Goal: Task Accomplishment & Management: Use online tool/utility

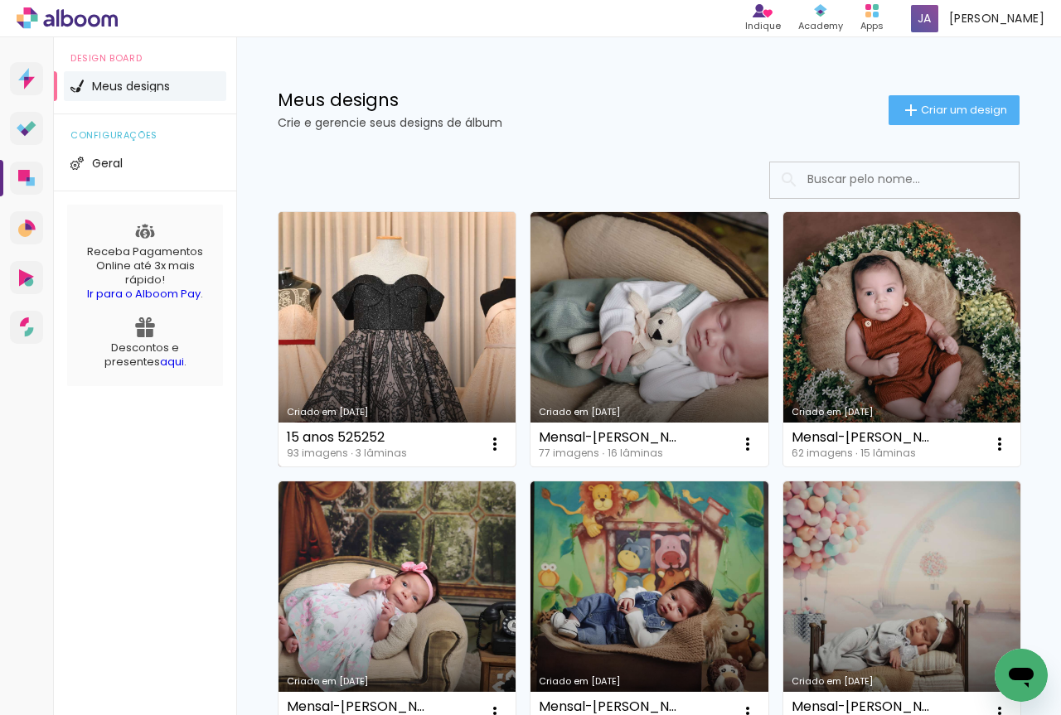
click at [441, 361] on link "Criado em [DATE]" at bounding box center [397, 339] width 237 height 255
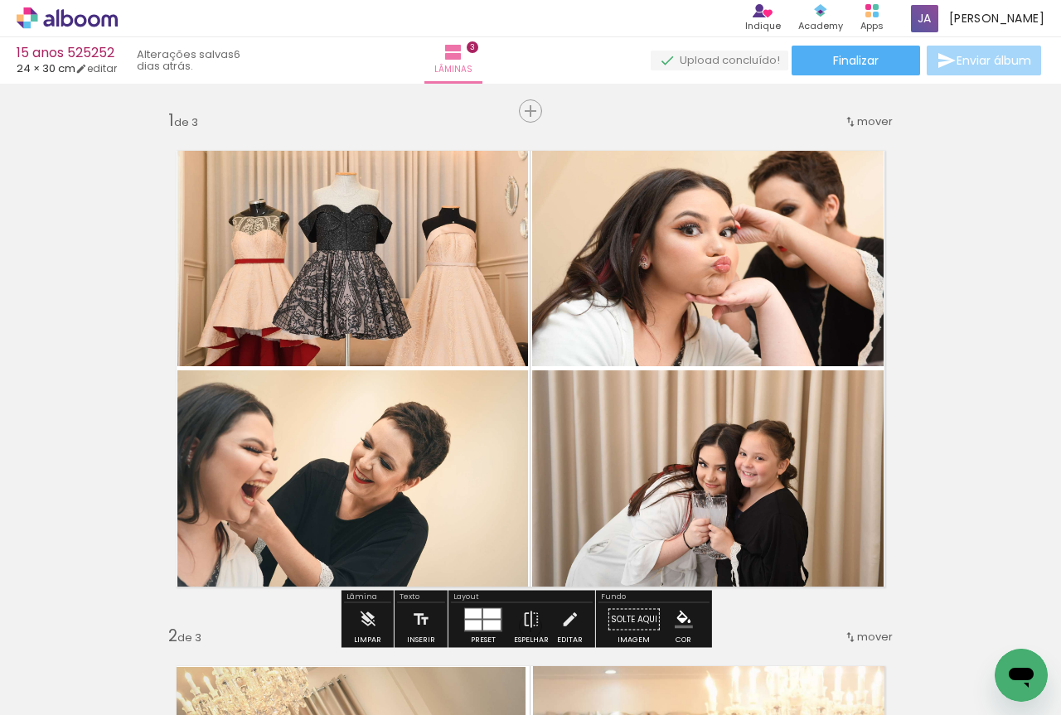
click at [85, 666] on iron-icon at bounding box center [84, 665] width 13 height 13
click at [79, 662] on paper-item "Não utilizadas" at bounding box center [53, 660] width 85 height 14
type input "Não utilizadas"
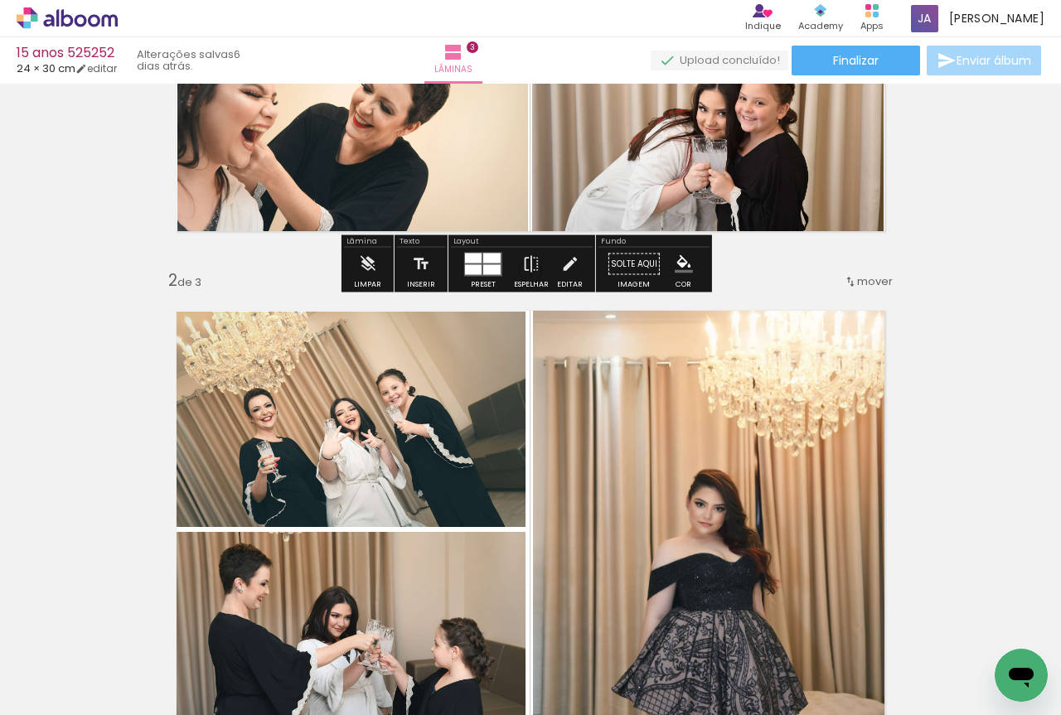
scroll to position [632, 0]
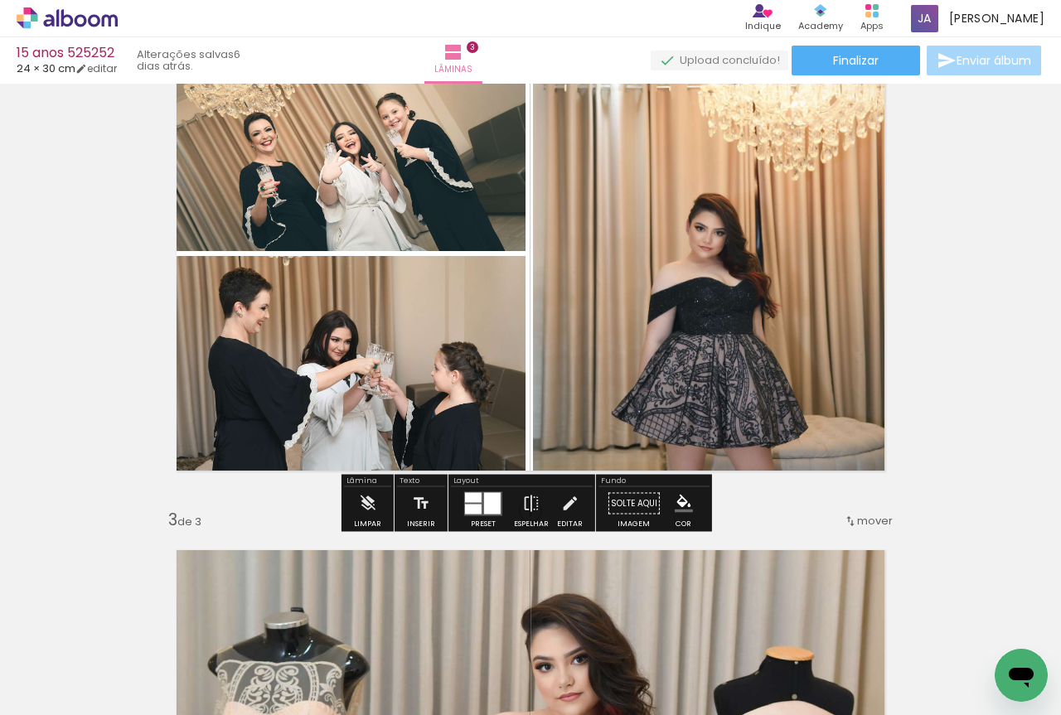
drag, startPoint x: 113, startPoint y: 67, endPoint x: 148, endPoint y: 63, distance: 35.1
click at [112, 65] on link "editar" at bounding box center [95, 68] width 41 height 14
type input "3"
type input "30,5"
type input "48"
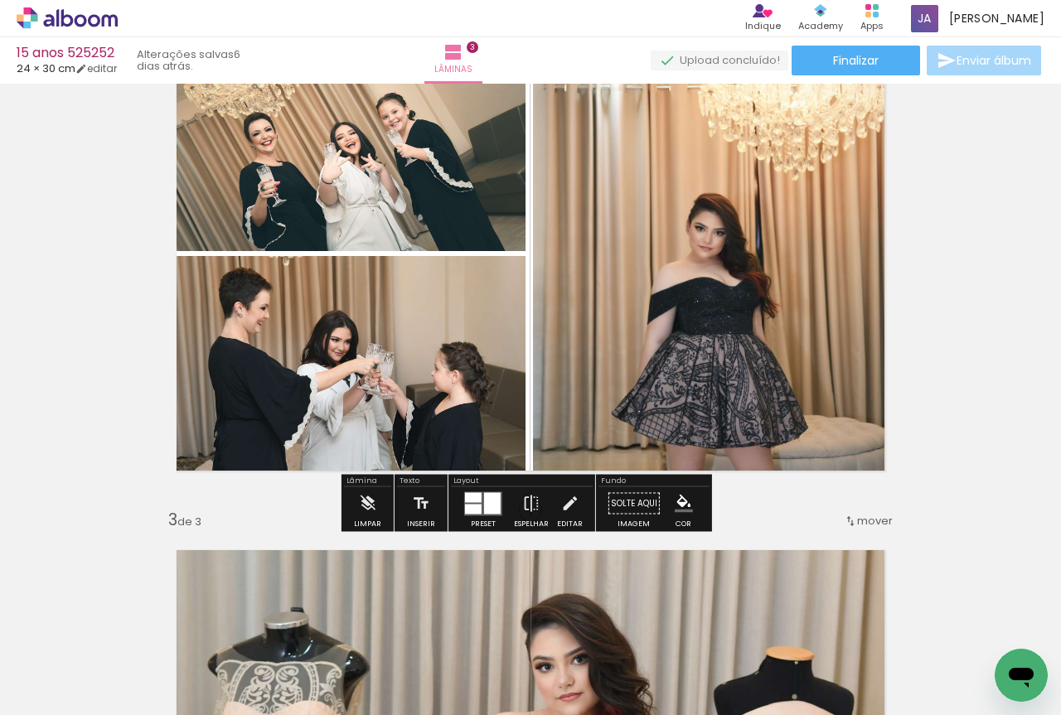
type input "12"
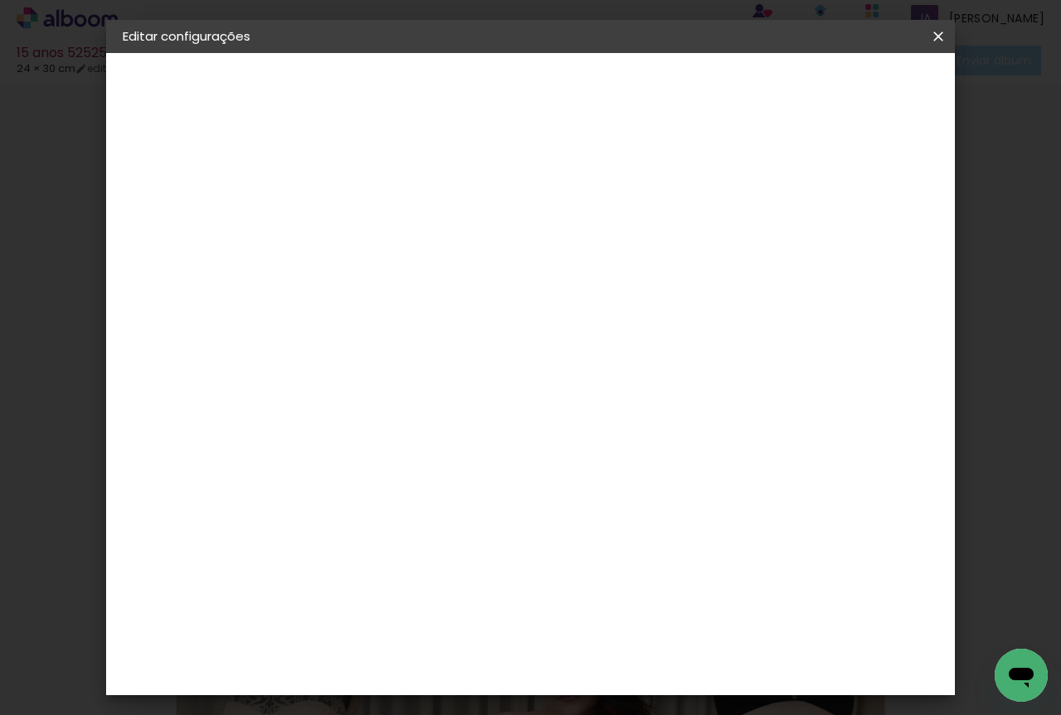
click at [753, 195] on div at bounding box center [745, 190] width 15 height 15
type paper-checkbox "on"
click at [822, 90] on span "Salvar configurações" at bounding box center [779, 93] width 109 height 23
click at [835, 91] on span "Salvar configurações" at bounding box center [779, 93] width 109 height 23
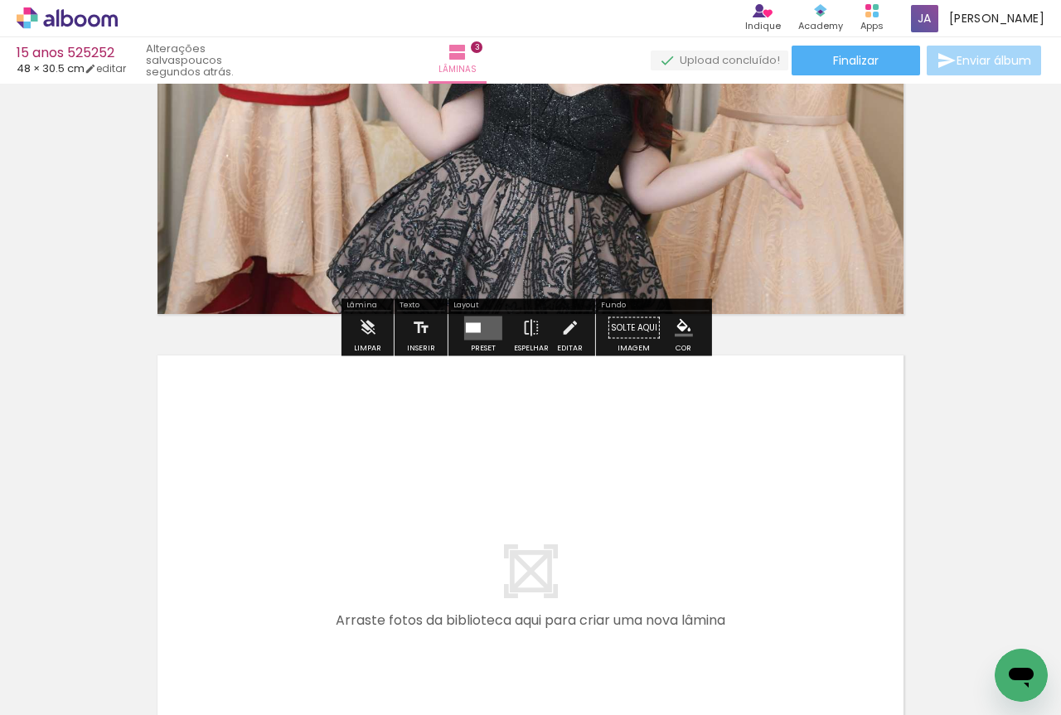
scroll to position [1461, 0]
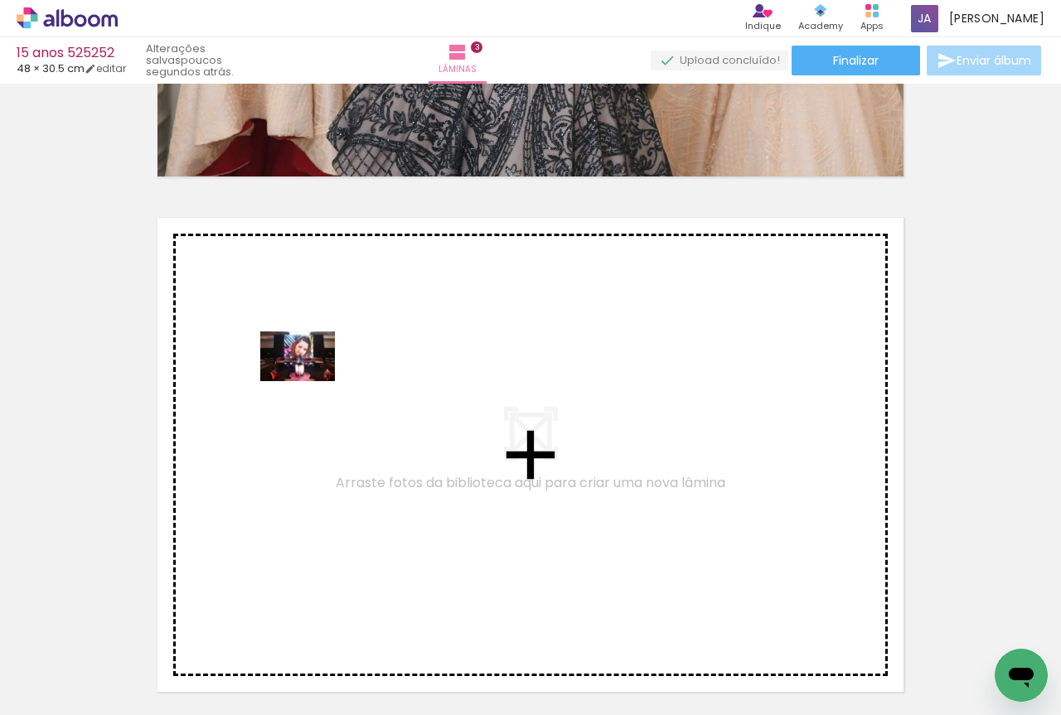
drag, startPoint x: 174, startPoint y: 671, endPoint x: 310, endPoint y: 381, distance: 319.7
click at [310, 381] on quentale-workspace at bounding box center [530, 357] width 1061 height 715
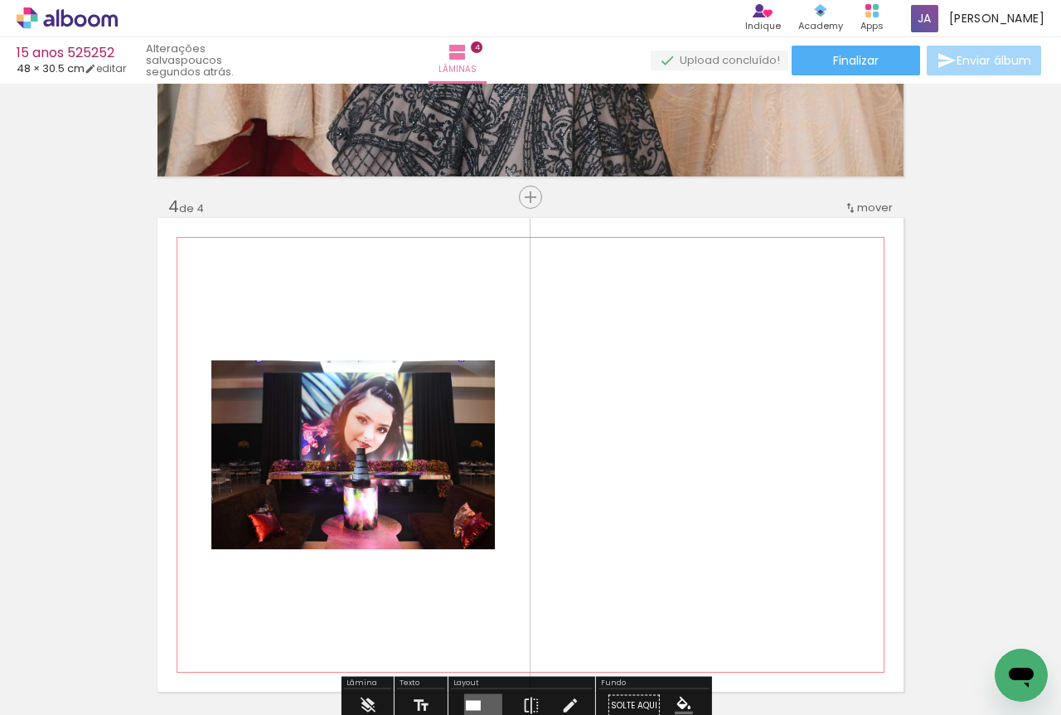
scroll to position [1568, 0]
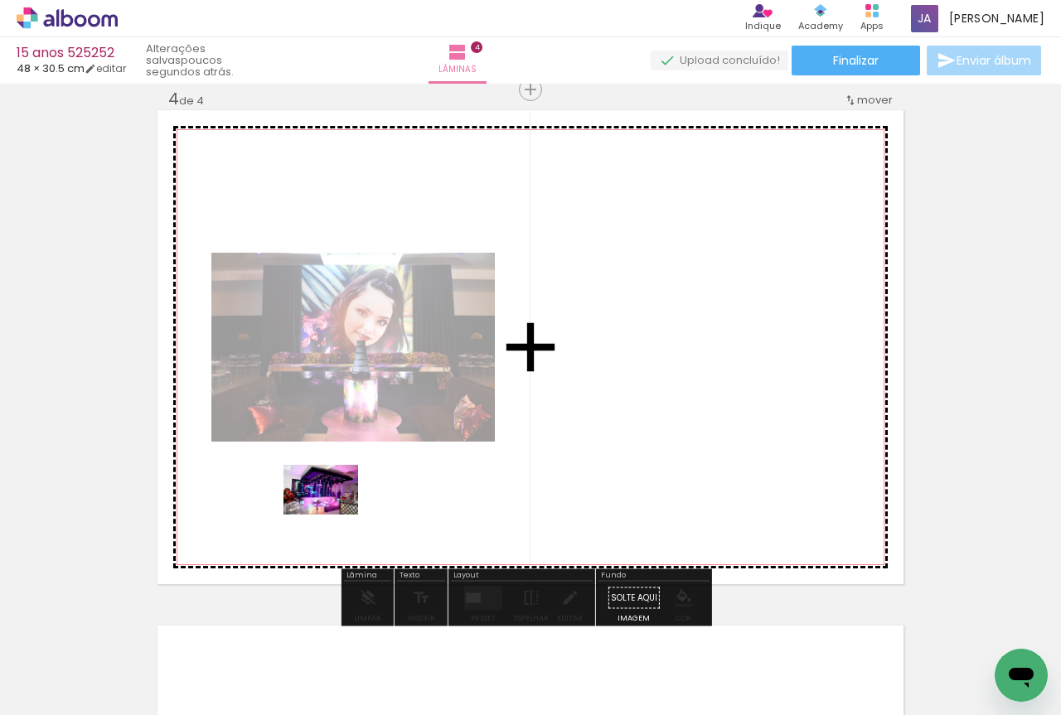
drag, startPoint x: 182, startPoint y: 670, endPoint x: 333, endPoint y: 515, distance: 216.3
click at [333, 515] on quentale-workspace at bounding box center [530, 357] width 1061 height 715
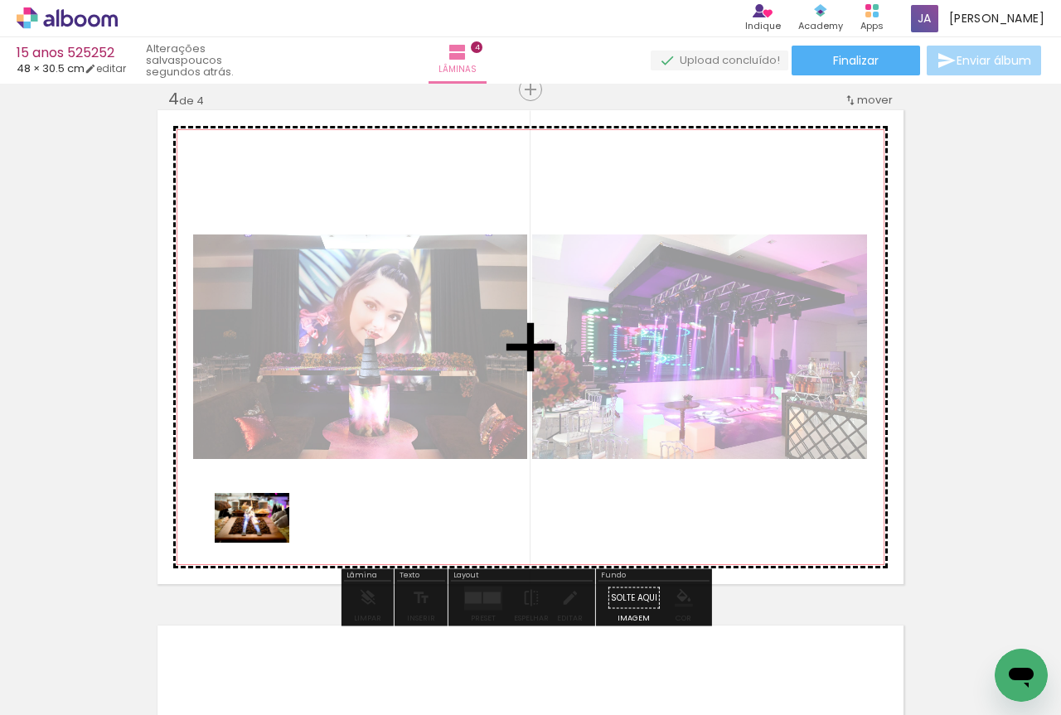
drag, startPoint x: 172, startPoint y: 673, endPoint x: 266, endPoint y: 542, distance: 161.0
click at [266, 542] on quentale-workspace at bounding box center [530, 357] width 1061 height 715
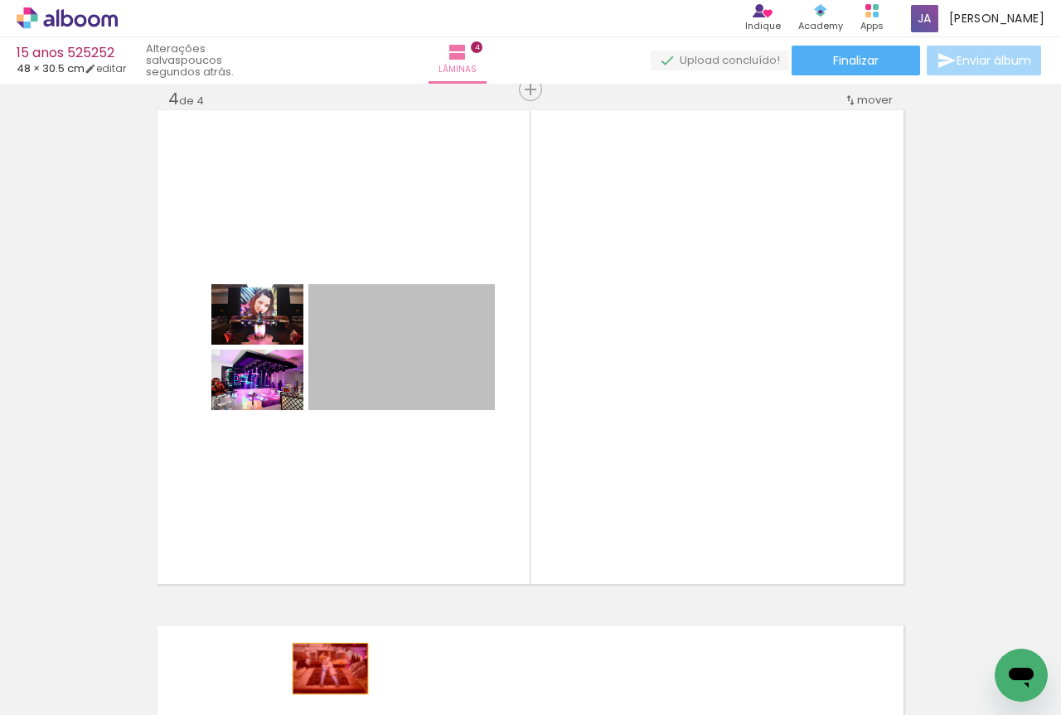
drag, startPoint x: 444, startPoint y: 372, endPoint x: 310, endPoint y: 703, distance: 356.7
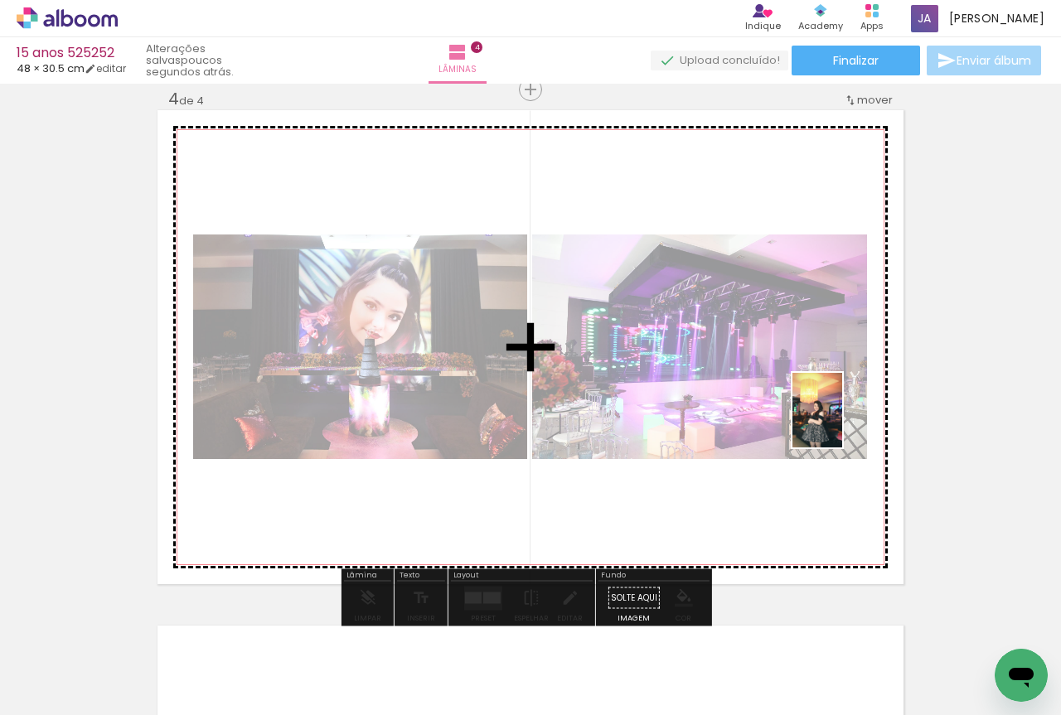
drag, startPoint x: 274, startPoint y: 682, endPoint x: 842, endPoint y: 423, distance: 625.1
click at [842, 423] on quentale-workspace at bounding box center [530, 357] width 1061 height 715
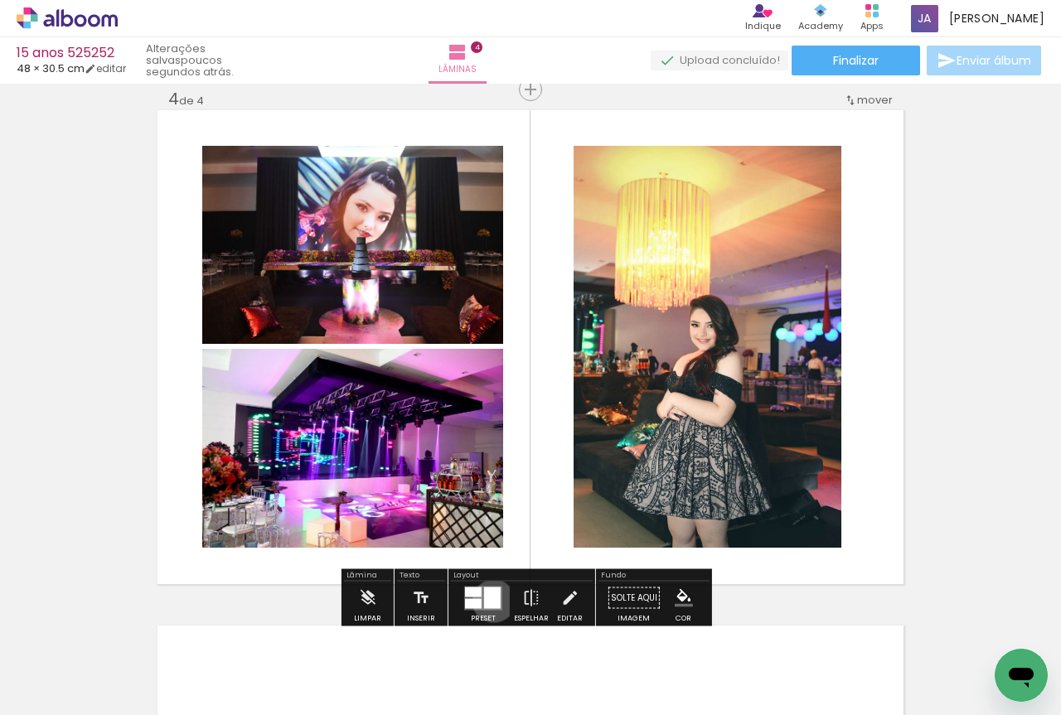
click at [490, 601] on div at bounding box center [492, 598] width 17 height 22
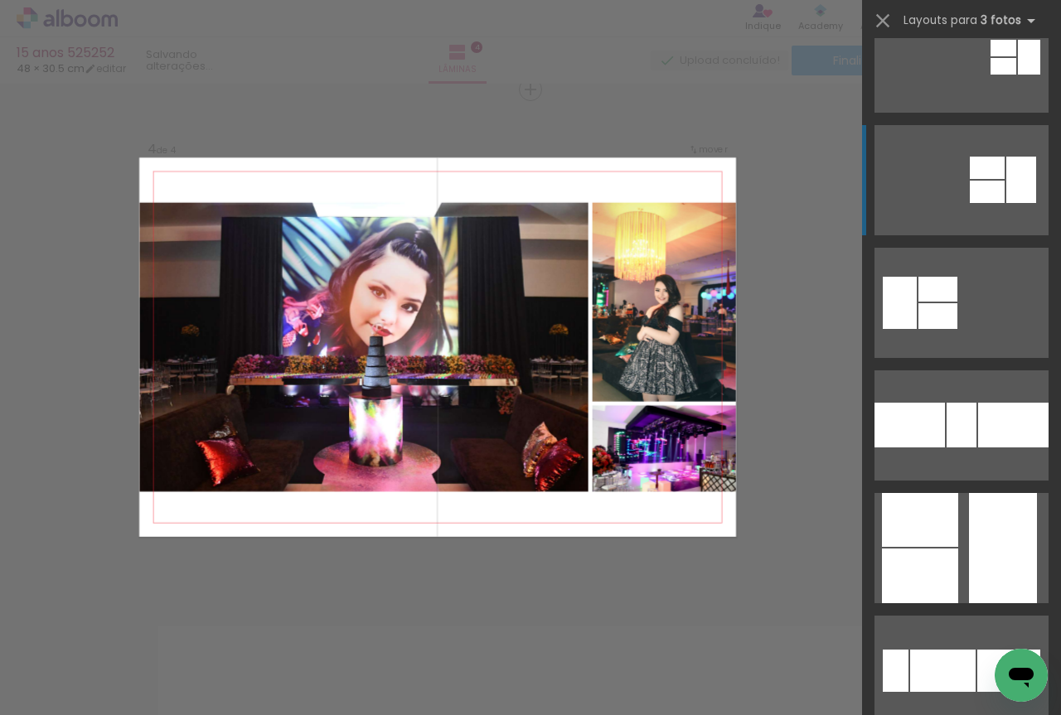
scroll to position [553, 0]
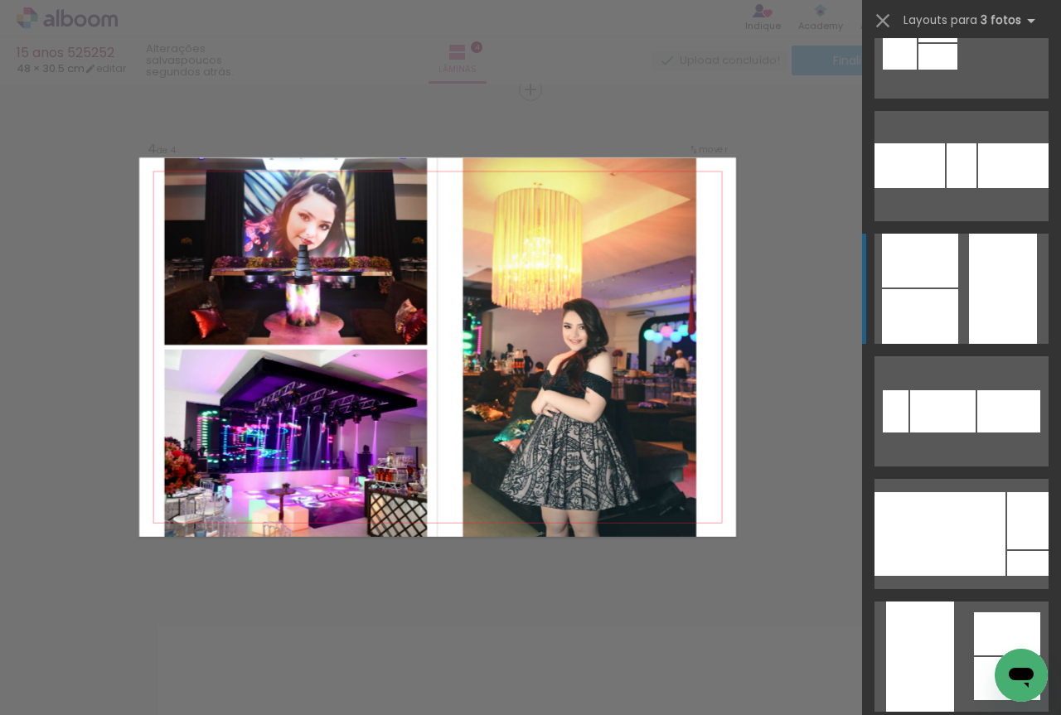
click at [954, 308] on quentale-layouter at bounding box center [962, 289] width 174 height 110
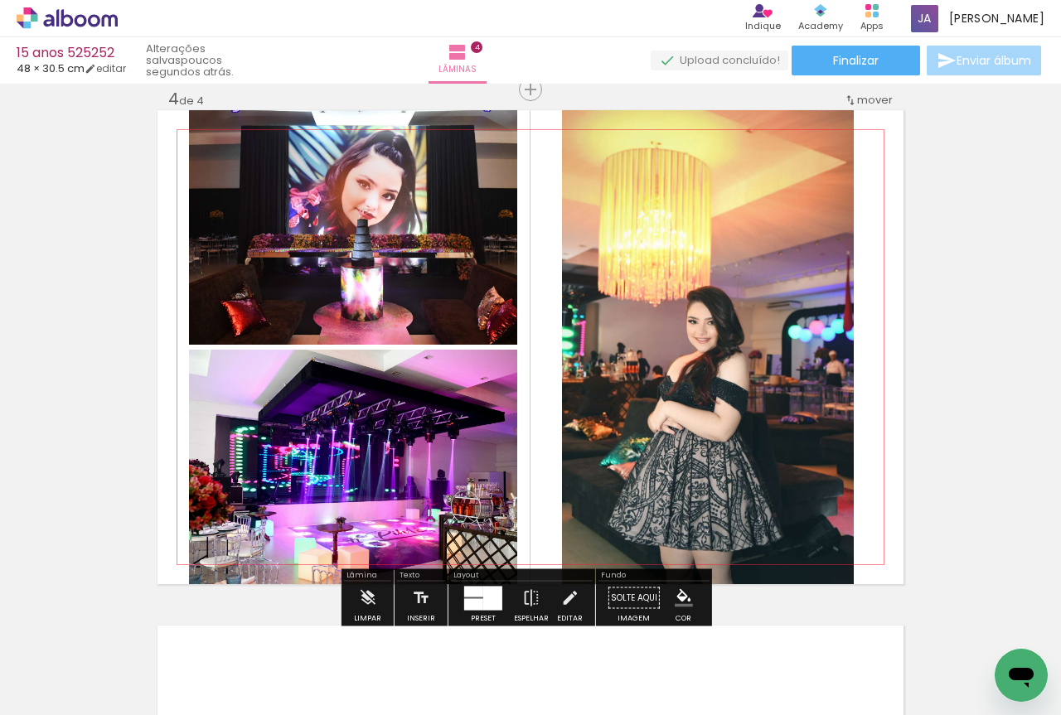
click at [401, 285] on quentale-photo at bounding box center [353, 227] width 328 height 235
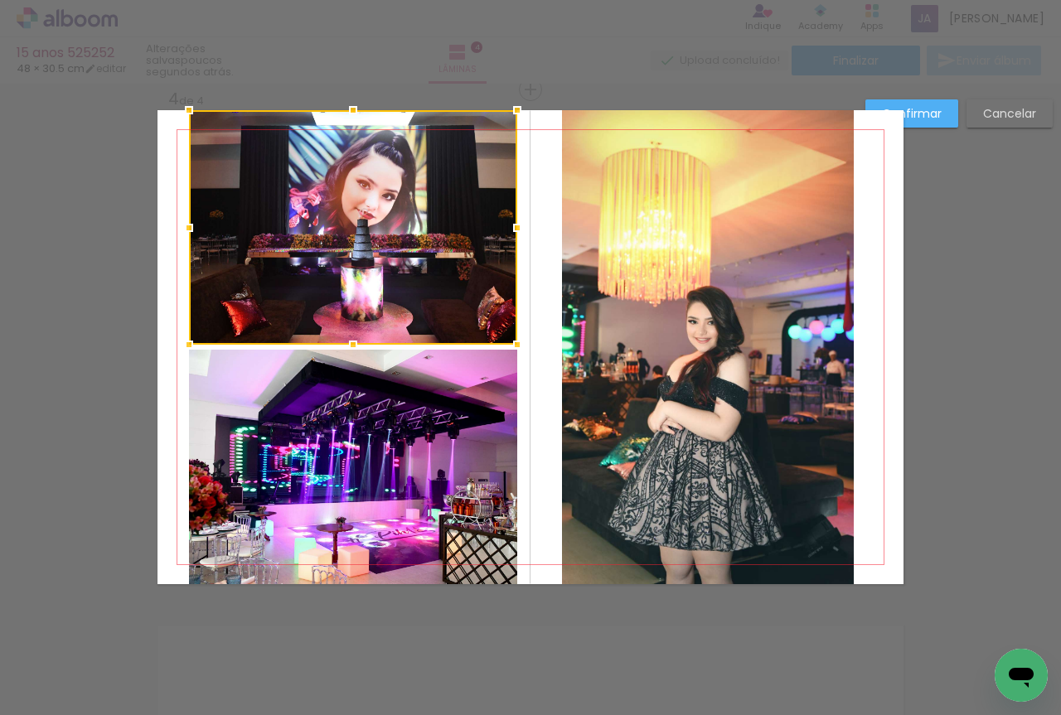
click at [418, 427] on quentale-photo at bounding box center [353, 467] width 328 height 235
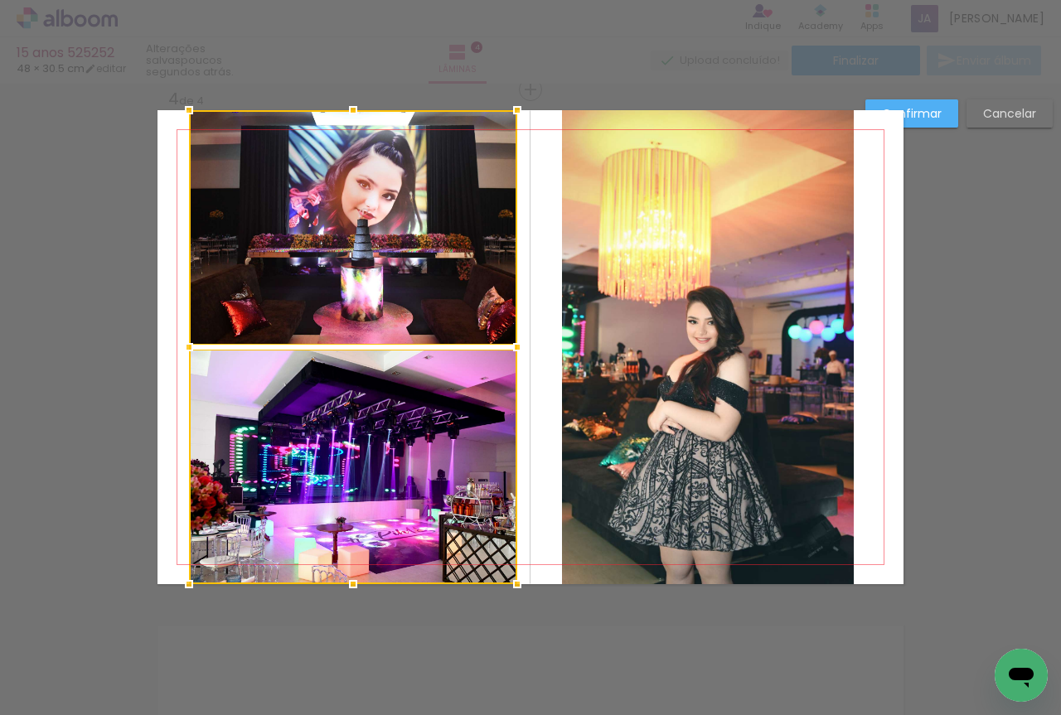
drag, startPoint x: 189, startPoint y: 107, endPoint x: 191, endPoint y: 128, distance: 21.7
click at [191, 128] on album-spread "4 de 4" at bounding box center [531, 347] width 746 height 474
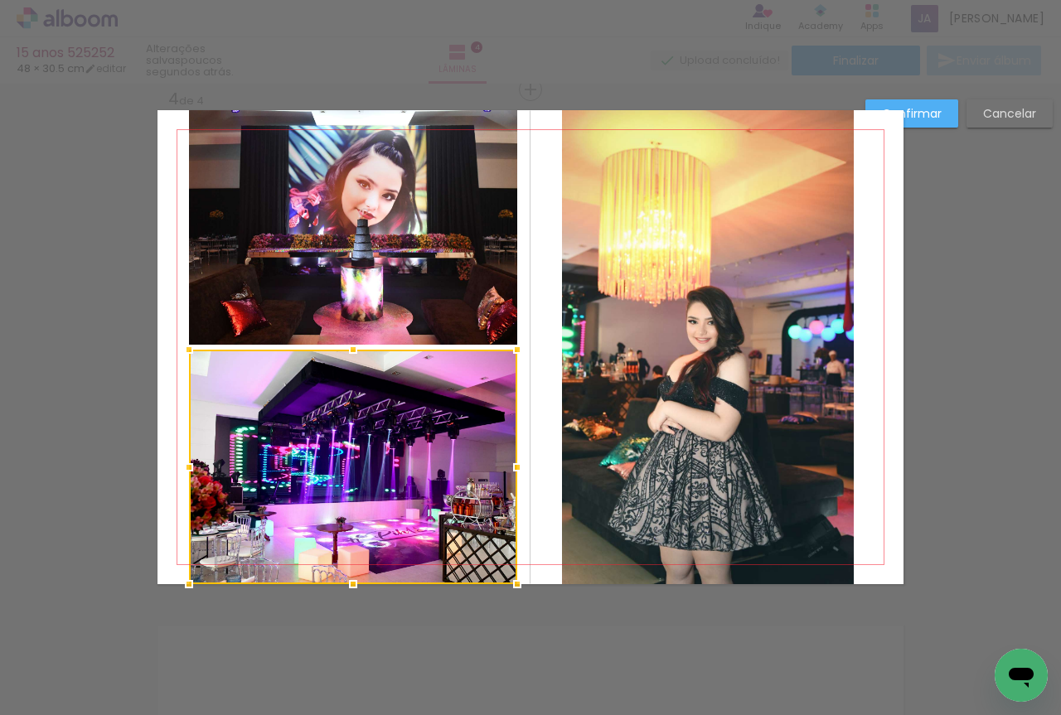
click at [274, 418] on div at bounding box center [353, 467] width 328 height 235
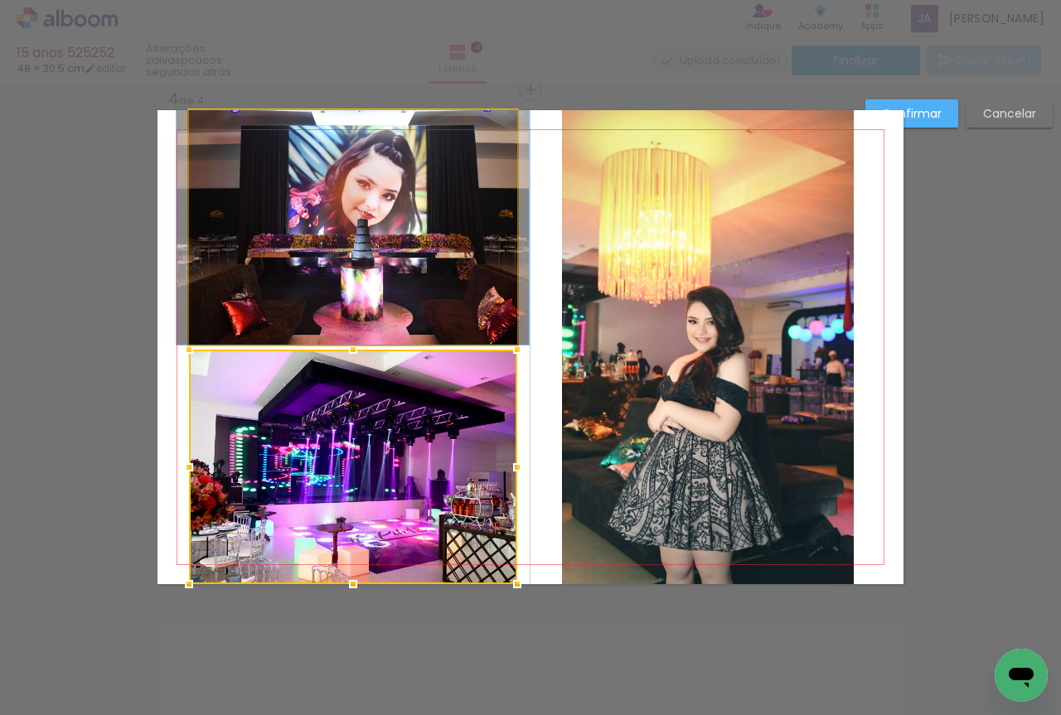
click at [248, 282] on quentale-photo at bounding box center [353, 227] width 328 height 235
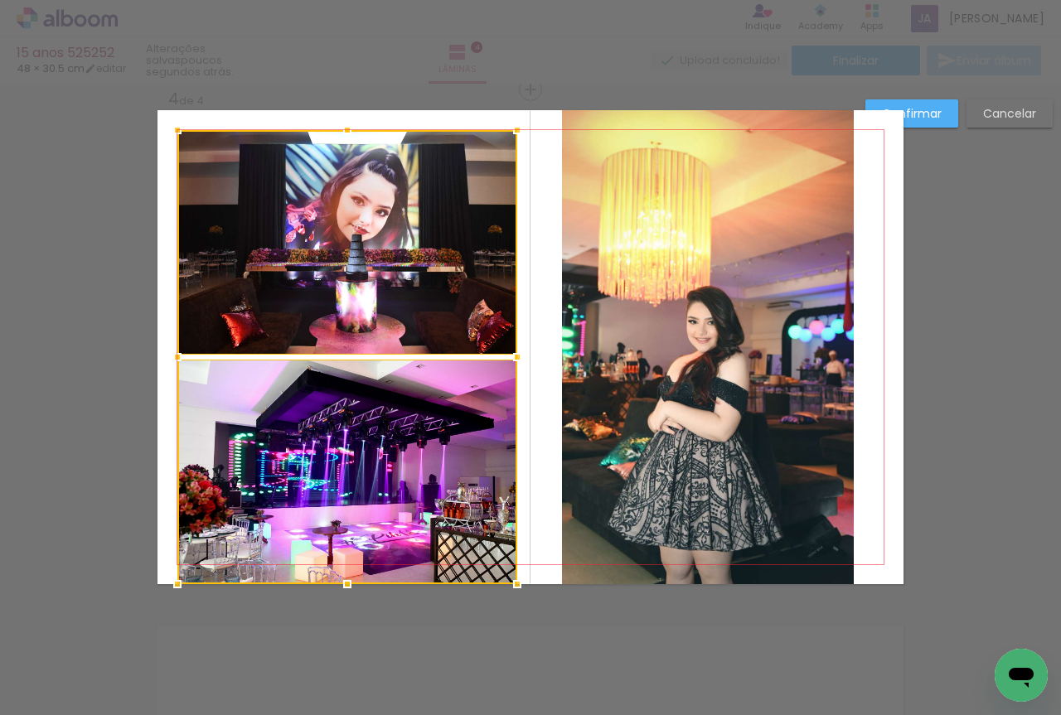
drag, startPoint x: 185, startPoint y: 111, endPoint x: 173, endPoint y: 131, distance: 23.0
click at [173, 131] on div at bounding box center [177, 130] width 33 height 33
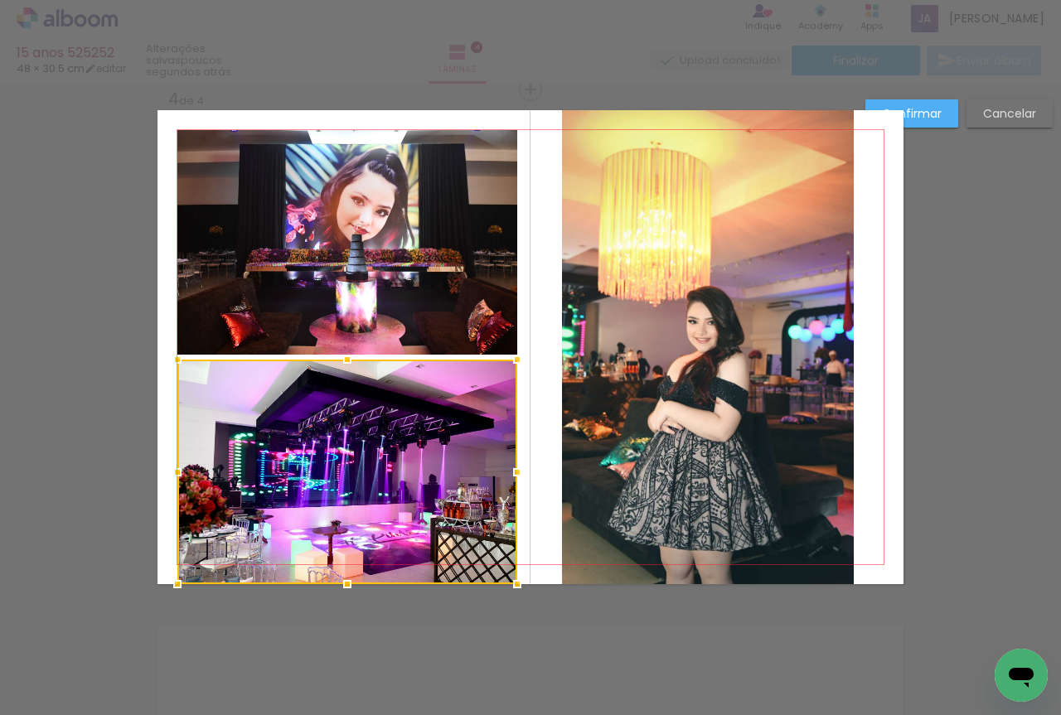
click at [206, 200] on quentale-photo at bounding box center [347, 242] width 340 height 225
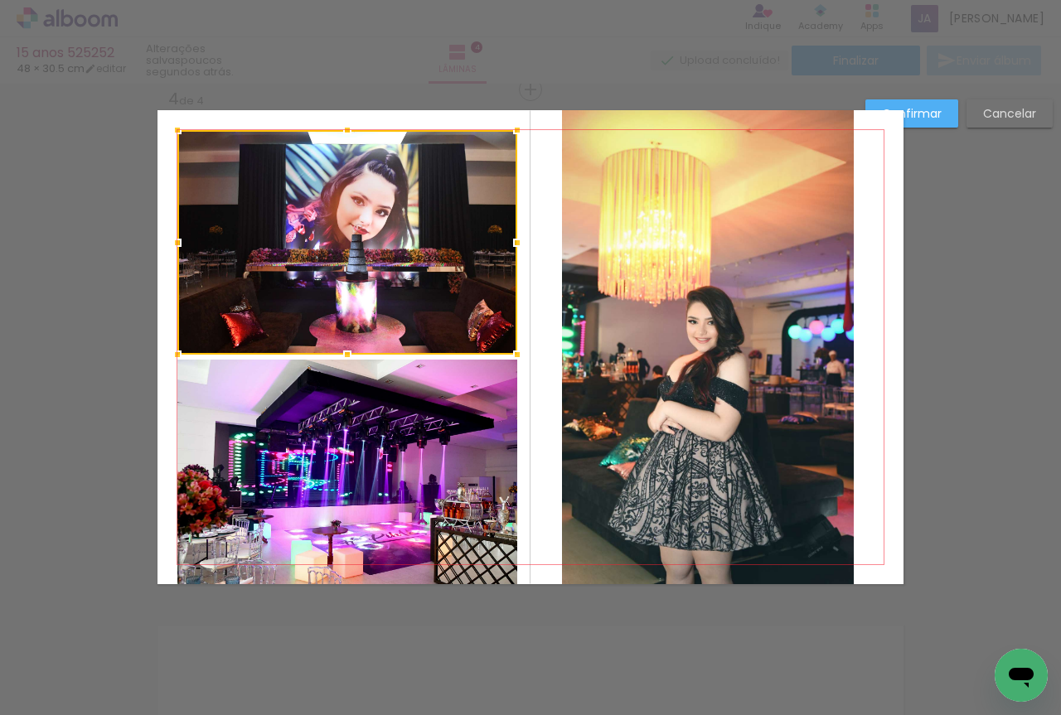
click at [313, 424] on quentale-photo at bounding box center [347, 472] width 340 height 225
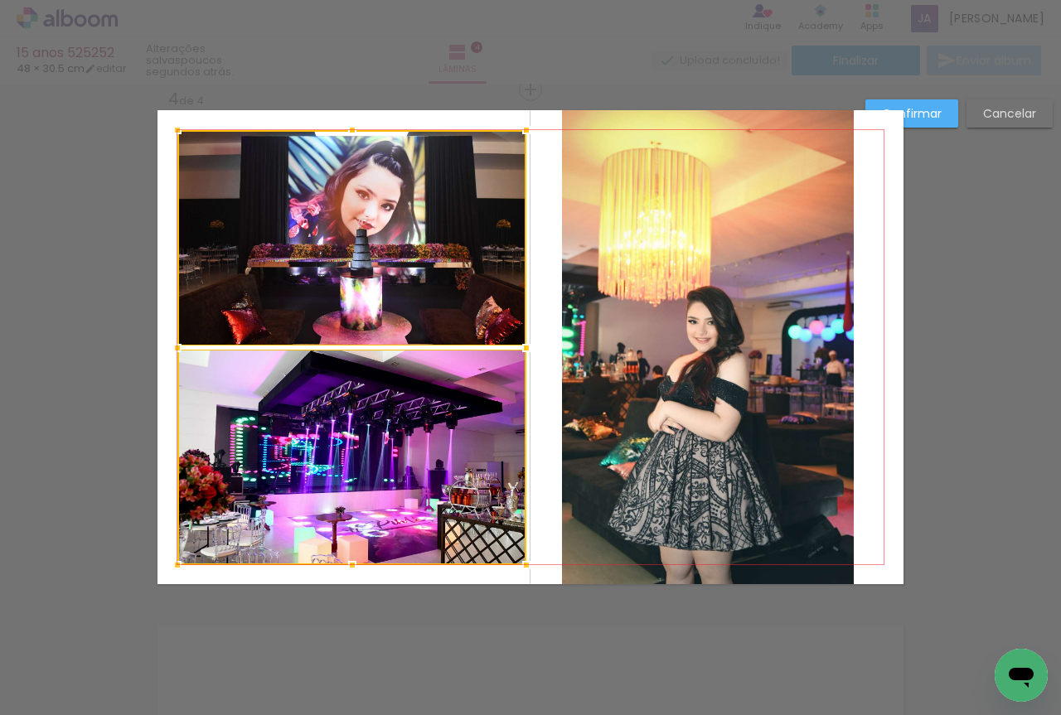
drag, startPoint x: 510, startPoint y: 588, endPoint x: 519, endPoint y: 566, distance: 23.4
click at [519, 566] on div at bounding box center [526, 565] width 33 height 33
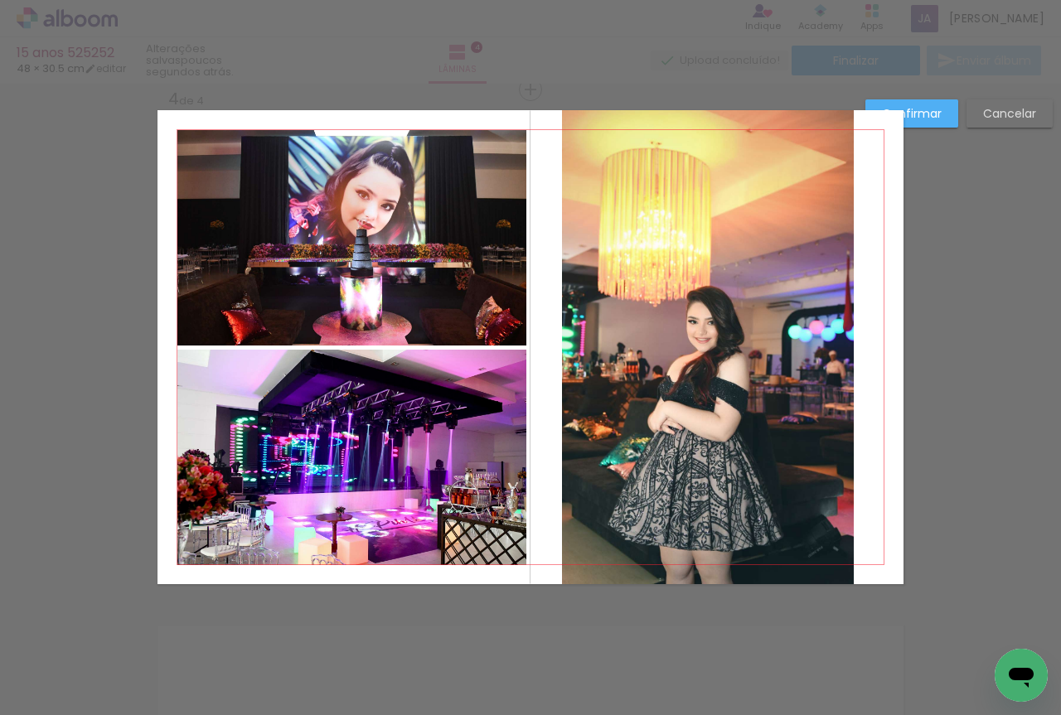
click at [657, 371] on quentale-photo at bounding box center [708, 347] width 292 height 474
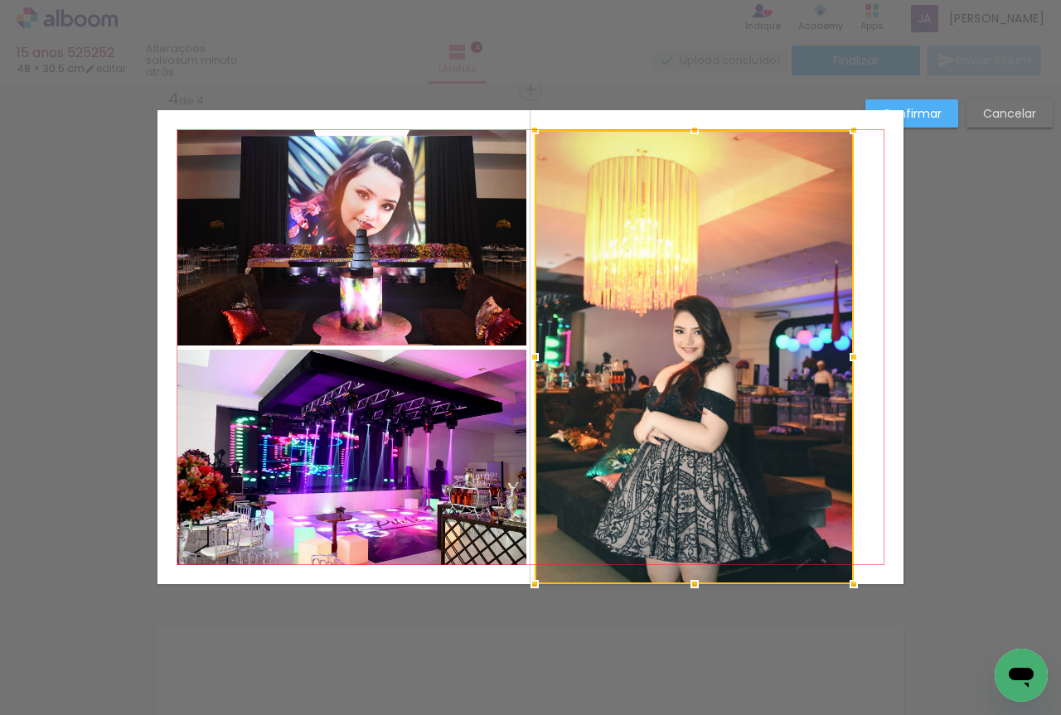
drag, startPoint x: 559, startPoint y: 109, endPoint x: 531, endPoint y: 129, distance: 33.8
click at [531, 129] on div at bounding box center [534, 130] width 33 height 33
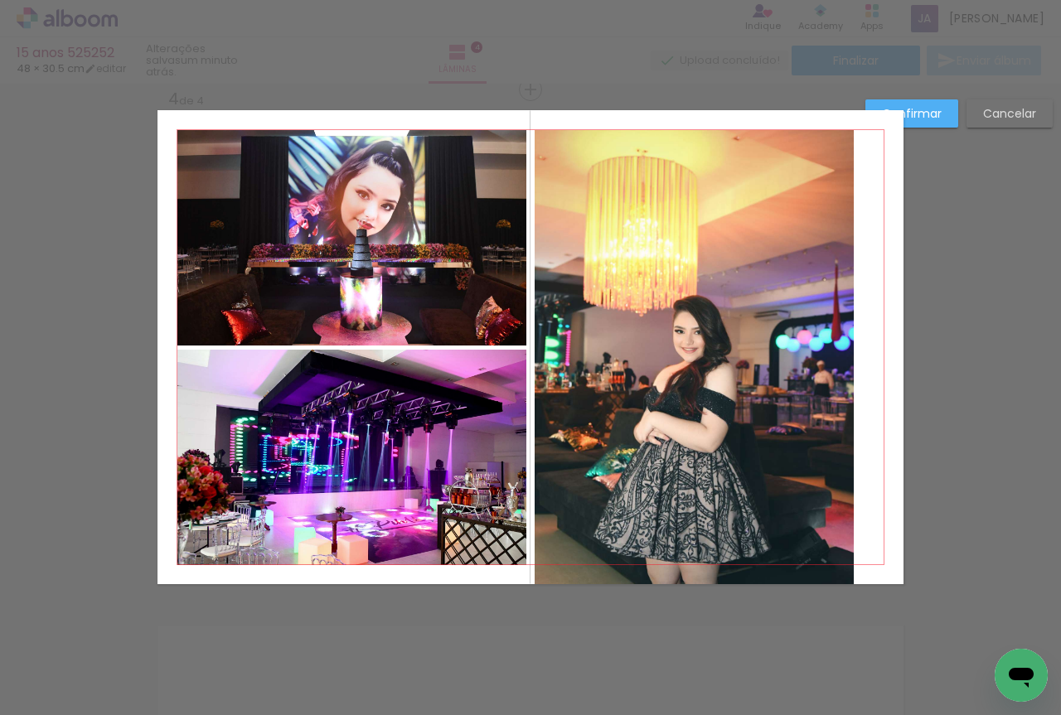
click at [567, 264] on quentale-photo at bounding box center [694, 357] width 319 height 454
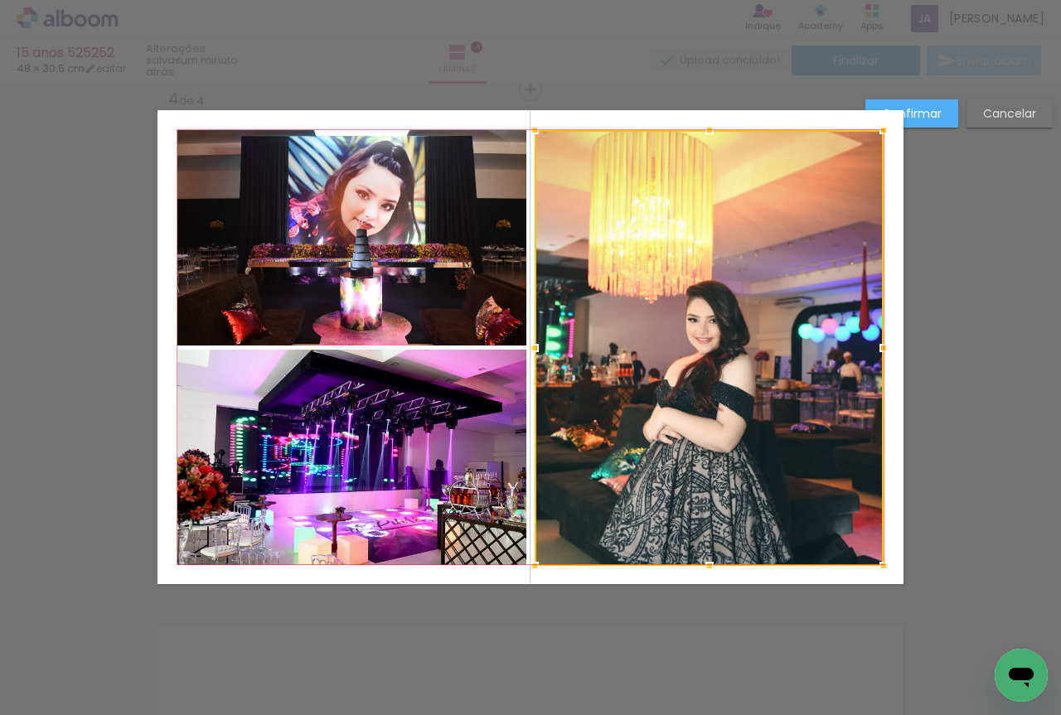
drag, startPoint x: 851, startPoint y: 584, endPoint x: 881, endPoint y: 565, distance: 35.0
click at [881, 565] on div at bounding box center [883, 566] width 33 height 33
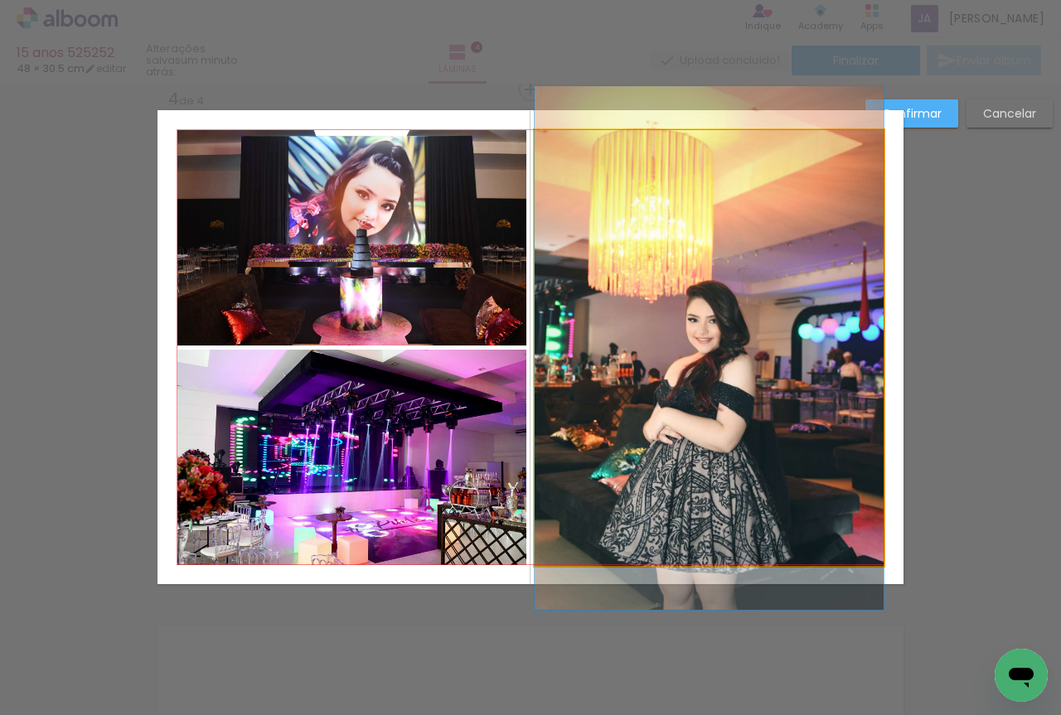
click at [624, 444] on quentale-photo at bounding box center [709, 348] width 349 height 436
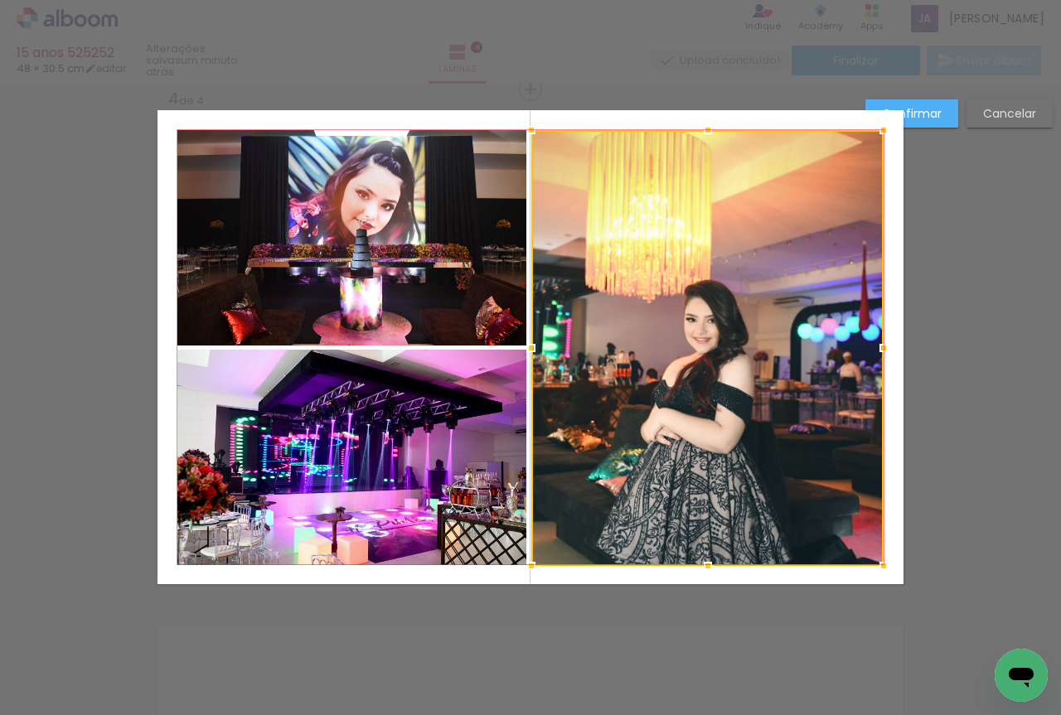
click at [529, 351] on div at bounding box center [531, 348] width 33 height 33
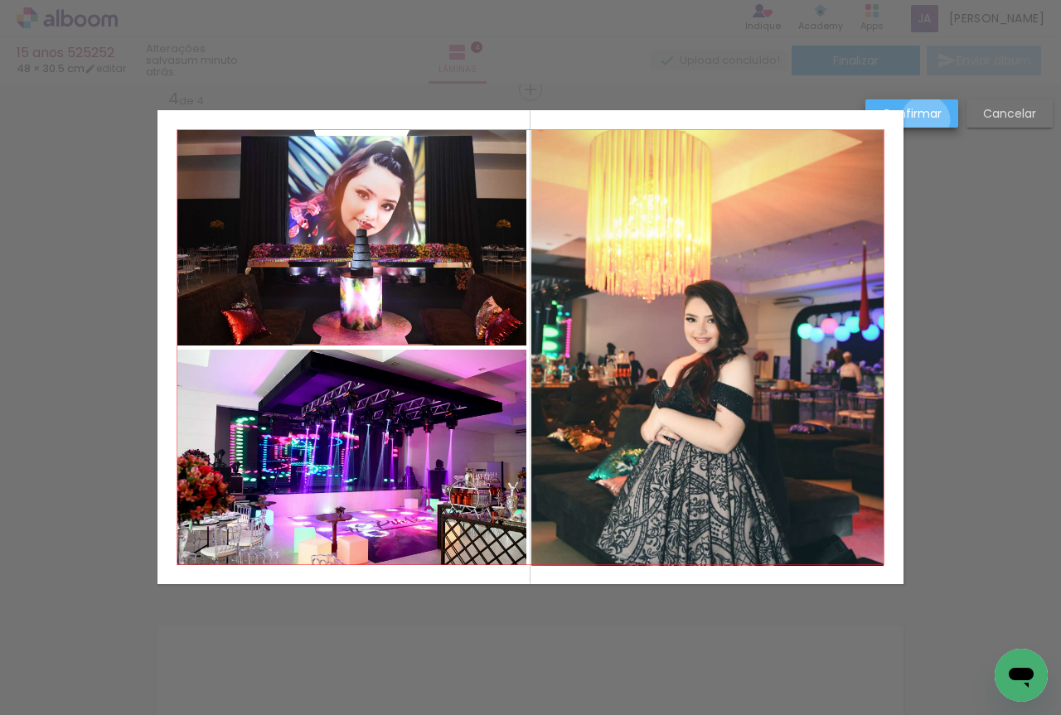
click at [0, 0] on slot "Confirmar" at bounding box center [0, 0] width 0 height 0
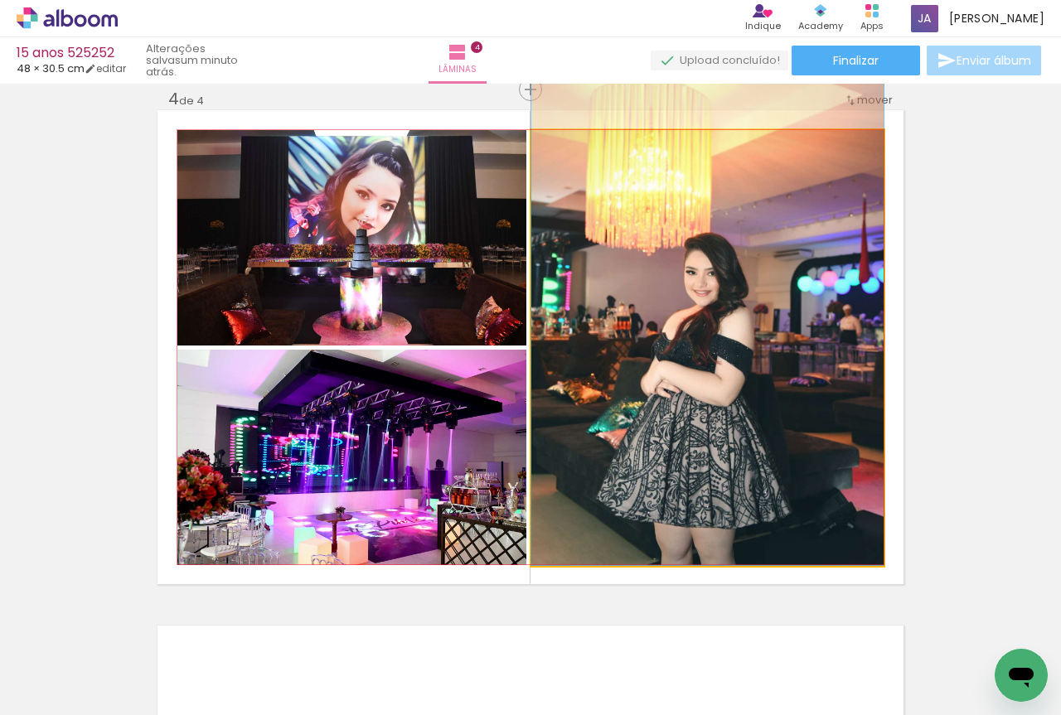
drag, startPoint x: 739, startPoint y: 377, endPoint x: 759, endPoint y: 276, distance: 102.9
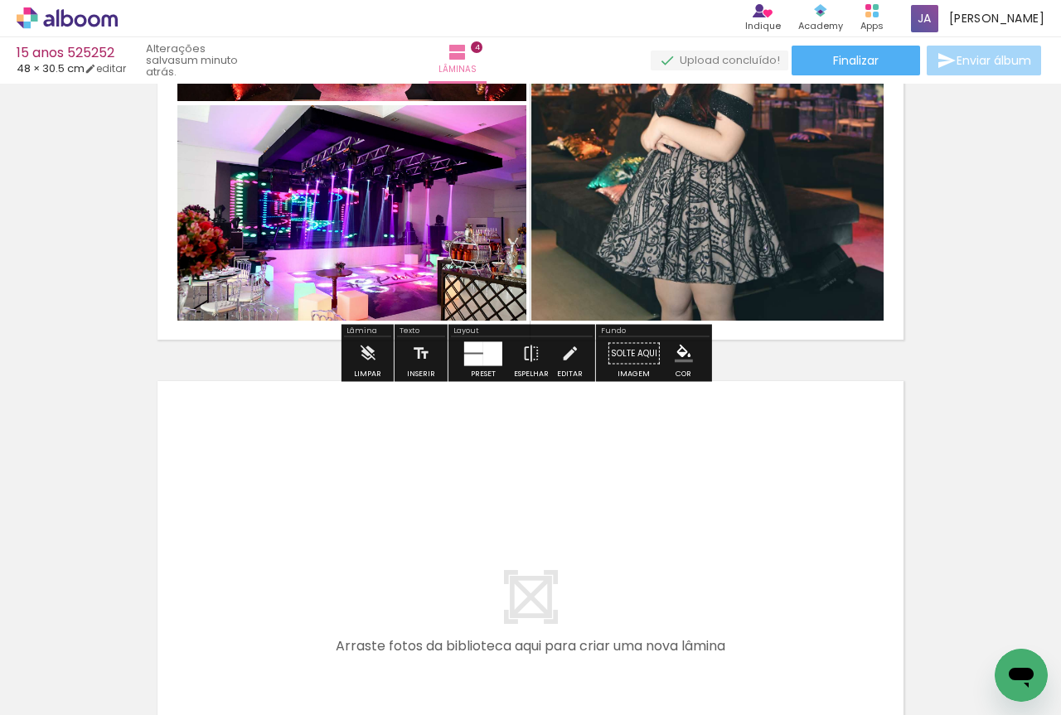
scroll to position [1983, 0]
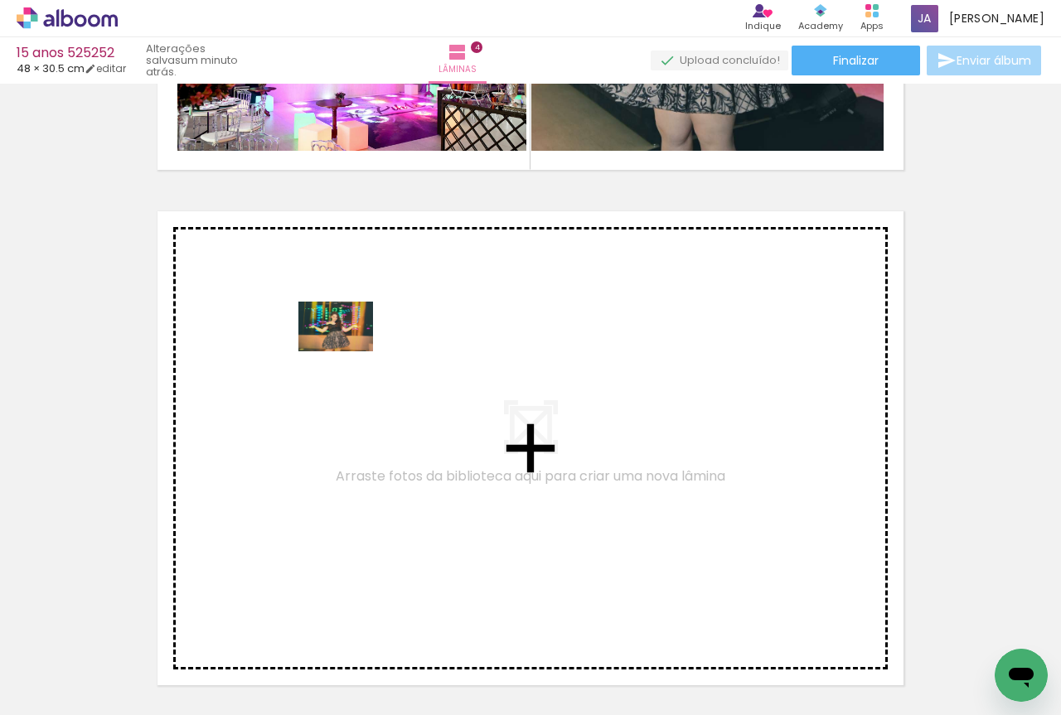
drag, startPoint x: 286, startPoint y: 652, endPoint x: 348, endPoint y: 348, distance: 310.5
click at [348, 348] on quentale-workspace at bounding box center [530, 357] width 1061 height 715
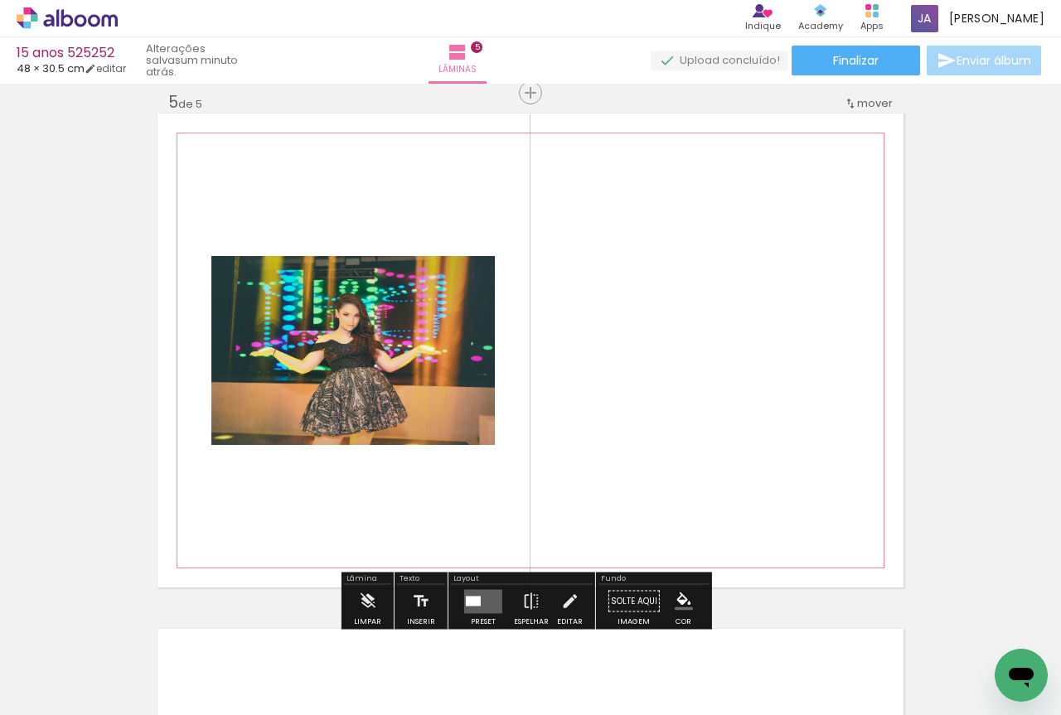
scroll to position [2084, 0]
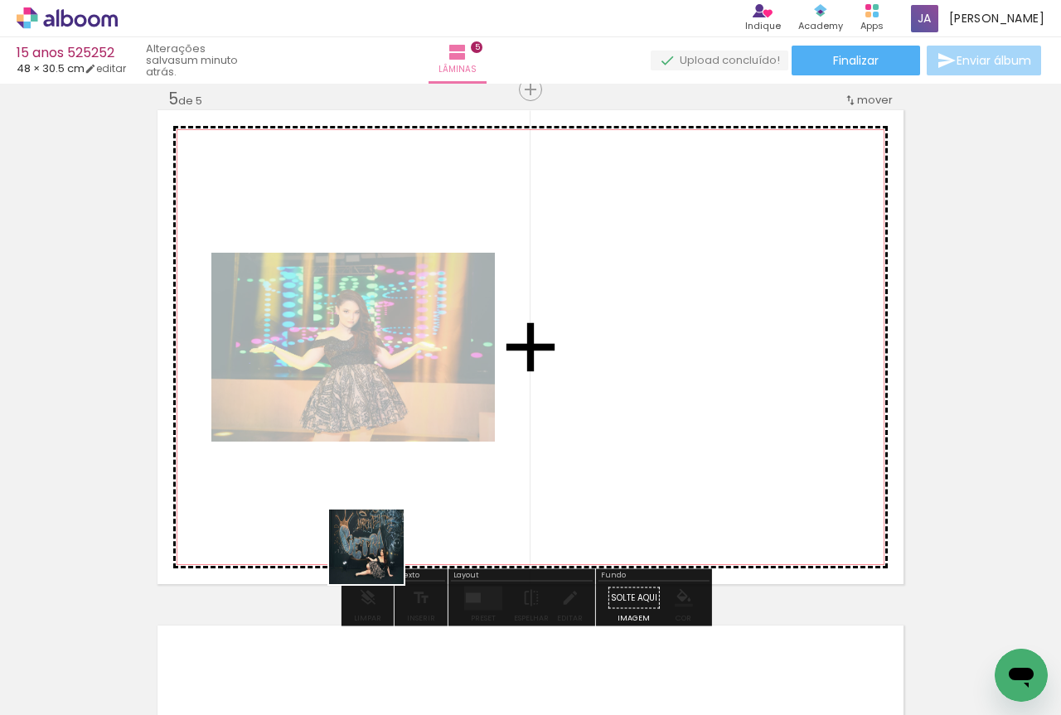
drag, startPoint x: 376, startPoint y: 657, endPoint x: 374, endPoint y: 521, distance: 136.0
click at [374, 521] on quentale-workspace at bounding box center [530, 357] width 1061 height 715
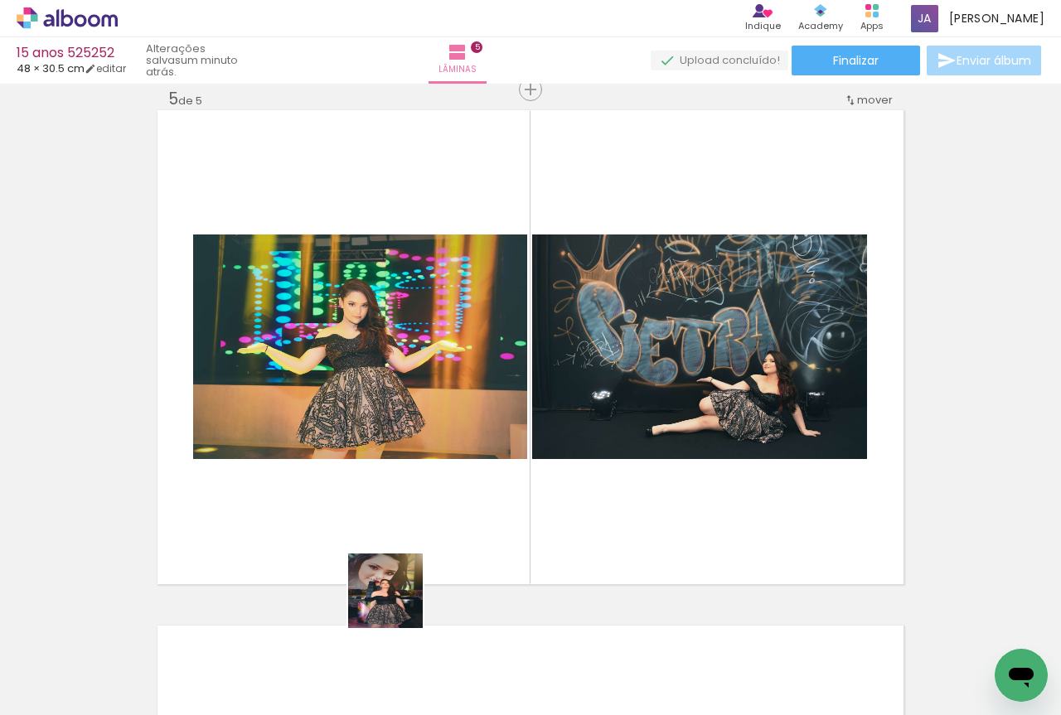
drag, startPoint x: 265, startPoint y: 657, endPoint x: 768, endPoint y: 454, distance: 542.6
click at [768, 454] on quentale-workspace at bounding box center [530, 357] width 1061 height 715
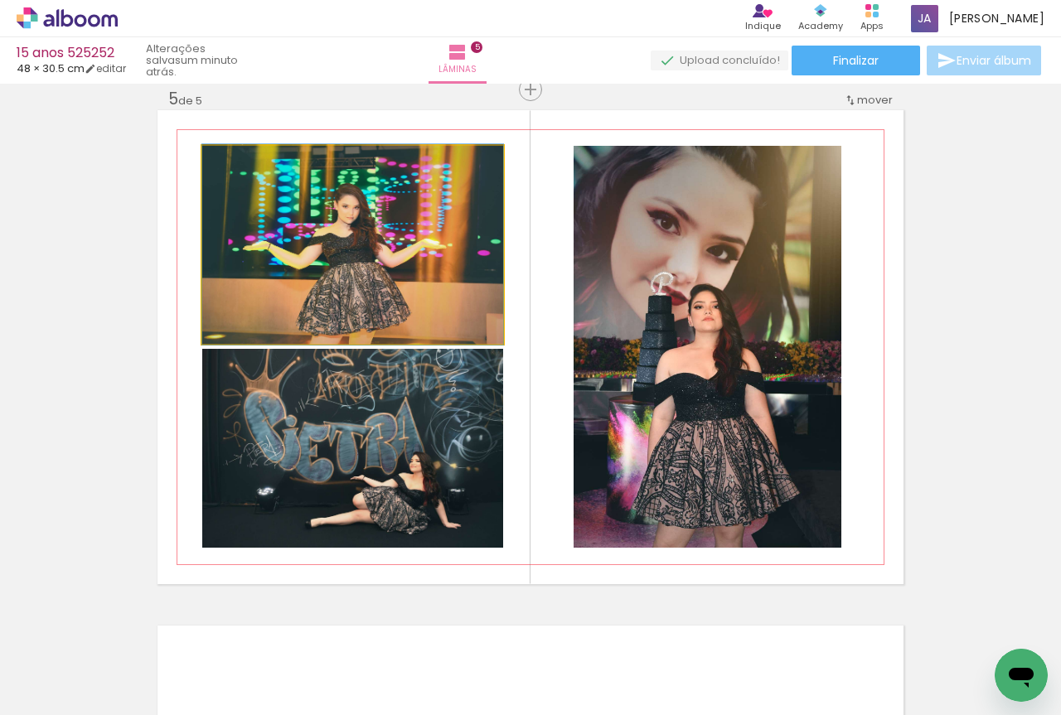
click at [434, 293] on quentale-photo at bounding box center [352, 245] width 301 height 198
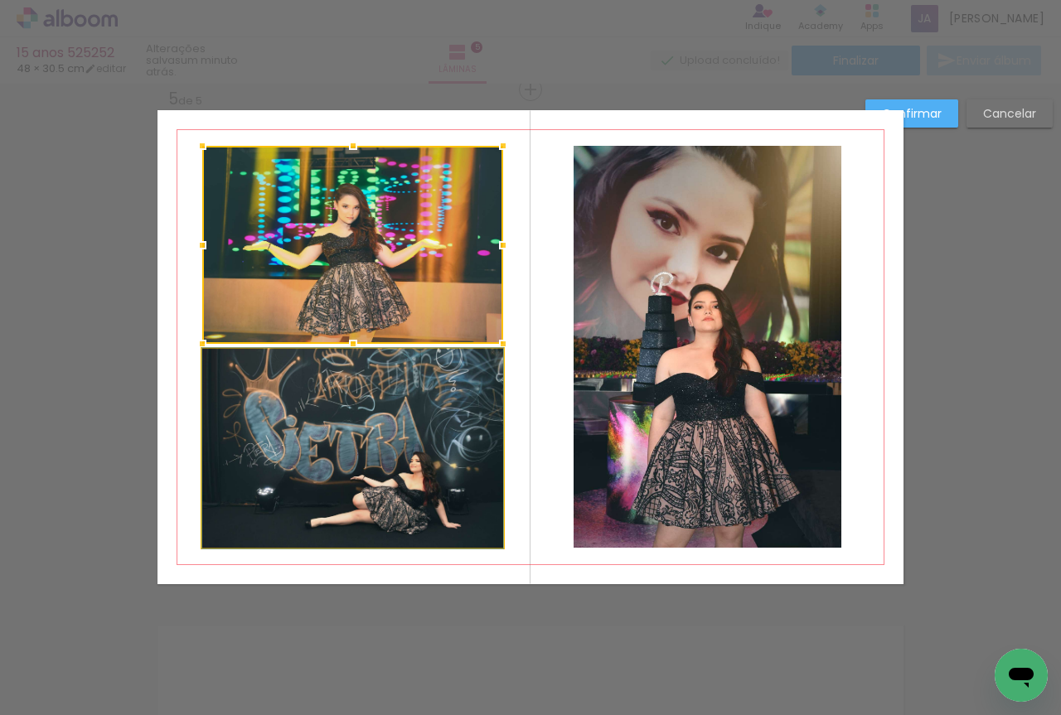
click at [425, 402] on quentale-photo at bounding box center [352, 448] width 301 height 199
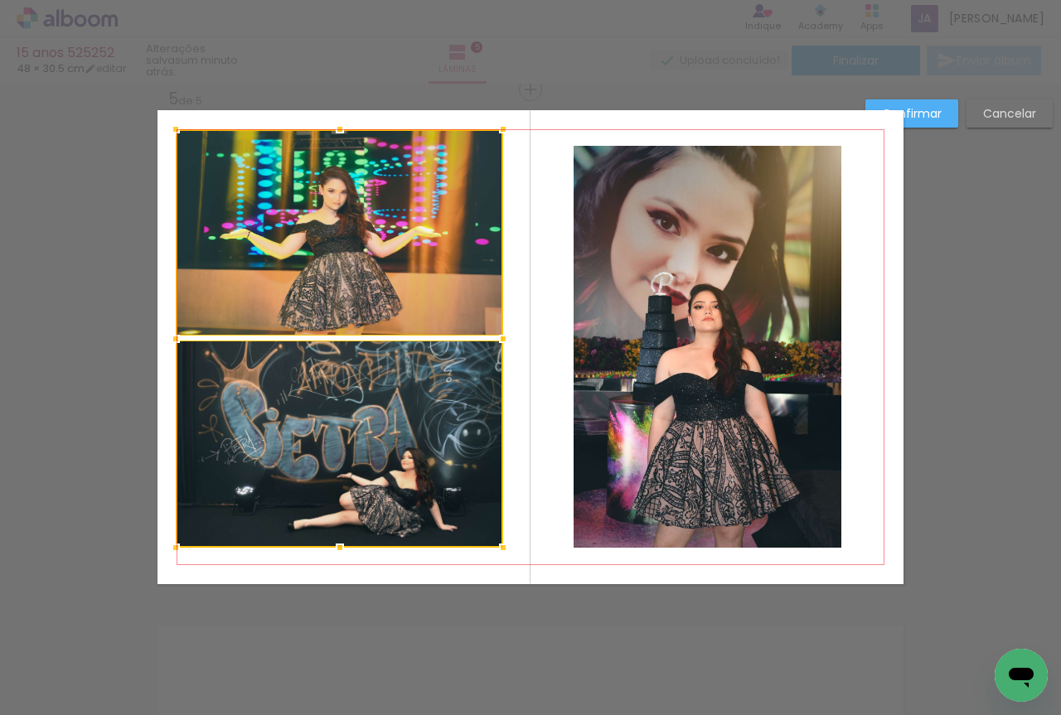
drag, startPoint x: 196, startPoint y: 148, endPoint x: 171, endPoint y: 132, distance: 29.9
click at [171, 132] on div at bounding box center [175, 129] width 33 height 33
click at [230, 177] on quentale-photo at bounding box center [339, 232] width 327 height 206
click at [367, 475] on quentale-photo at bounding box center [339, 444] width 327 height 207
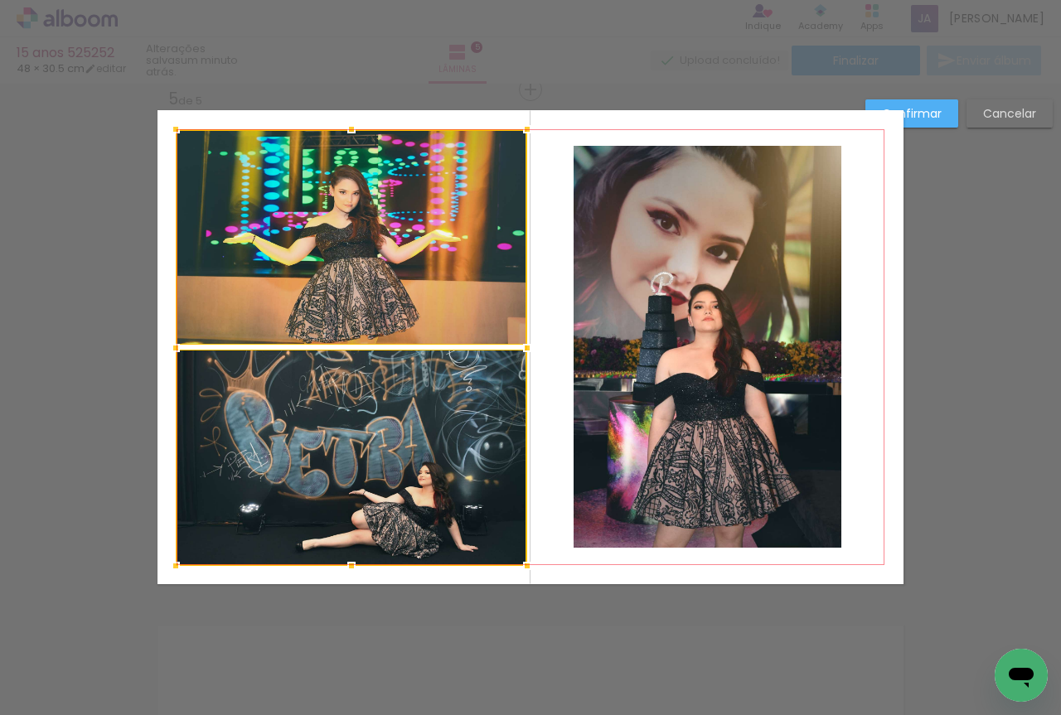
drag, startPoint x: 503, startPoint y: 555, endPoint x: 527, endPoint y: 574, distance: 30.7
click at [527, 574] on div at bounding box center [527, 566] width 33 height 33
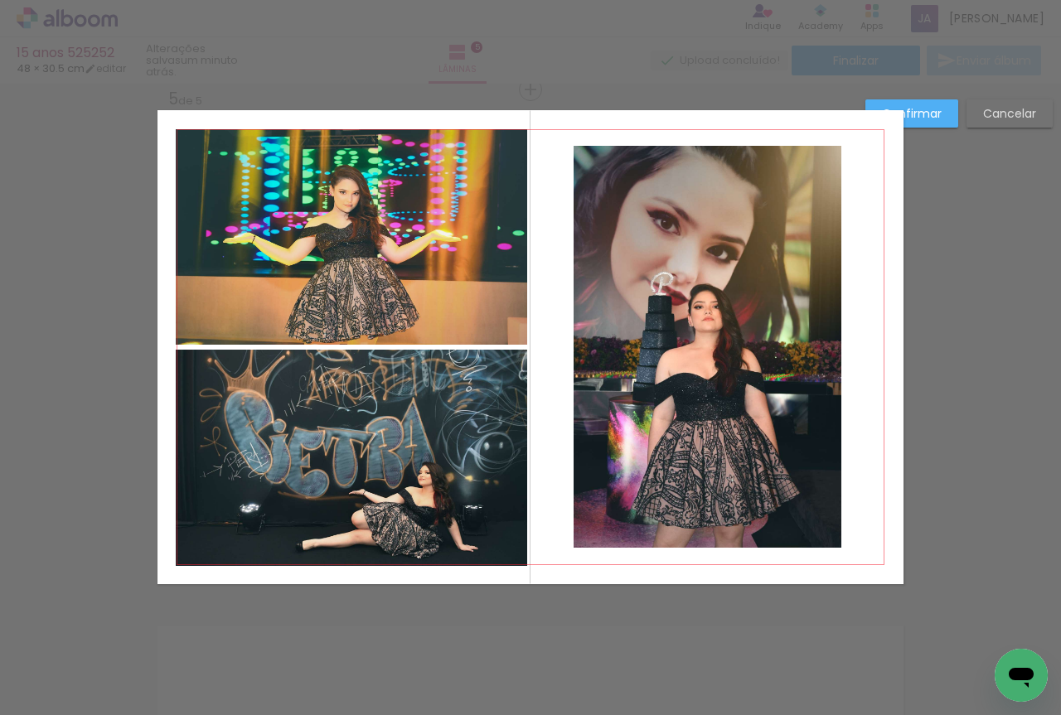
click at [673, 456] on quentale-photo at bounding box center [708, 347] width 268 height 402
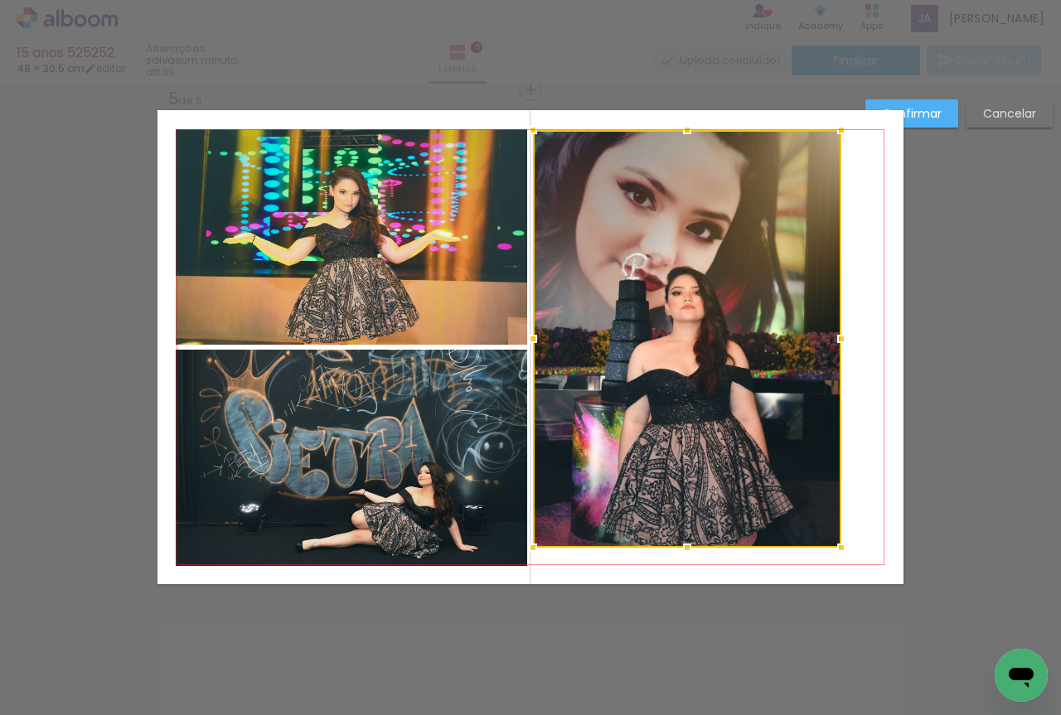
drag, startPoint x: 573, startPoint y: 150, endPoint x: 532, endPoint y: 134, distance: 43.6
click at [532, 134] on div at bounding box center [532, 130] width 33 height 33
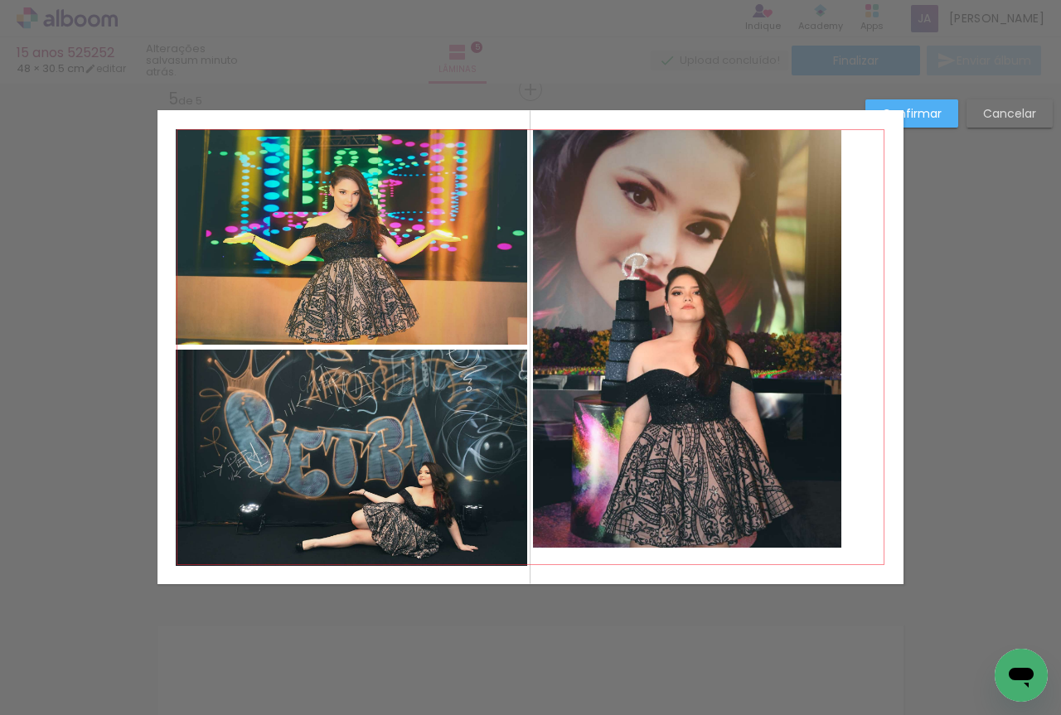
click at [579, 230] on quentale-photo at bounding box center [687, 339] width 308 height 418
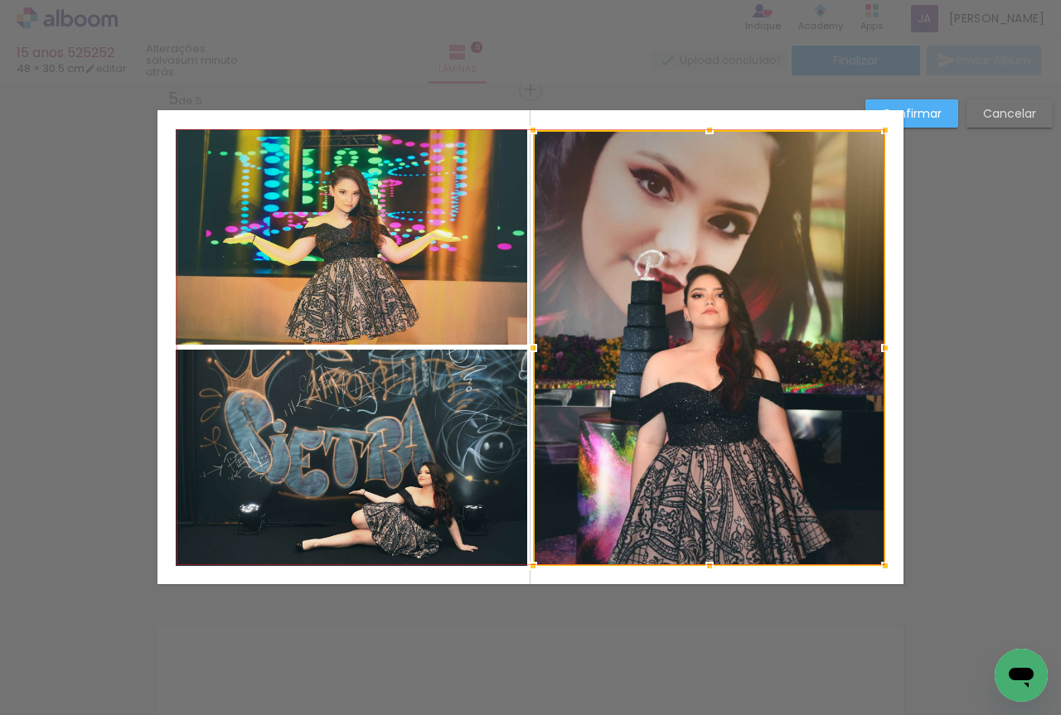
drag, startPoint x: 834, startPoint y: 542, endPoint x: 878, endPoint y: 560, distance: 47.6
click at [878, 560] on div at bounding box center [885, 566] width 33 height 33
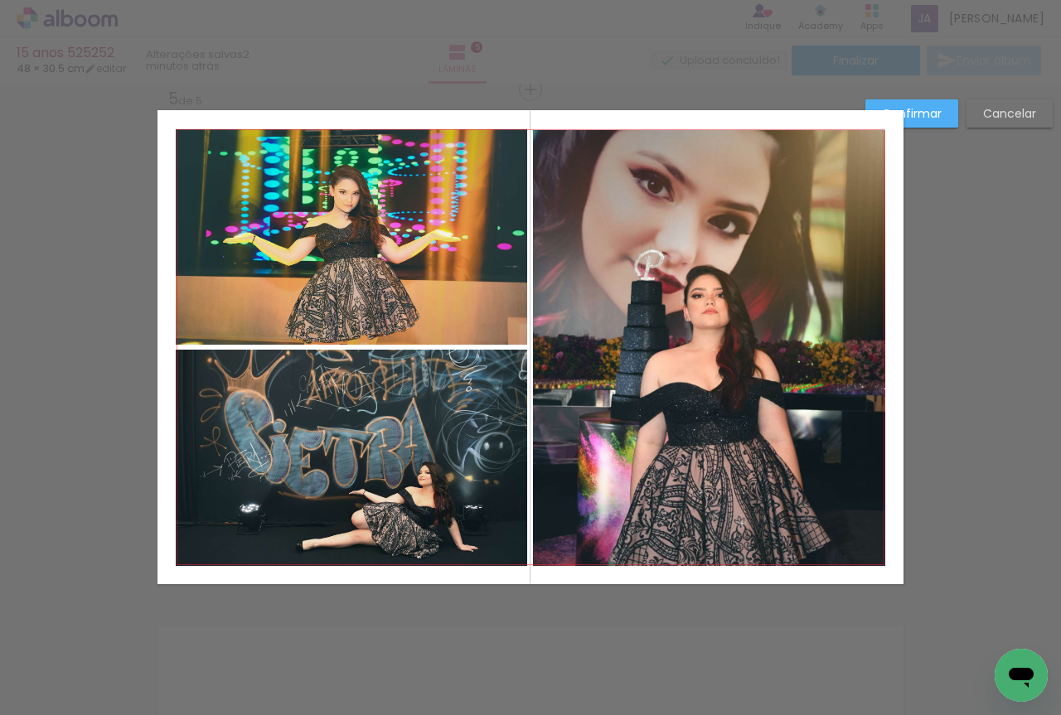
click at [933, 104] on paper-button "Confirmar" at bounding box center [911, 113] width 93 height 28
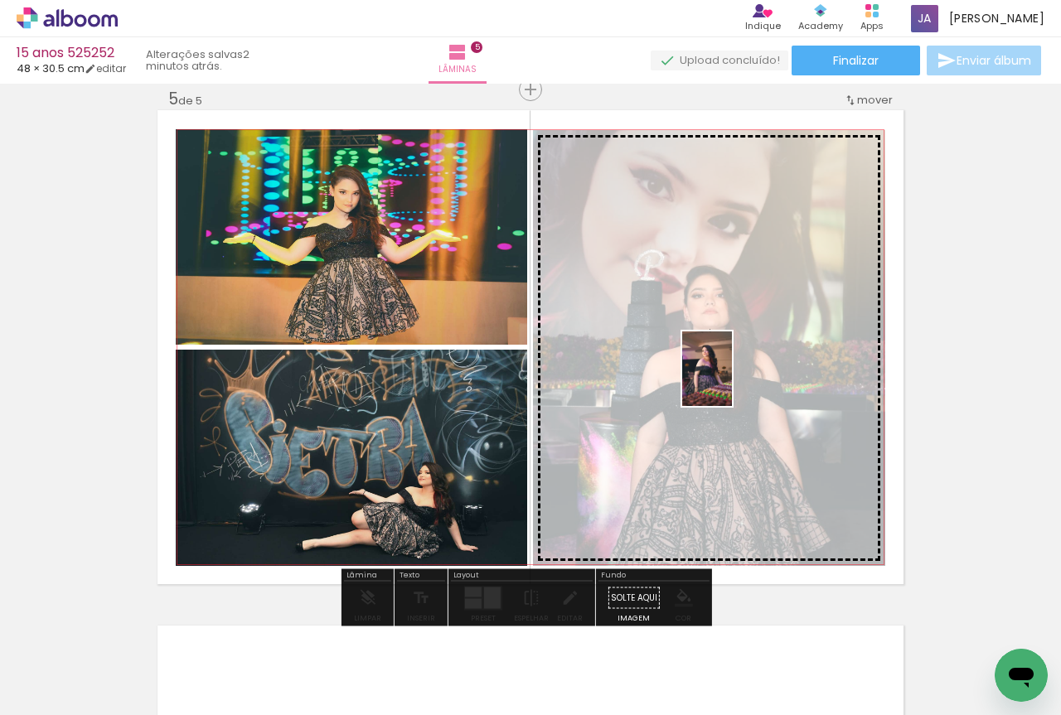
drag, startPoint x: 275, startPoint y: 676, endPoint x: 732, endPoint y: 381, distance: 543.4
click at [732, 381] on quentale-workspace at bounding box center [530, 357] width 1061 height 715
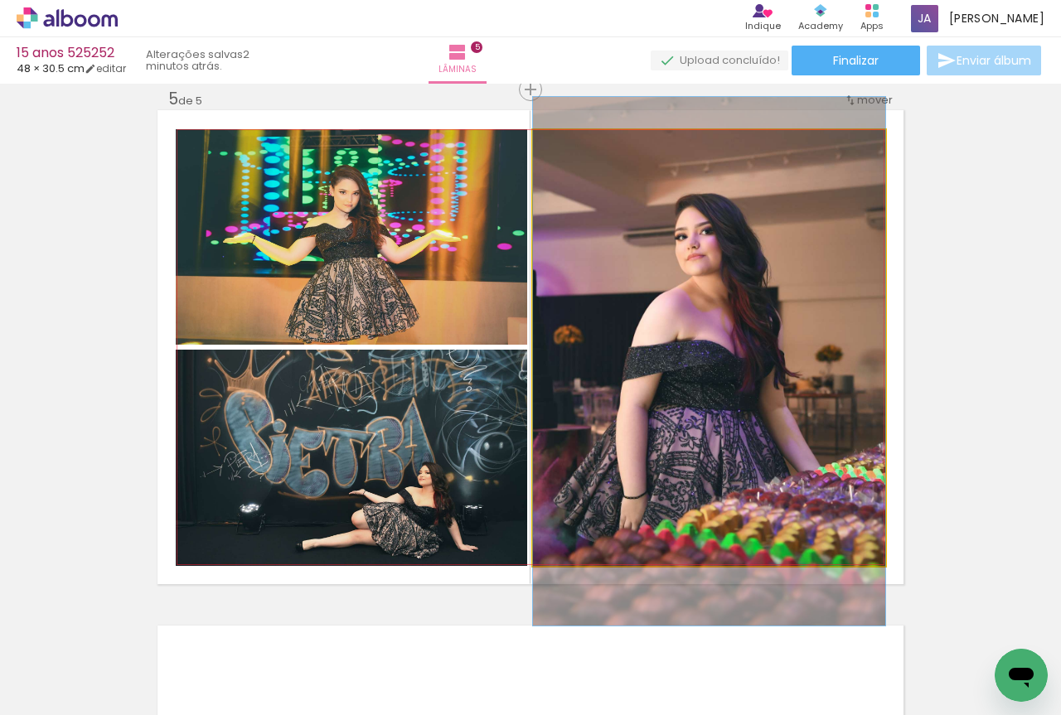
drag, startPoint x: 731, startPoint y: 370, endPoint x: 691, endPoint y: 339, distance: 50.2
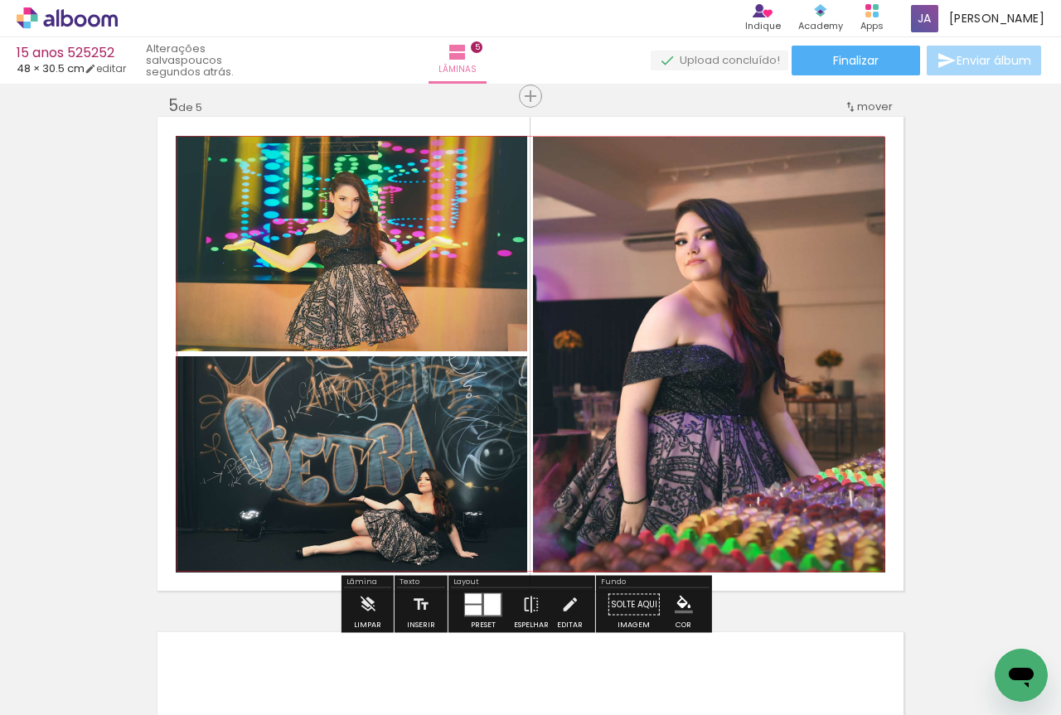
scroll to position [2216, 0]
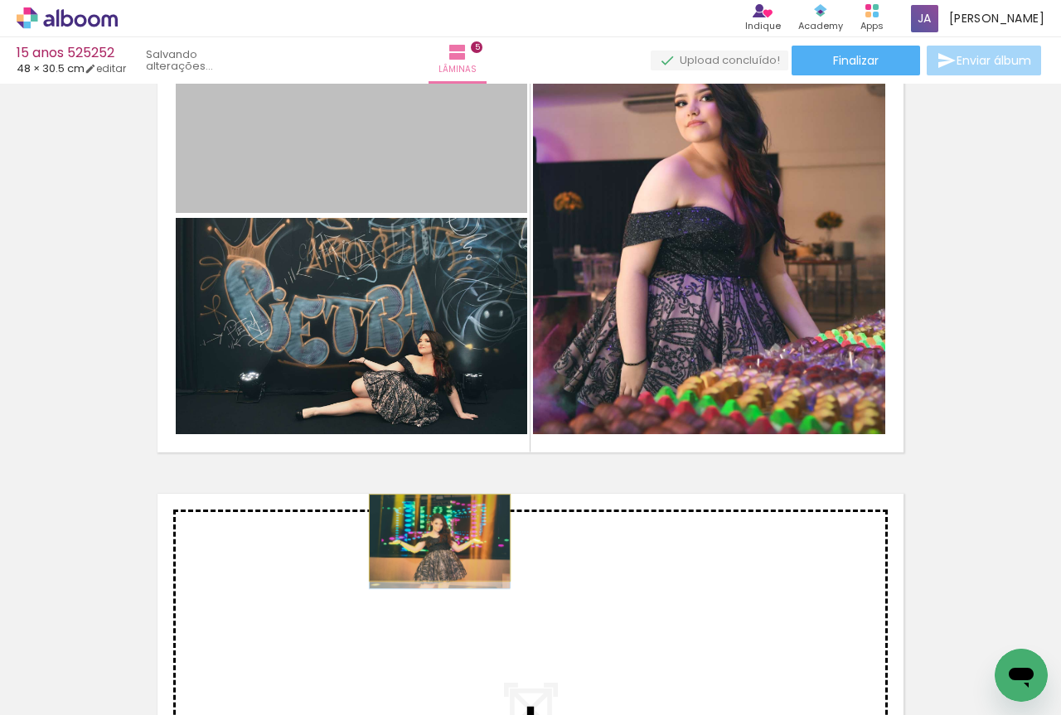
drag, startPoint x: 448, startPoint y: 180, endPoint x: 434, endPoint y: 538, distance: 358.4
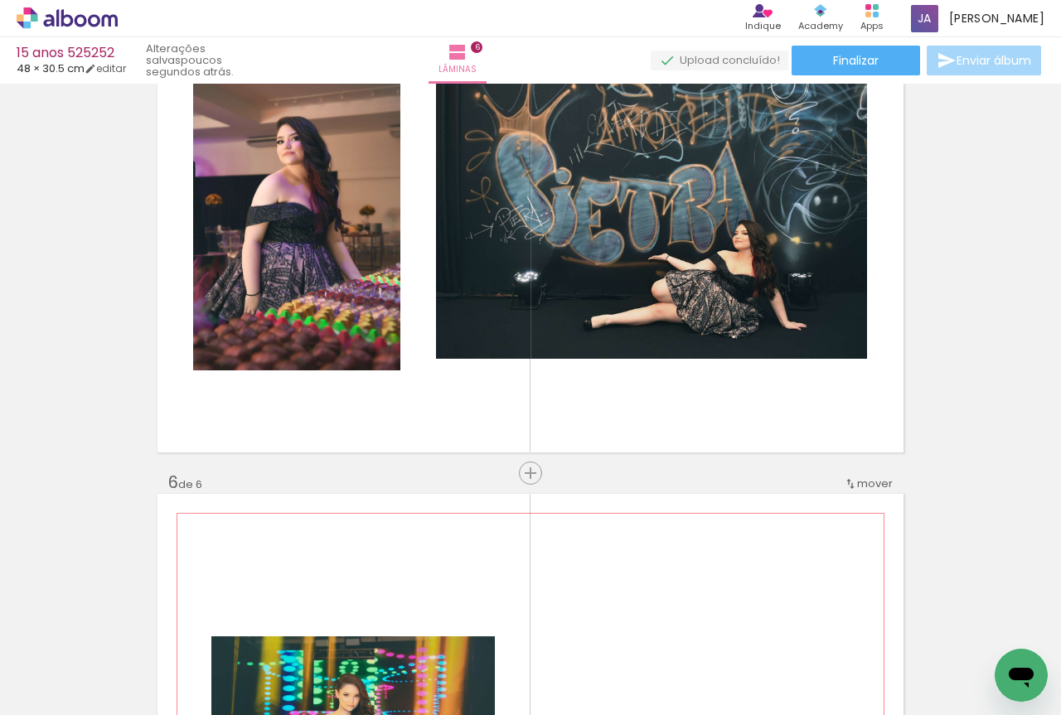
scroll to position [2600, 0]
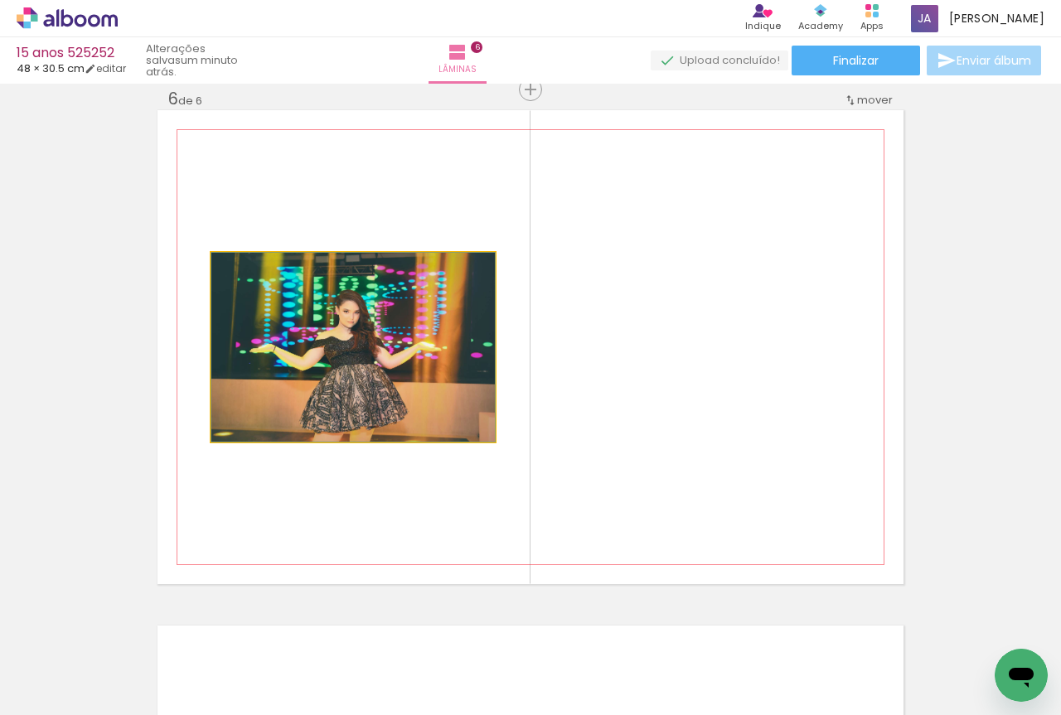
click at [424, 434] on quentale-photo at bounding box center [353, 347] width 284 height 189
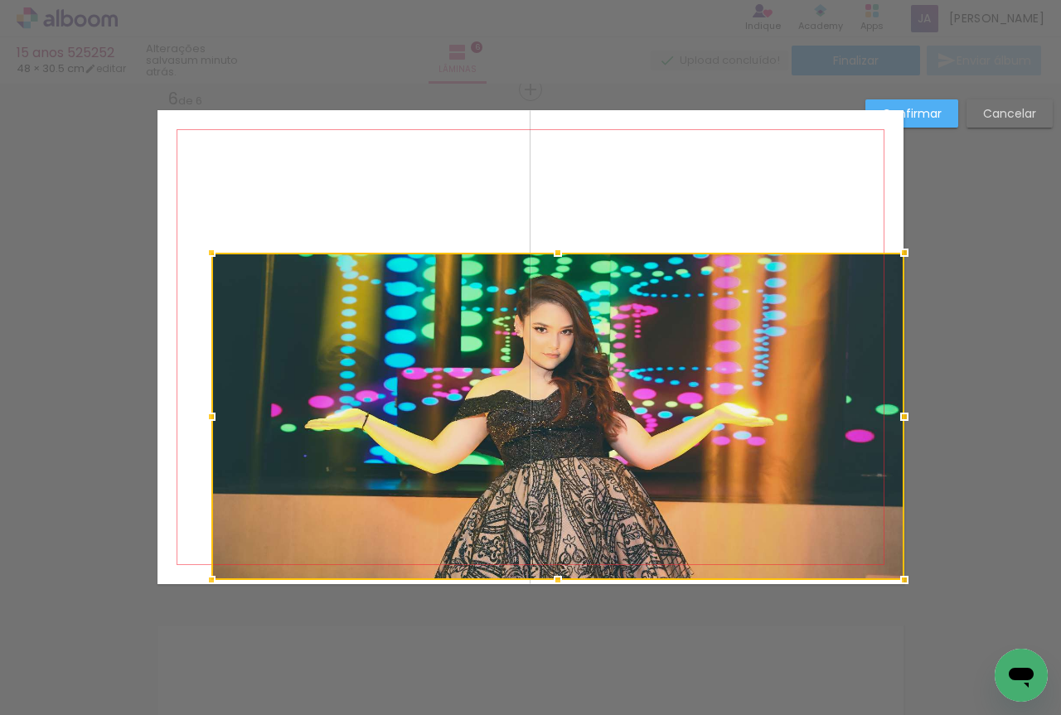
drag, startPoint x: 488, startPoint y: 446, endPoint x: 946, endPoint y: 607, distance: 485.0
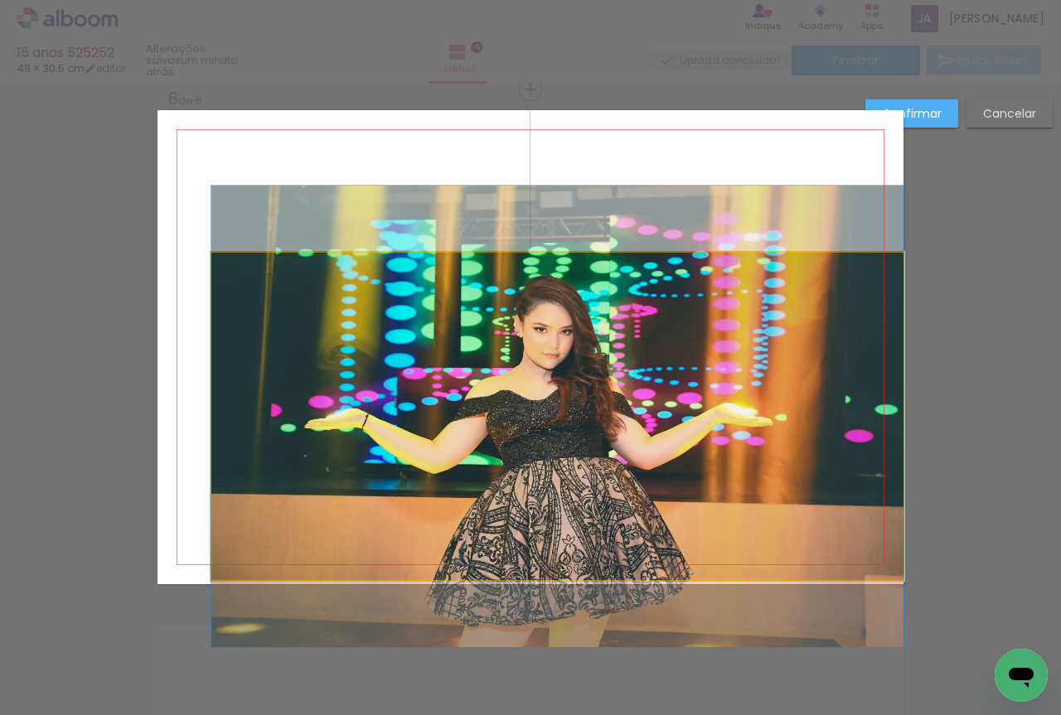
click at [694, 453] on quentale-photo at bounding box center [557, 416] width 692 height 327
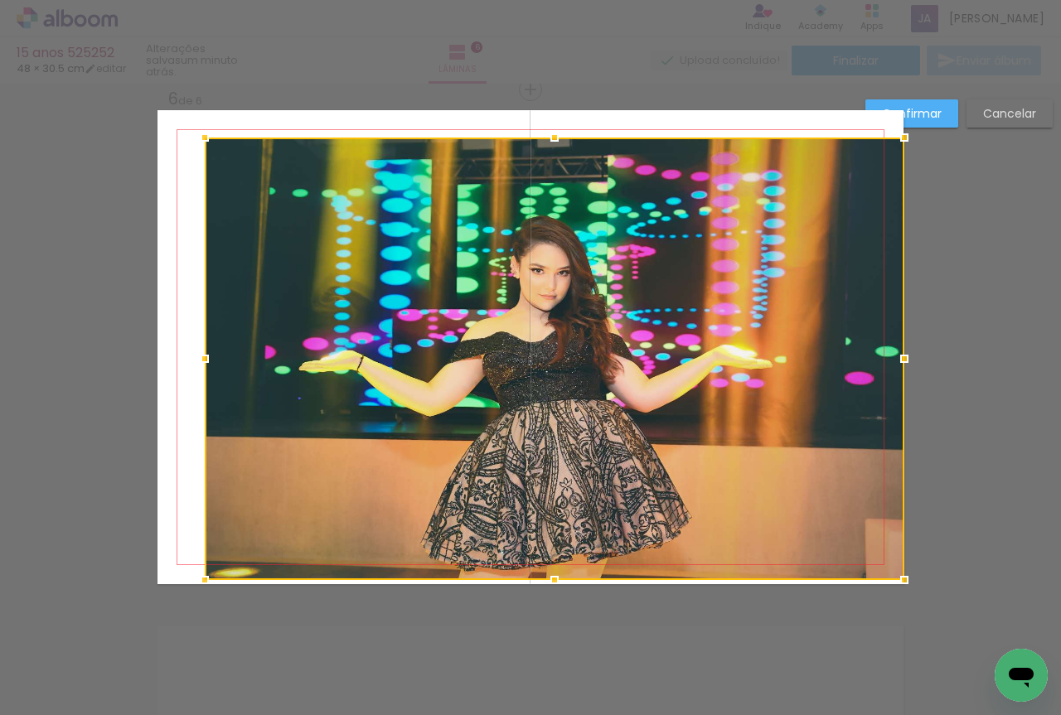
drag, startPoint x: 208, startPoint y: 248, endPoint x: 153, endPoint y: 93, distance: 164.7
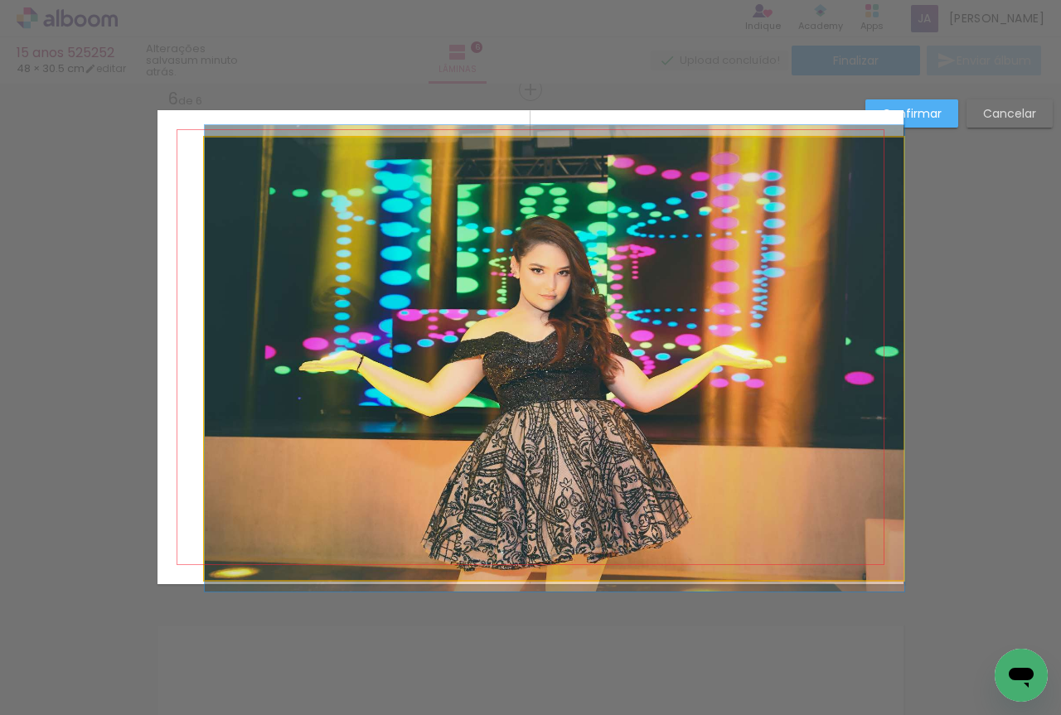
click at [303, 209] on quentale-photo at bounding box center [555, 359] width 700 height 443
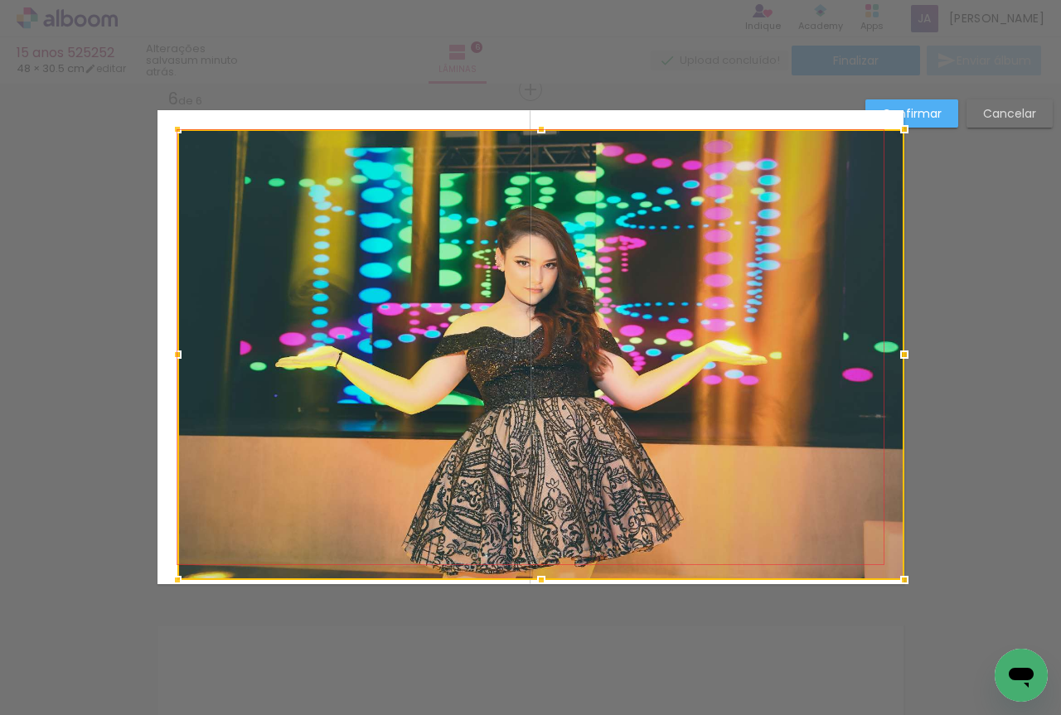
drag, startPoint x: 204, startPoint y: 143, endPoint x: 177, endPoint y: 153, distance: 29.1
click at [177, 153] on div at bounding box center [540, 354] width 727 height 451
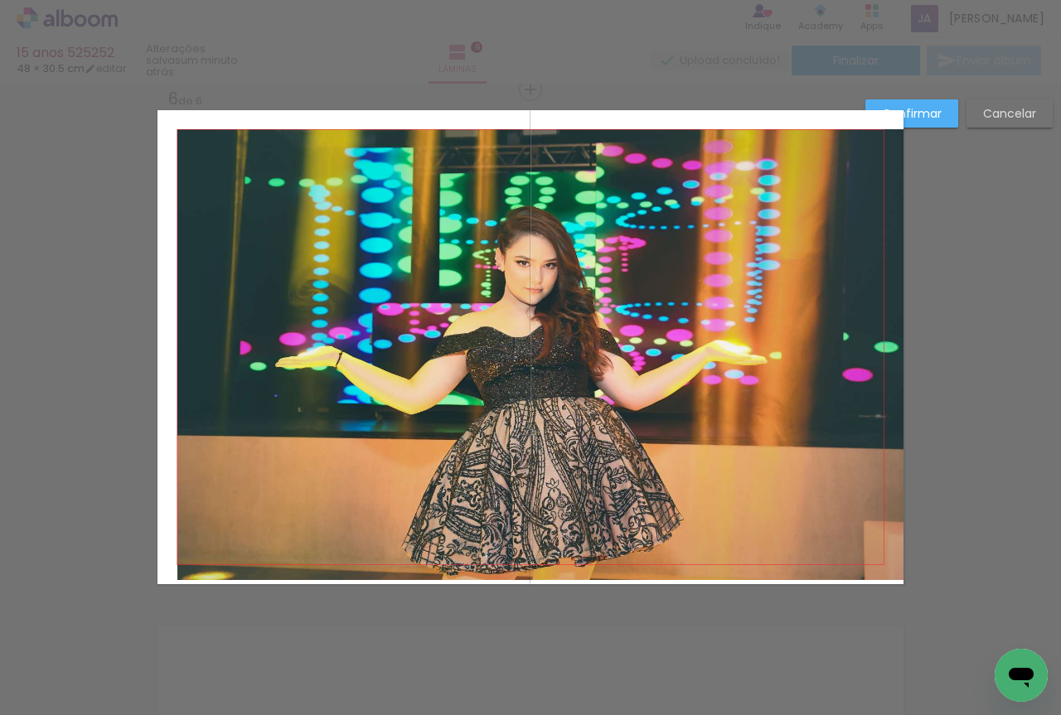
click at [261, 221] on quentale-photo at bounding box center [540, 354] width 727 height 451
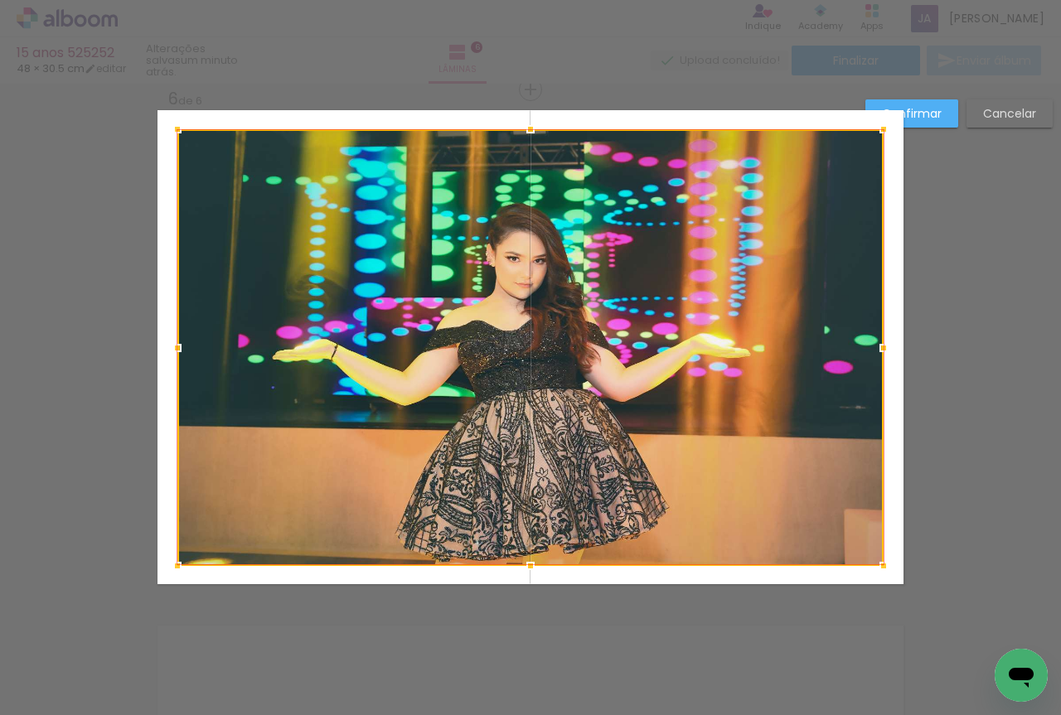
drag, startPoint x: 900, startPoint y: 577, endPoint x: 880, endPoint y: 563, distance: 24.4
click at [880, 563] on div at bounding box center [883, 566] width 33 height 33
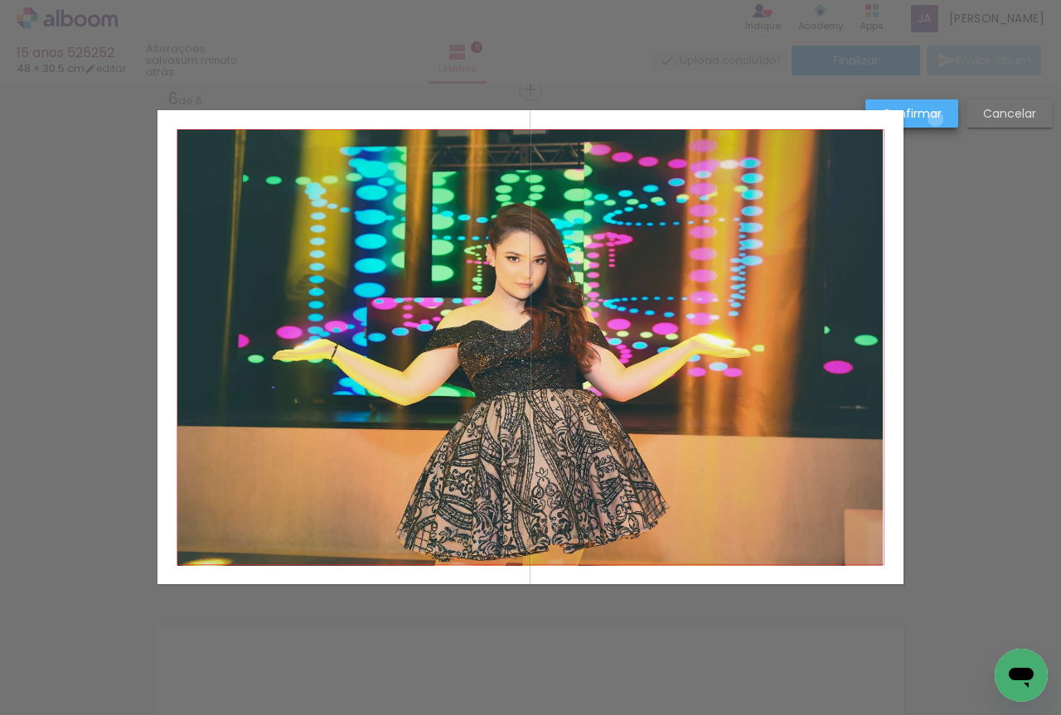
click at [0, 0] on slot "Confirmar" at bounding box center [0, 0] width 0 height 0
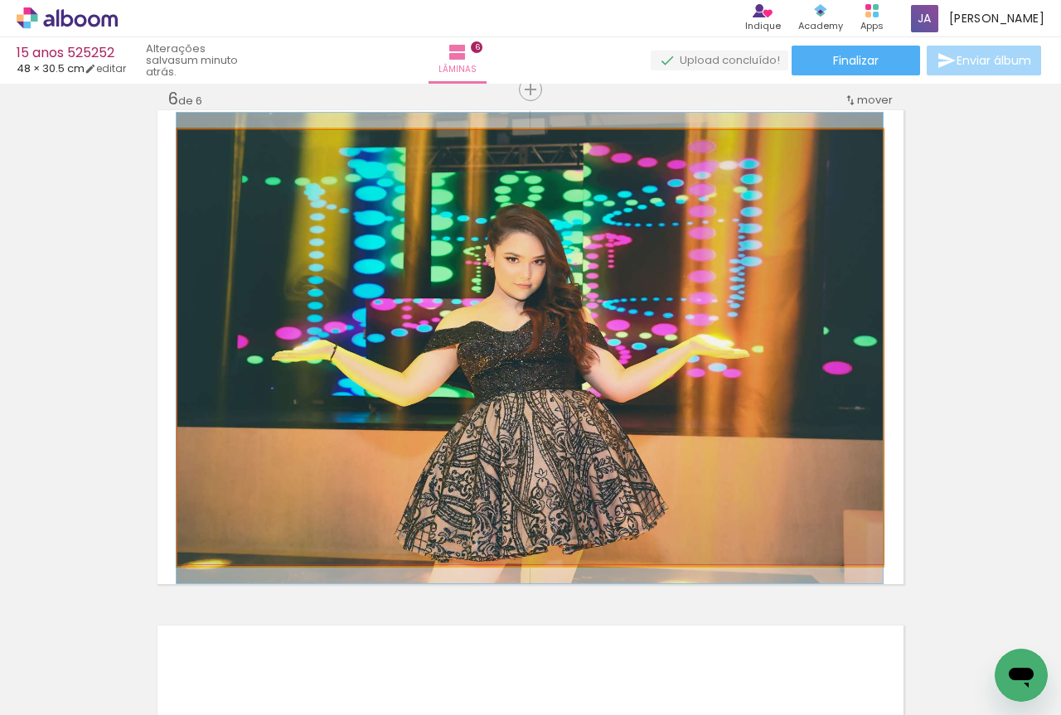
drag, startPoint x: 676, startPoint y: 310, endPoint x: 644, endPoint y: 311, distance: 31.5
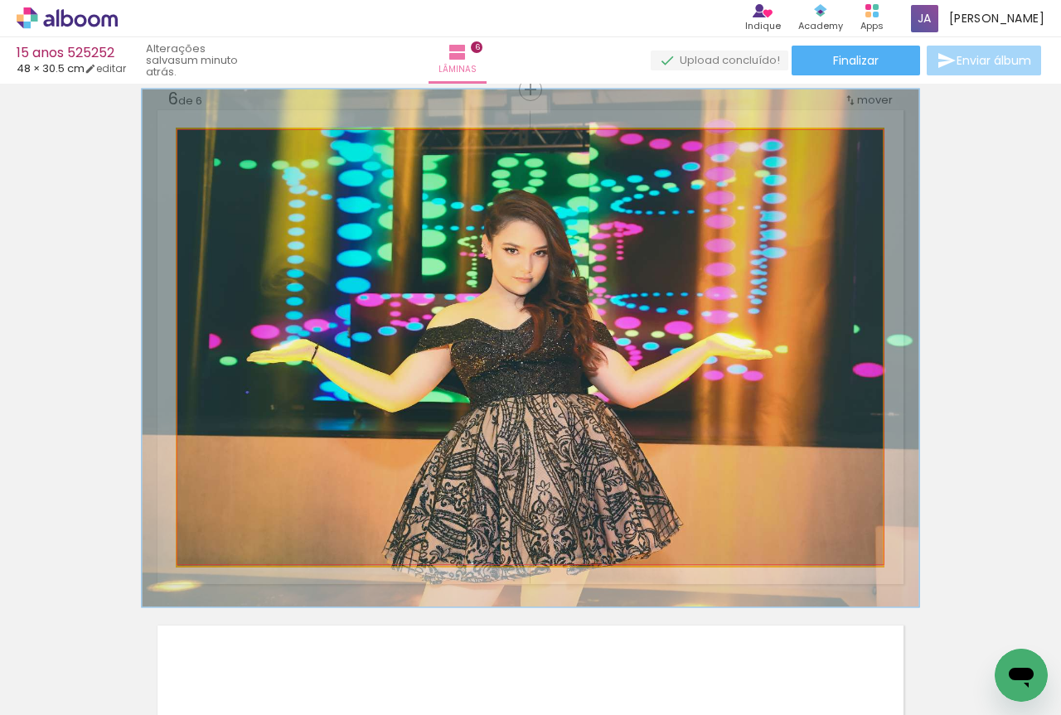
type paper-slider "110"
click at [219, 151] on div at bounding box center [221, 146] width 27 height 27
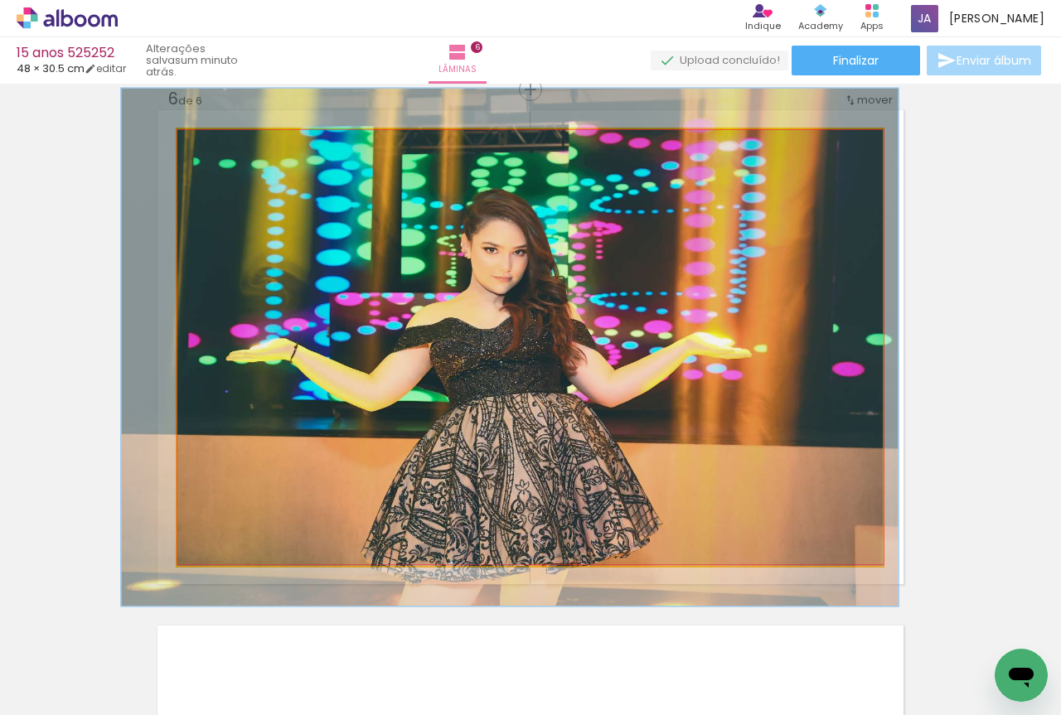
drag, startPoint x: 382, startPoint y: 391, endPoint x: 361, endPoint y: 390, distance: 20.7
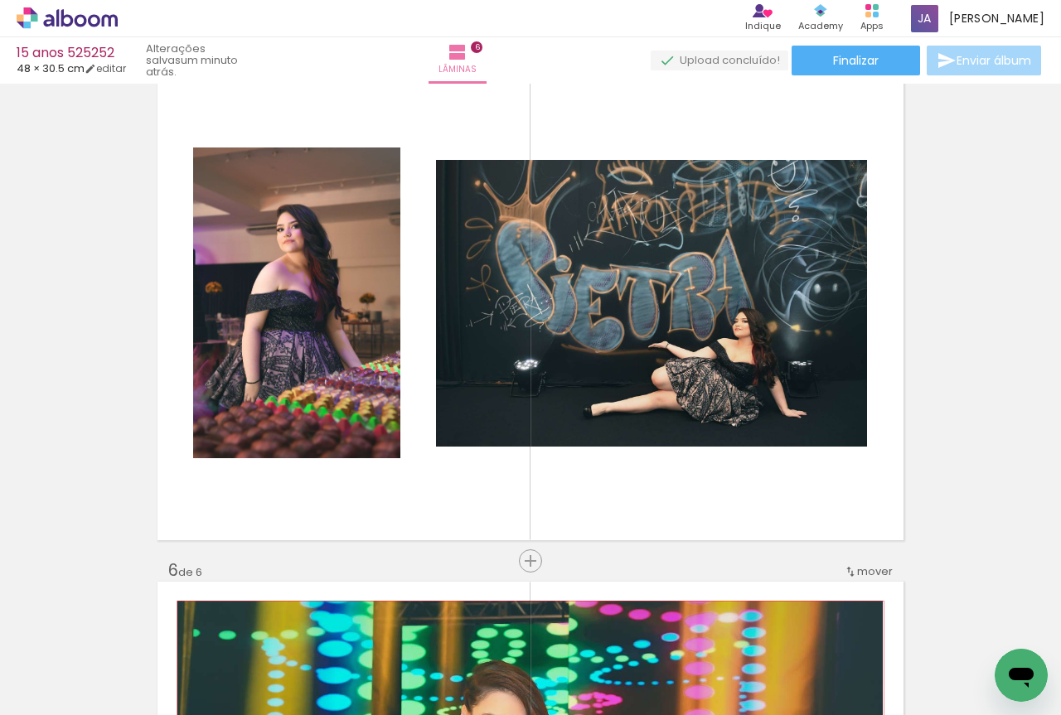
scroll to position [2041, 0]
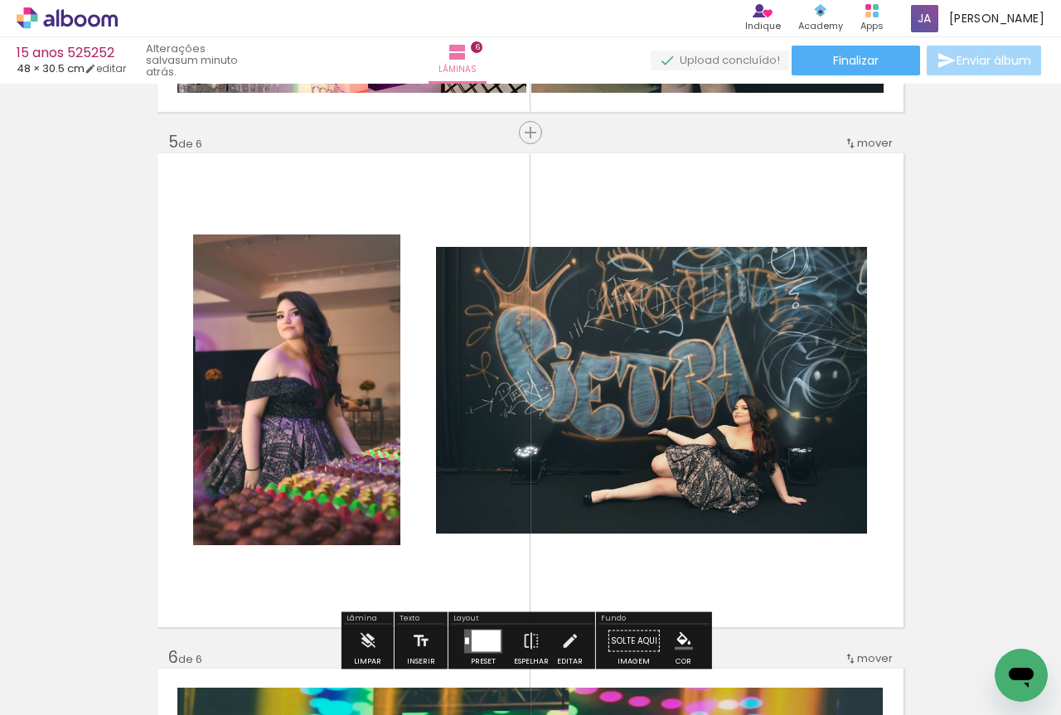
drag, startPoint x: 263, startPoint y: 662, endPoint x: 472, endPoint y: 400, distance: 335.1
click at [472, 400] on quentale-workspace at bounding box center [530, 357] width 1061 height 715
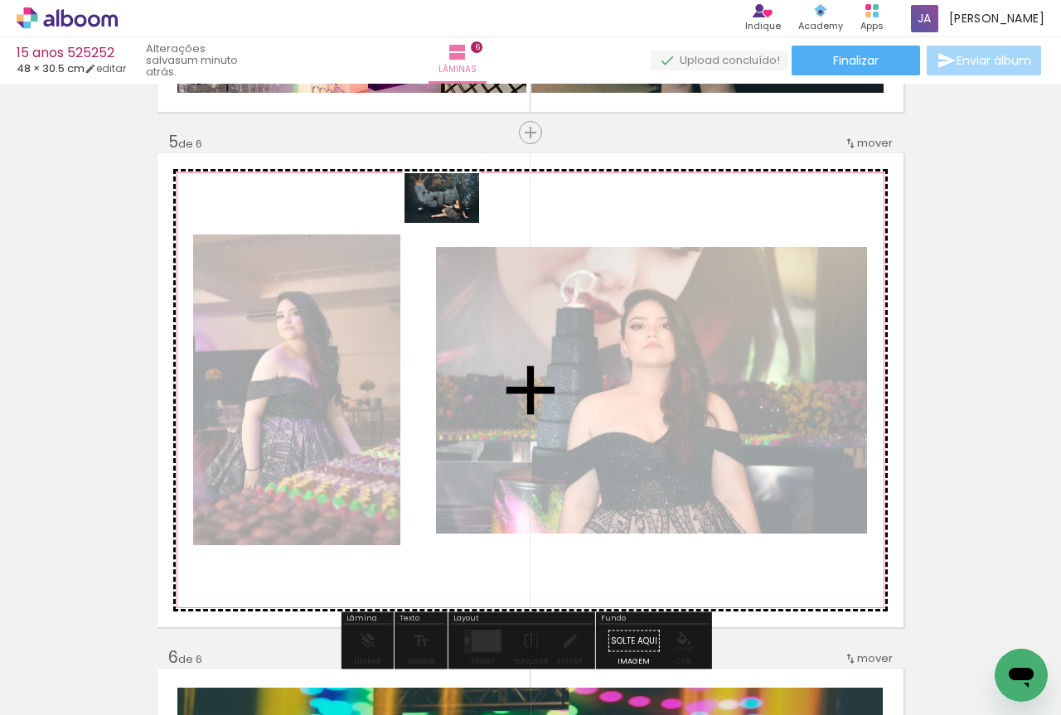
drag, startPoint x: 266, startPoint y: 682, endPoint x: 454, endPoint y: 223, distance: 496.3
click at [454, 223] on quentale-workspace at bounding box center [530, 357] width 1061 height 715
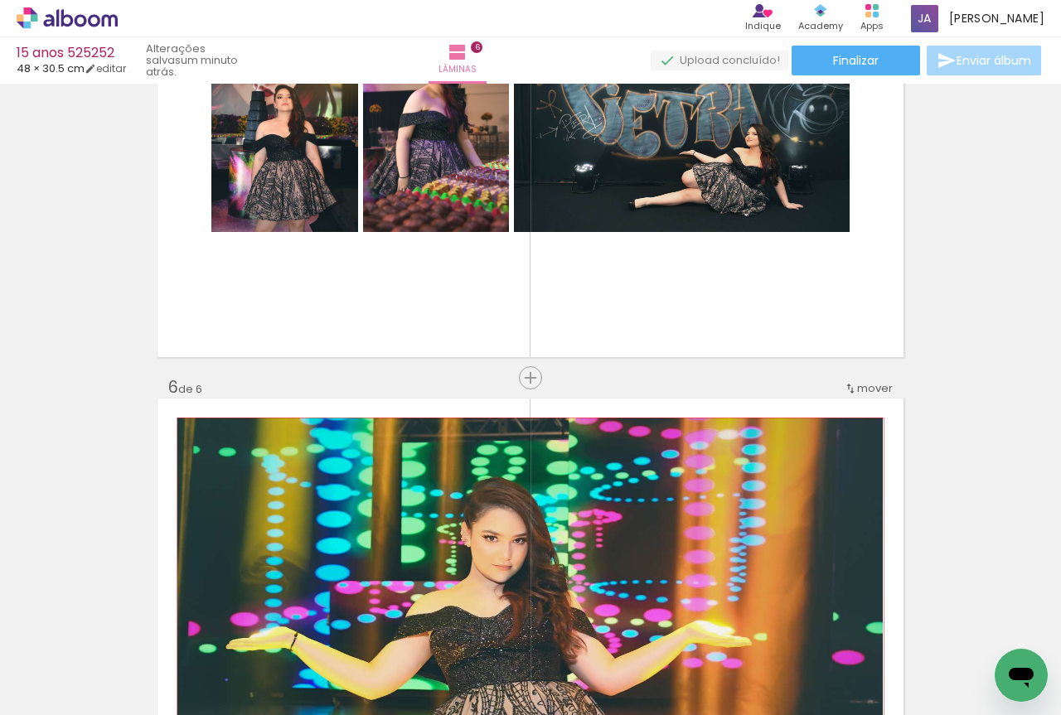
scroll to position [2317, 0]
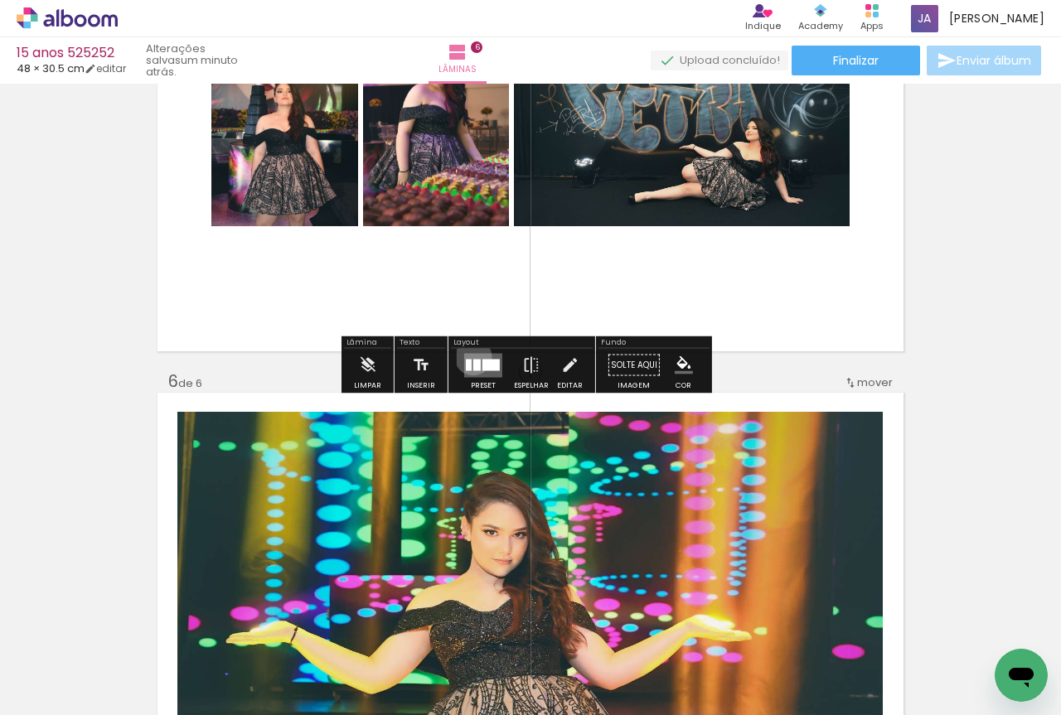
click at [469, 356] on quentale-layouter at bounding box center [483, 365] width 38 height 24
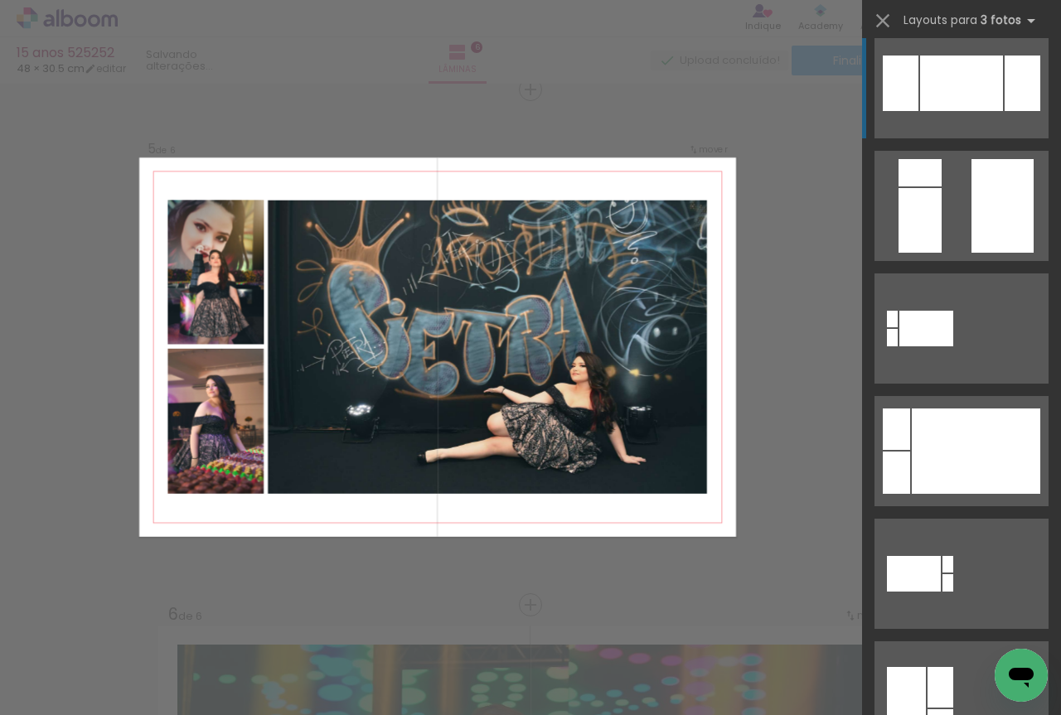
scroll to position [691, 0]
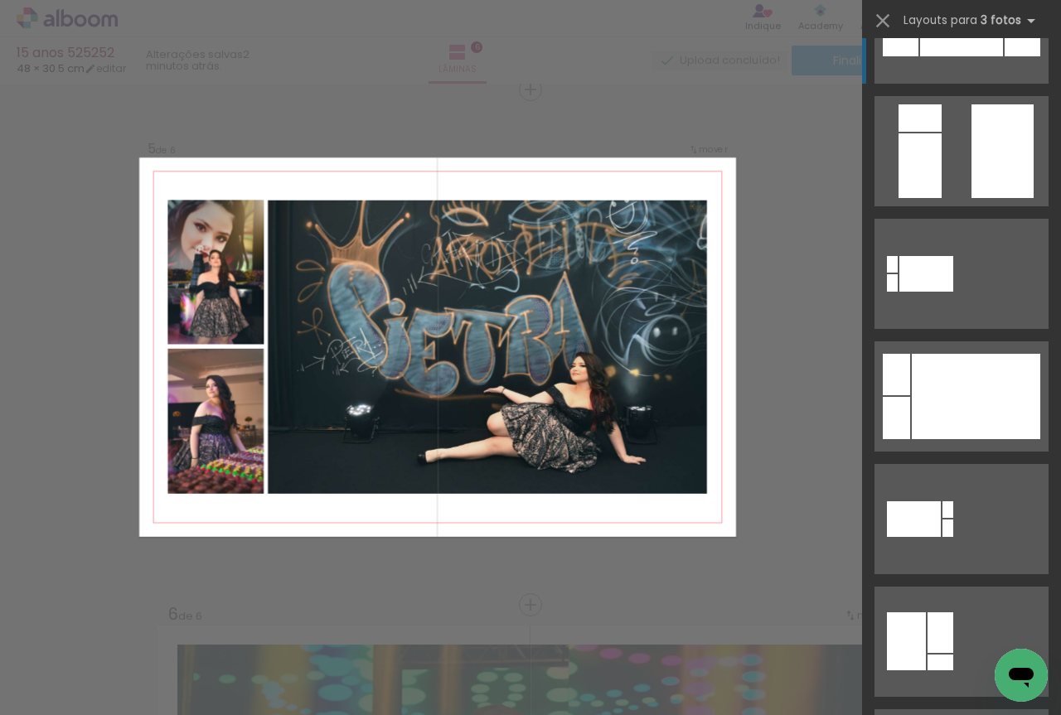
click at [925, 404] on div at bounding box center [976, 396] width 128 height 85
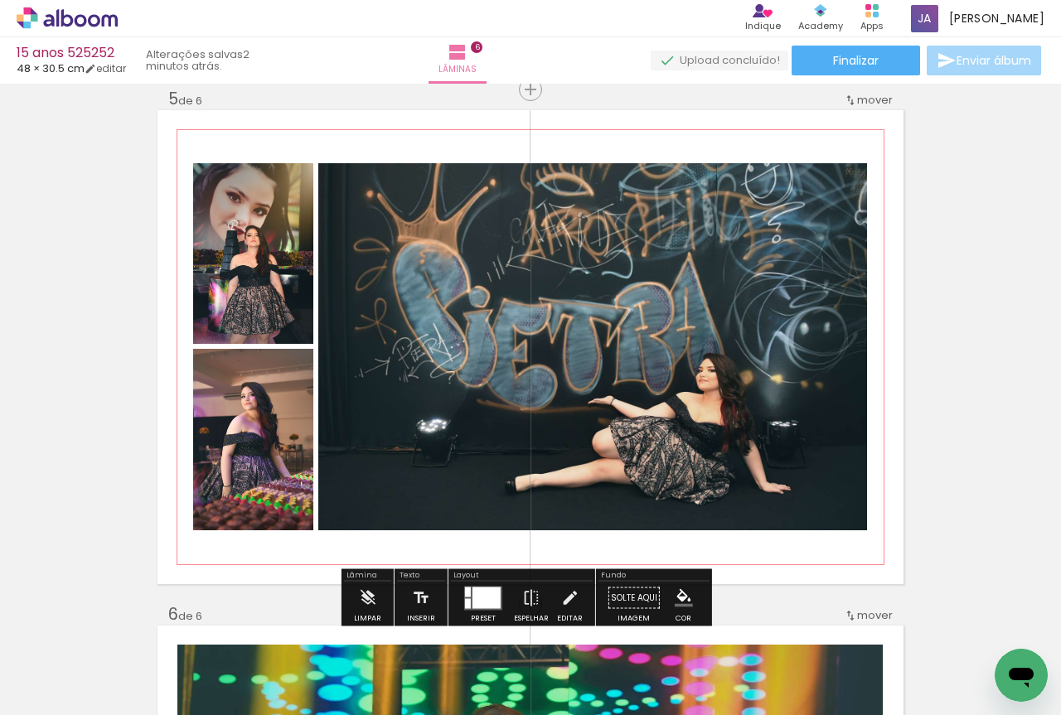
click at [634, 368] on quentale-photo at bounding box center [592, 346] width 549 height 367
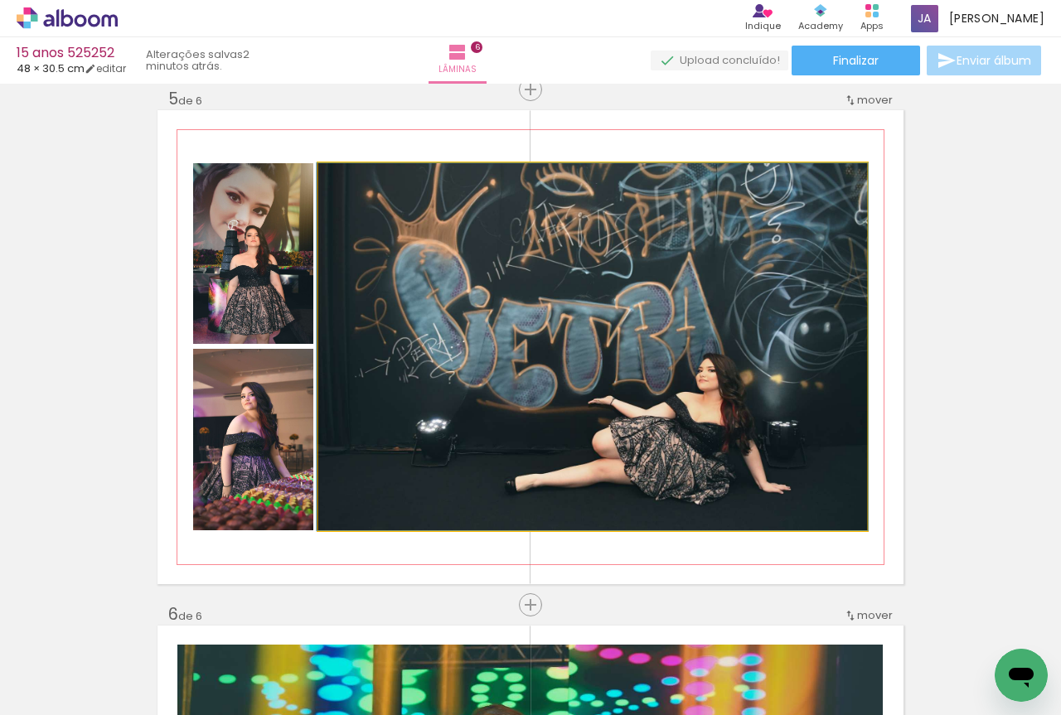
click at [634, 368] on quentale-photo at bounding box center [592, 346] width 549 height 367
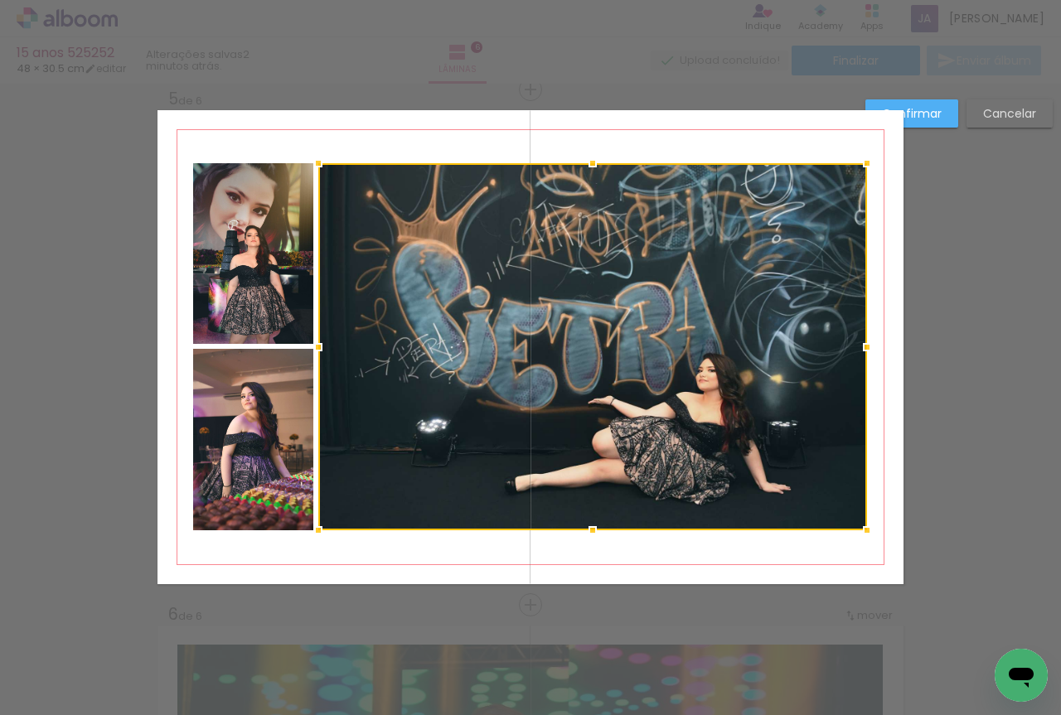
click at [278, 428] on quentale-photo at bounding box center [253, 440] width 120 height 182
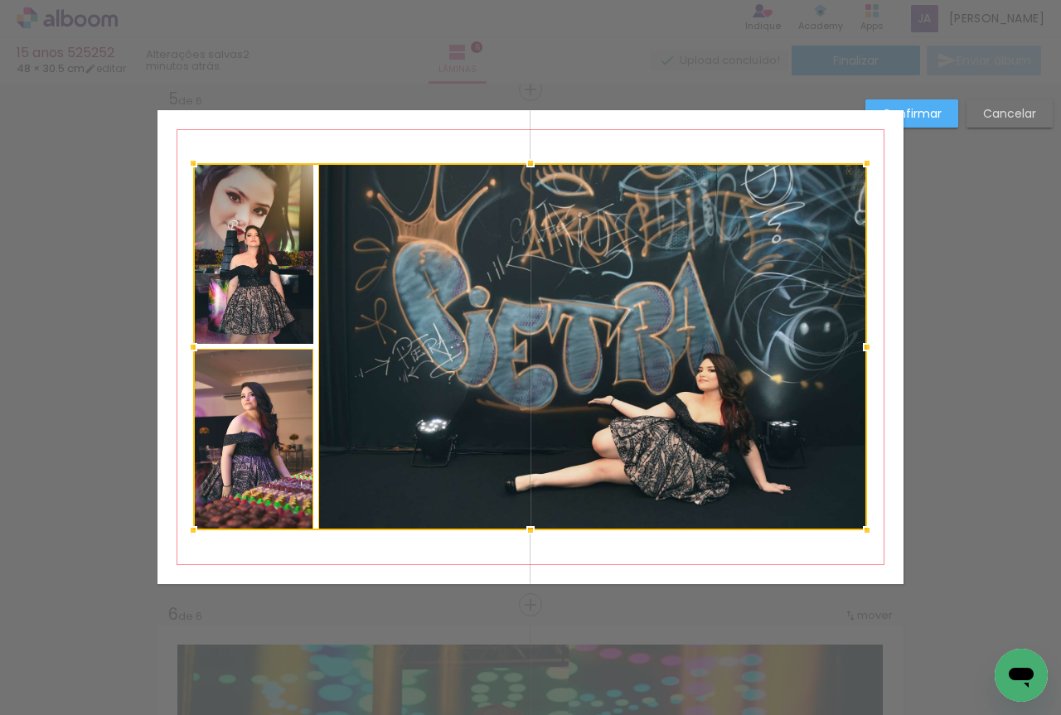
drag, startPoint x: 287, startPoint y: 293, endPoint x: 260, endPoint y: 206, distance: 91.0
click at [287, 293] on div at bounding box center [530, 346] width 674 height 367
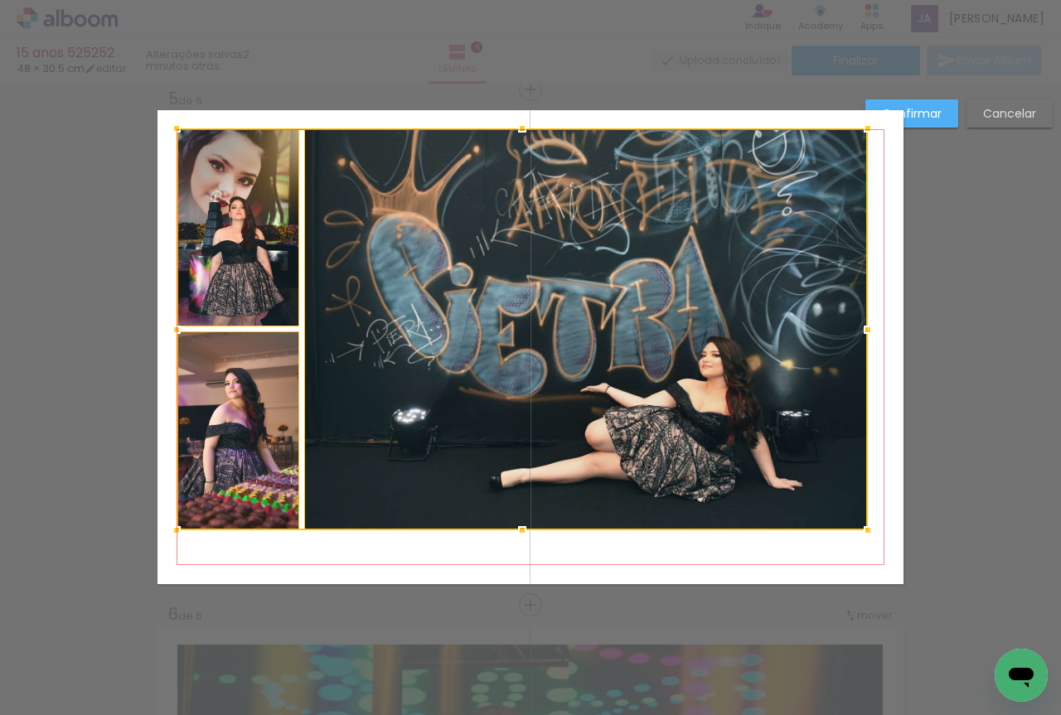
drag, startPoint x: 181, startPoint y: 162, endPoint x: 162, endPoint y: 128, distance: 39.7
click at [162, 128] on div at bounding box center [176, 128] width 33 height 33
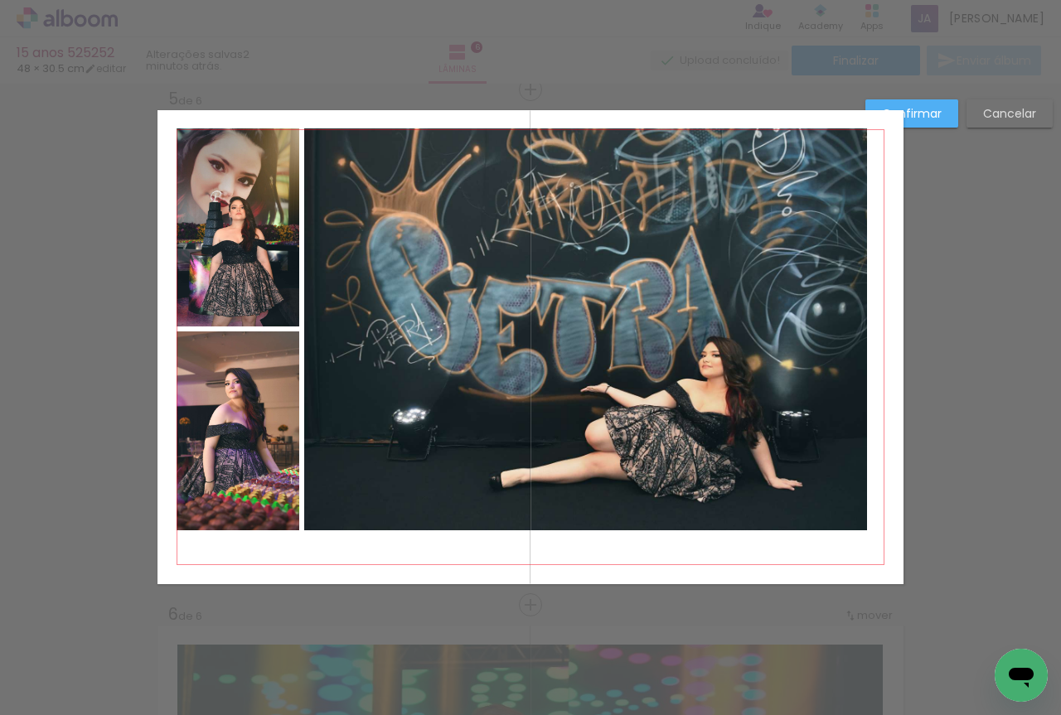
click at [191, 172] on quentale-photo at bounding box center [239, 227] width 124 height 198
click at [249, 399] on quentale-photo at bounding box center [239, 431] width 124 height 199
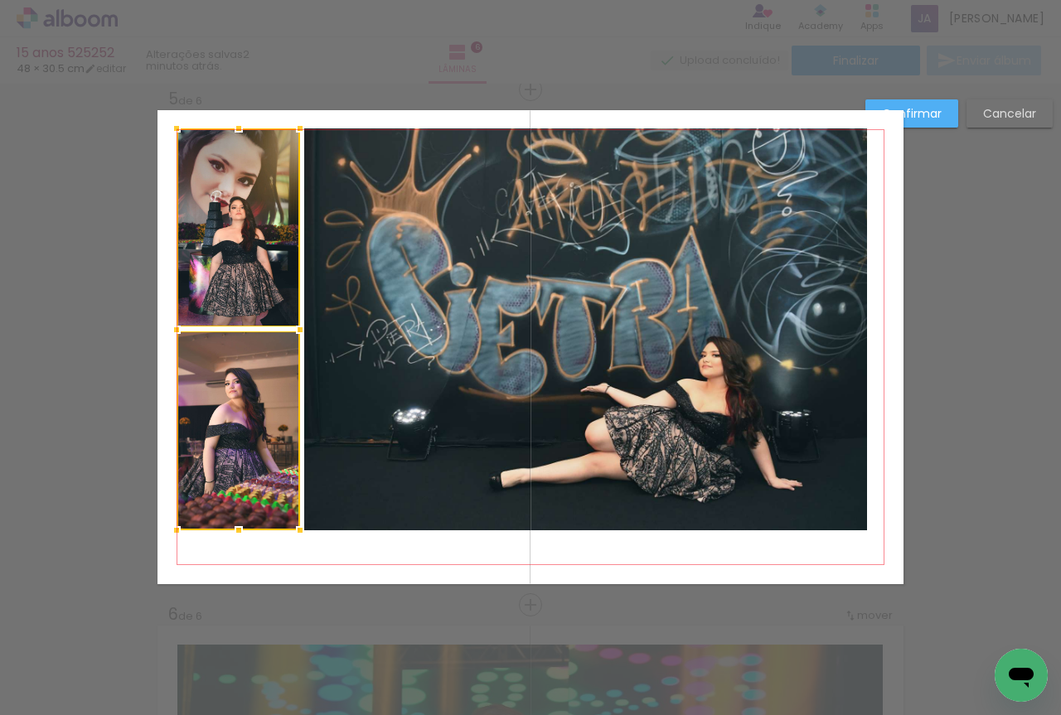
click at [490, 379] on quentale-photo at bounding box center [585, 329] width 563 height 402
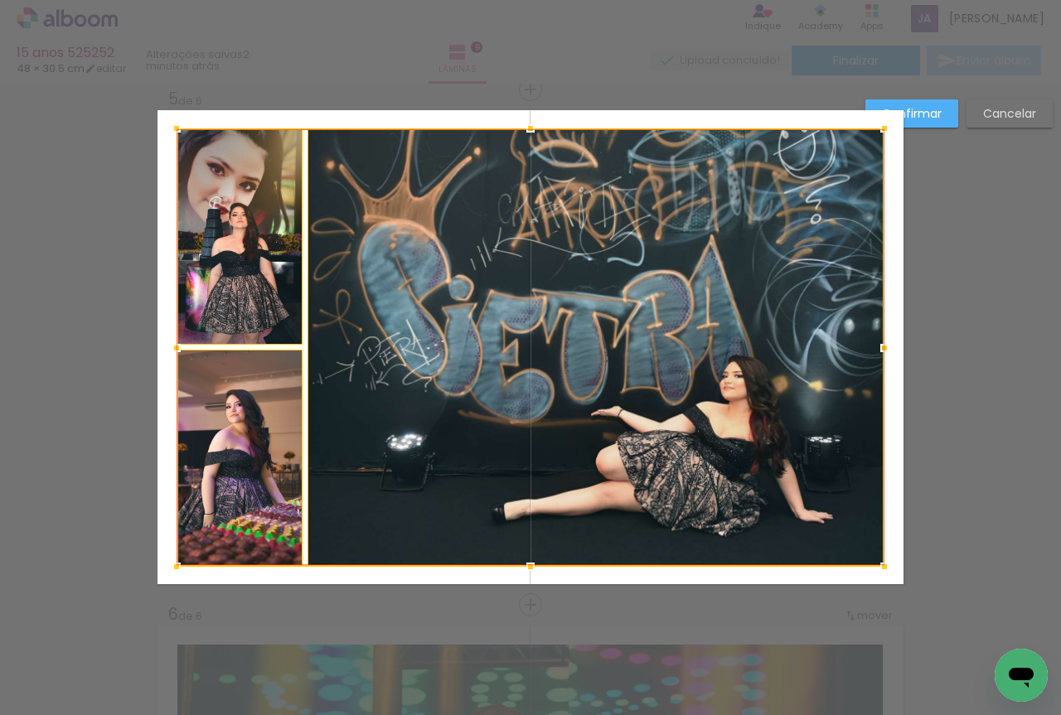
drag, startPoint x: 856, startPoint y: 527, endPoint x: 873, endPoint y: 564, distance: 40.4
click at [873, 564] on div at bounding box center [884, 566] width 33 height 33
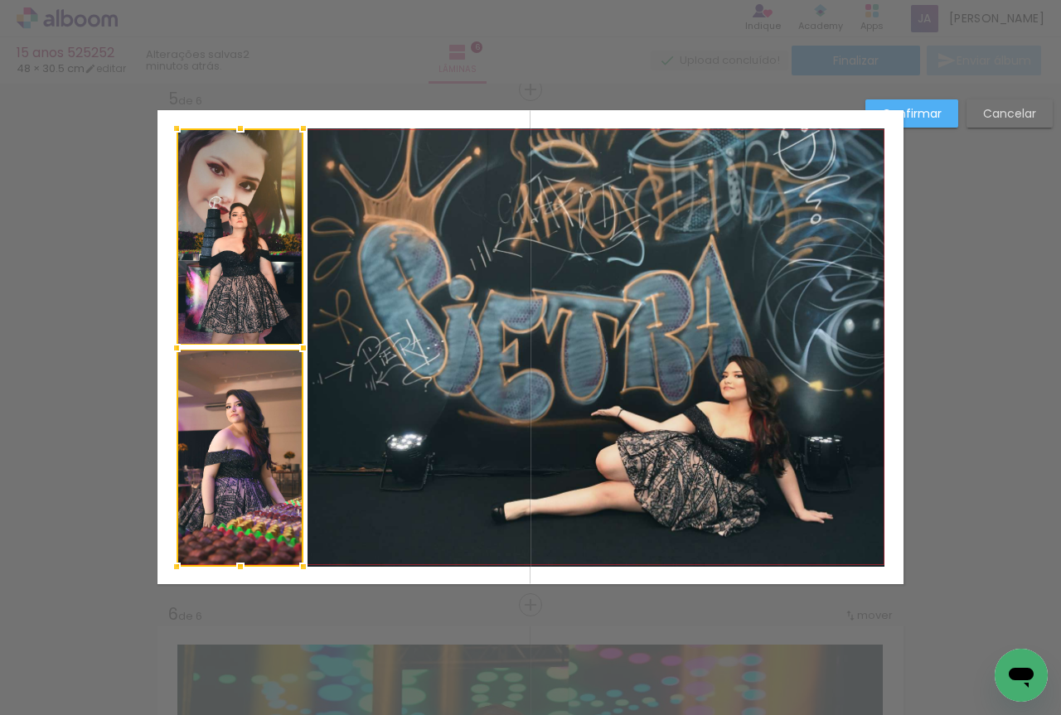
click at [943, 114] on paper-button "Confirmar" at bounding box center [911, 113] width 93 height 28
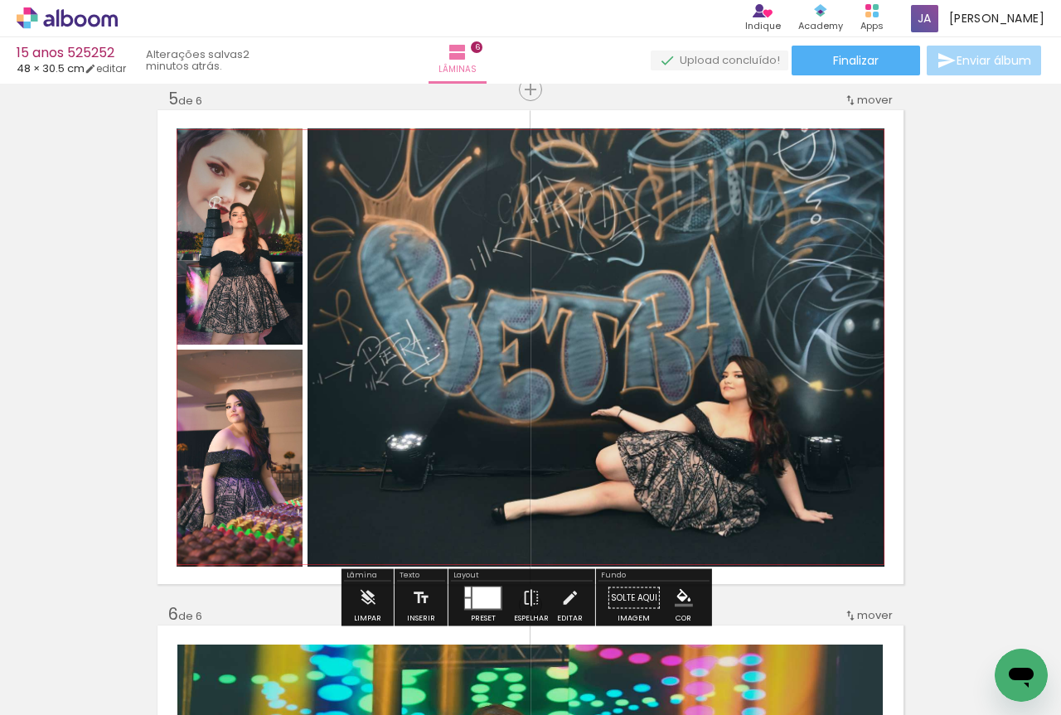
click at [279, 254] on quentale-photo at bounding box center [240, 236] width 127 height 216
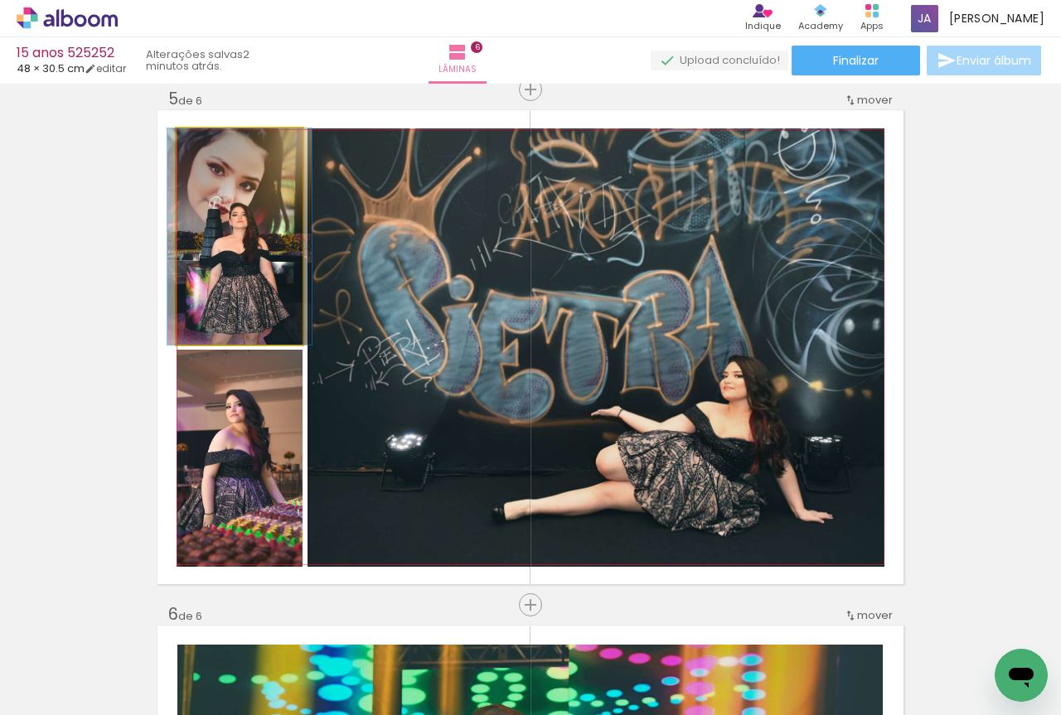
click at [279, 254] on quentale-photo at bounding box center [240, 236] width 127 height 216
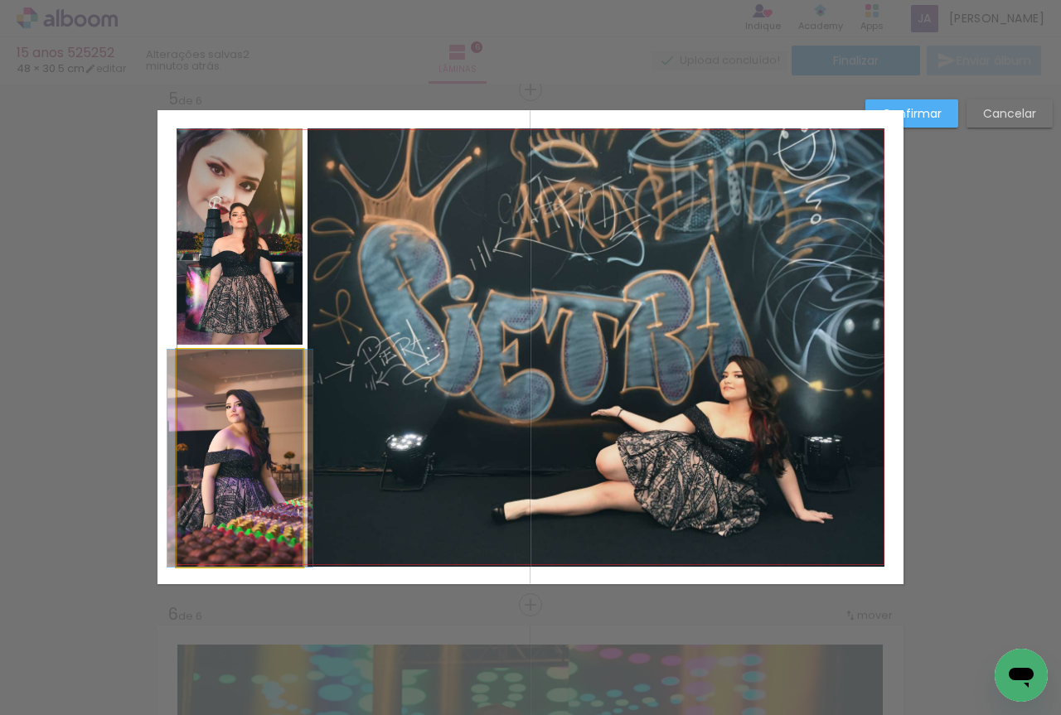
click at [255, 393] on quentale-photo at bounding box center [240, 458] width 127 height 217
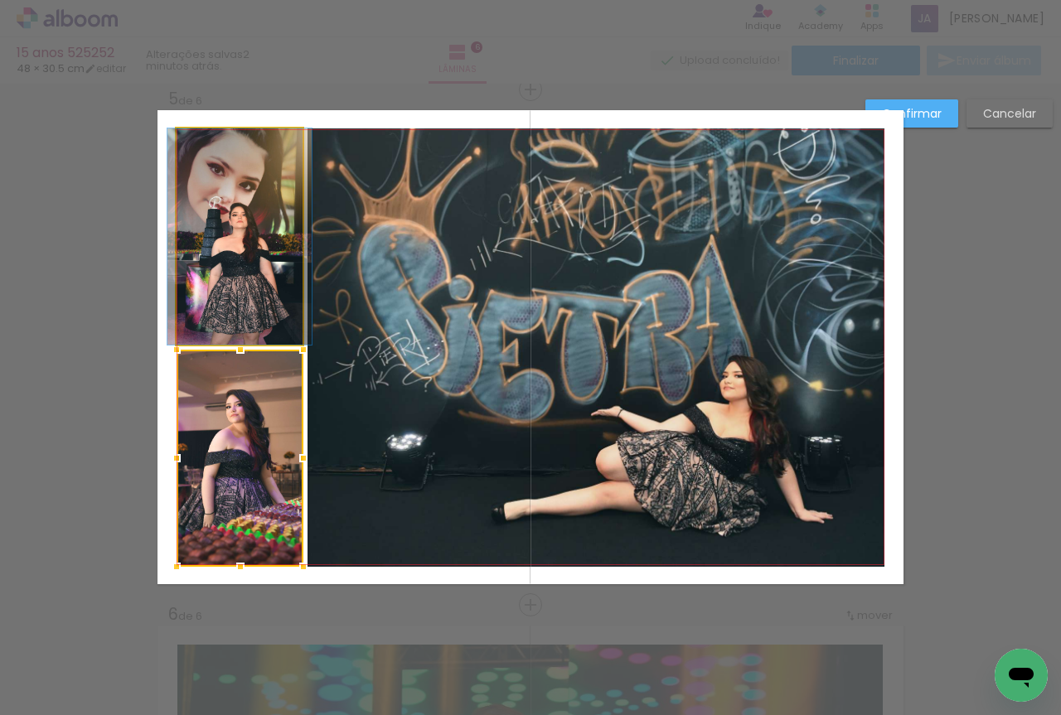
click at [264, 289] on quentale-photo at bounding box center [240, 236] width 127 height 216
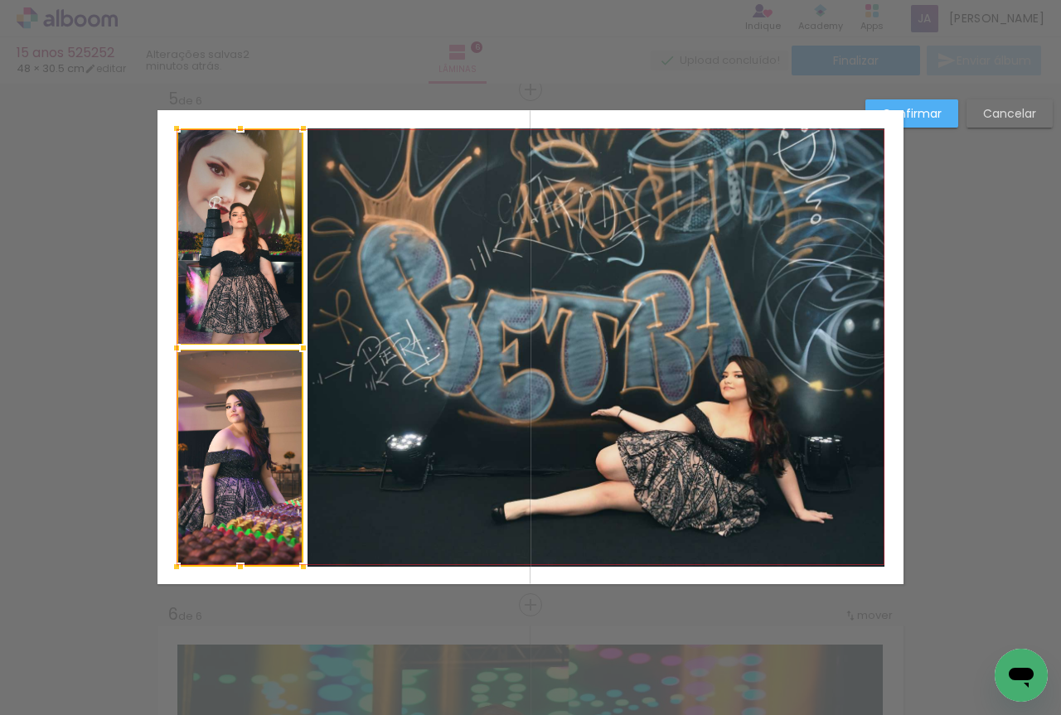
click at [340, 345] on quentale-photo at bounding box center [596, 347] width 577 height 439
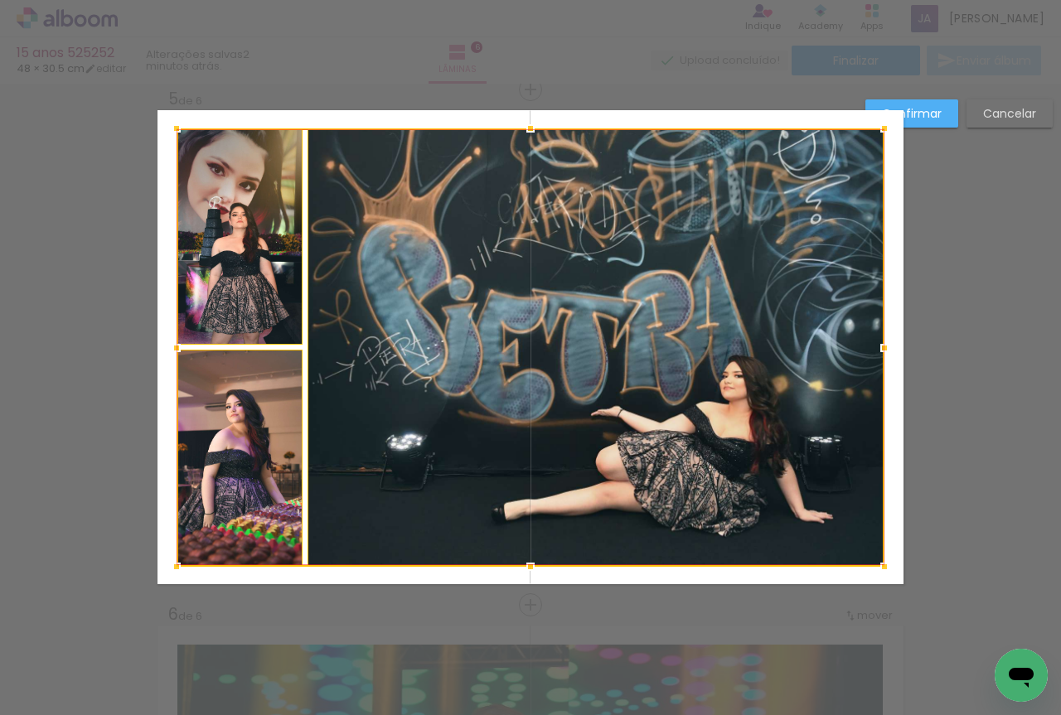
click at [313, 344] on div at bounding box center [531, 347] width 708 height 439
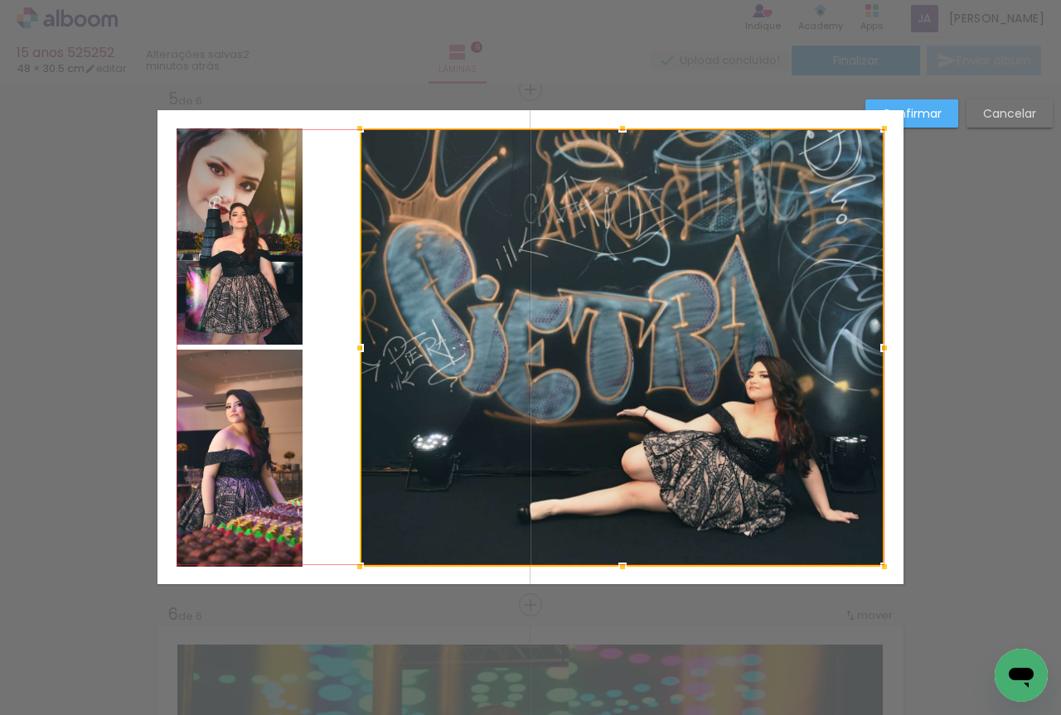
drag, startPoint x: 305, startPoint y: 344, endPoint x: 356, endPoint y: 352, distance: 52.1
click at [356, 352] on div at bounding box center [359, 348] width 33 height 33
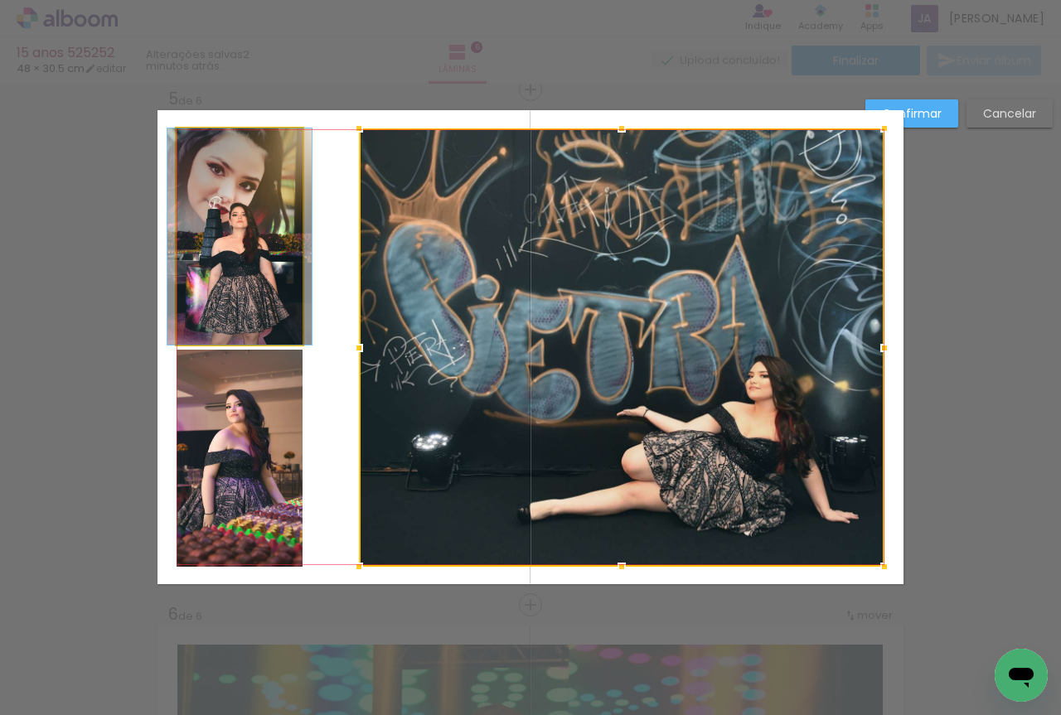
click at [285, 321] on quentale-photo at bounding box center [240, 236] width 127 height 216
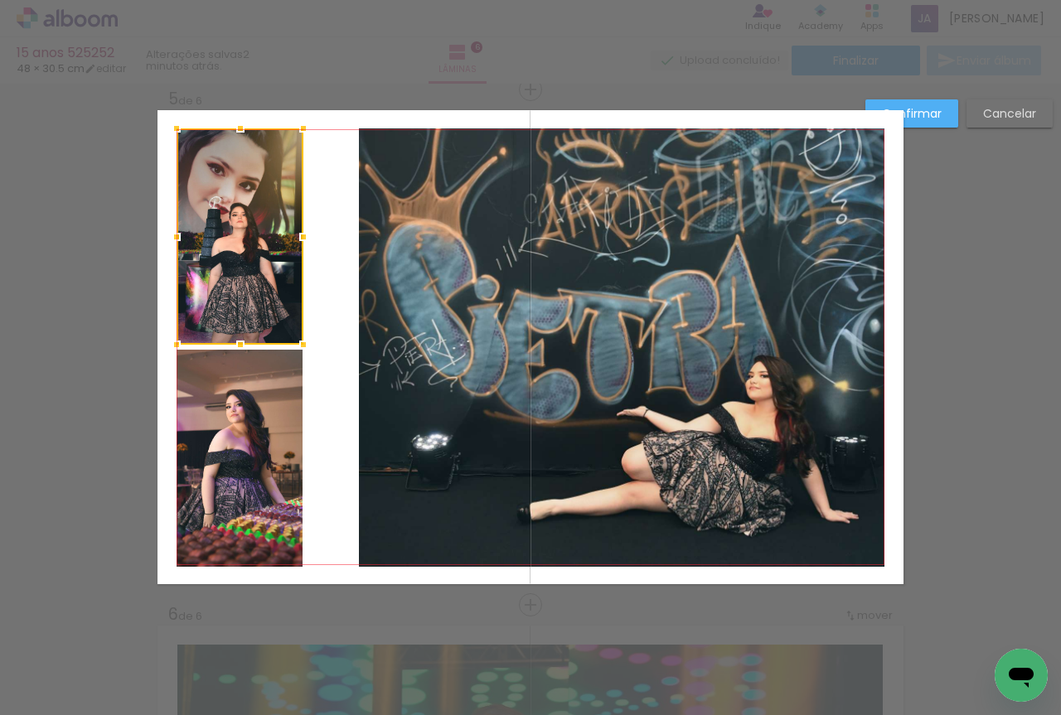
click at [258, 413] on quentale-photo at bounding box center [240, 458] width 127 height 217
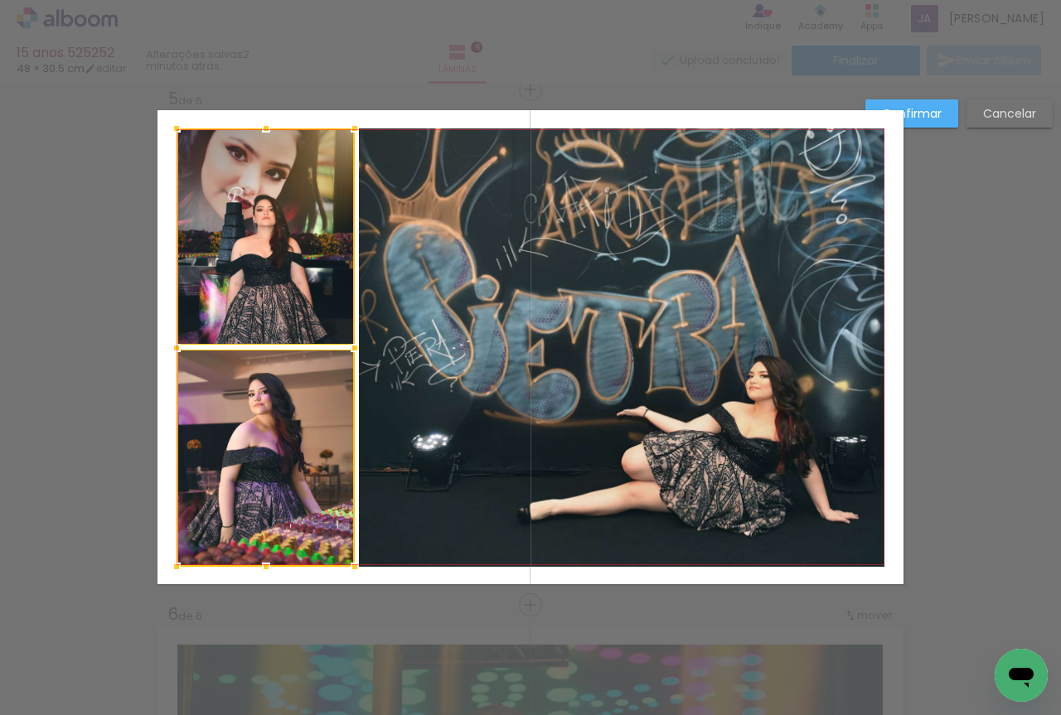
drag, startPoint x: 303, startPoint y: 342, endPoint x: 354, endPoint y: 347, distance: 51.7
click at [354, 347] on div at bounding box center [354, 348] width 33 height 33
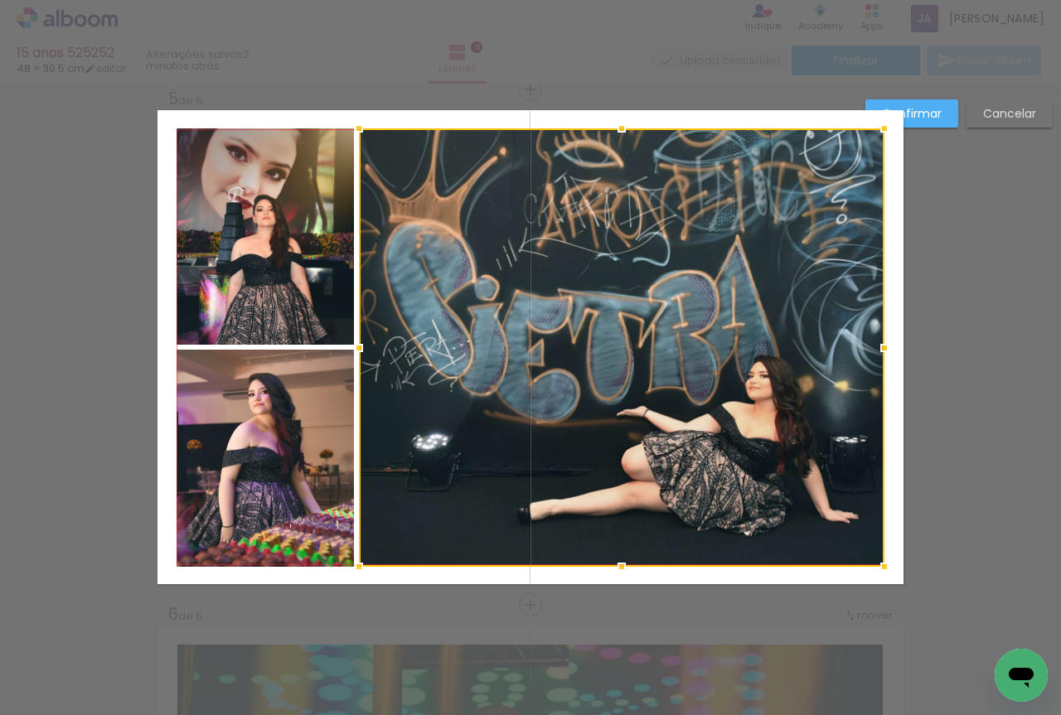
click at [0, 0] on slot "Confirmar" at bounding box center [0, 0] width 0 height 0
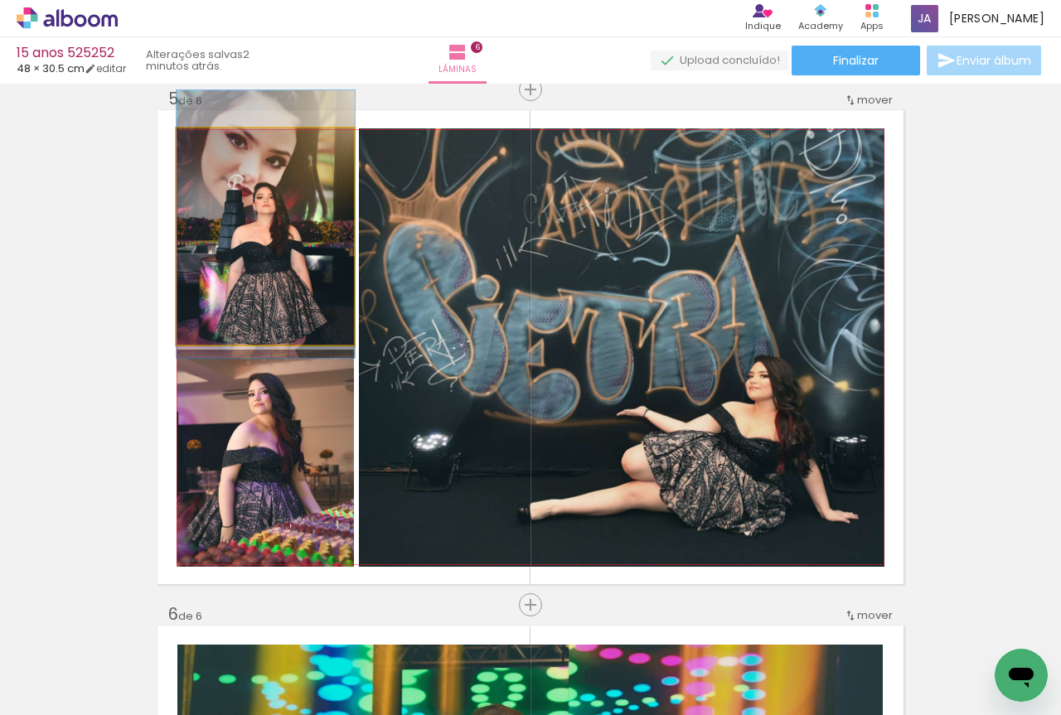
drag, startPoint x: 298, startPoint y: 272, endPoint x: 304, endPoint y: 260, distance: 13.4
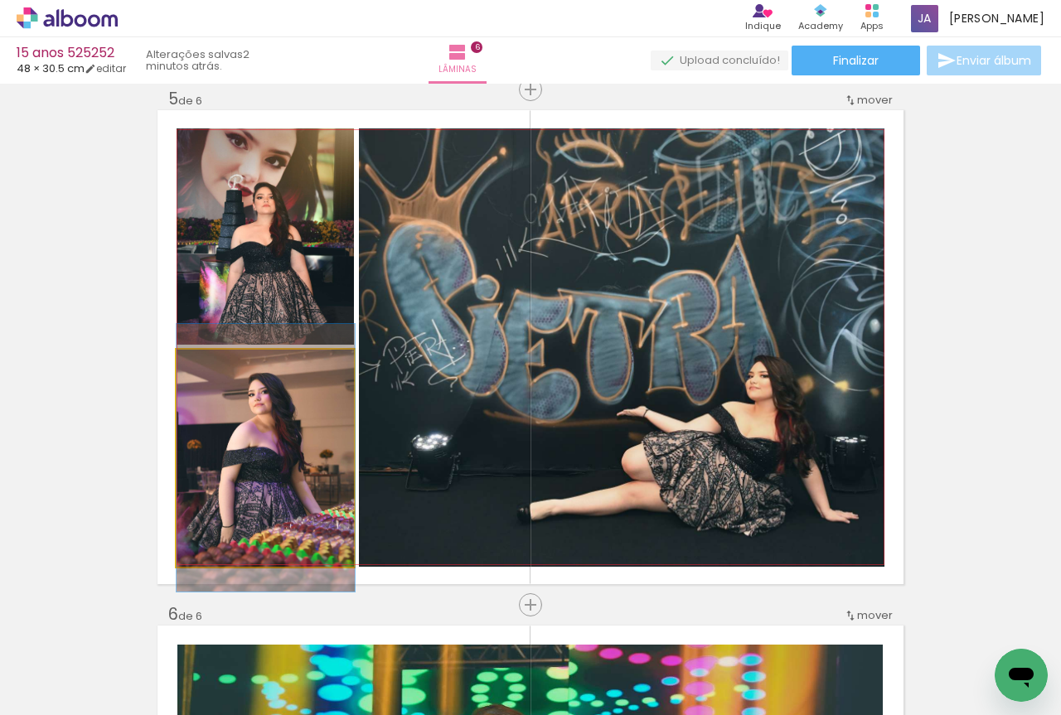
click at [266, 465] on quentale-photo at bounding box center [266, 458] width 178 height 217
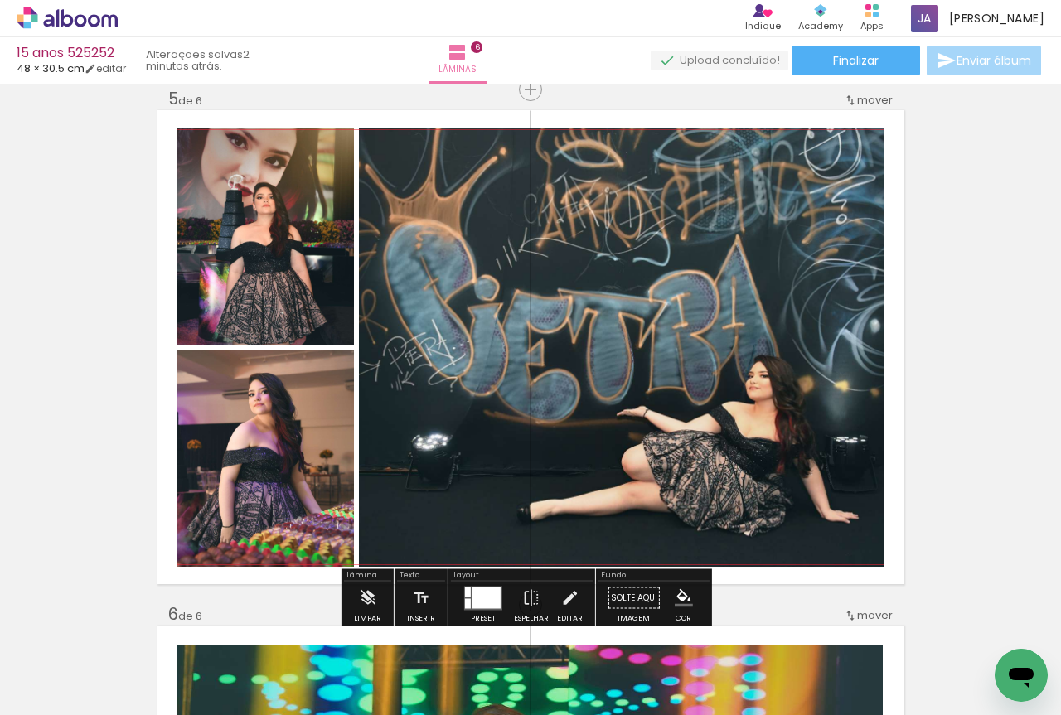
click at [756, 436] on quentale-photo at bounding box center [622, 347] width 526 height 439
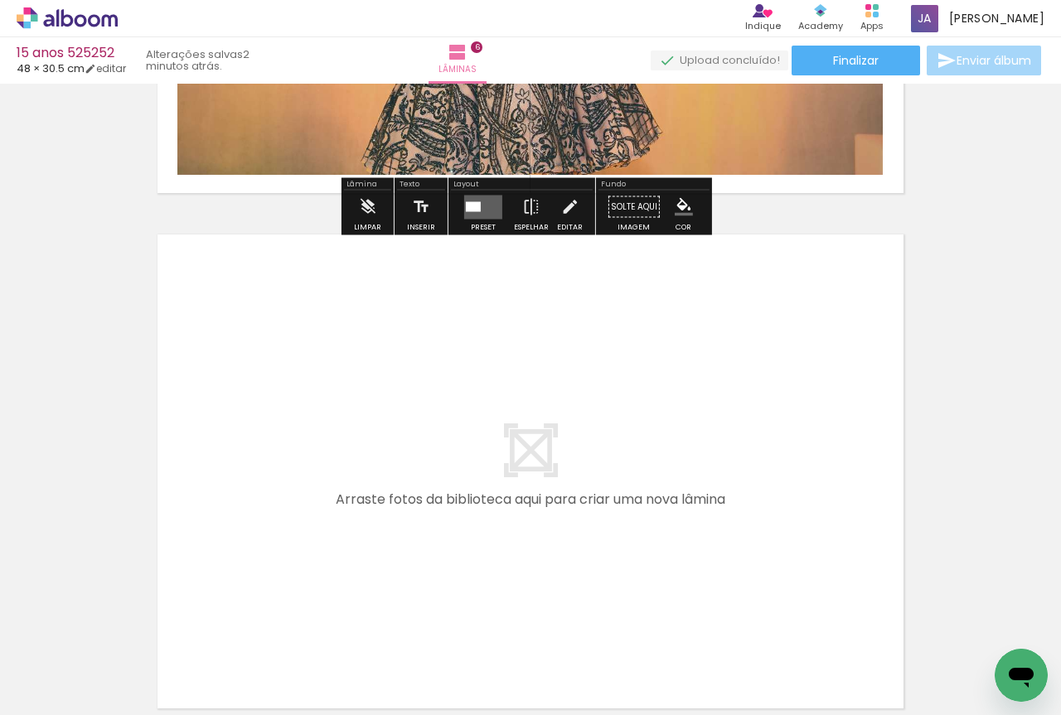
scroll to position [3052, 0]
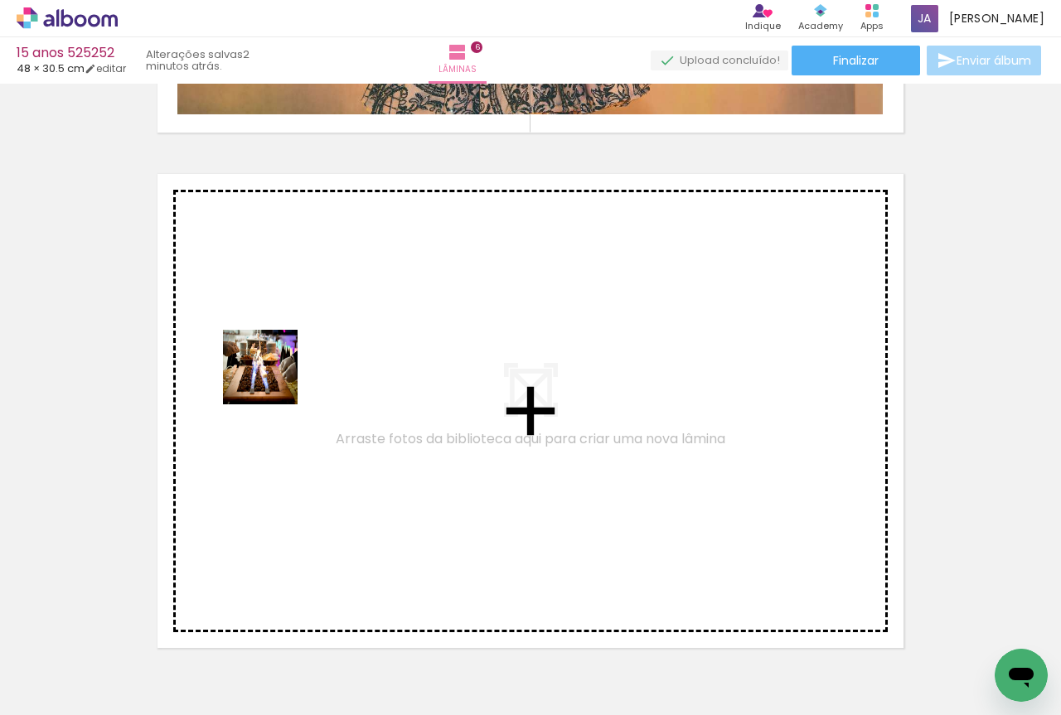
drag, startPoint x: 183, startPoint y: 651, endPoint x: 280, endPoint y: 344, distance: 321.7
click at [280, 344] on quentale-workspace at bounding box center [530, 357] width 1061 height 715
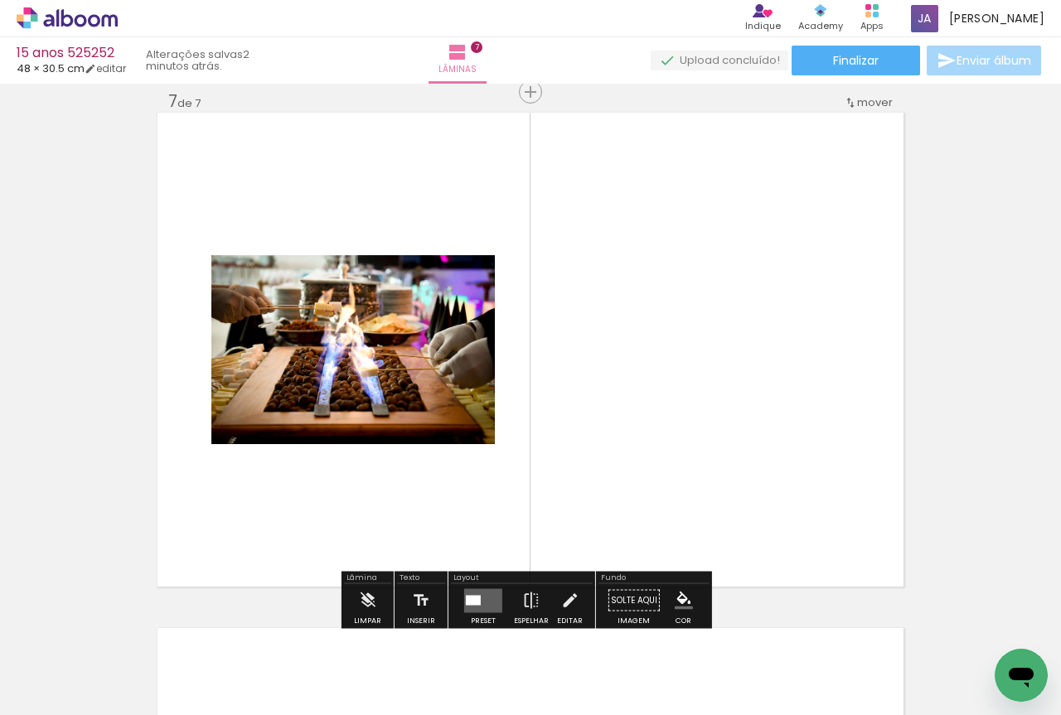
scroll to position [3115, 0]
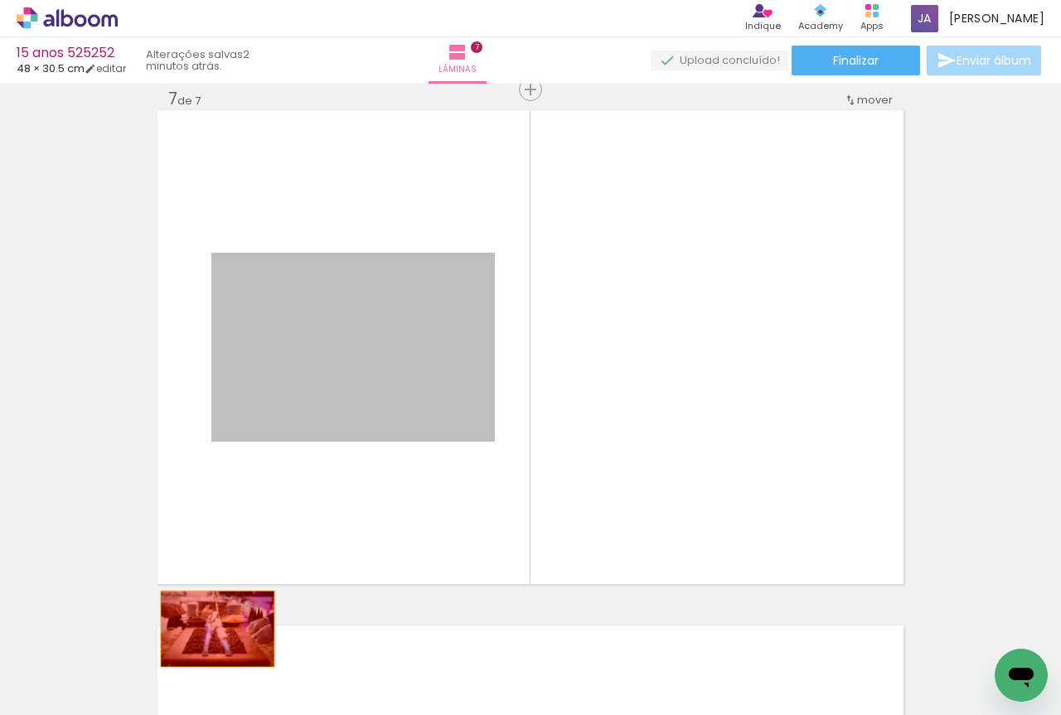
drag, startPoint x: 394, startPoint y: 407, endPoint x: 201, endPoint y: 649, distance: 309.7
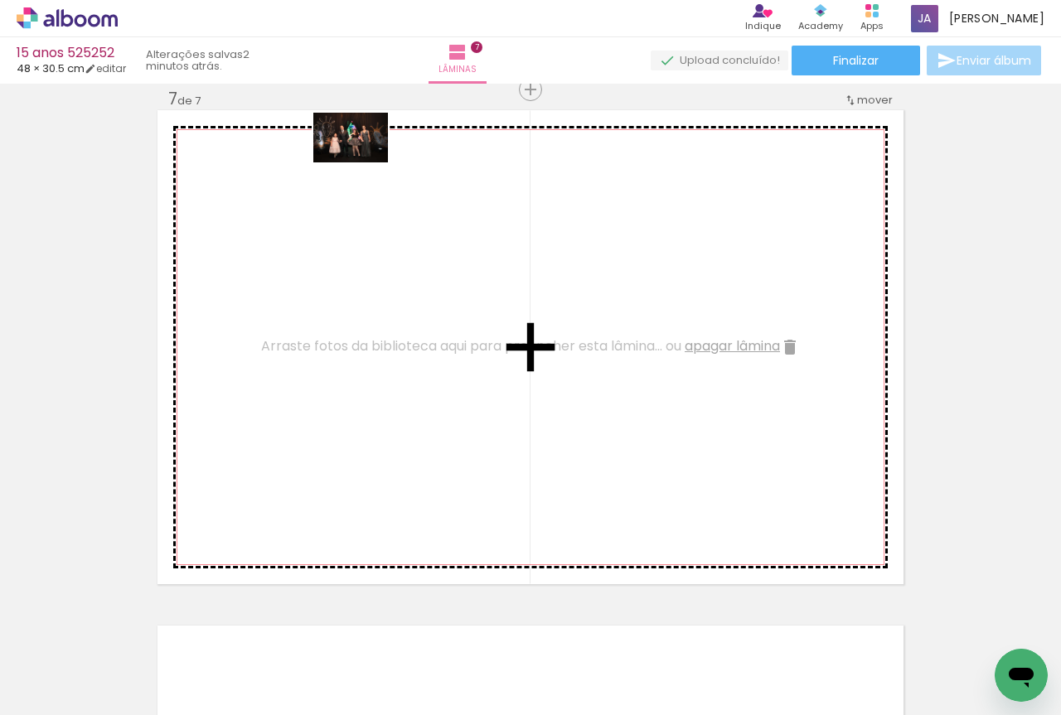
drag, startPoint x: 270, startPoint y: 677, endPoint x: 363, endPoint y: 162, distance: 523.1
click at [363, 162] on quentale-workspace at bounding box center [530, 357] width 1061 height 715
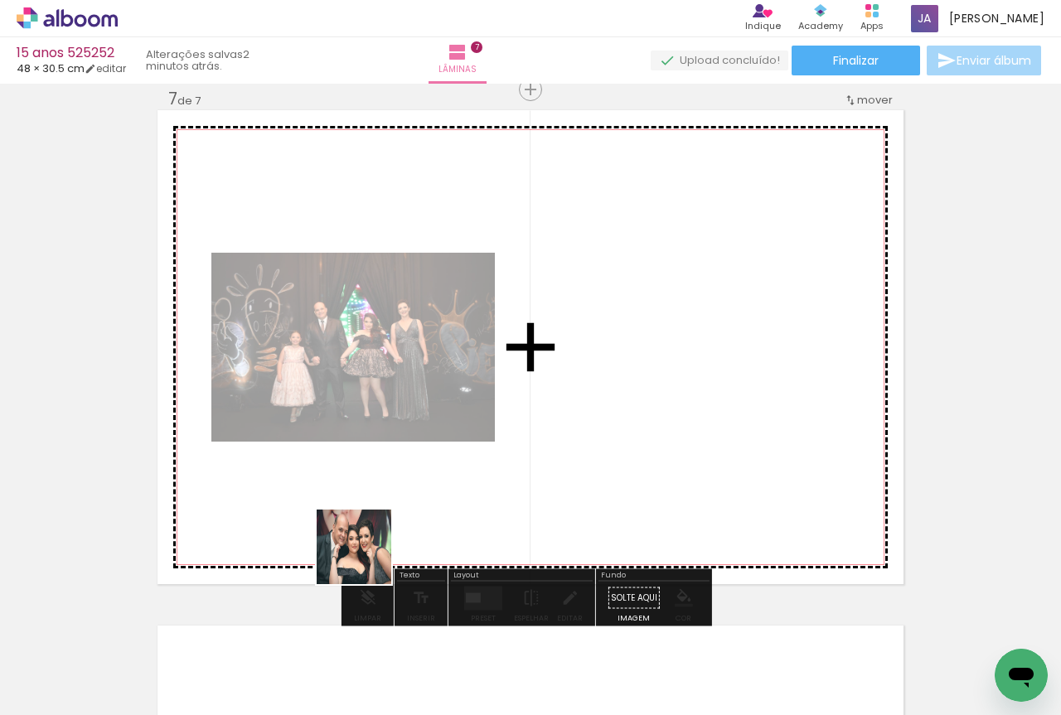
drag, startPoint x: 461, startPoint y: 669, endPoint x: 357, endPoint y: 547, distance: 160.0
click at [357, 547] on quentale-workspace at bounding box center [530, 357] width 1061 height 715
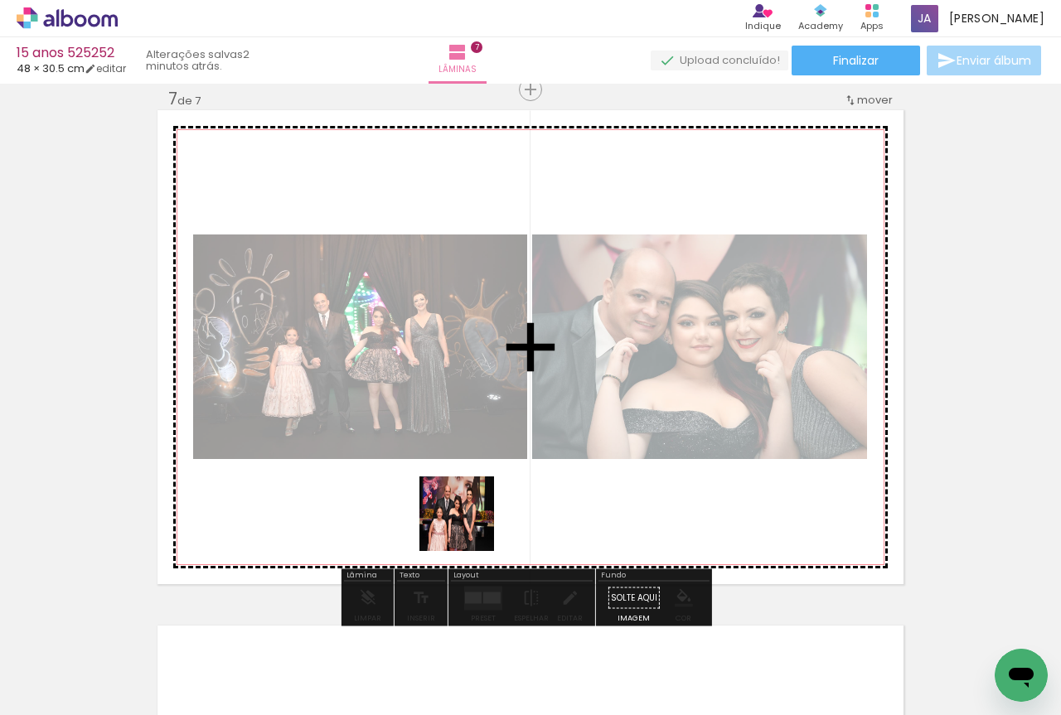
drag, startPoint x: 469, startPoint y: 671, endPoint x: 469, endPoint y: 523, distance: 148.4
click at [469, 523] on quentale-workspace at bounding box center [530, 357] width 1061 height 715
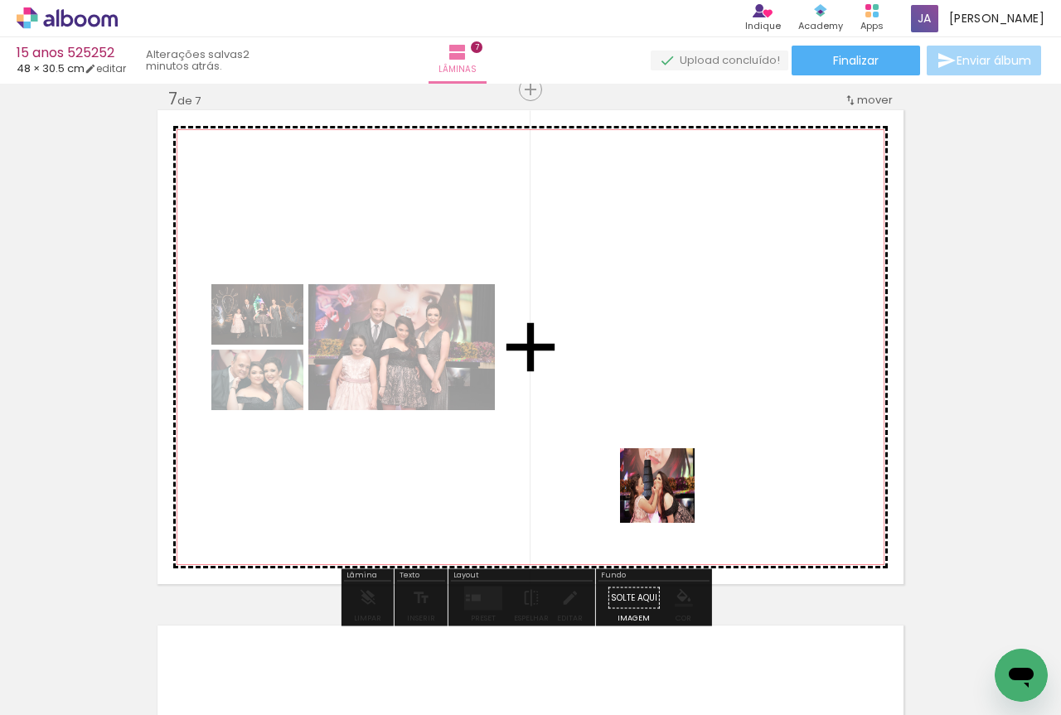
drag, startPoint x: 817, startPoint y: 666, endPoint x: 629, endPoint y: 459, distance: 278.8
click at [629, 459] on quentale-workspace at bounding box center [530, 357] width 1061 height 715
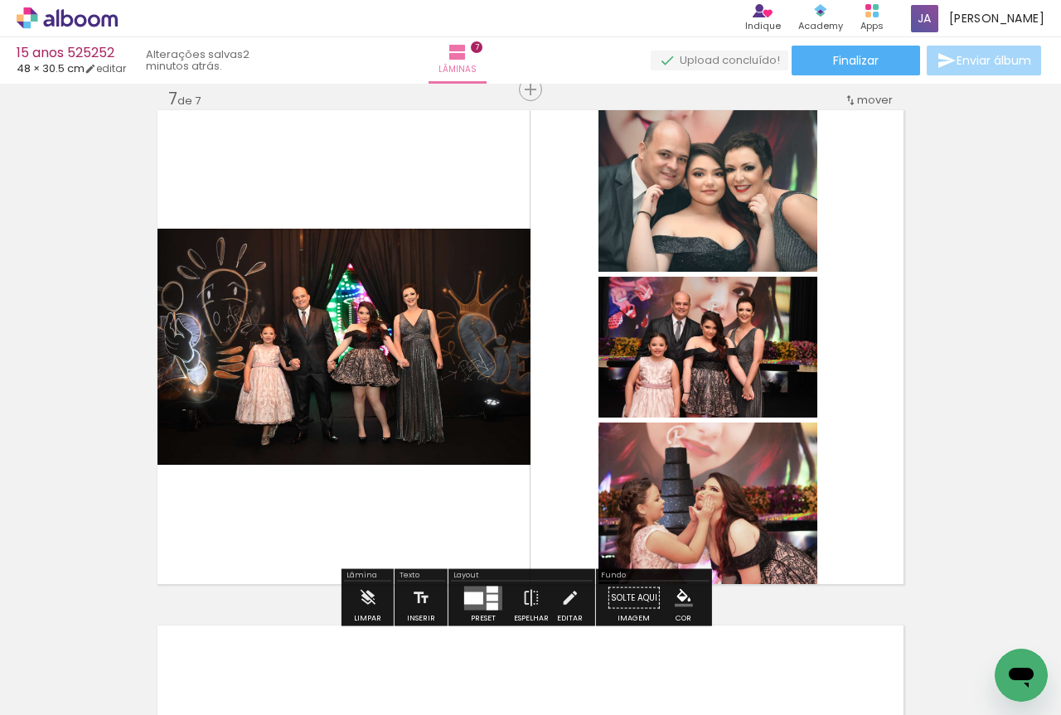
click at [487, 598] on div at bounding box center [493, 597] width 12 height 7
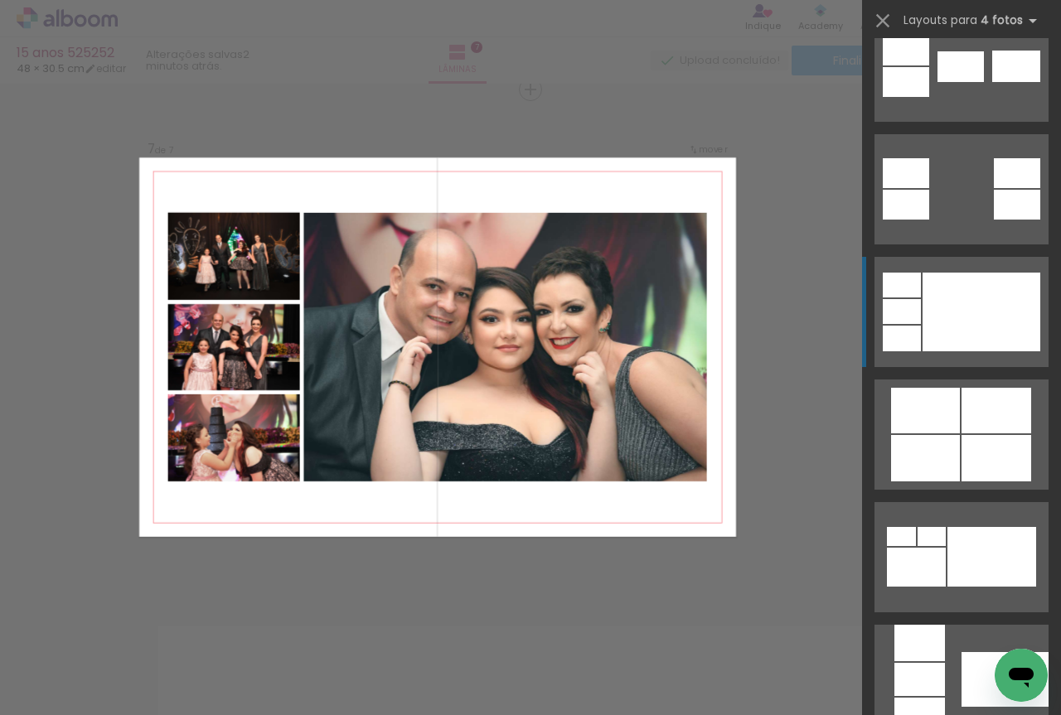
scroll to position [967, 0]
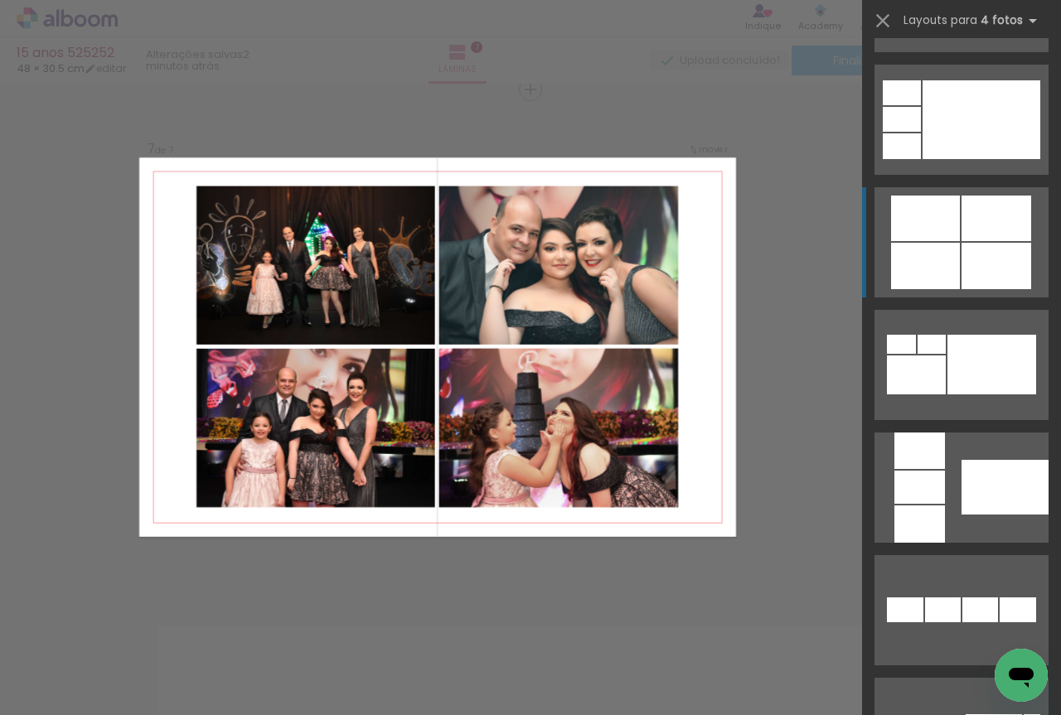
click at [953, 247] on div at bounding box center [925, 266] width 69 height 46
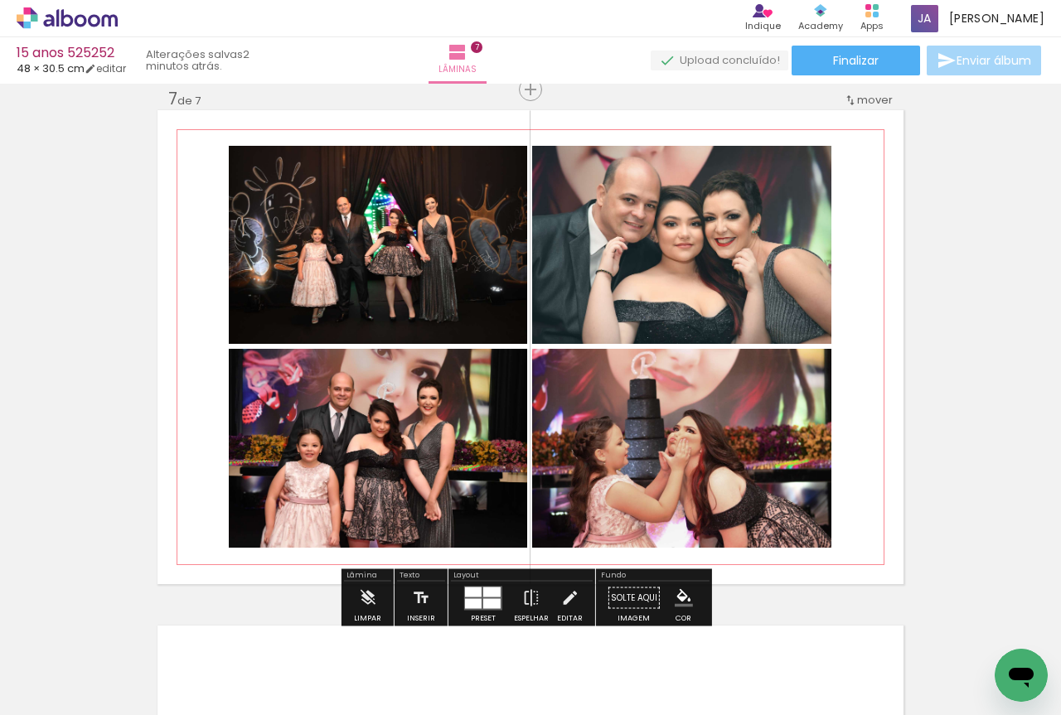
click at [440, 269] on quentale-photo at bounding box center [378, 245] width 298 height 198
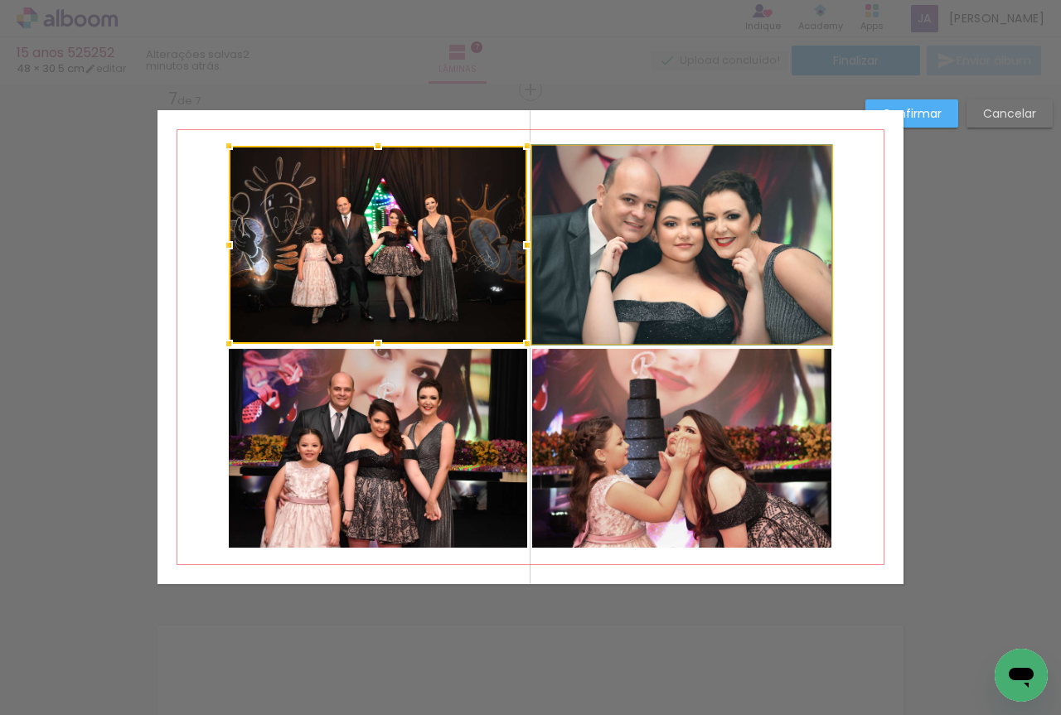
click at [695, 288] on quentale-photo at bounding box center [681, 245] width 299 height 198
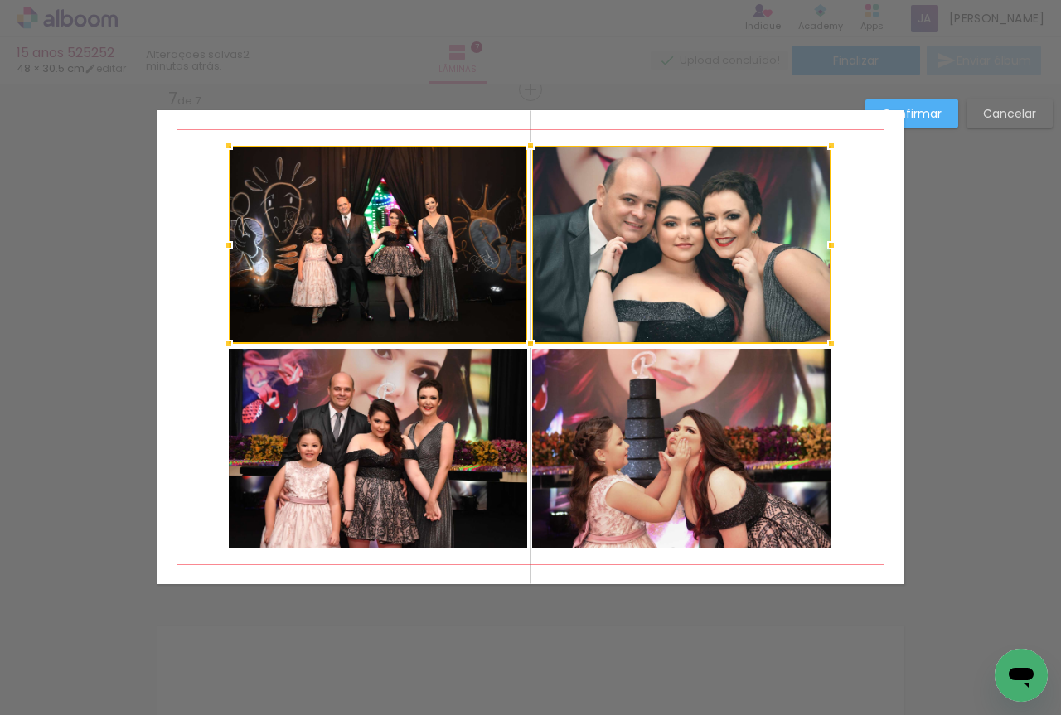
click at [641, 443] on quentale-photo at bounding box center [681, 448] width 299 height 199
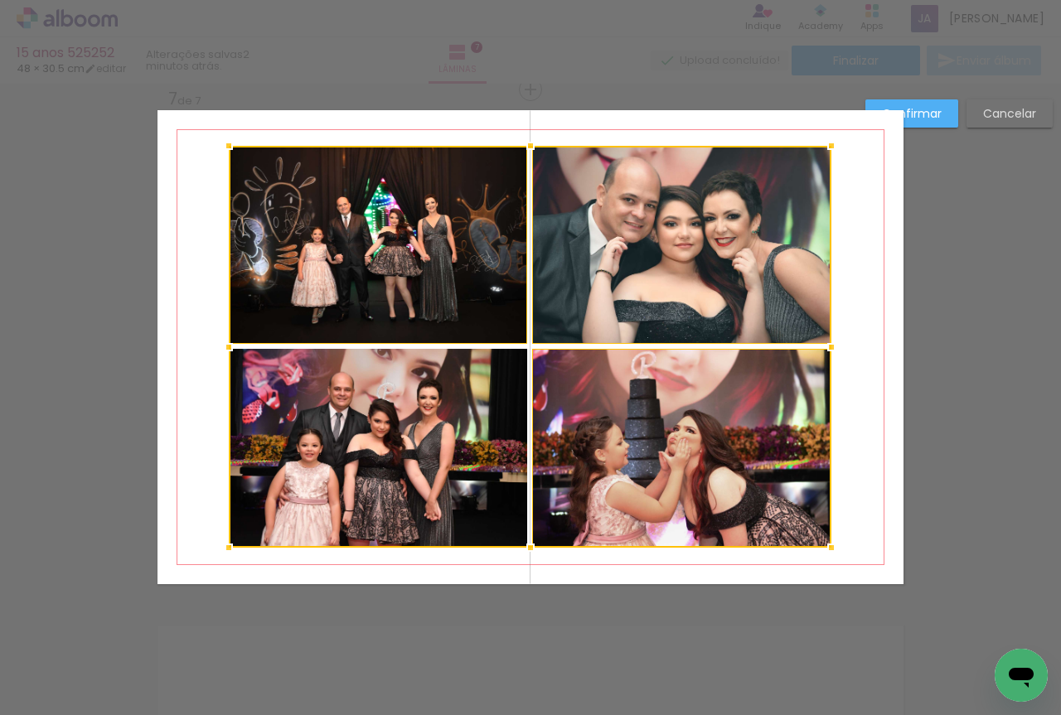
click at [413, 453] on div at bounding box center [530, 347] width 603 height 402
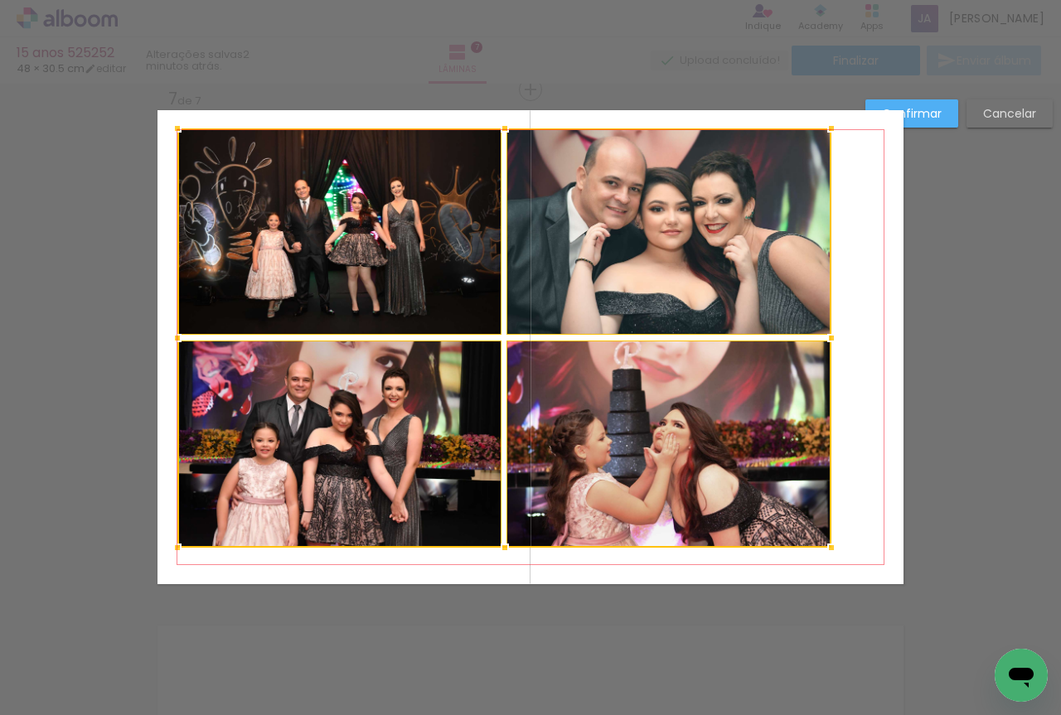
drag, startPoint x: 224, startPoint y: 143, endPoint x: 172, endPoint y: 125, distance: 54.3
click at [172, 125] on div at bounding box center [177, 128] width 33 height 33
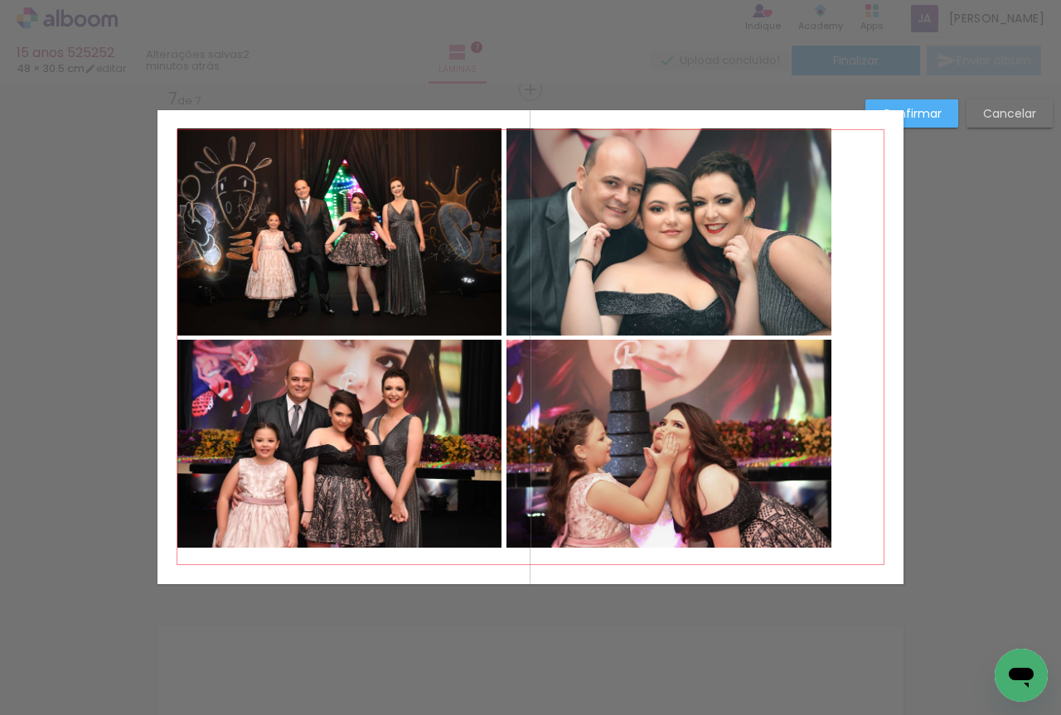
click at [266, 232] on quentale-photo at bounding box center [339, 231] width 324 height 207
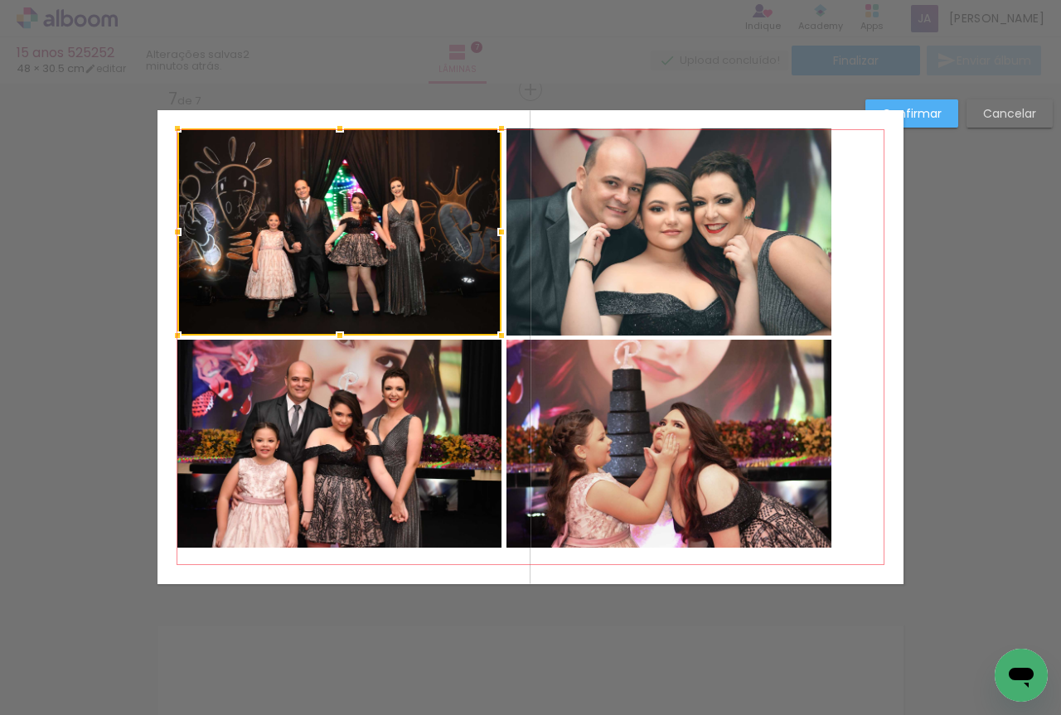
click at [668, 251] on quentale-photo at bounding box center [669, 231] width 325 height 207
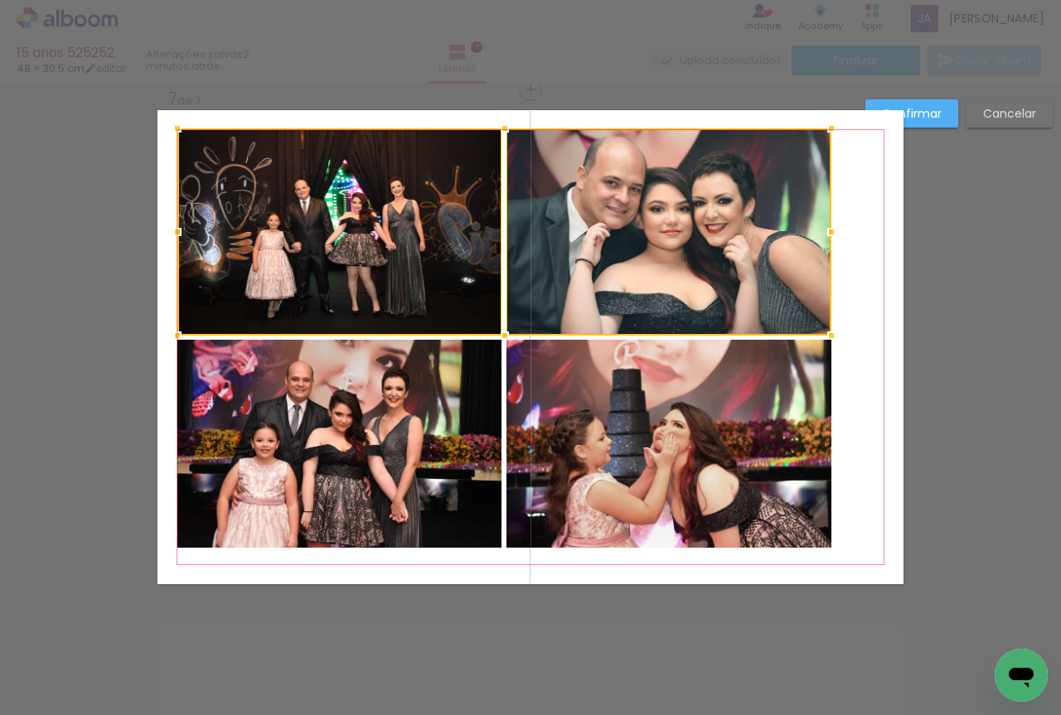
click at [400, 427] on quentale-photo at bounding box center [339, 444] width 324 height 208
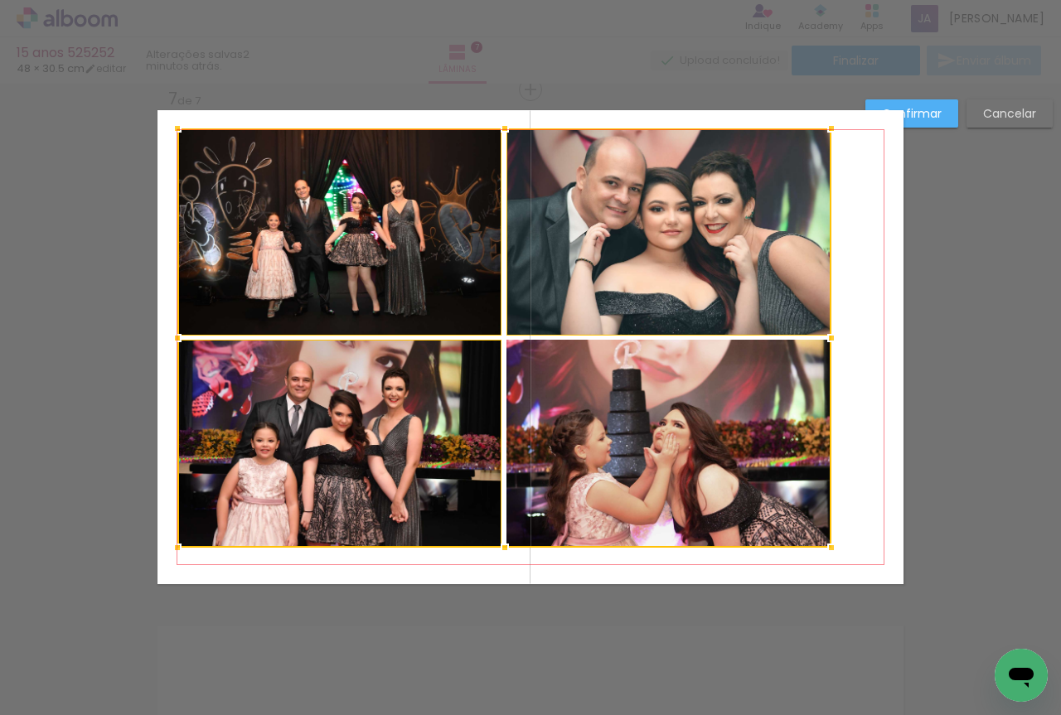
click at [681, 429] on div at bounding box center [504, 337] width 654 height 419
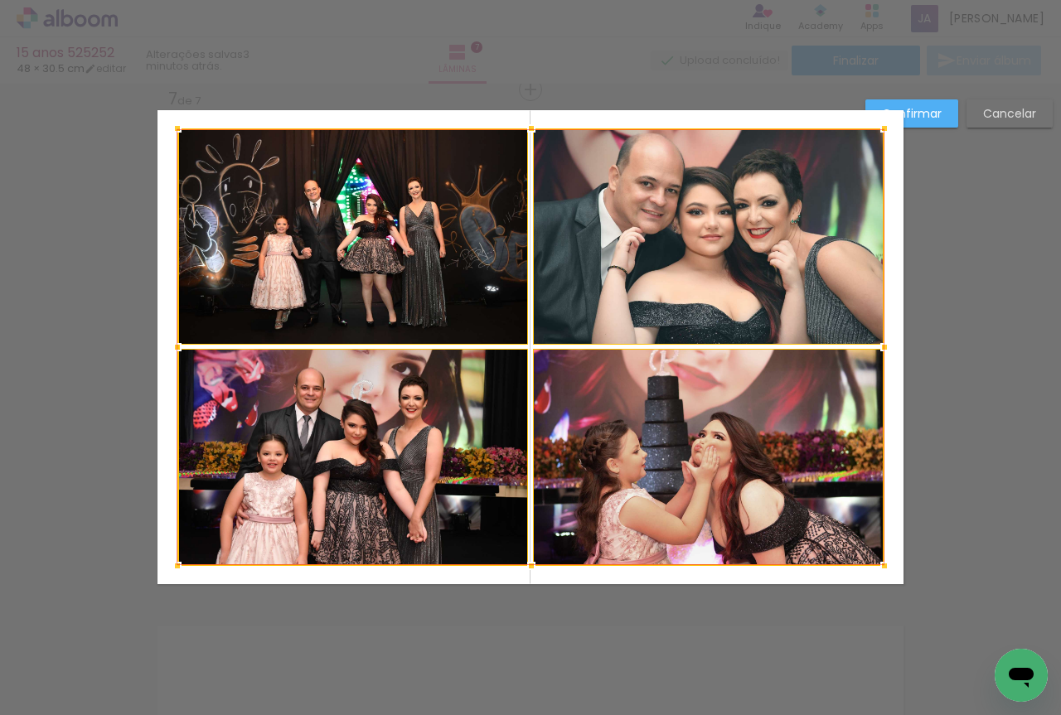
drag, startPoint x: 828, startPoint y: 560, endPoint x: 881, endPoint y: 578, distance: 56.1
click at [881, 578] on div at bounding box center [884, 566] width 33 height 33
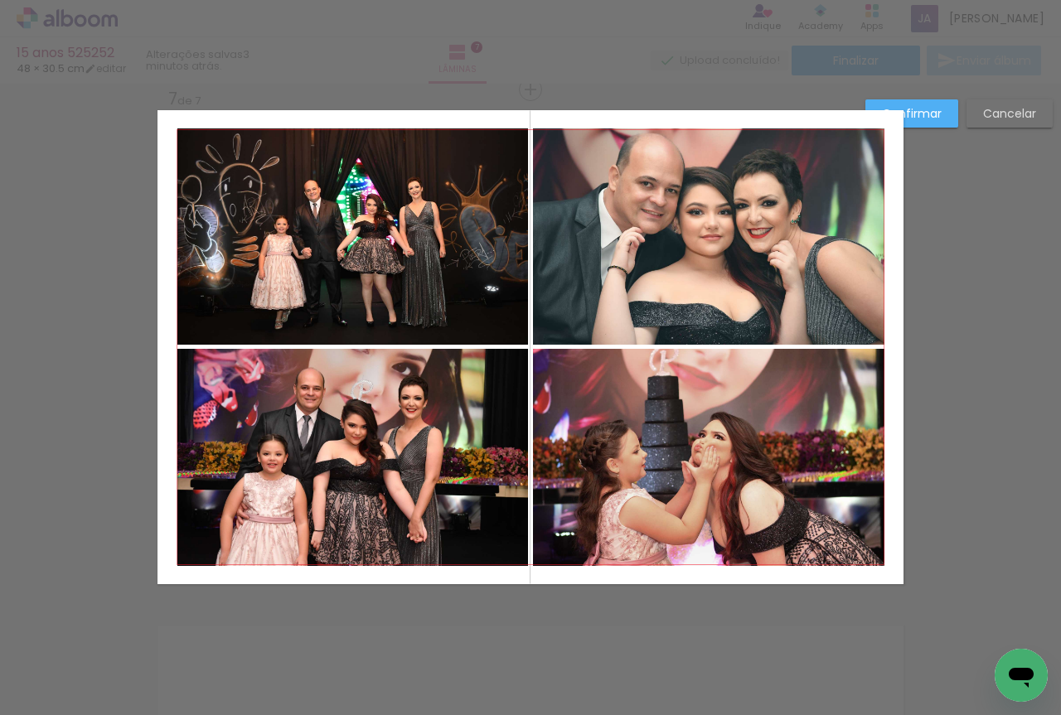
click at [0, 0] on slot "Confirmar" at bounding box center [0, 0] width 0 height 0
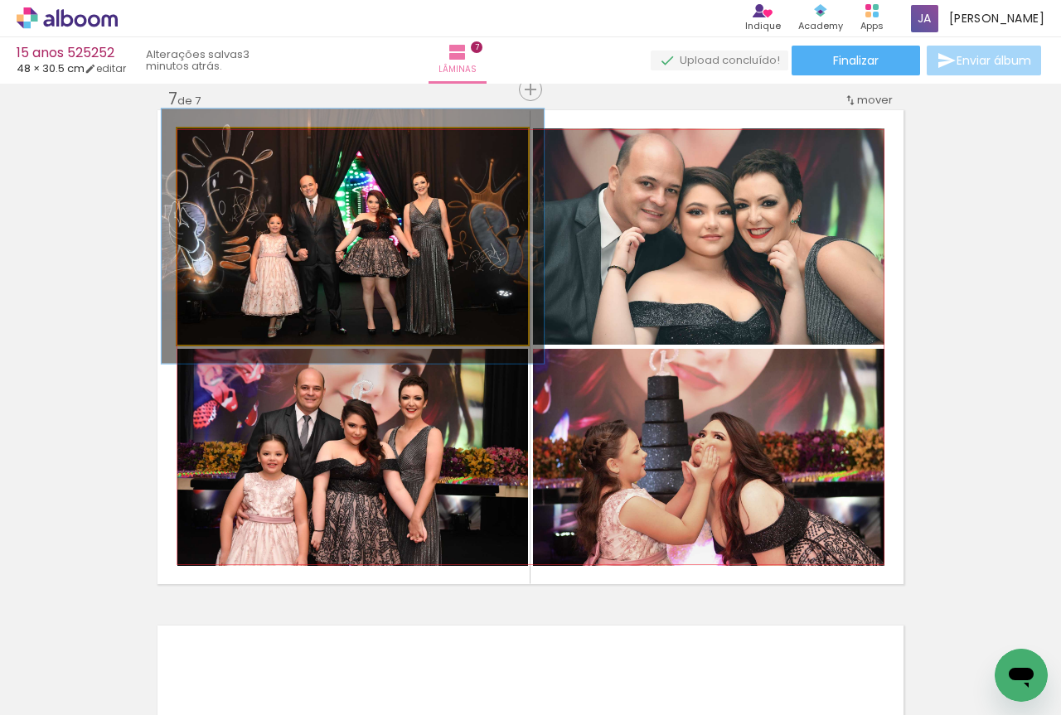
type paper-slider "109"
click at [223, 145] on div at bounding box center [221, 146] width 27 height 27
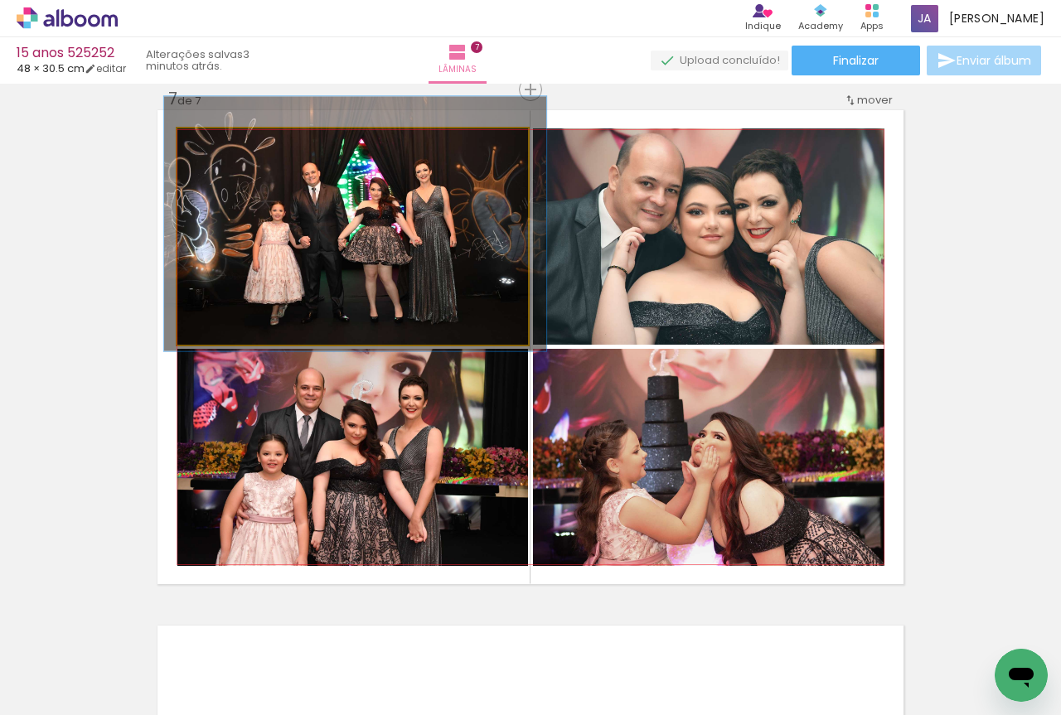
drag, startPoint x: 327, startPoint y: 282, endPoint x: 329, endPoint y: 269, distance: 12.5
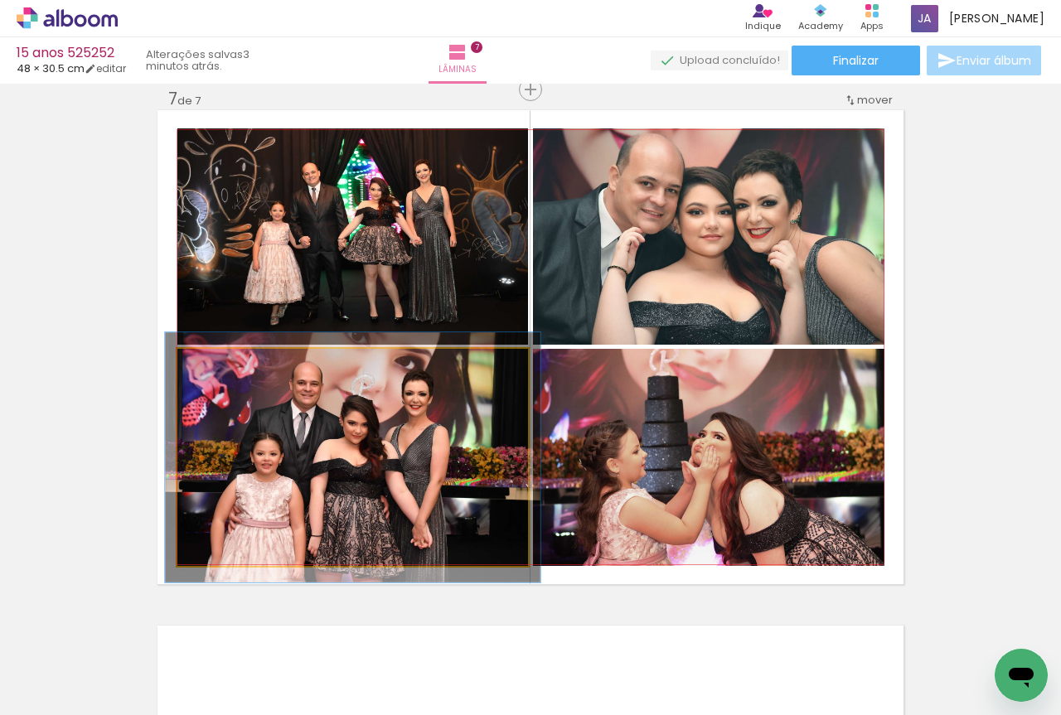
type paper-slider "106"
click at [213, 368] on div at bounding box center [220, 366] width 15 height 15
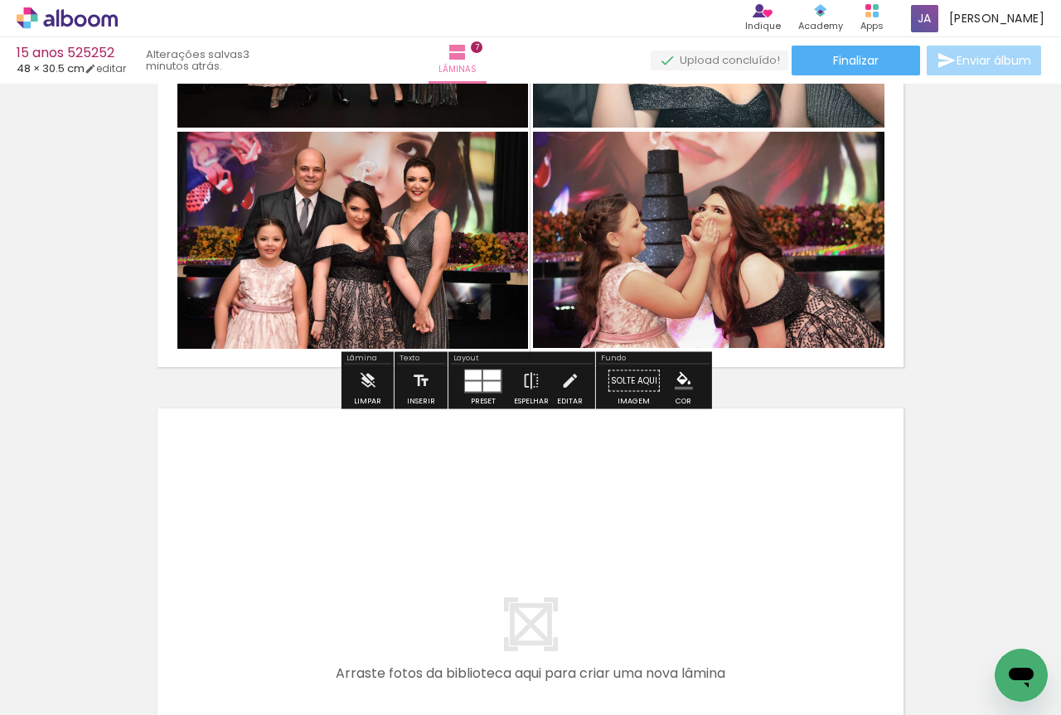
scroll to position [3391, 0]
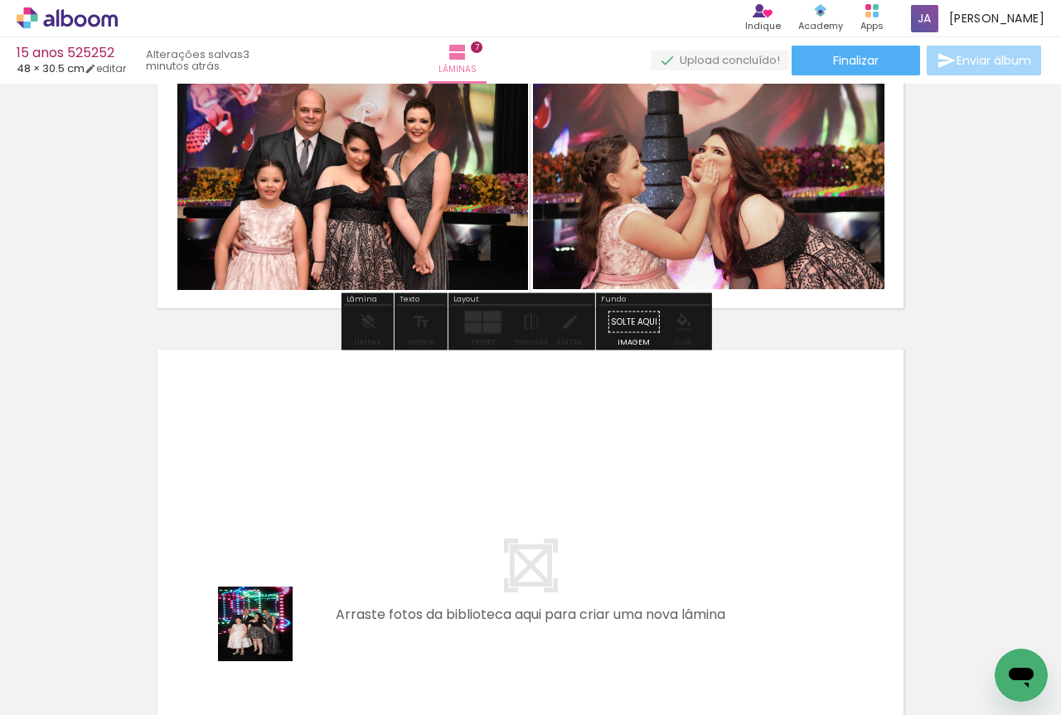
drag, startPoint x: 268, startPoint y: 684, endPoint x: 269, endPoint y: 521, distance: 163.3
click at [269, 521] on quentale-workspace at bounding box center [530, 357] width 1061 height 715
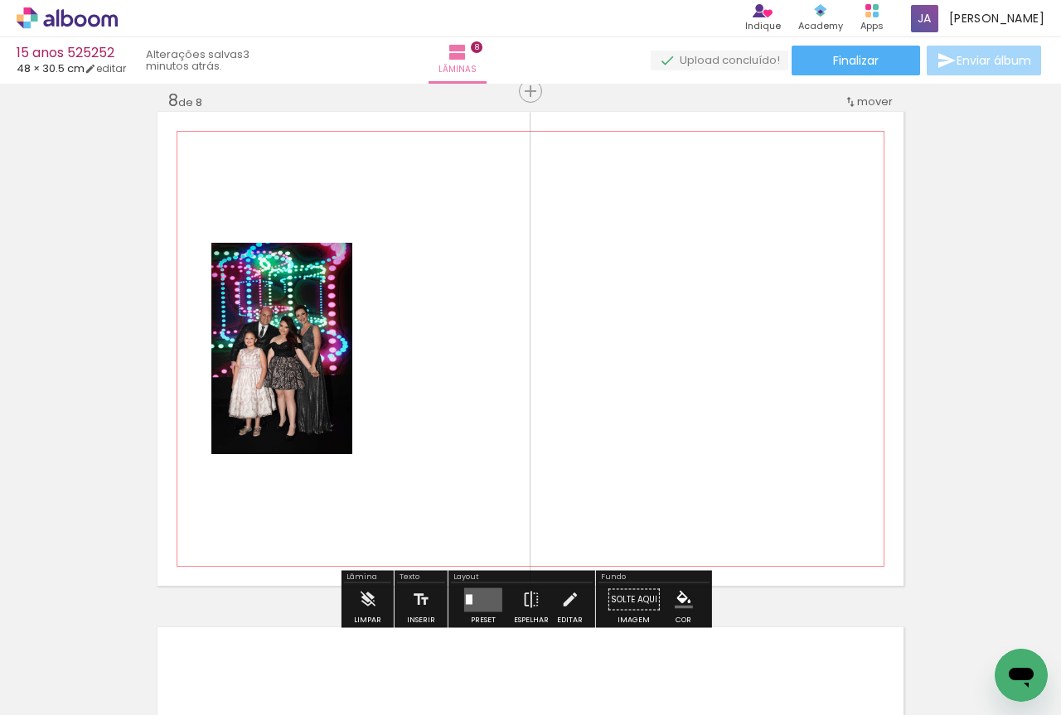
scroll to position [3631, 0]
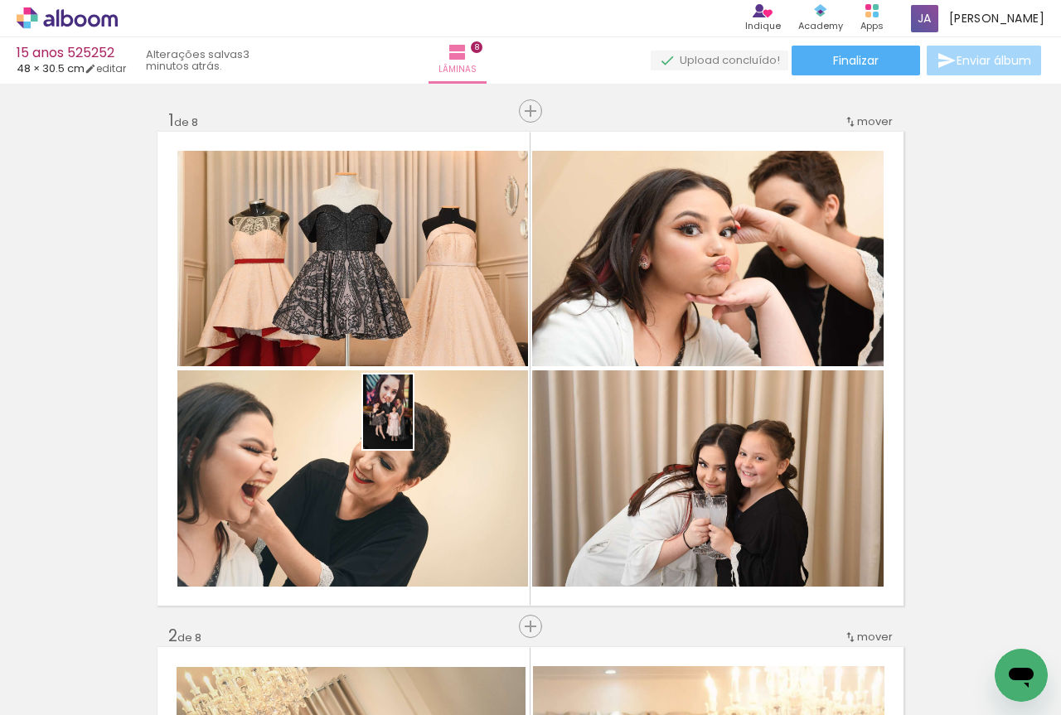
click at [413, 424] on quentale-workspace at bounding box center [530, 357] width 1061 height 715
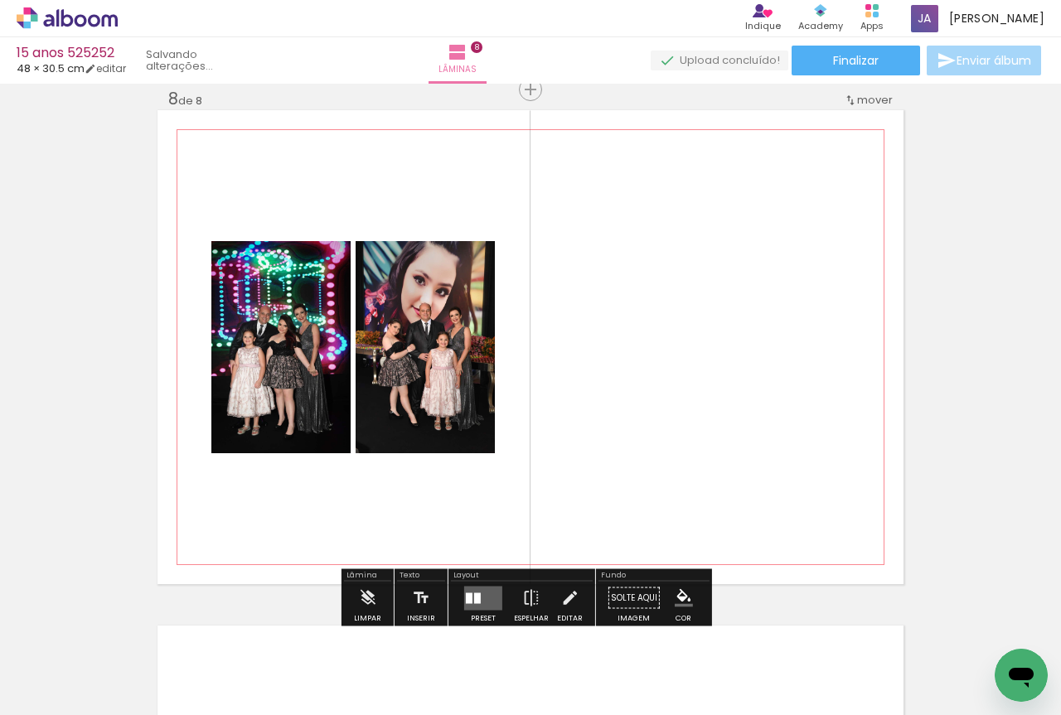
scroll to position [967, 0]
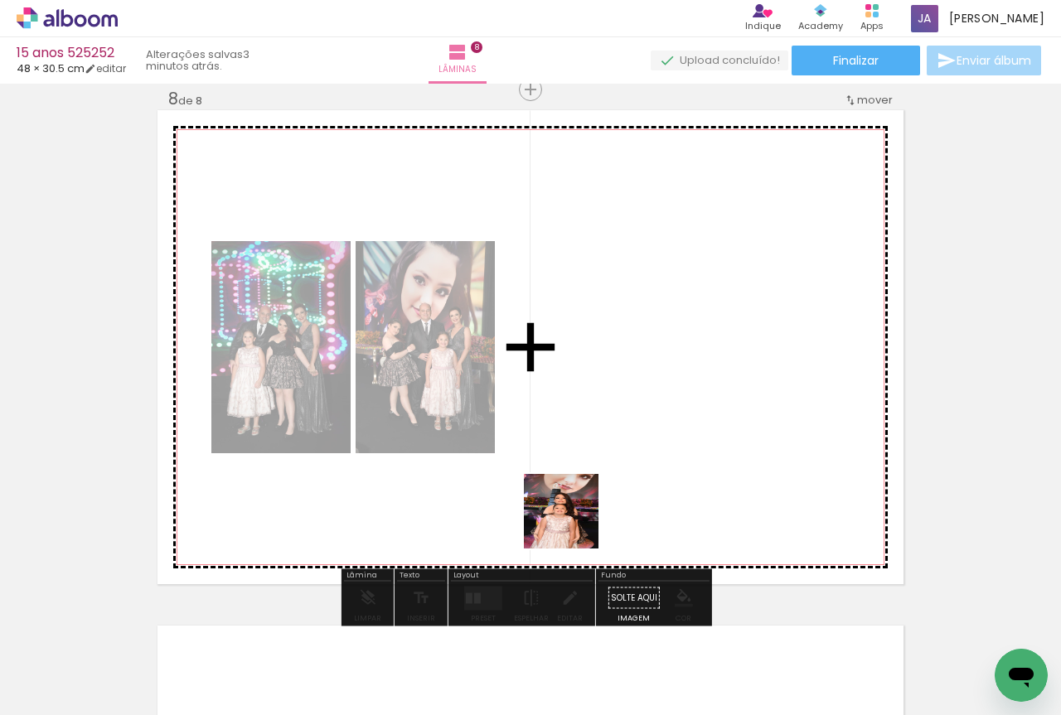
drag, startPoint x: 459, startPoint y: 683, endPoint x: 620, endPoint y: 445, distance: 287.2
click at [620, 445] on quentale-workspace at bounding box center [530, 357] width 1061 height 715
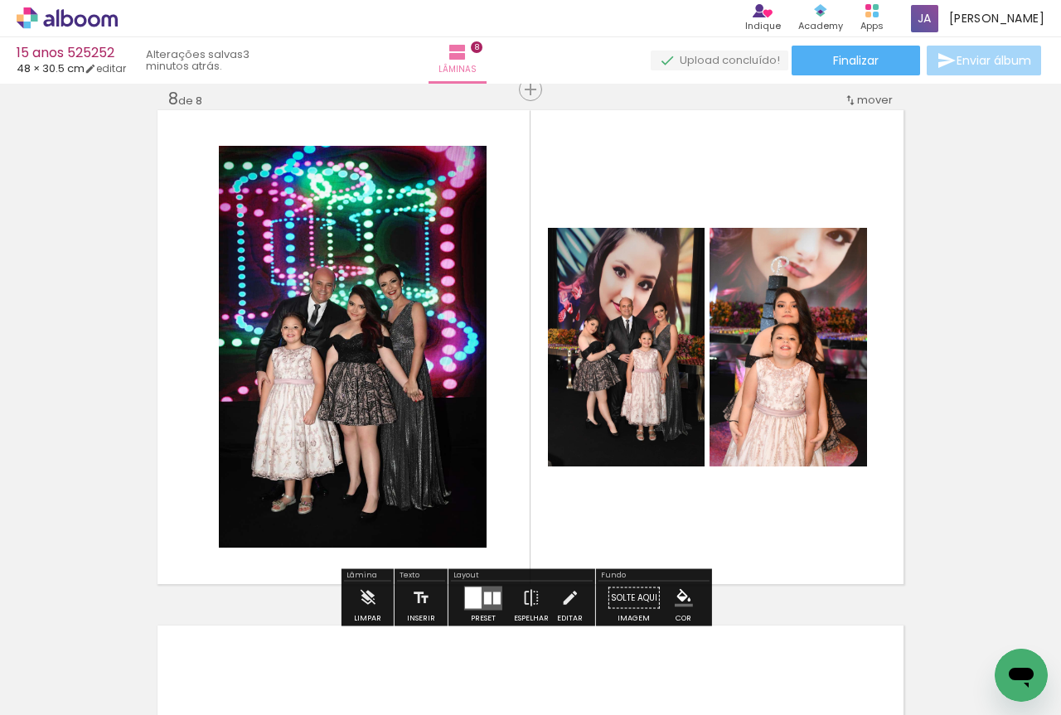
click at [551, 670] on div at bounding box center [537, 659] width 55 height 82
click at [479, 589] on quentale-layouter at bounding box center [483, 598] width 38 height 24
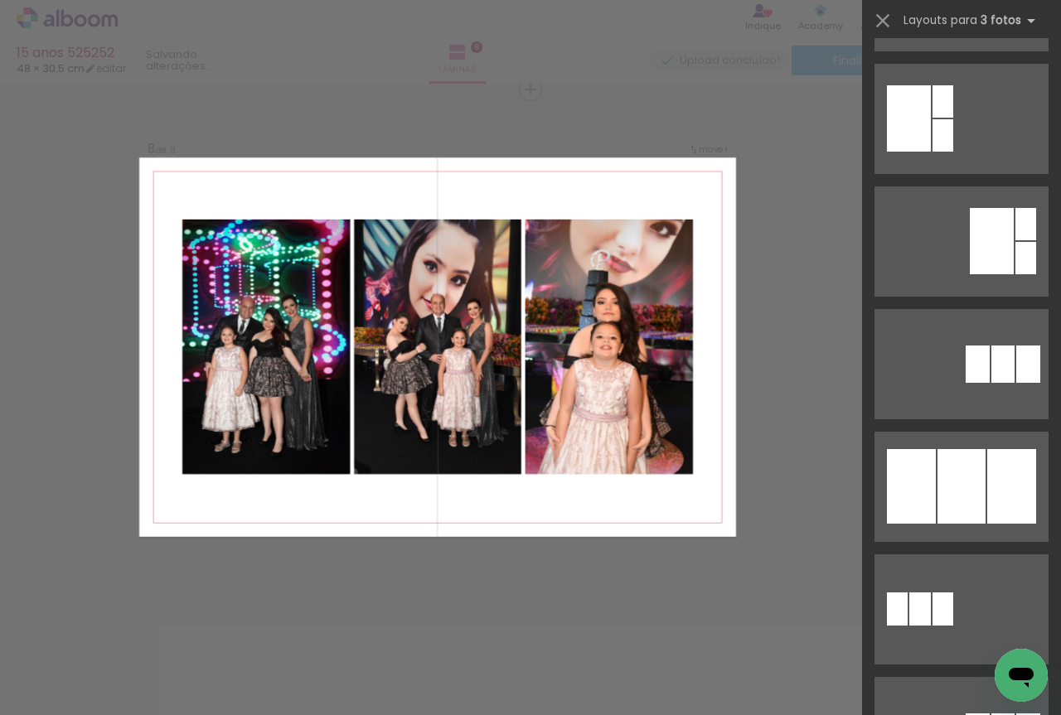
scroll to position [691, 0]
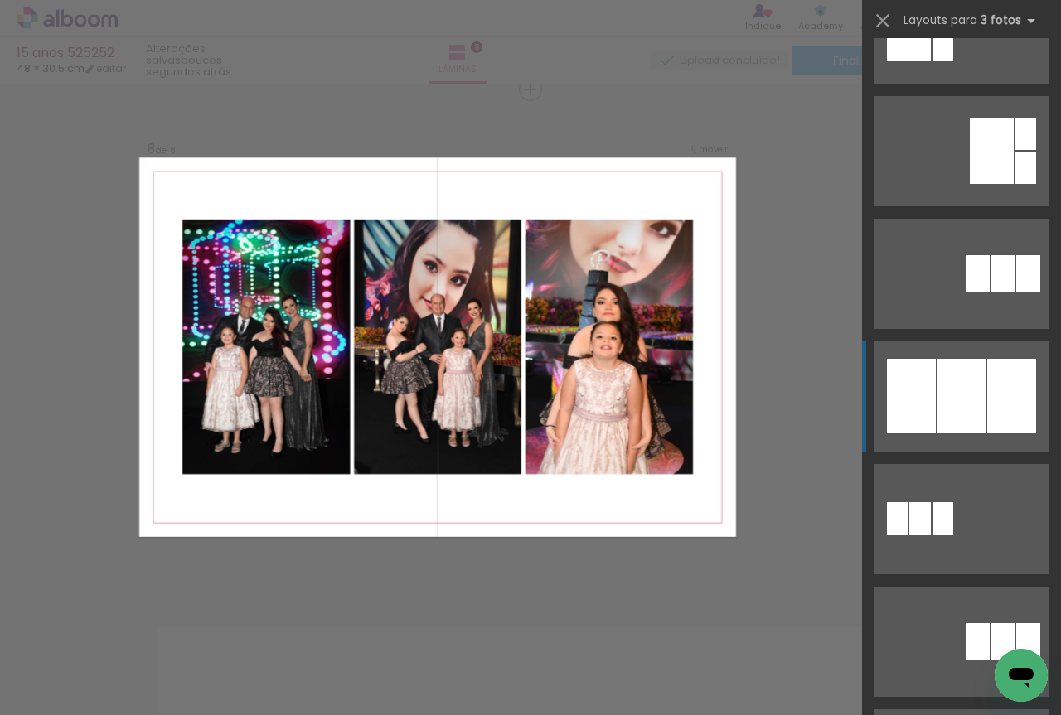
click at [958, 381] on div at bounding box center [962, 396] width 48 height 75
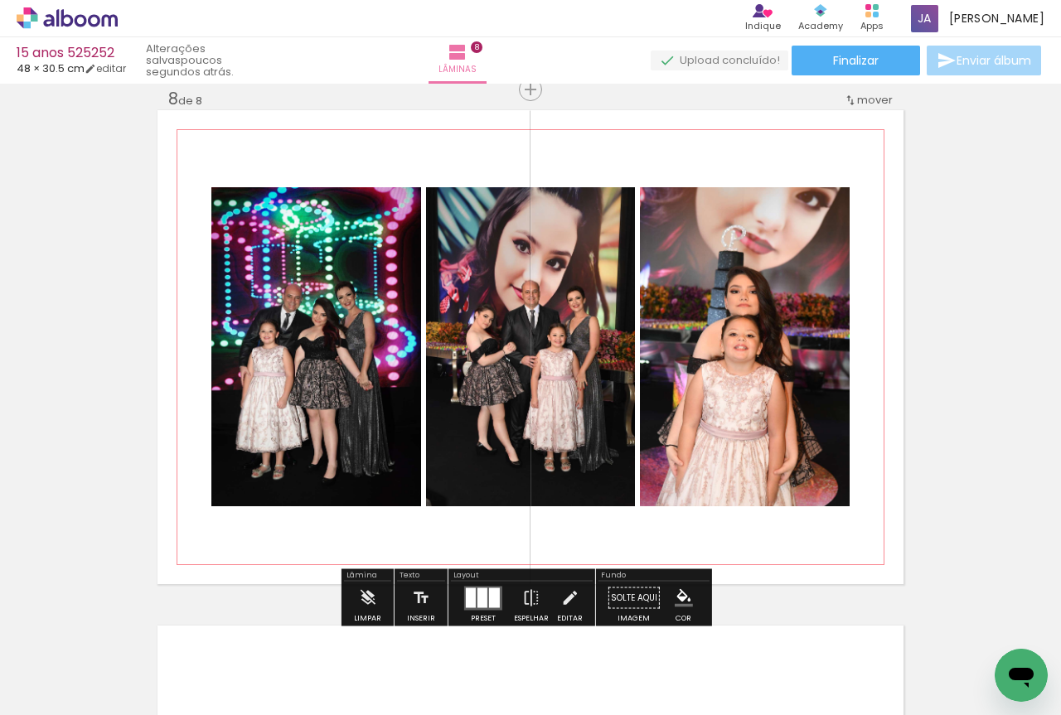
click at [752, 385] on quentale-photo at bounding box center [745, 346] width 210 height 319
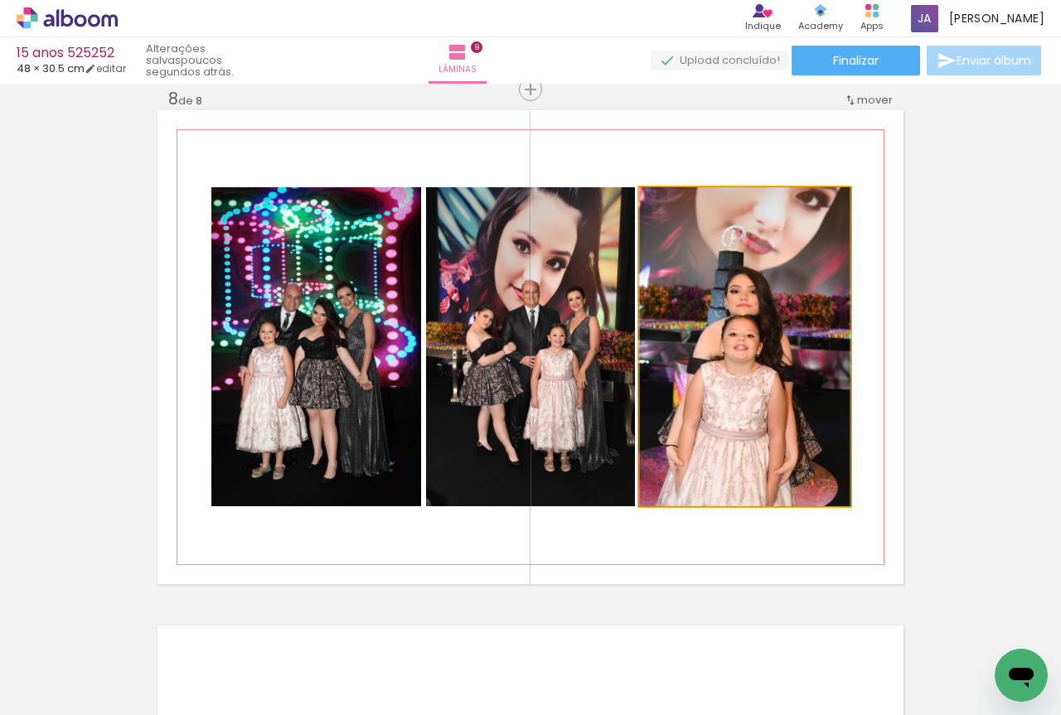
click at [752, 385] on quentale-photo at bounding box center [745, 346] width 210 height 319
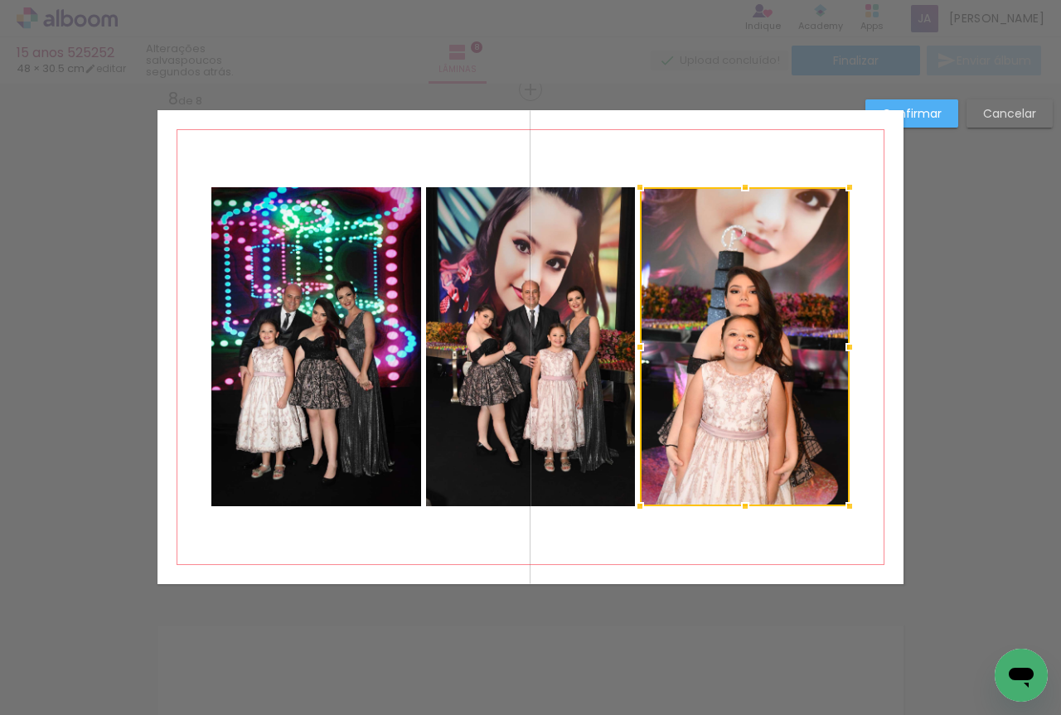
click at [583, 351] on quentale-photo at bounding box center [530, 346] width 209 height 319
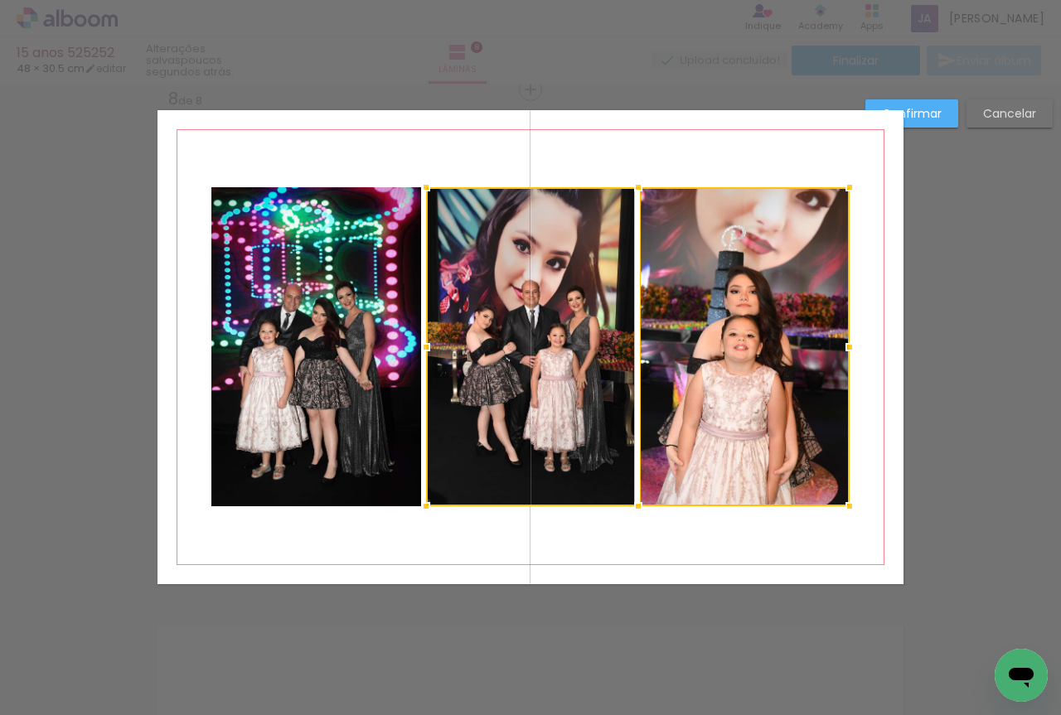
click at [361, 331] on quentale-photo at bounding box center [316, 346] width 210 height 319
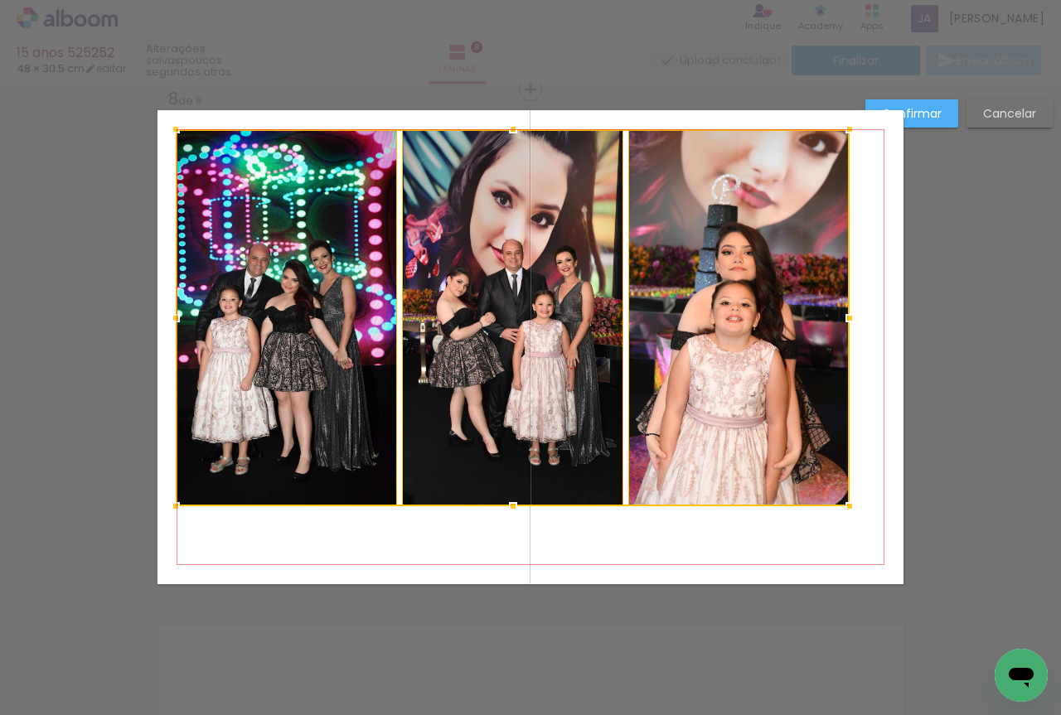
drag, startPoint x: 200, startPoint y: 187, endPoint x: 164, endPoint y: 129, distance: 68.1
click at [164, 129] on div at bounding box center [175, 129] width 33 height 33
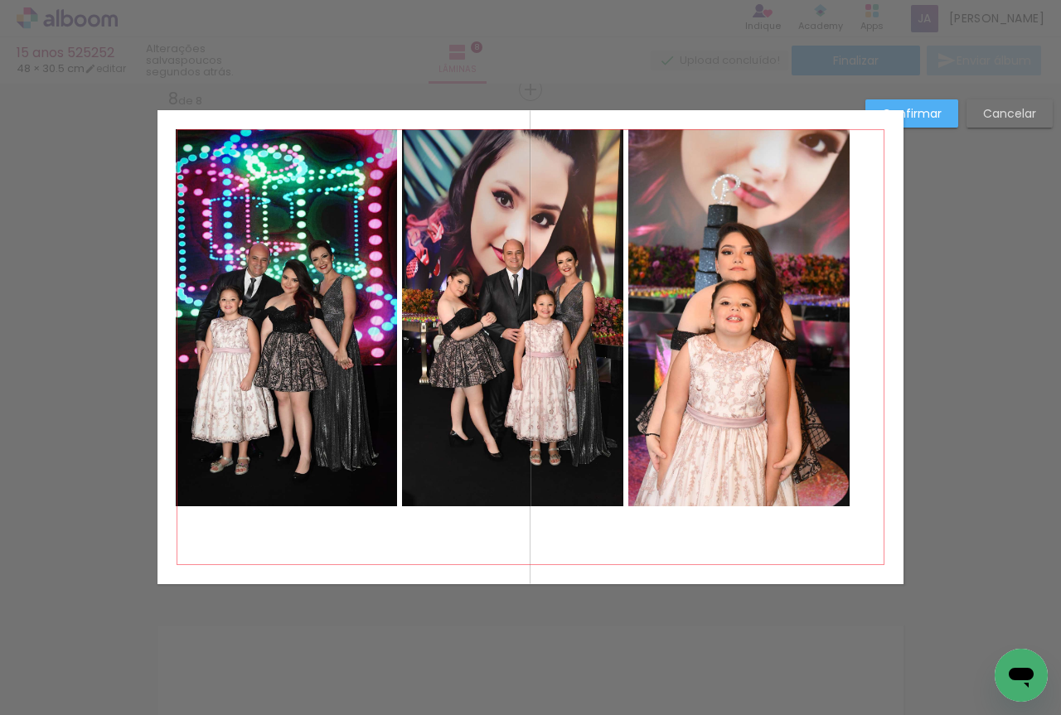
click at [245, 194] on quentale-photo at bounding box center [286, 317] width 221 height 377
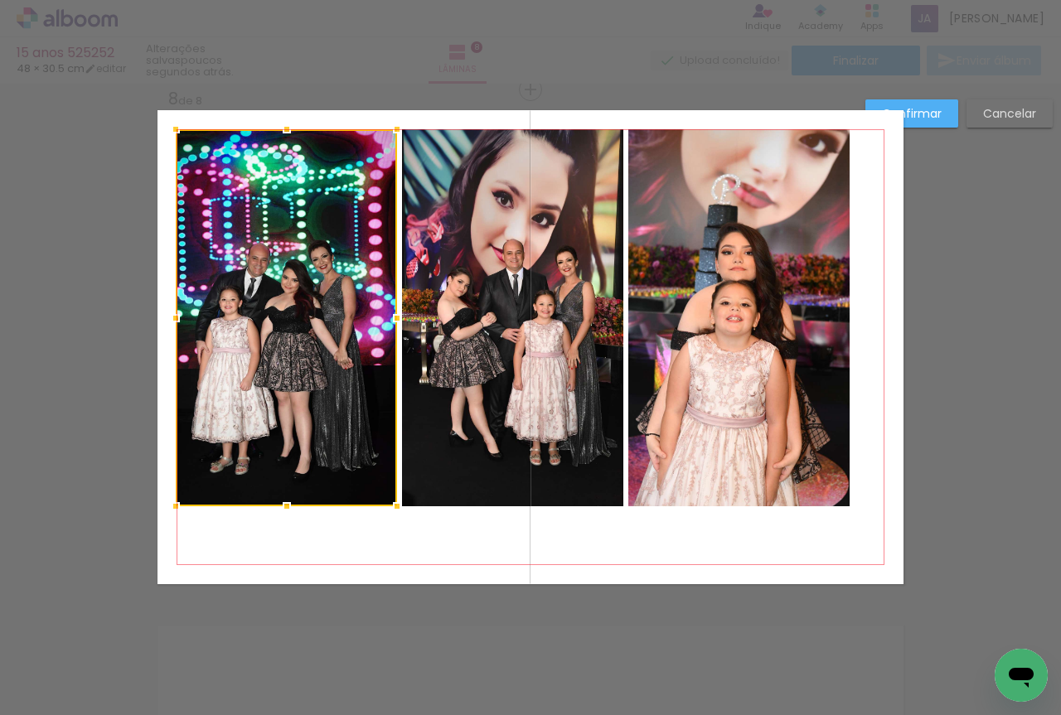
click at [461, 276] on quentale-photo at bounding box center [512, 317] width 221 height 377
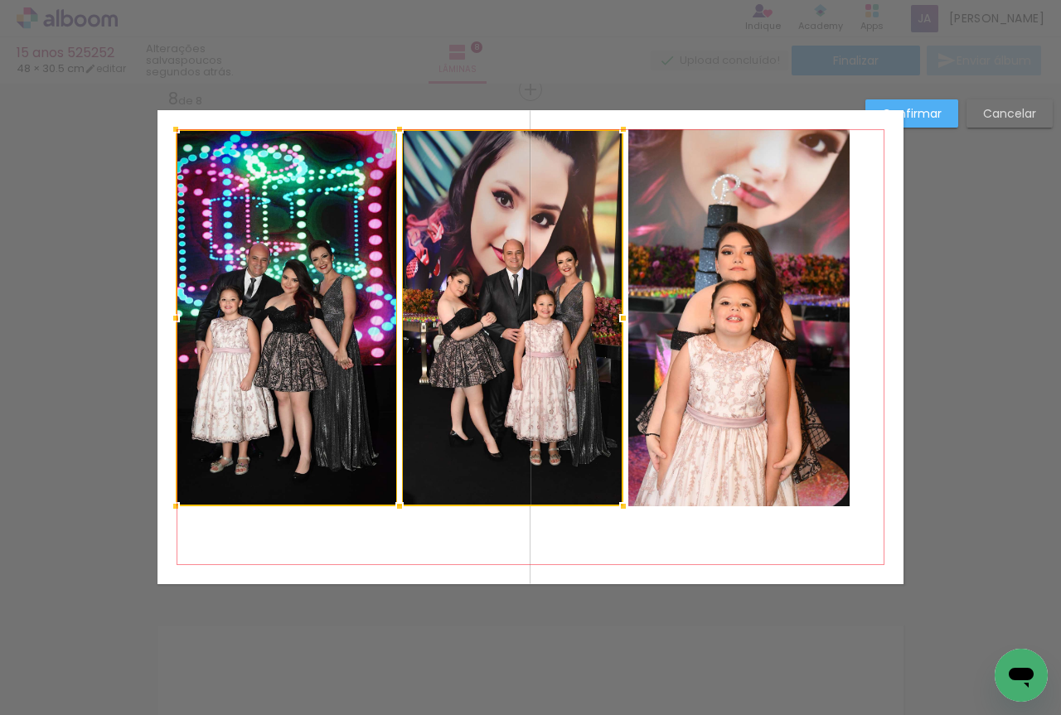
click at [725, 352] on quentale-photo at bounding box center [738, 317] width 221 height 377
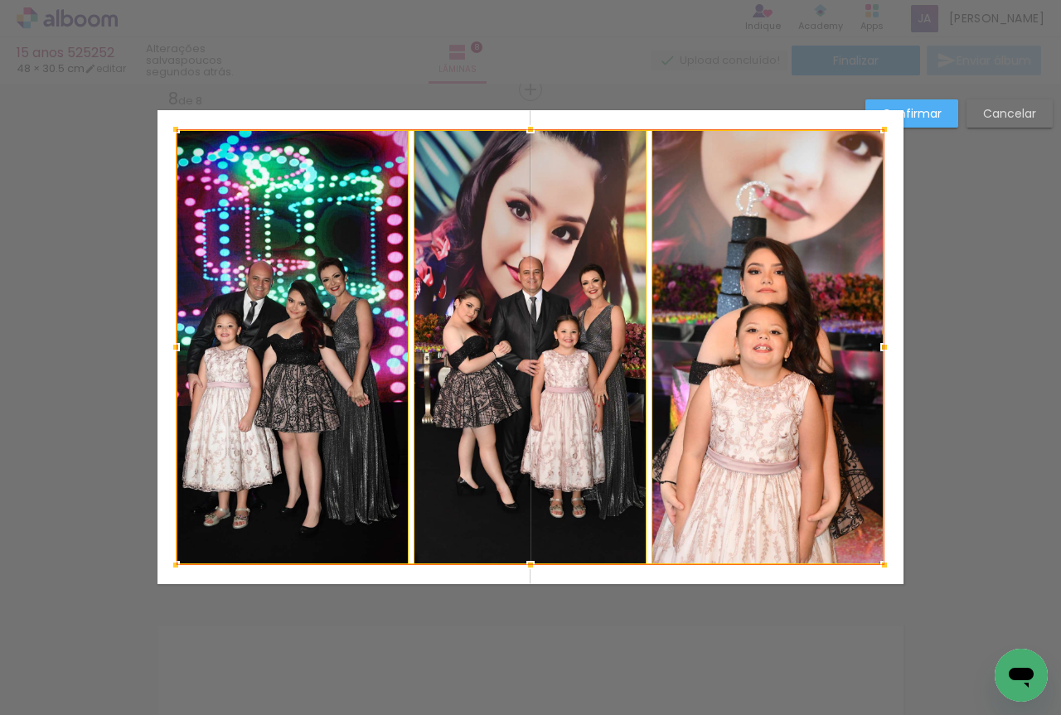
drag, startPoint x: 846, startPoint y: 510, endPoint x: 880, endPoint y: 569, distance: 68.4
click at [880, 569] on div at bounding box center [884, 565] width 33 height 33
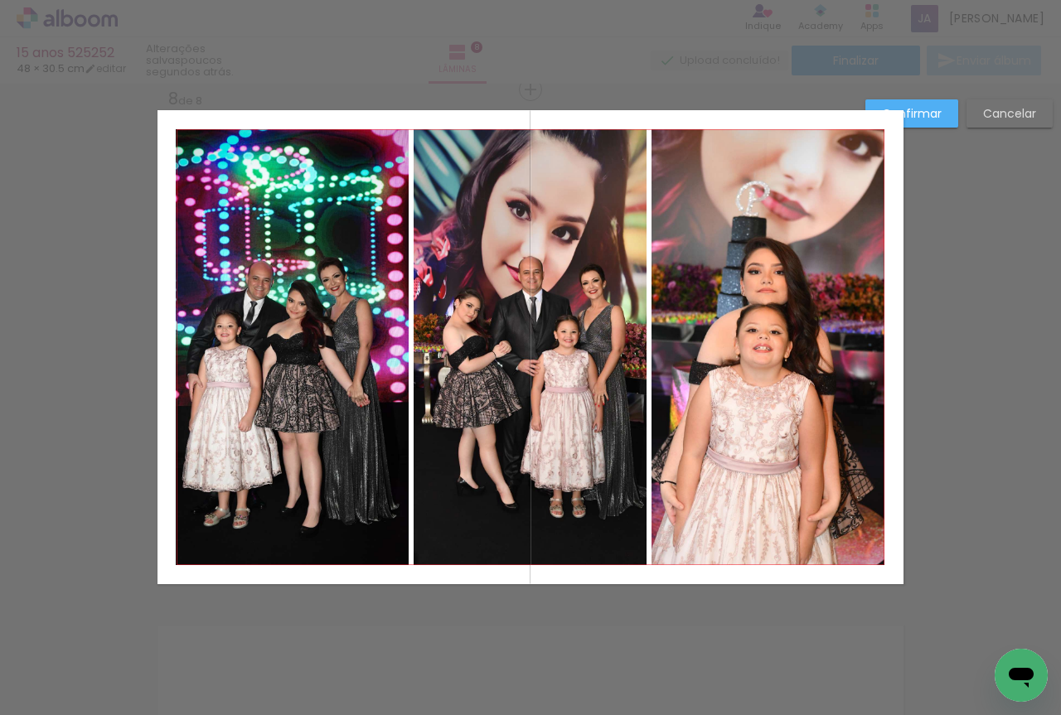
click at [0, 0] on slot "Confirmar" at bounding box center [0, 0] width 0 height 0
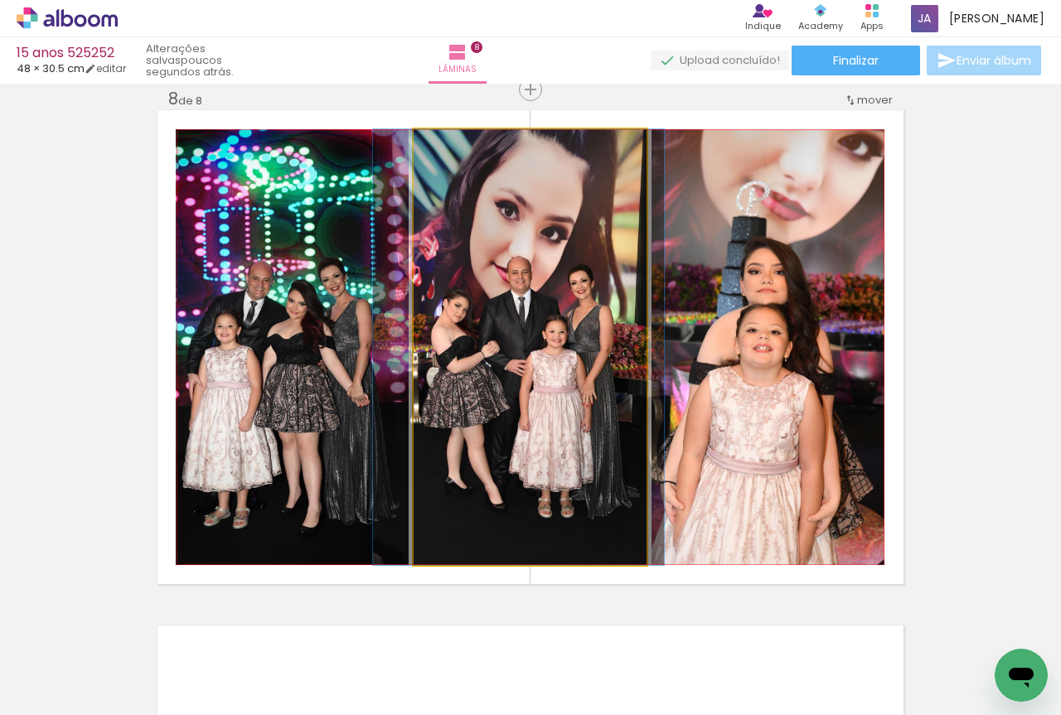
drag, startPoint x: 570, startPoint y: 247, endPoint x: 558, endPoint y: 250, distance: 11.9
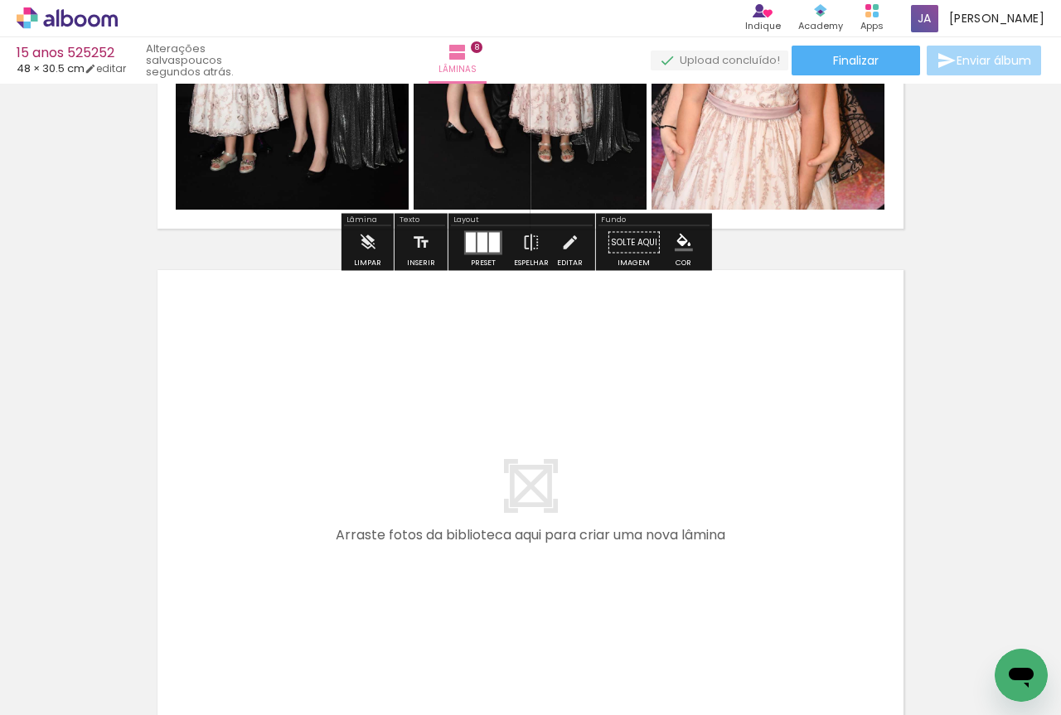
scroll to position [4046, 0]
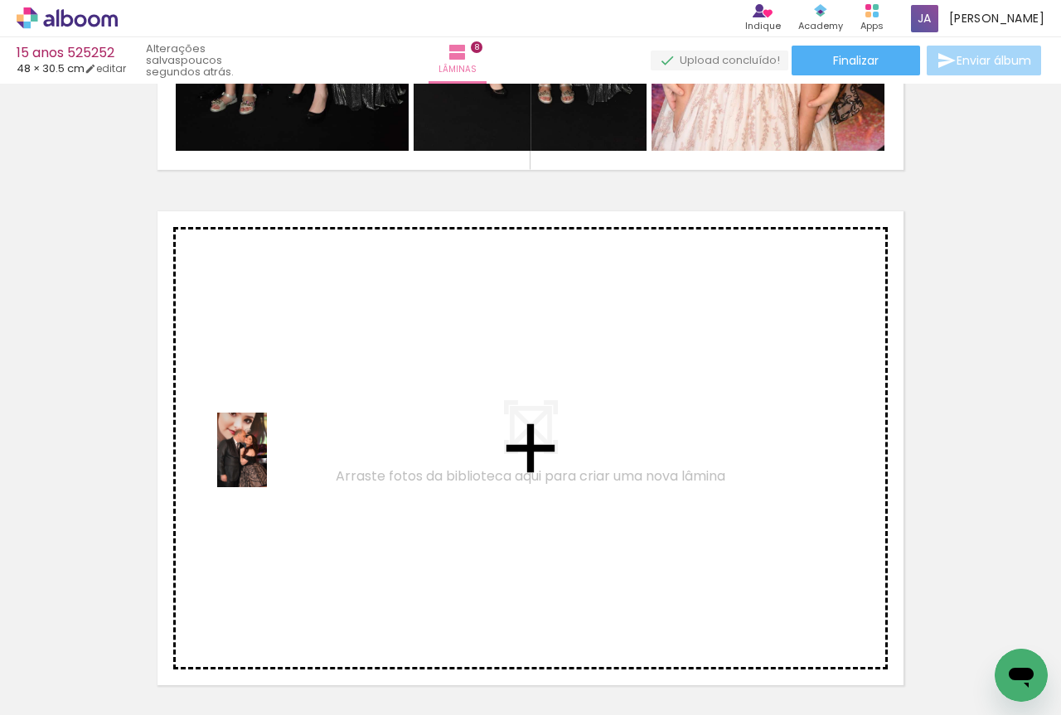
drag, startPoint x: 267, startPoint y: 662, endPoint x: 267, endPoint y: 463, distance: 199.0
click at [267, 463] on quentale-workspace at bounding box center [530, 357] width 1061 height 715
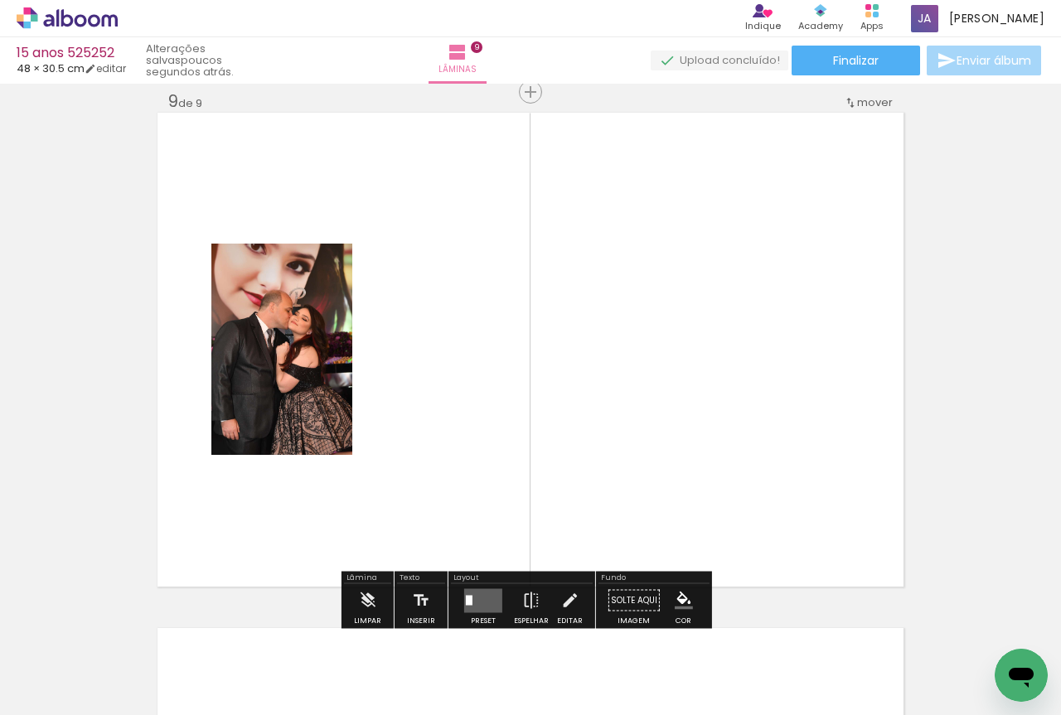
scroll to position [4147, 0]
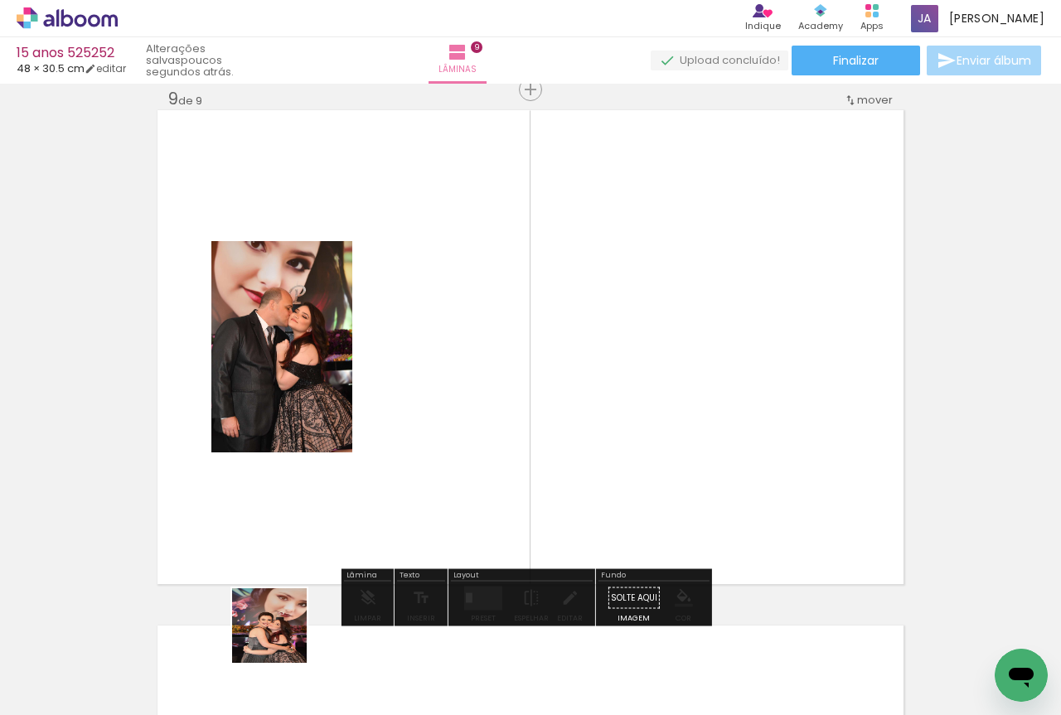
drag, startPoint x: 275, startPoint y: 661, endPoint x: 416, endPoint y: 340, distance: 350.4
click at [416, 340] on quentale-workspace at bounding box center [530, 357] width 1061 height 715
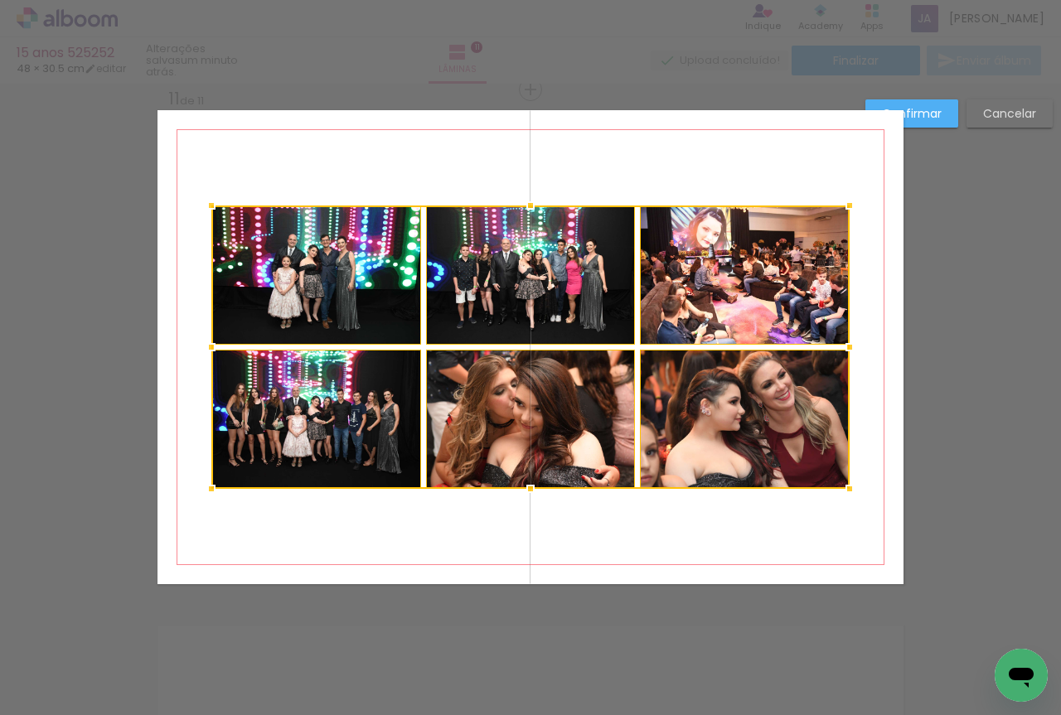
scroll to position [4836, 0]
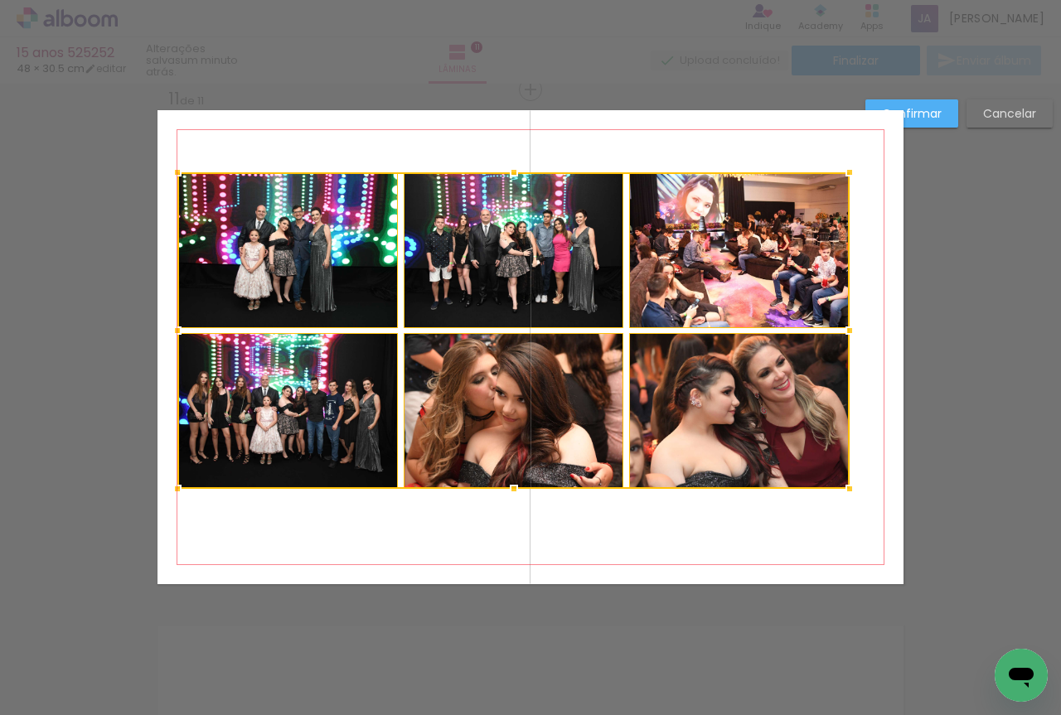
drag, startPoint x: 206, startPoint y: 206, endPoint x: 172, endPoint y: 172, distance: 47.5
click at [172, 172] on div at bounding box center [177, 172] width 33 height 33
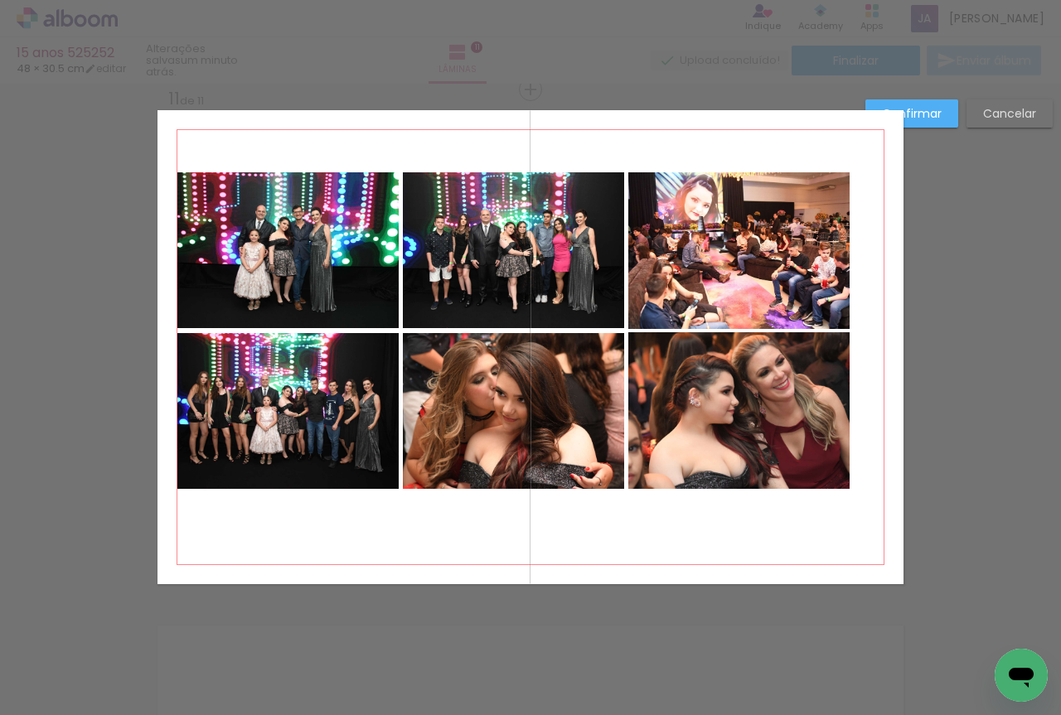
click at [251, 219] on quentale-photo at bounding box center [287, 250] width 221 height 156
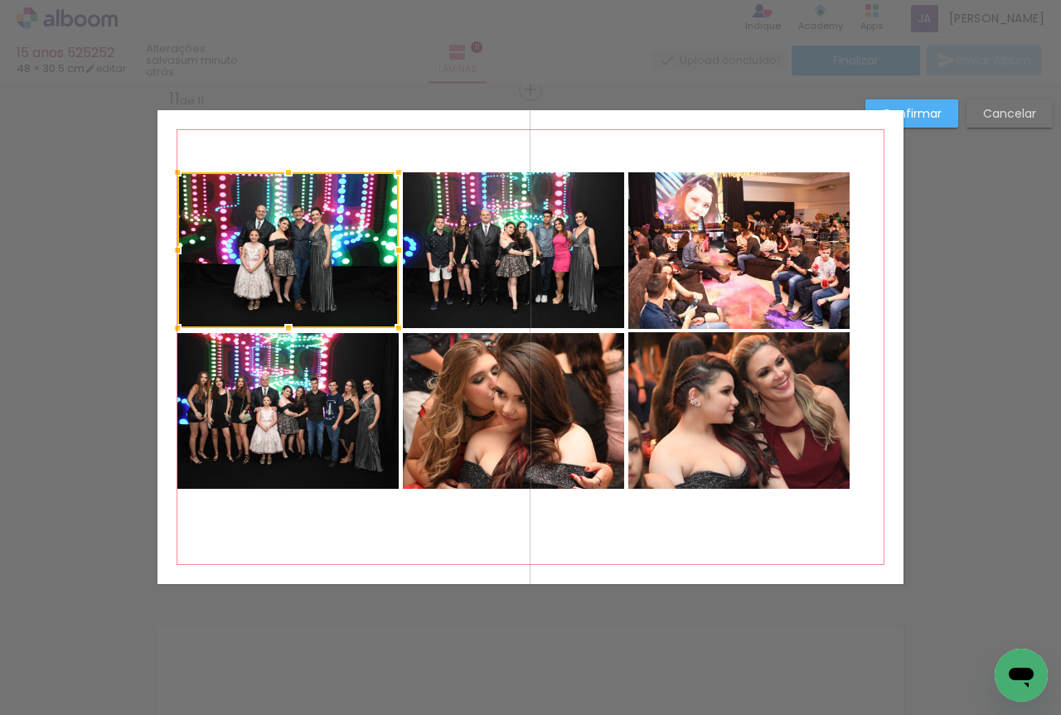
click at [269, 356] on quentale-photo at bounding box center [287, 411] width 221 height 156
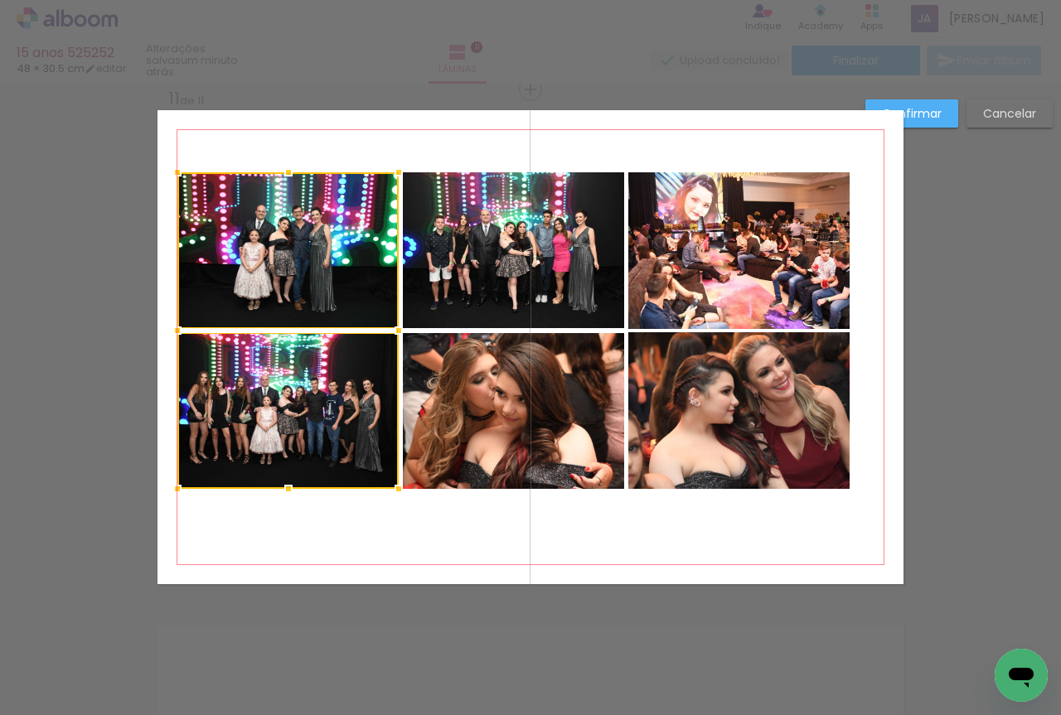
click at [455, 279] on quentale-photo at bounding box center [513, 250] width 221 height 156
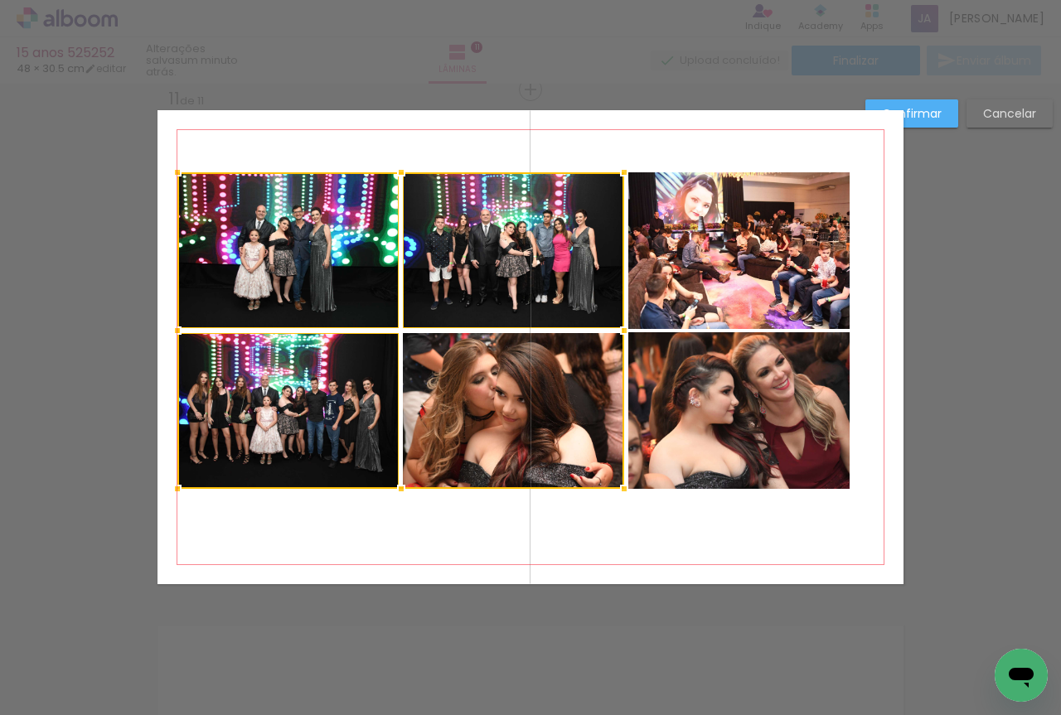
click at [455, 357] on div at bounding box center [400, 330] width 447 height 317
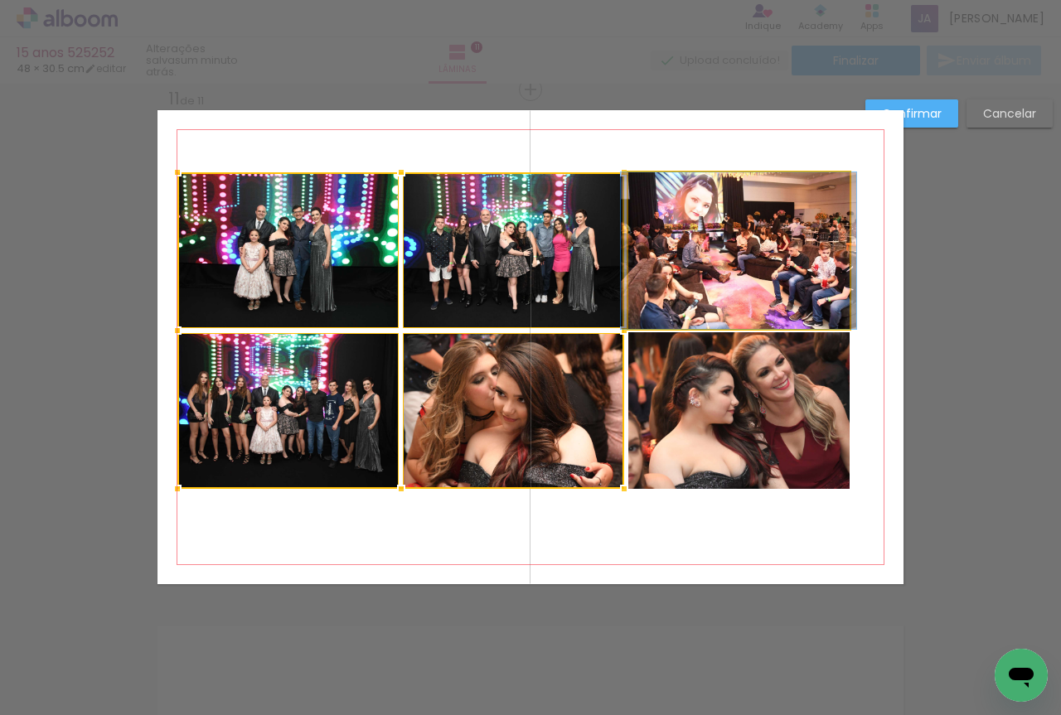
click at [767, 278] on quentale-photo at bounding box center [738, 250] width 221 height 157
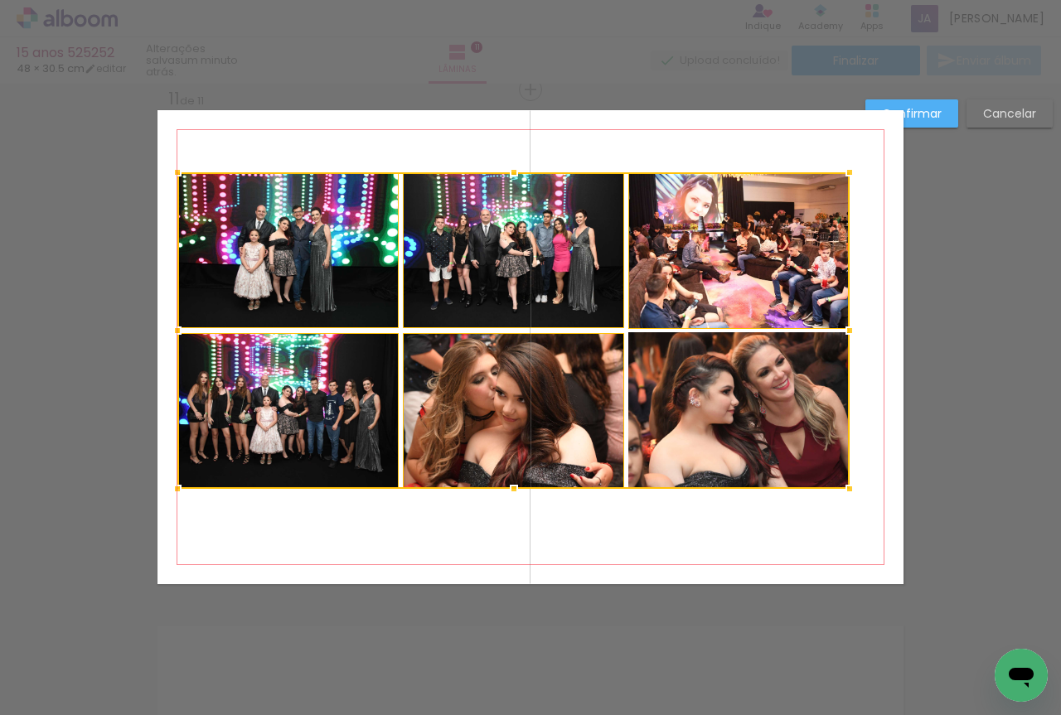
click at [747, 402] on div at bounding box center [513, 330] width 672 height 317
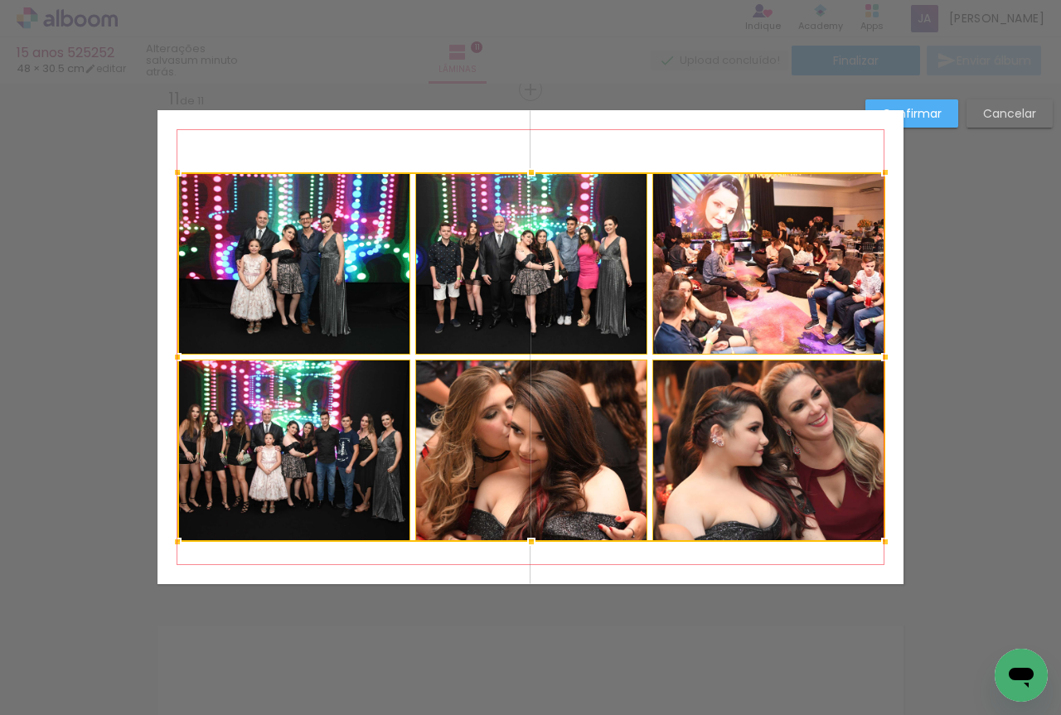
drag, startPoint x: 846, startPoint y: 497, endPoint x: 880, endPoint y: 547, distance: 59.8
click at [880, 547] on div at bounding box center [885, 542] width 33 height 33
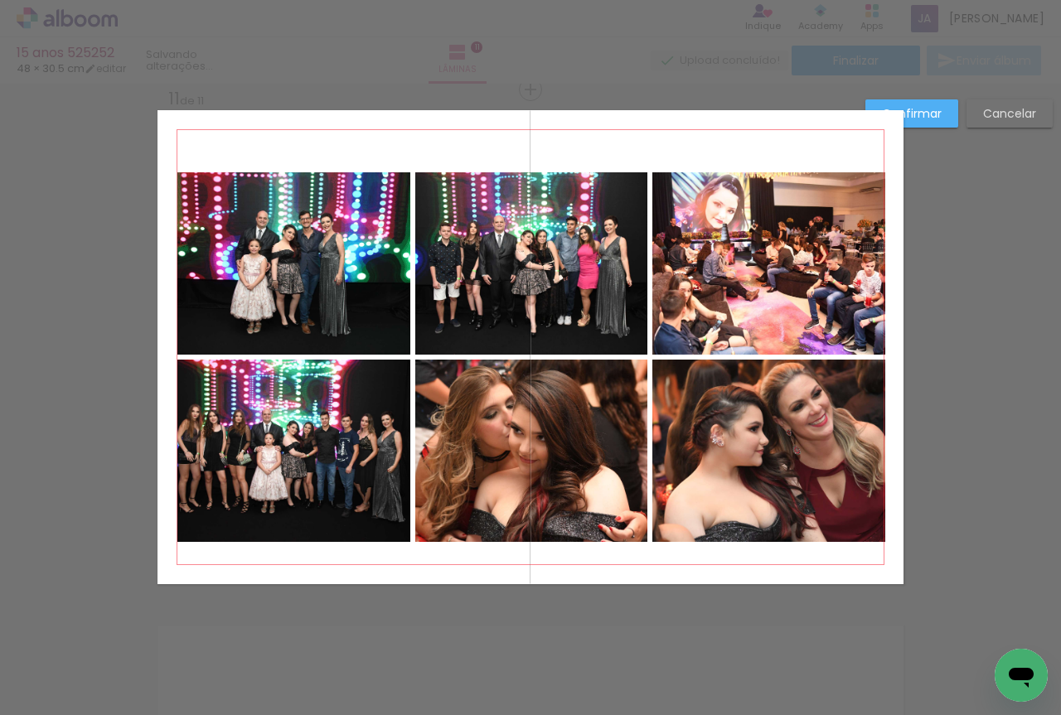
click at [747, 449] on quentale-photo at bounding box center [768, 451] width 233 height 182
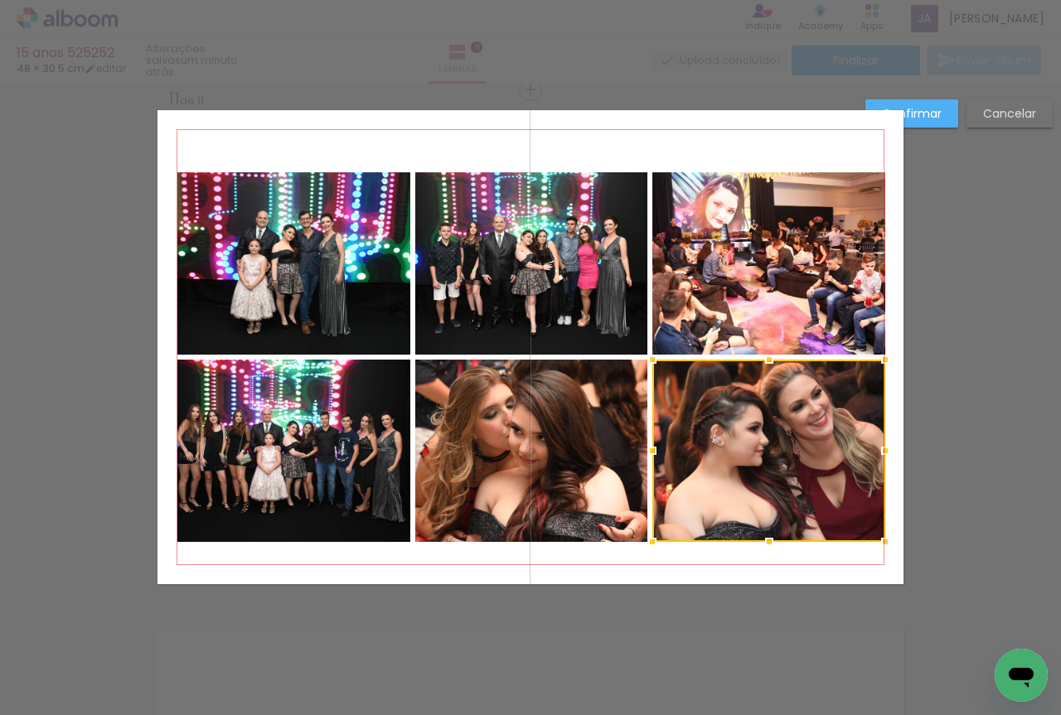
click at [577, 418] on quentale-photo at bounding box center [531, 451] width 233 height 182
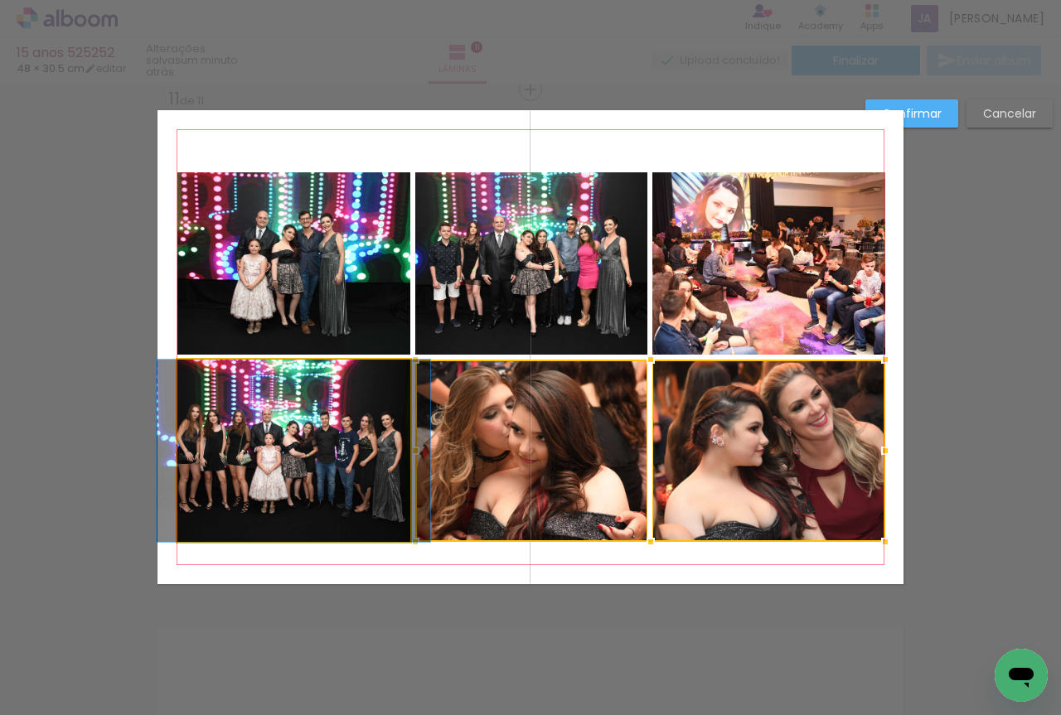
click at [293, 400] on quentale-photo at bounding box center [293, 451] width 233 height 182
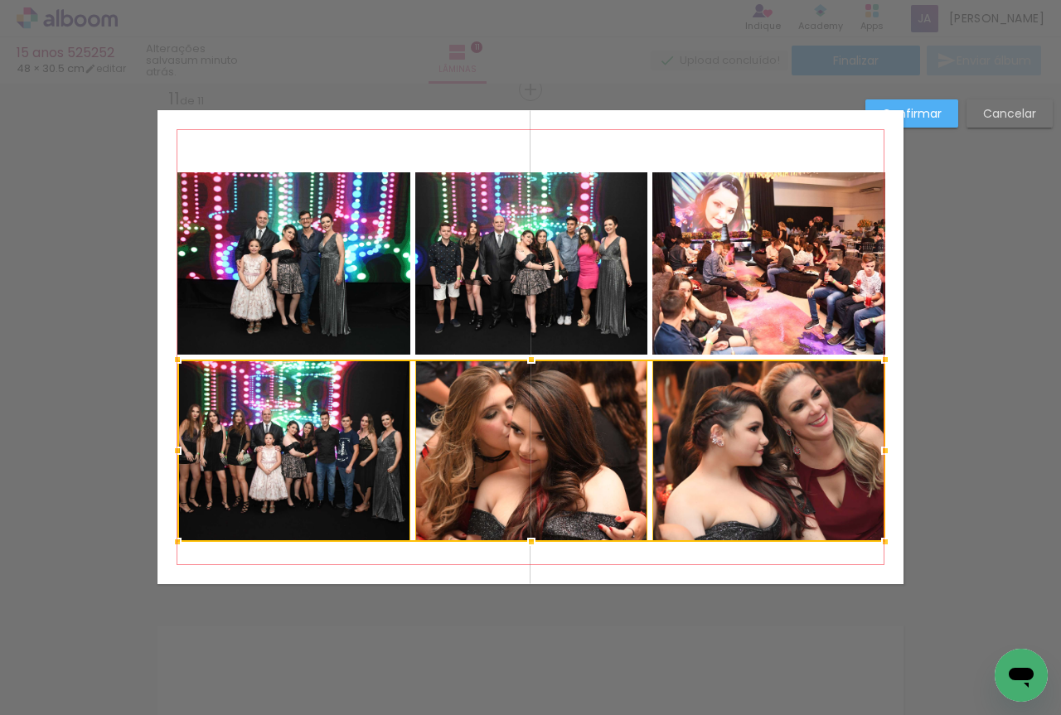
click at [441, 306] on quentale-photo at bounding box center [531, 263] width 233 height 182
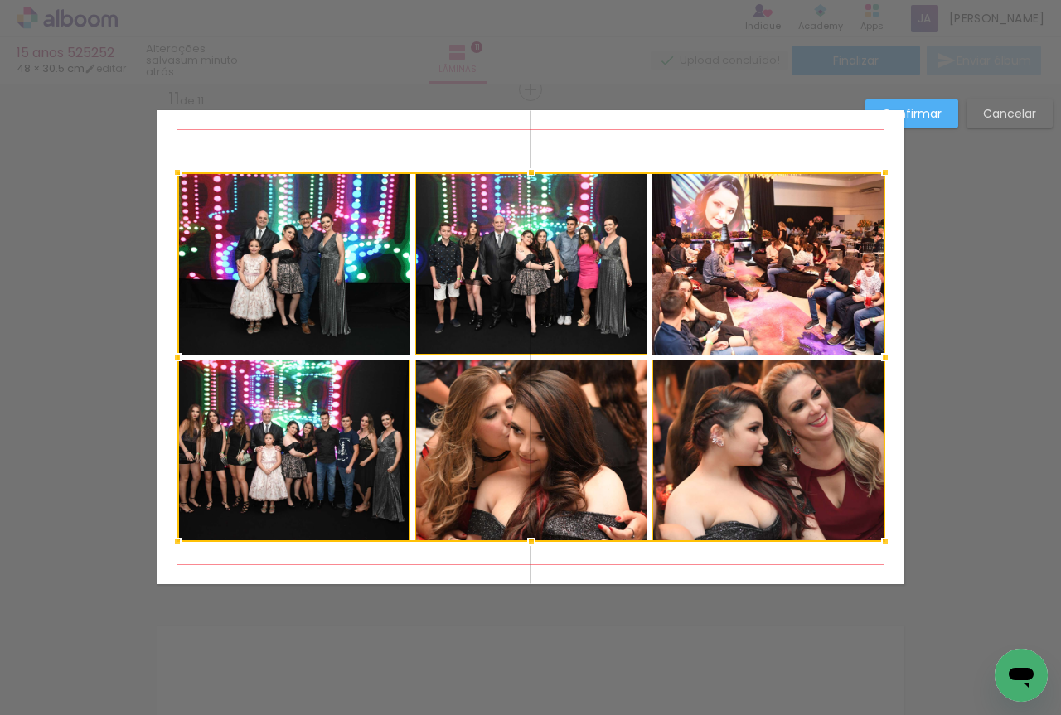
click at [351, 295] on div at bounding box center [531, 357] width 708 height 370
click at [797, 304] on div at bounding box center [531, 357] width 708 height 370
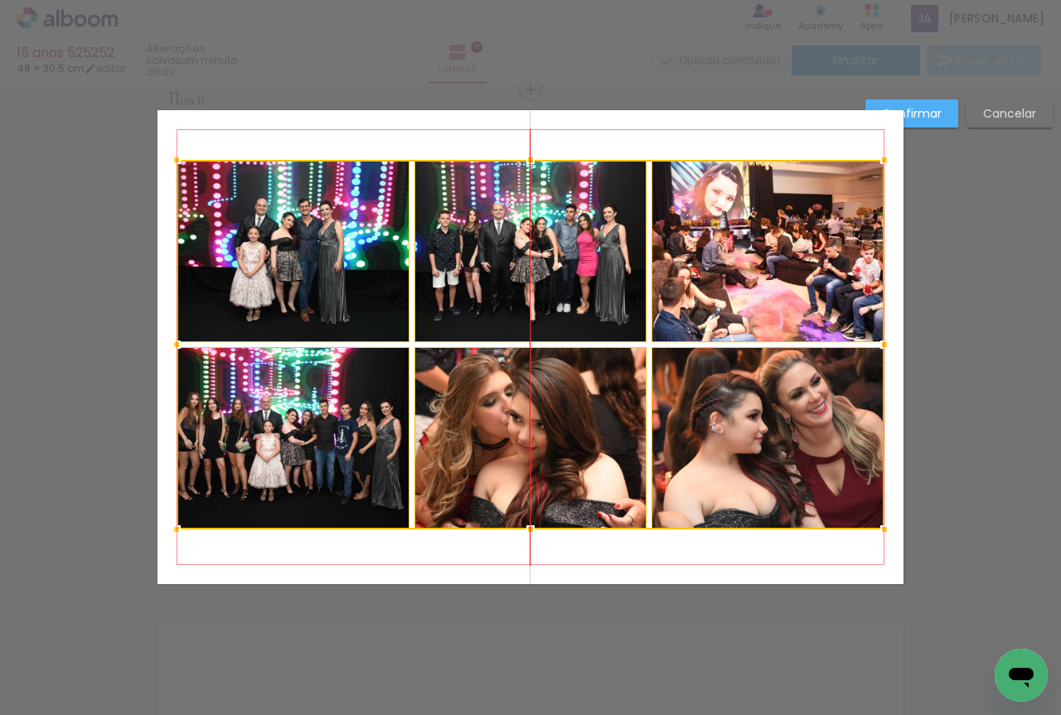
drag, startPoint x: 607, startPoint y: 302, endPoint x: 605, endPoint y: 289, distance: 12.5
click at [605, 289] on div at bounding box center [531, 345] width 708 height 370
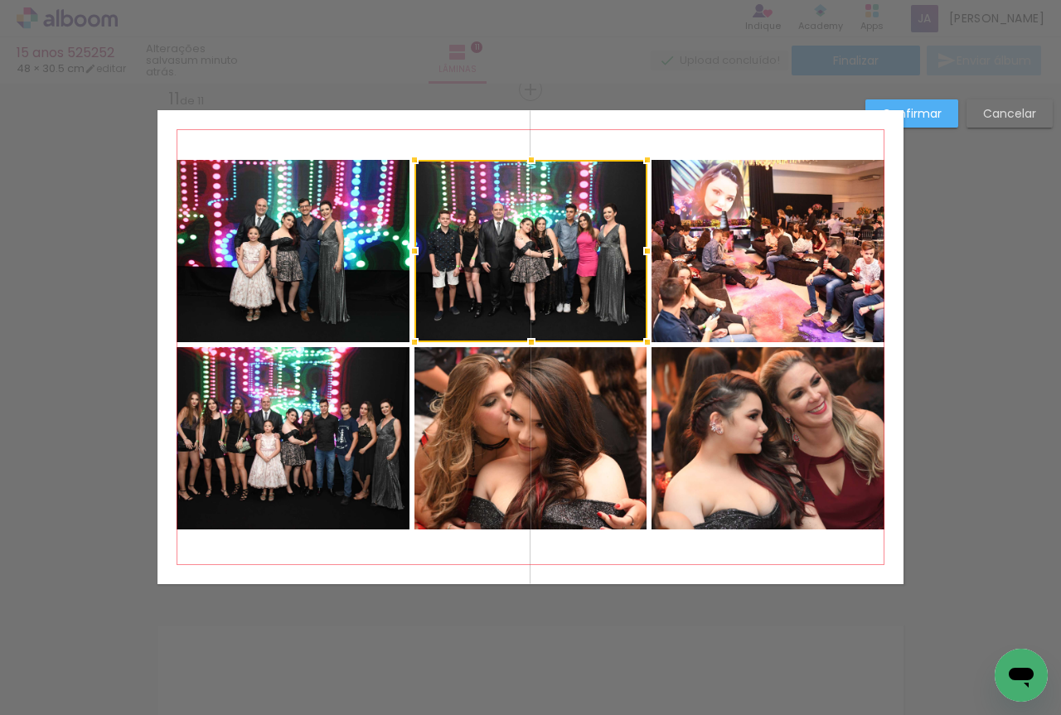
click at [746, 265] on quentale-photo at bounding box center [768, 251] width 233 height 182
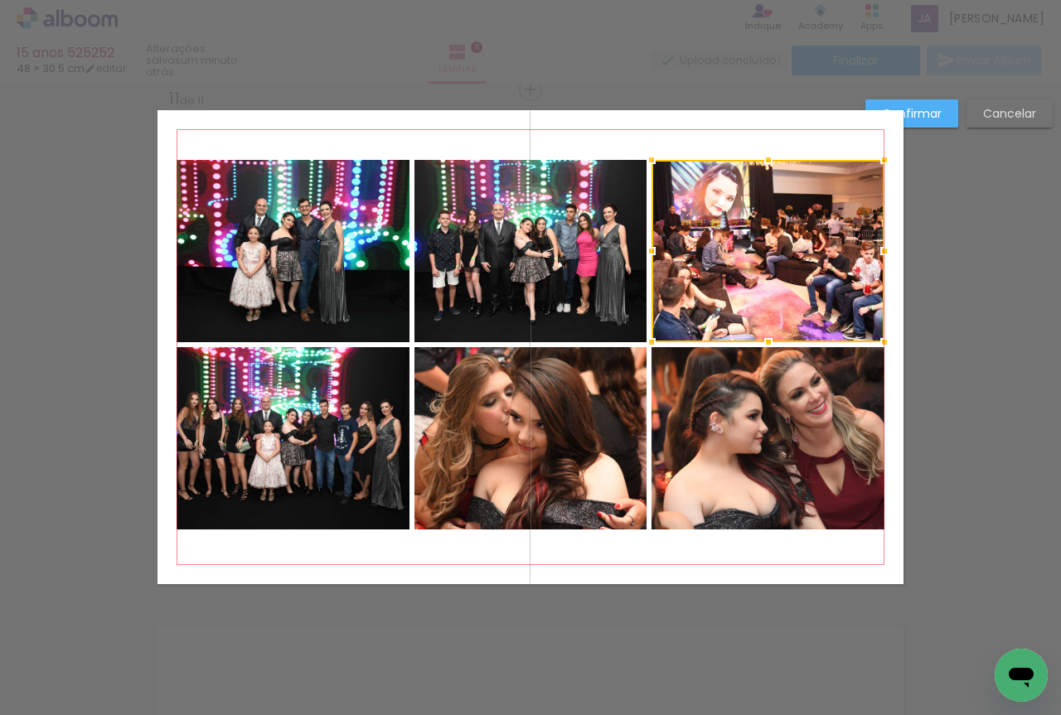
click at [724, 422] on quentale-photo at bounding box center [768, 438] width 233 height 182
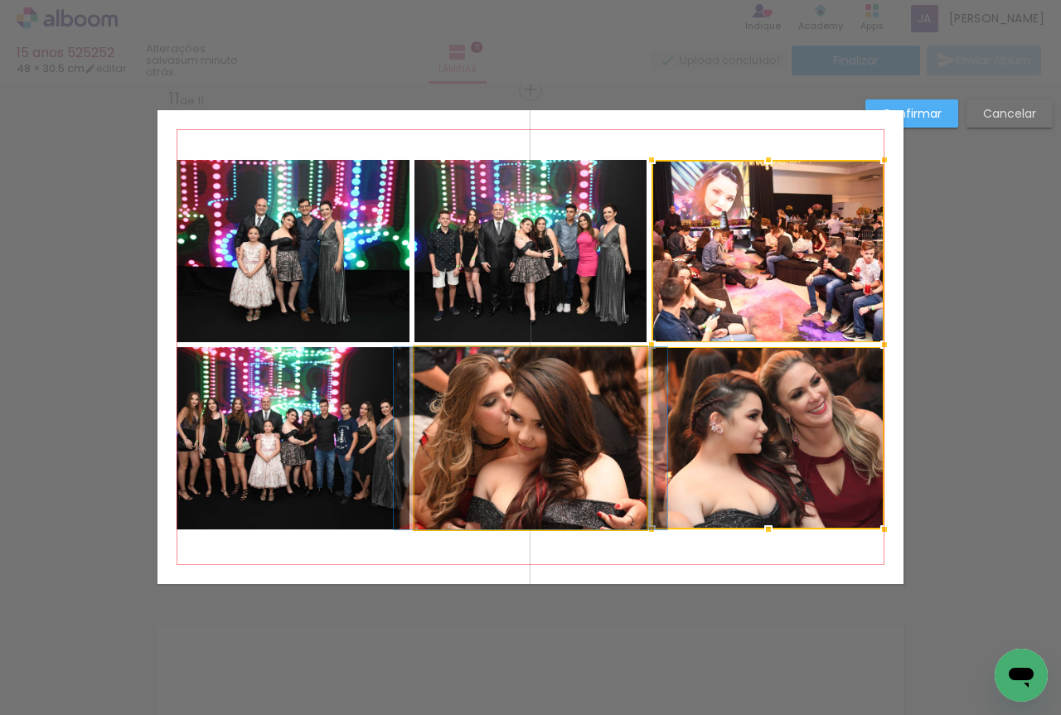
click at [622, 389] on quentale-photo at bounding box center [531, 438] width 233 height 182
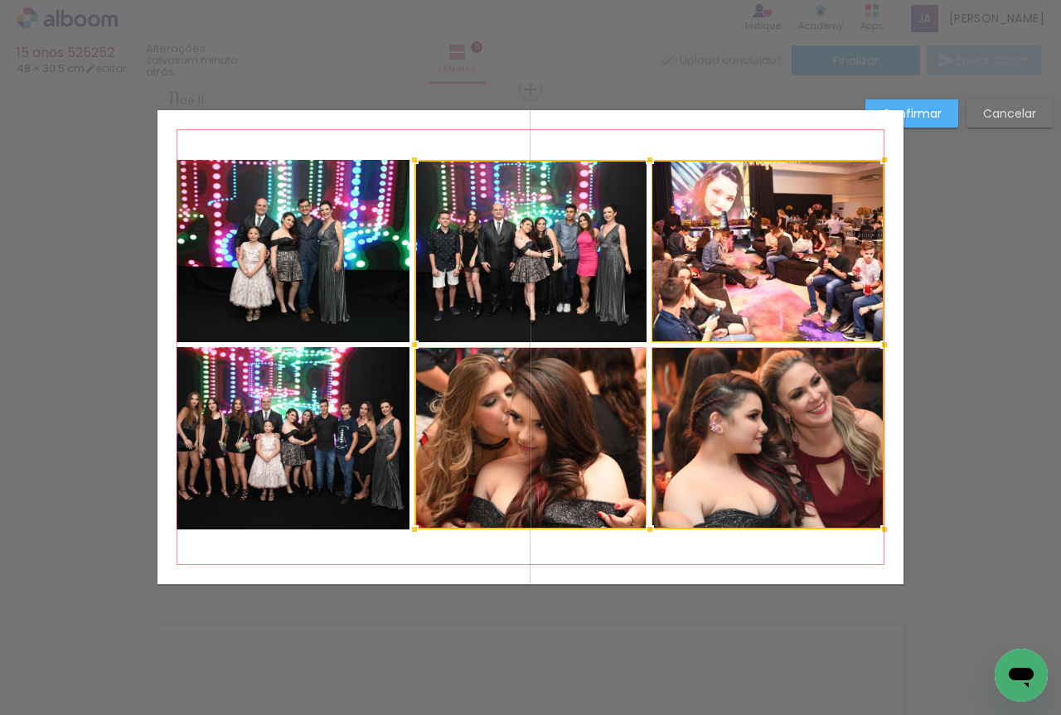
click at [600, 271] on div at bounding box center [650, 345] width 470 height 370
click at [379, 231] on quentale-photo at bounding box center [293, 251] width 233 height 182
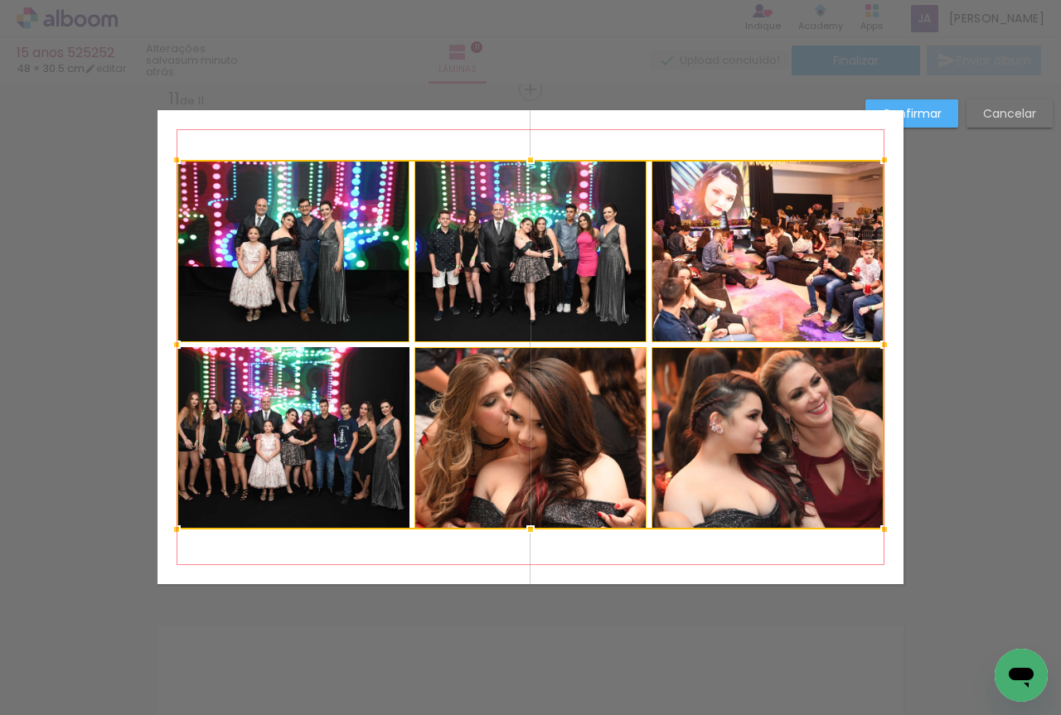
click at [349, 363] on div at bounding box center [531, 345] width 708 height 370
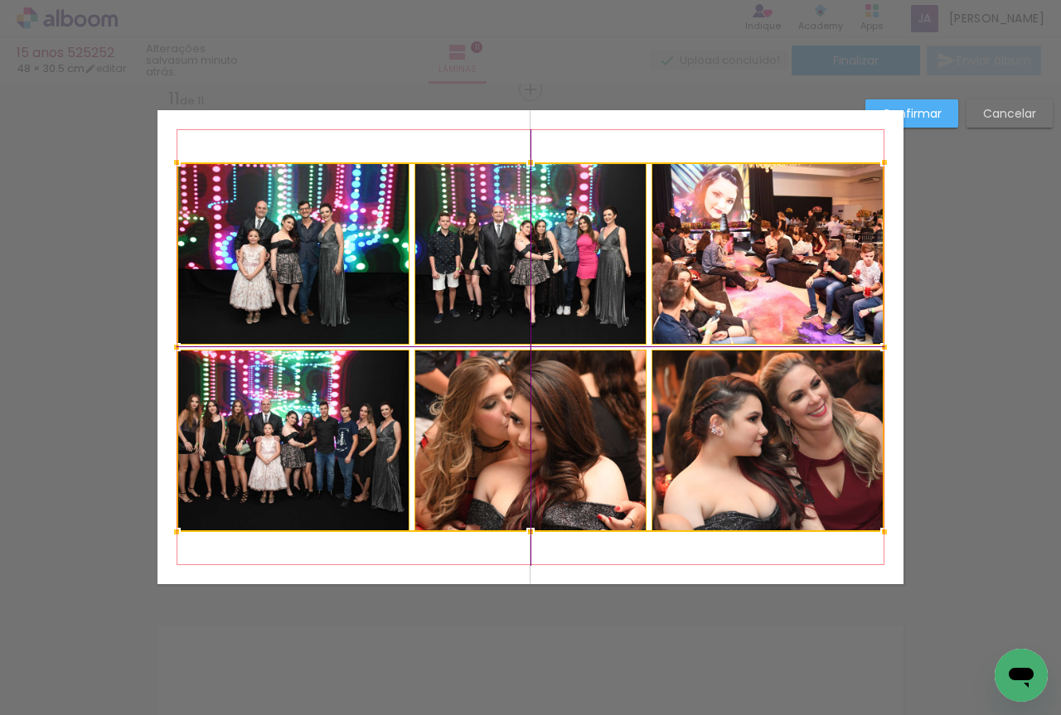
drag, startPoint x: 578, startPoint y: 291, endPoint x: 574, endPoint y: 299, distance: 8.9
click at [574, 299] on div at bounding box center [531, 347] width 708 height 370
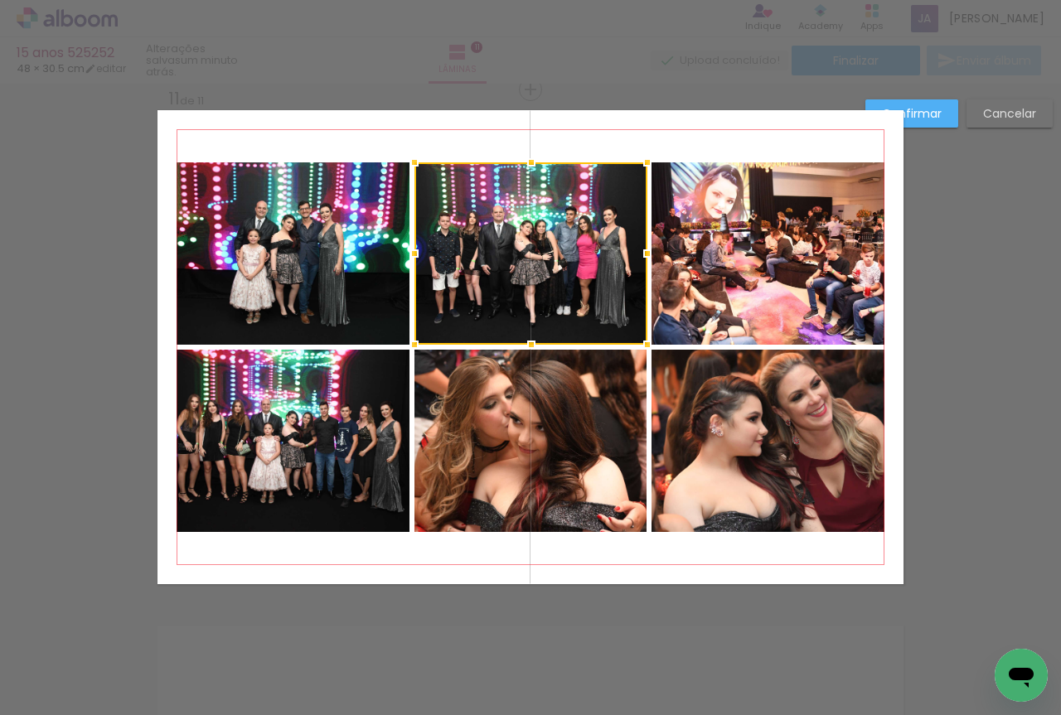
click at [0, 0] on slot "Confirmar" at bounding box center [0, 0] width 0 height 0
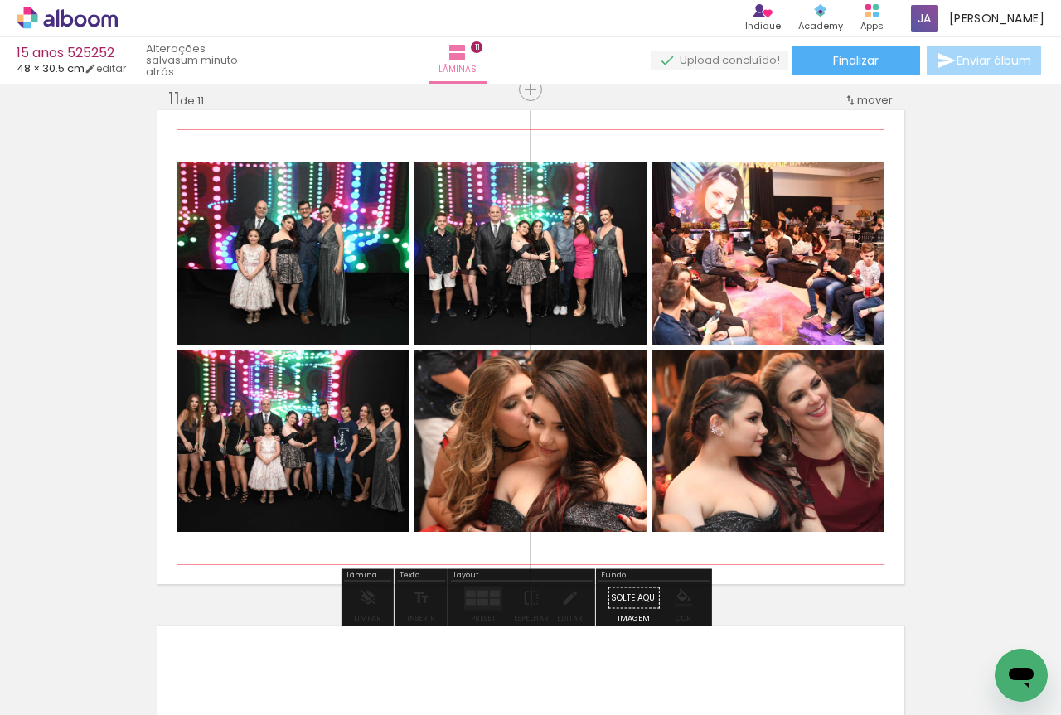
drag, startPoint x: 568, startPoint y: 392, endPoint x: 599, endPoint y: 392, distance: 31.5
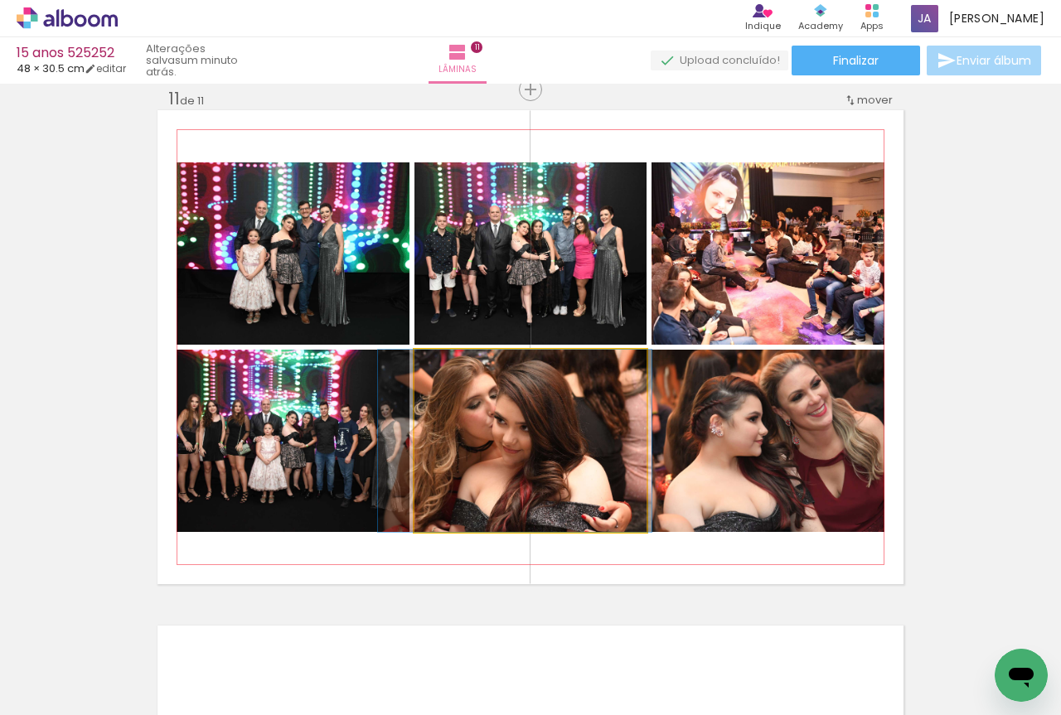
drag, startPoint x: 594, startPoint y: 396, endPoint x: 563, endPoint y: 400, distance: 31.7
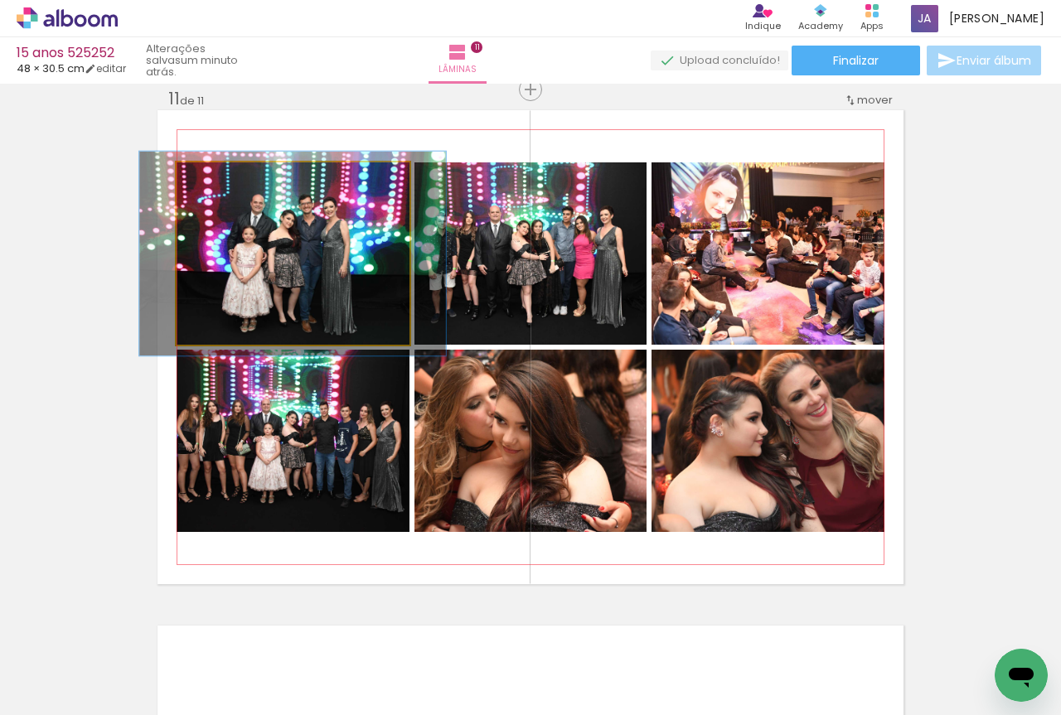
type paper-slider "112"
click at [226, 182] on div at bounding box center [222, 180] width 27 height 27
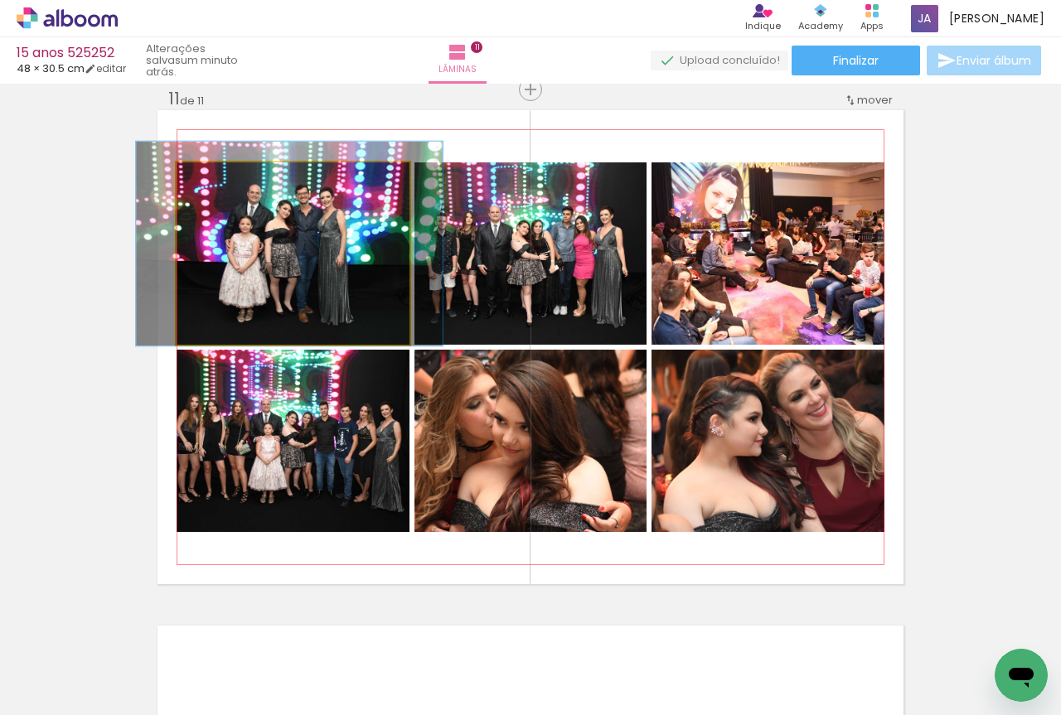
drag, startPoint x: 296, startPoint y: 294, endPoint x: 293, endPoint y: 284, distance: 10.5
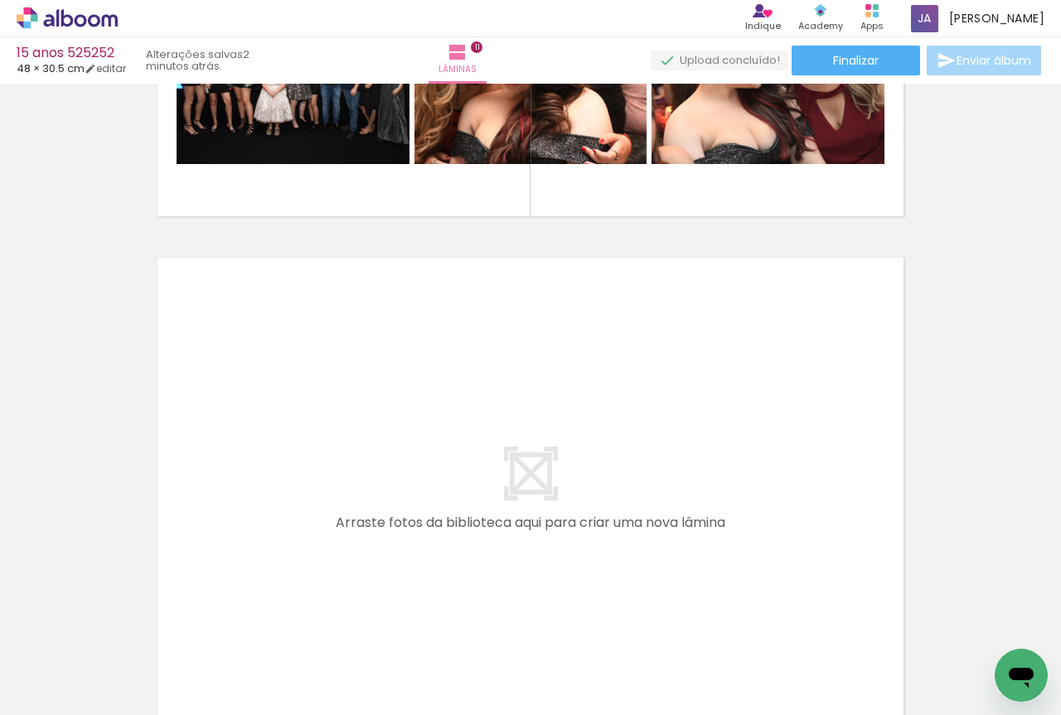
scroll to position [5586, 0]
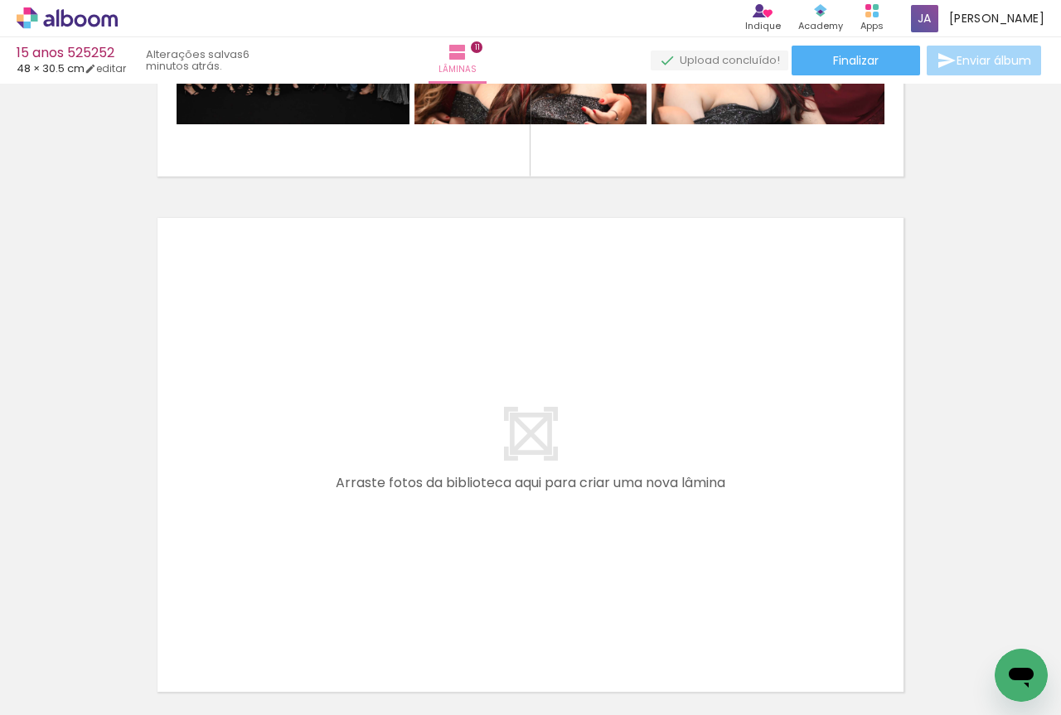
scroll to position [4836, 0]
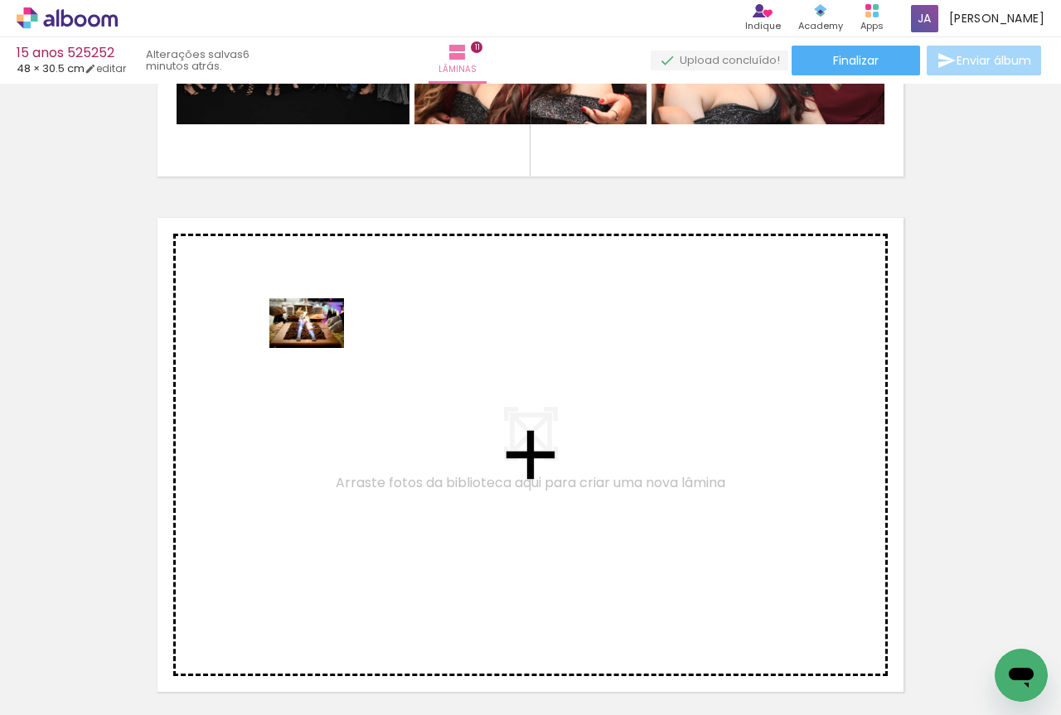
drag, startPoint x: 192, startPoint y: 659, endPoint x: 320, endPoint y: 346, distance: 338.4
click at [320, 346] on quentale-workspace at bounding box center [530, 357] width 1061 height 715
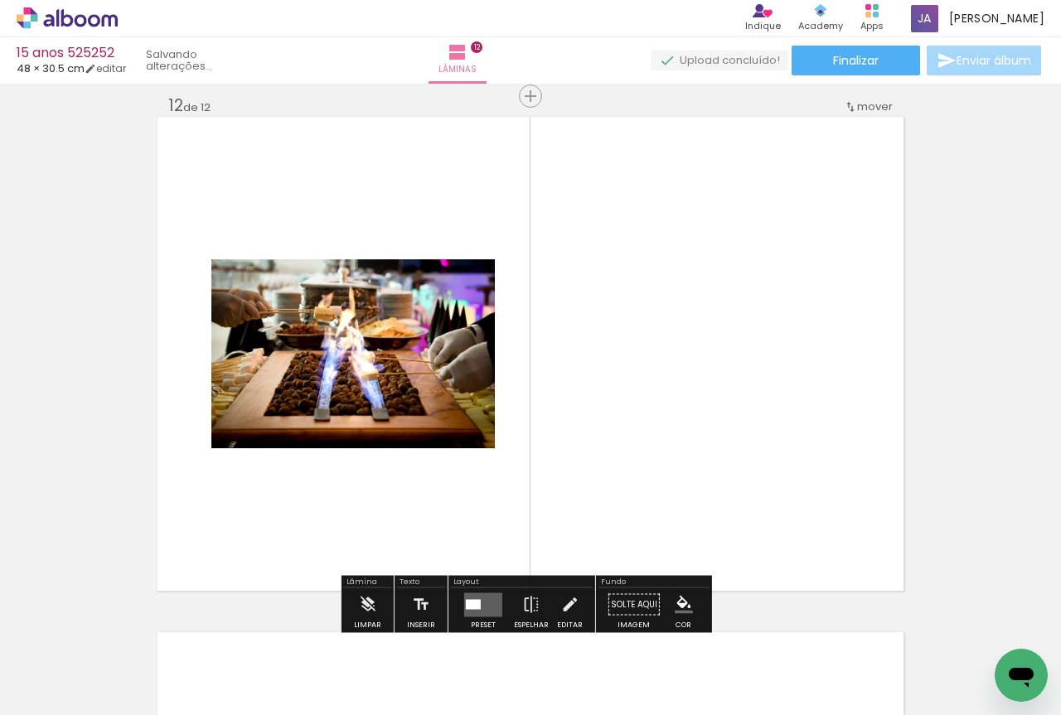
scroll to position [5694, 0]
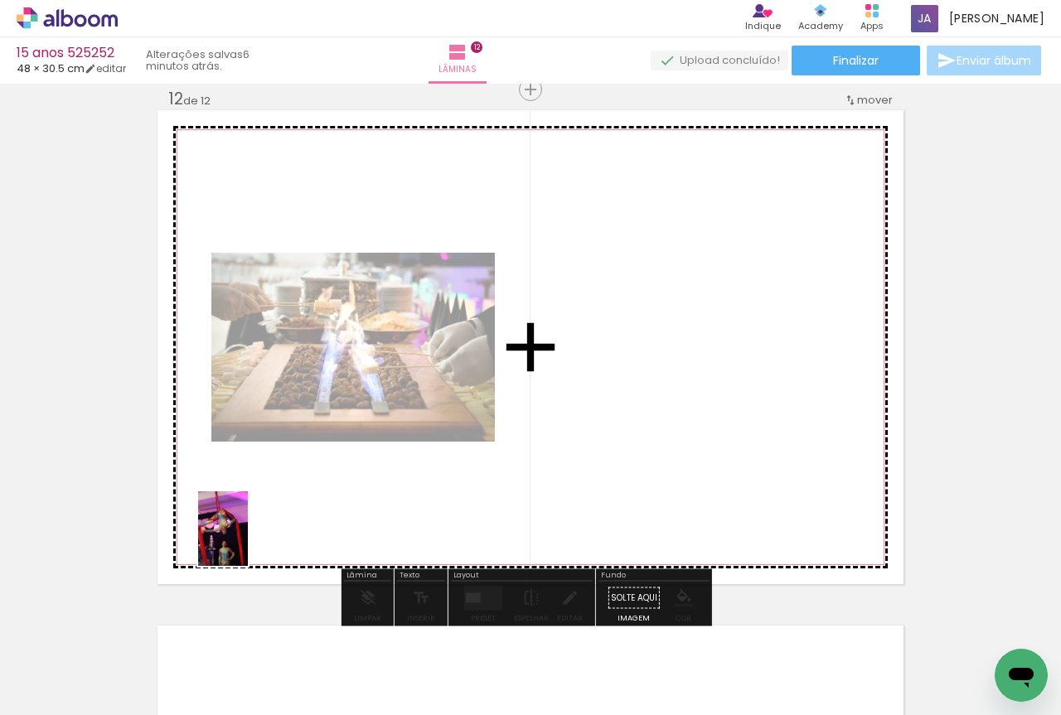
drag, startPoint x: 178, startPoint y: 671, endPoint x: 248, endPoint y: 541, distance: 147.6
click at [248, 541] on quentale-workspace at bounding box center [530, 357] width 1061 height 715
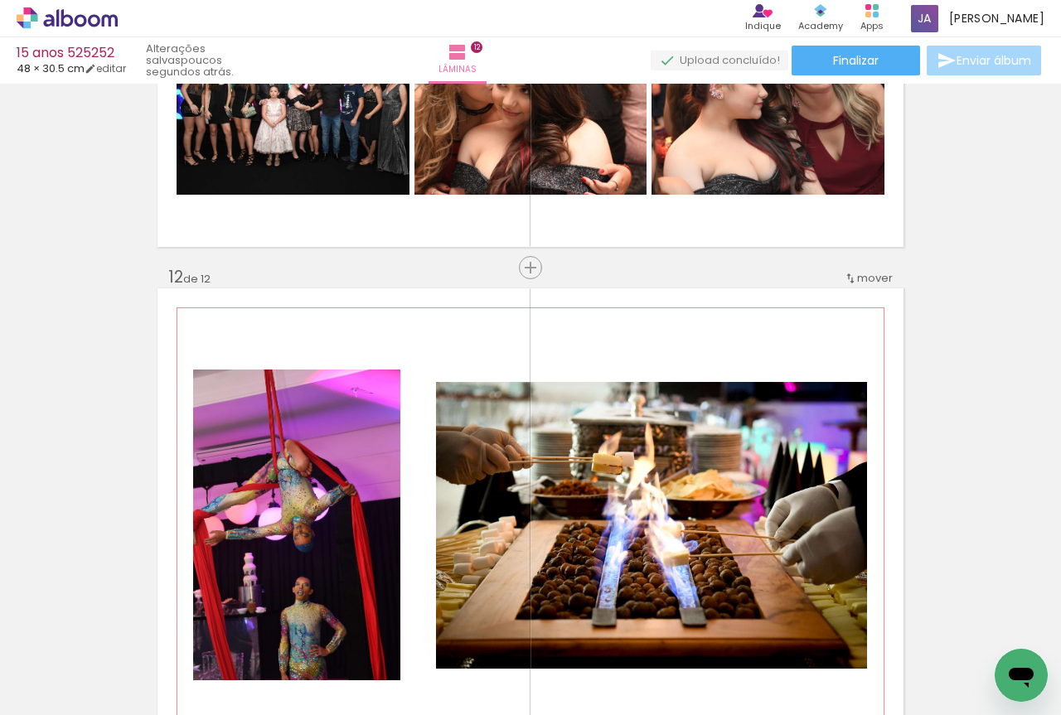
scroll to position [5556, 0]
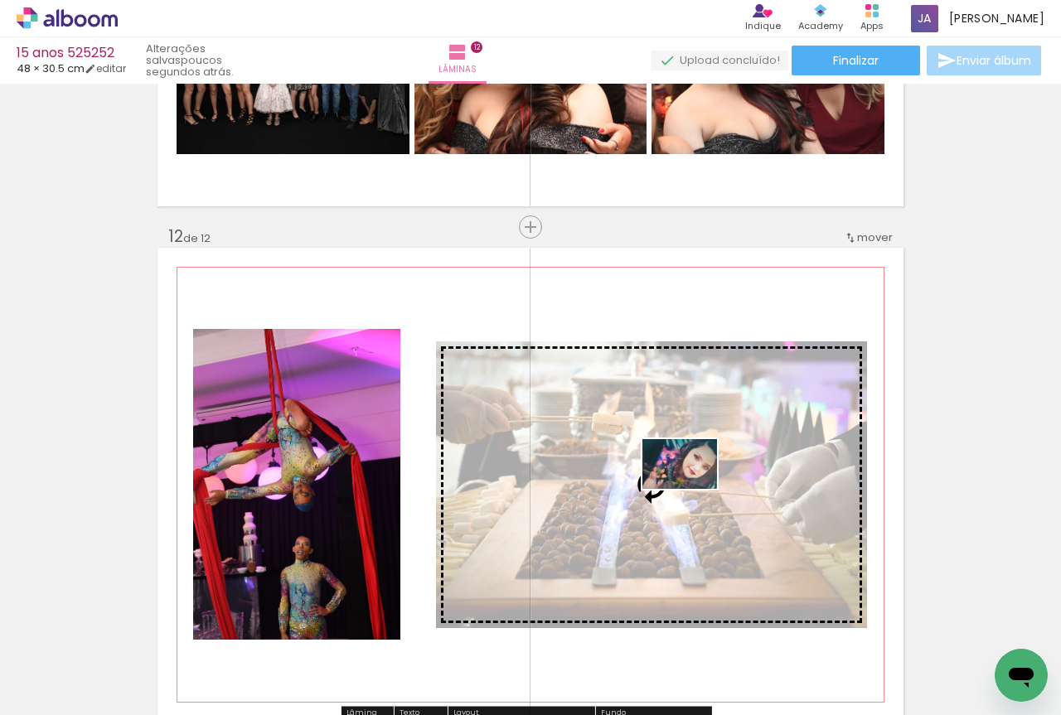
drag, startPoint x: 730, startPoint y: 667, endPoint x: 692, endPoint y: 489, distance: 182.1
click at [692, 489] on quentale-workspace at bounding box center [530, 357] width 1061 height 715
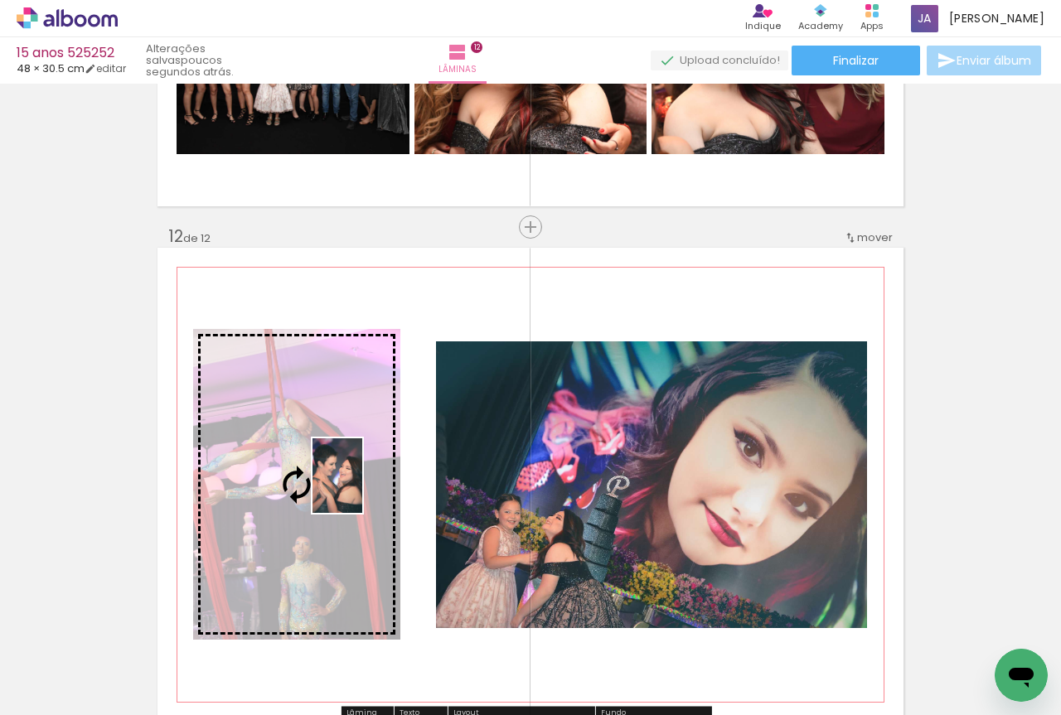
drag, startPoint x: 736, startPoint y: 670, endPoint x: 362, endPoint y: 488, distance: 415.6
click at [362, 488] on quentale-workspace at bounding box center [530, 357] width 1061 height 715
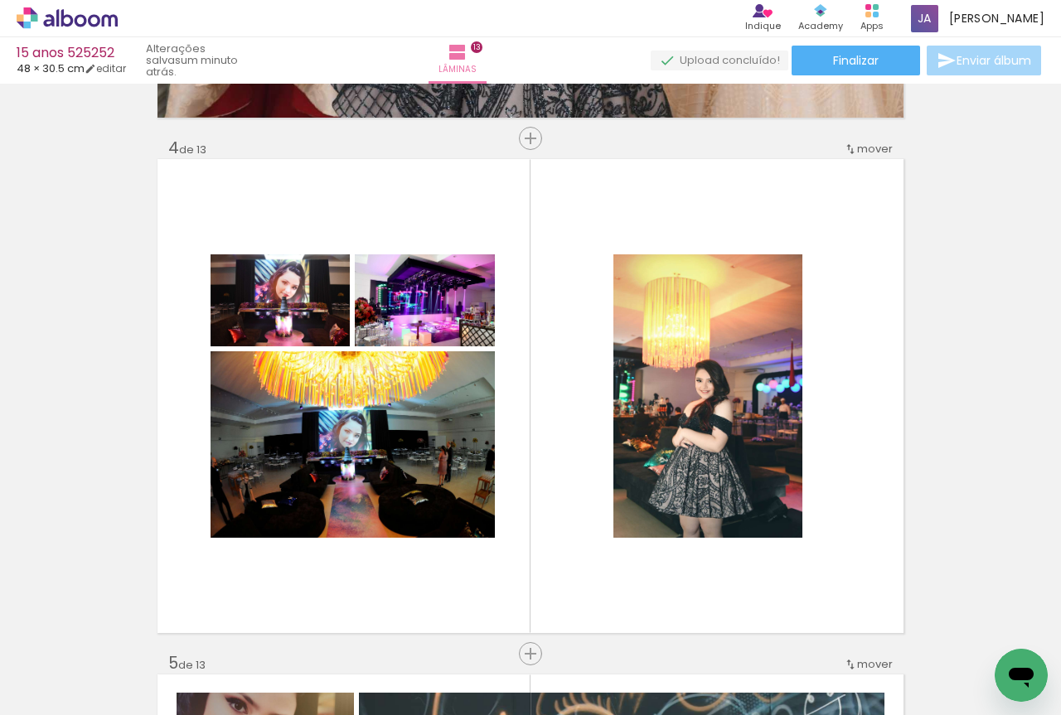
scroll to position [0, 3119]
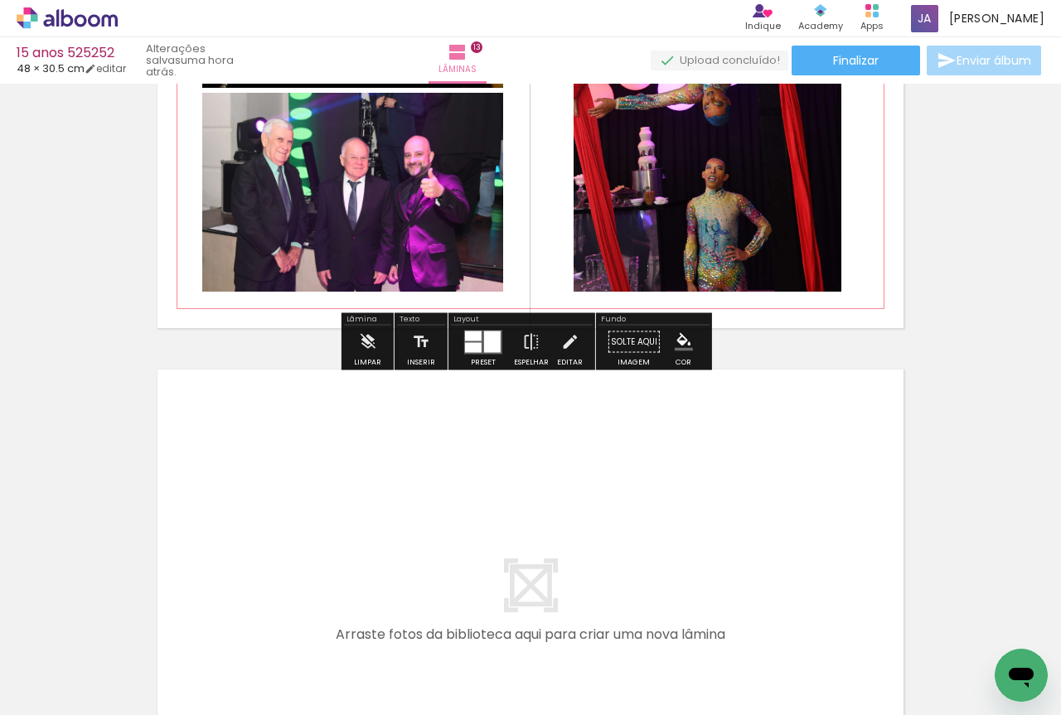
scroll to position [6479, 0]
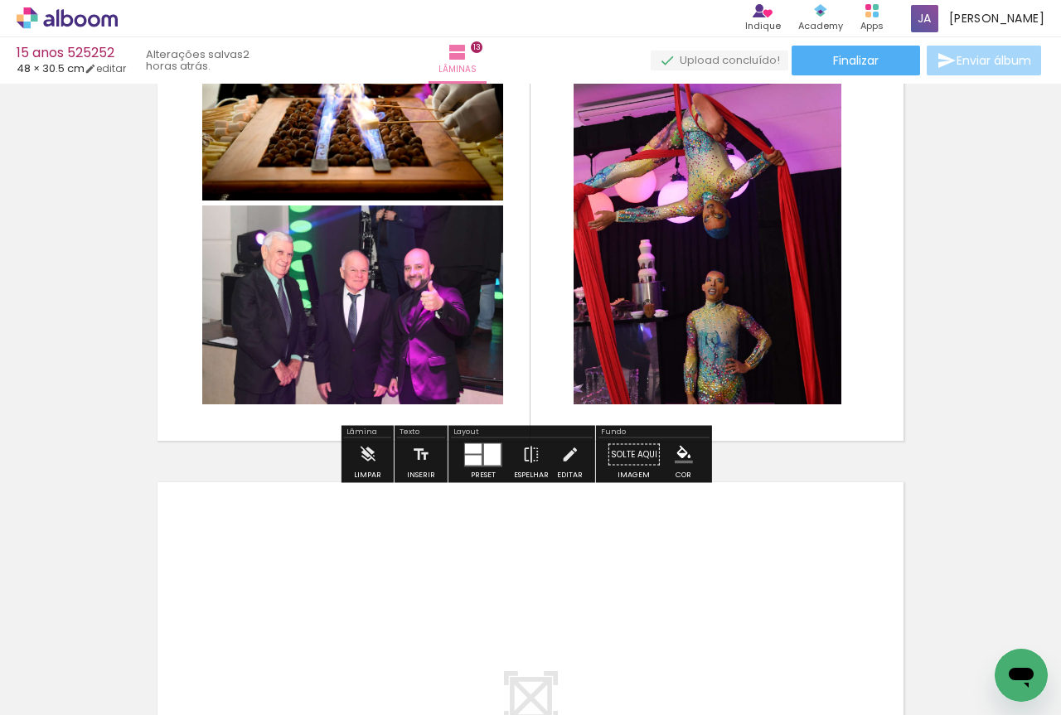
scroll to position [6203, 0]
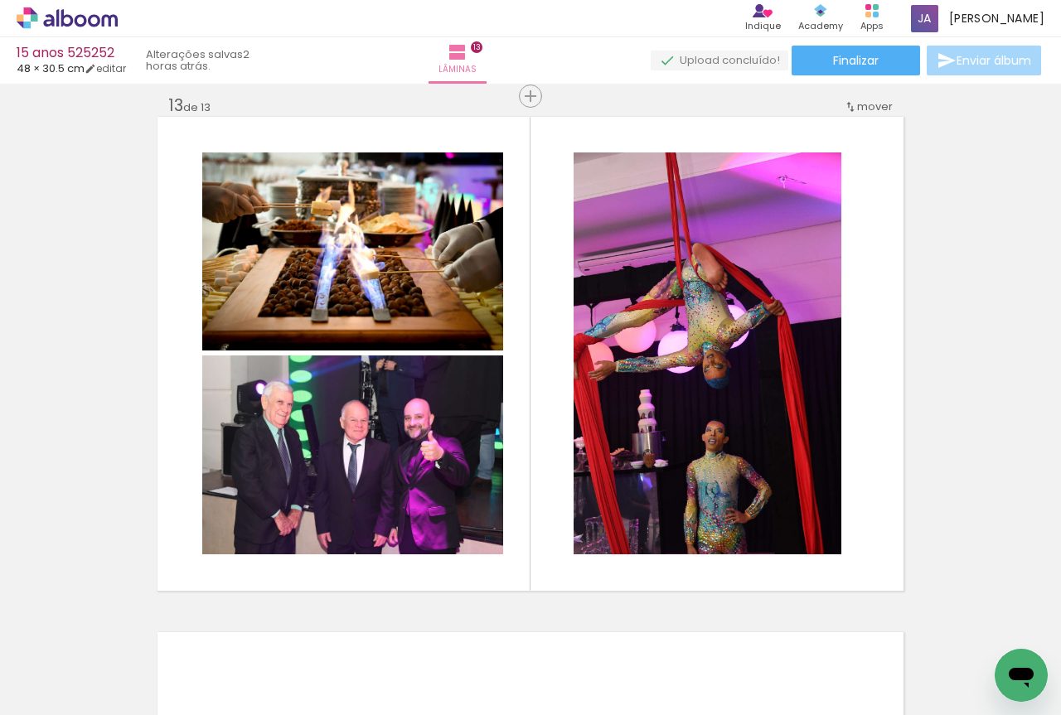
scroll to position [0, 2930]
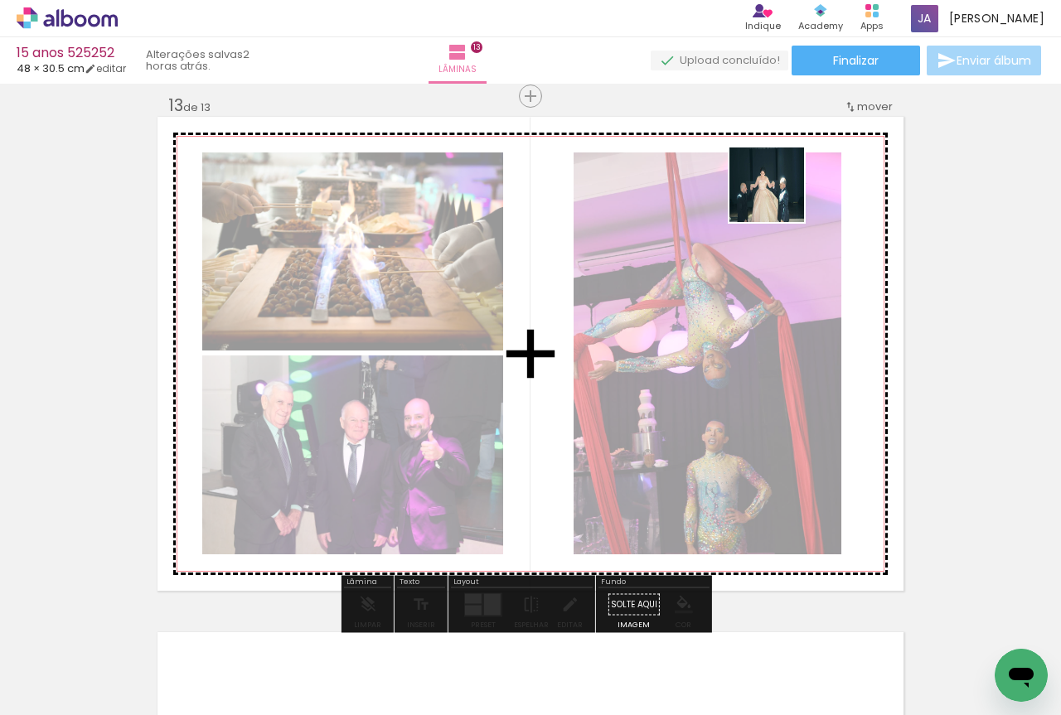
drag, startPoint x: 690, startPoint y: 617, endPoint x: 802, endPoint y: 104, distance: 524.6
click at [802, 104] on quentale-workspace at bounding box center [530, 357] width 1061 height 715
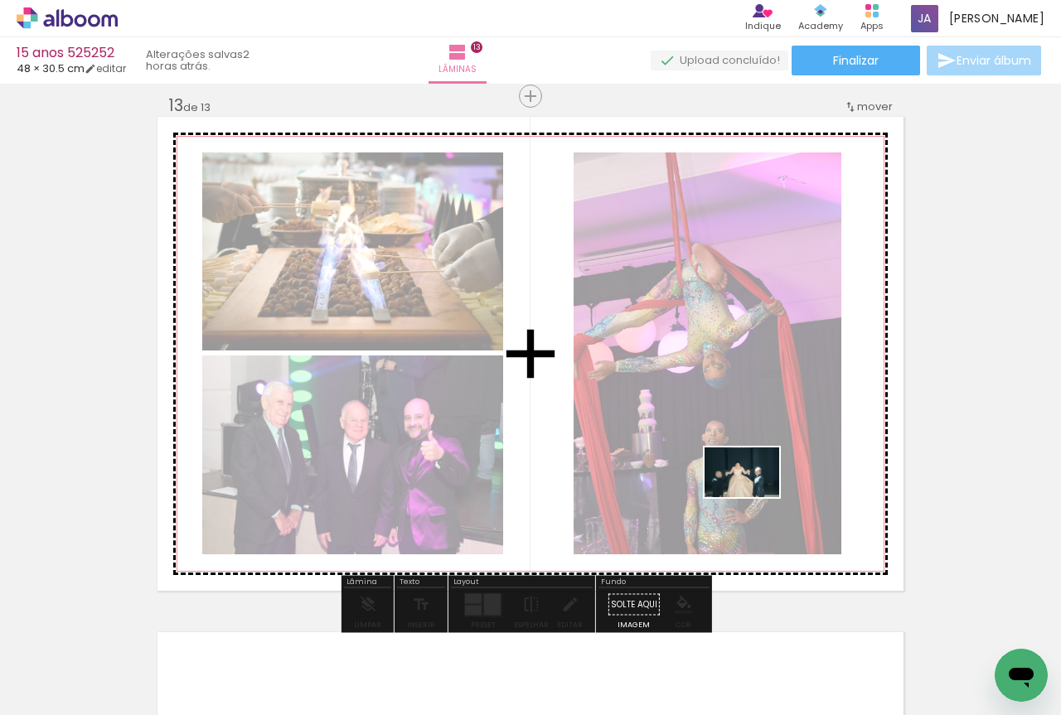
drag, startPoint x: 681, startPoint y: 671, endPoint x: 754, endPoint y: 497, distance: 189.8
click at [754, 497] on quentale-workspace at bounding box center [530, 357] width 1061 height 715
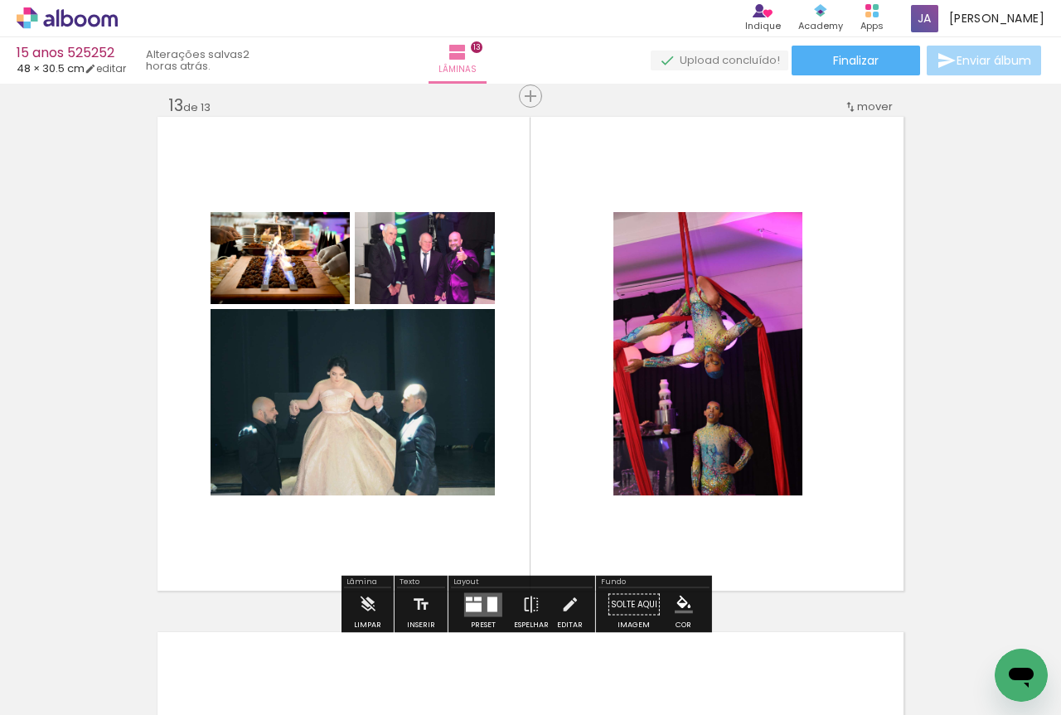
click at [488, 603] on div at bounding box center [492, 604] width 10 height 15
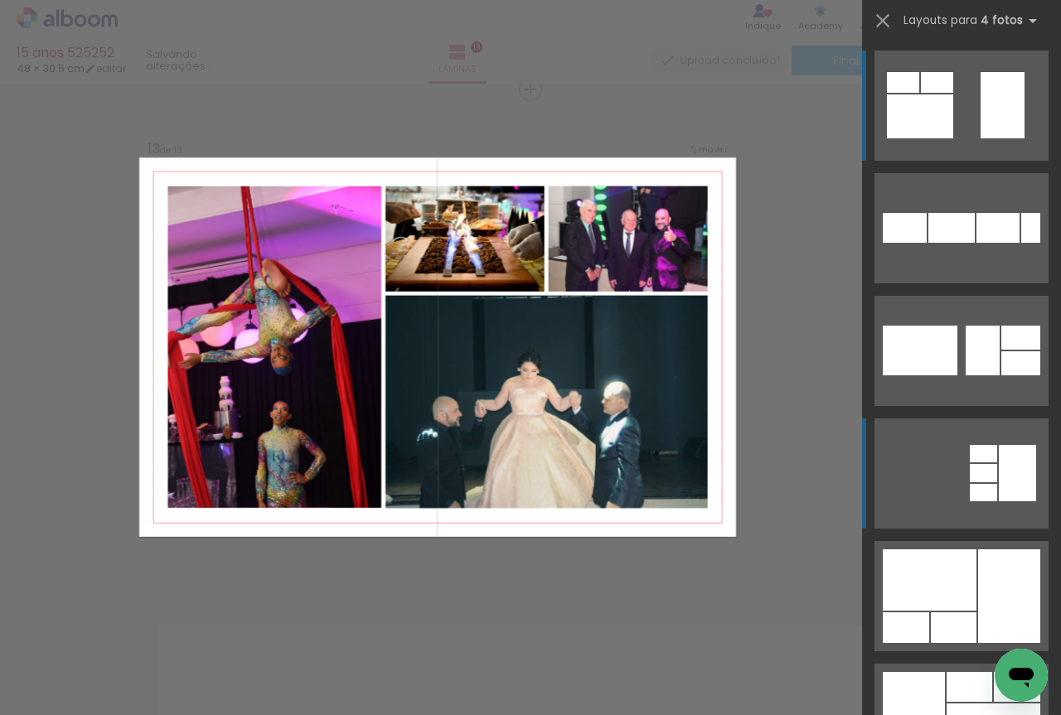
scroll to position [276, 0]
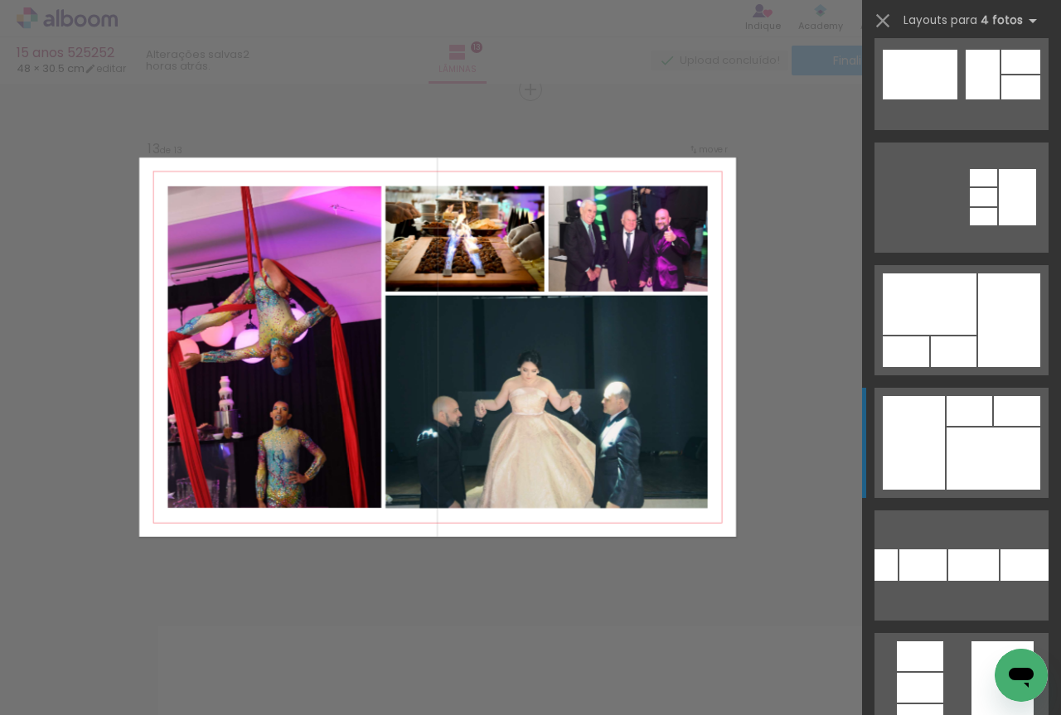
click at [956, 416] on div at bounding box center [970, 411] width 46 height 30
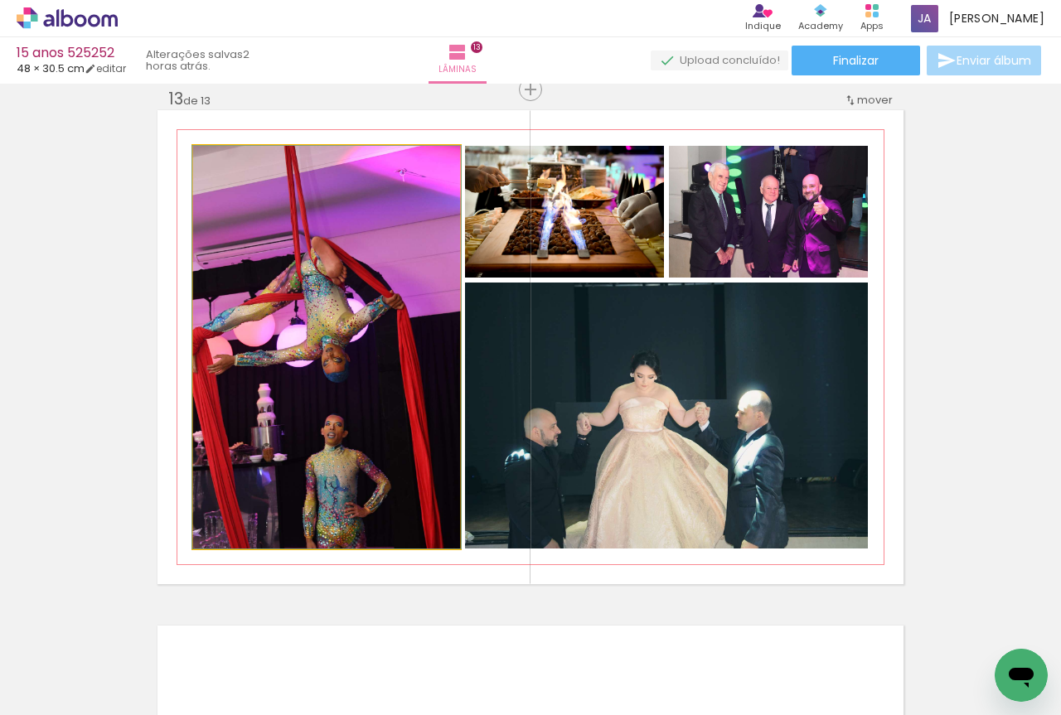
click at [362, 336] on quentale-photo at bounding box center [326, 347] width 267 height 403
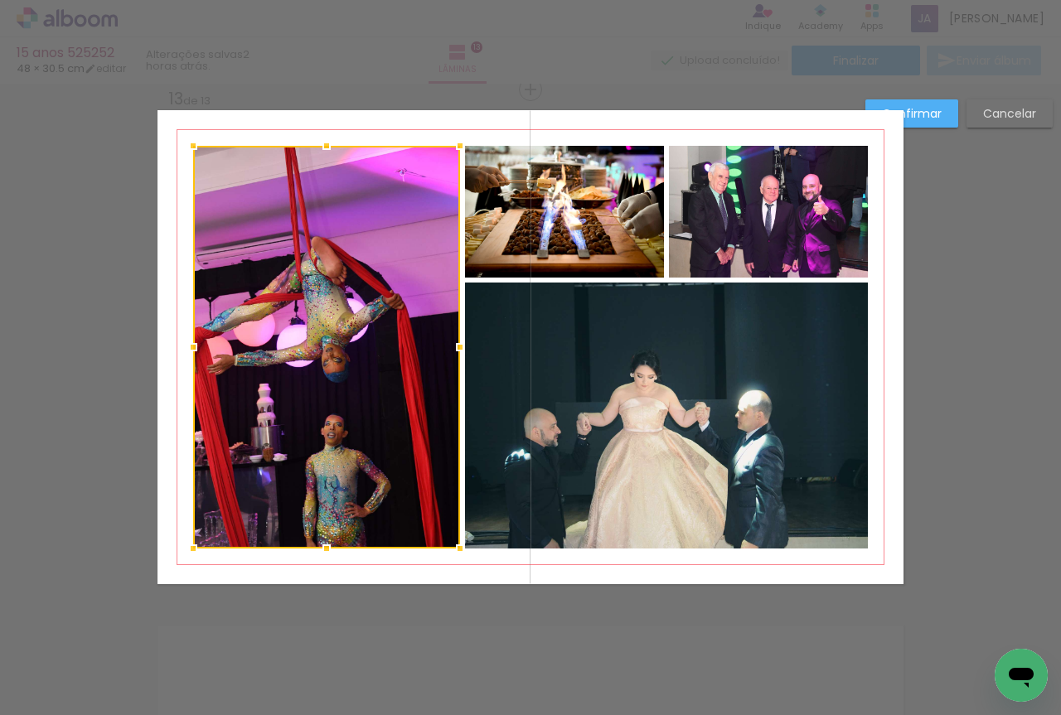
click at [604, 216] on quentale-photo at bounding box center [564, 212] width 199 height 132
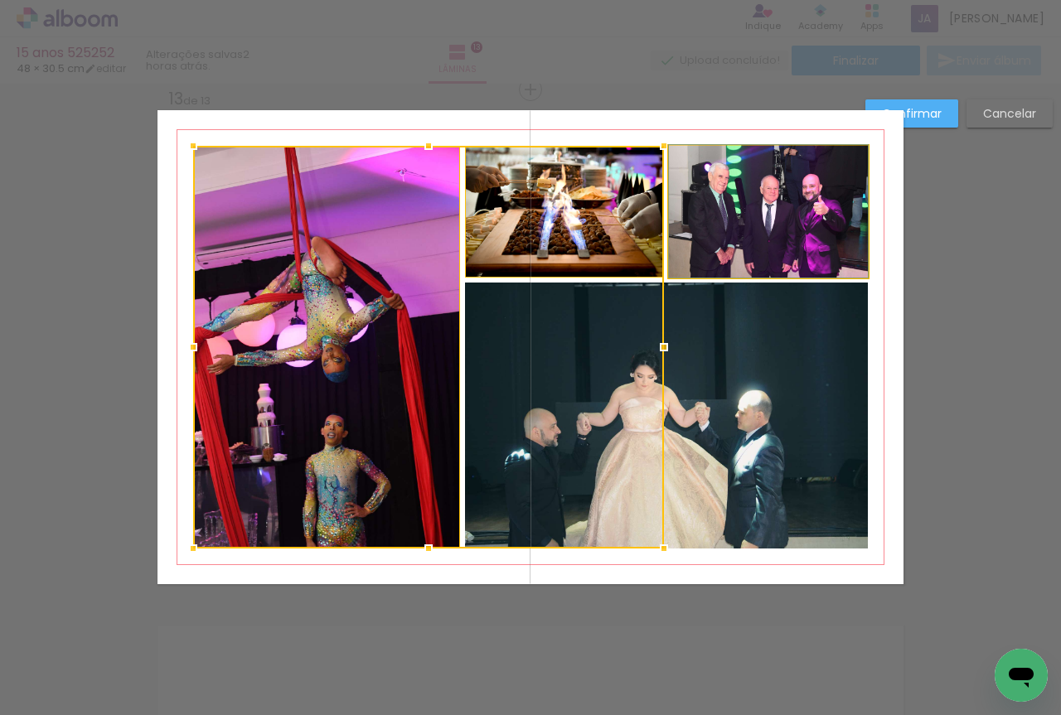
click at [740, 225] on quentale-photo at bounding box center [768, 212] width 199 height 132
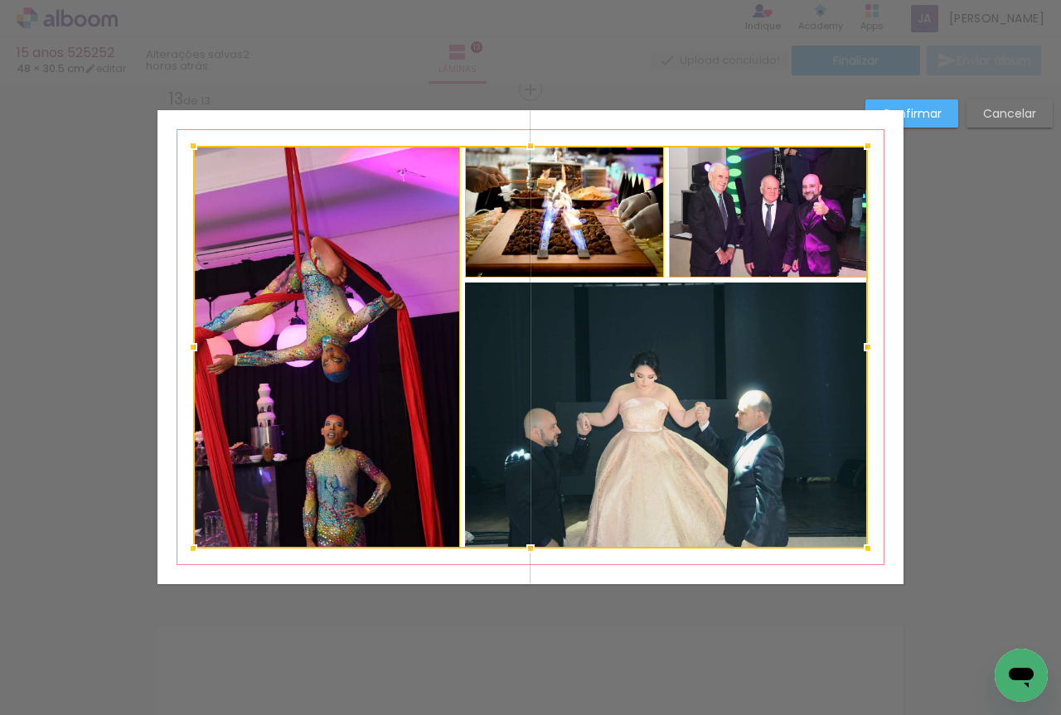
click at [706, 389] on div at bounding box center [530, 347] width 675 height 403
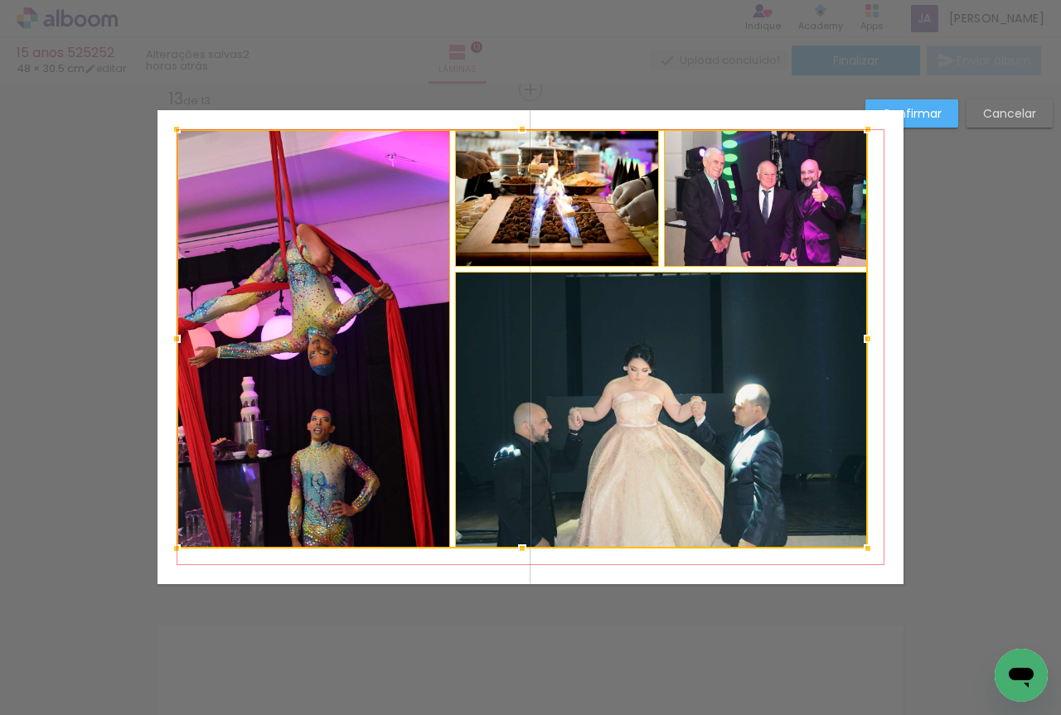
drag, startPoint x: 185, startPoint y: 146, endPoint x: 168, endPoint y: 129, distance: 23.4
click at [168, 129] on div at bounding box center [176, 129] width 33 height 33
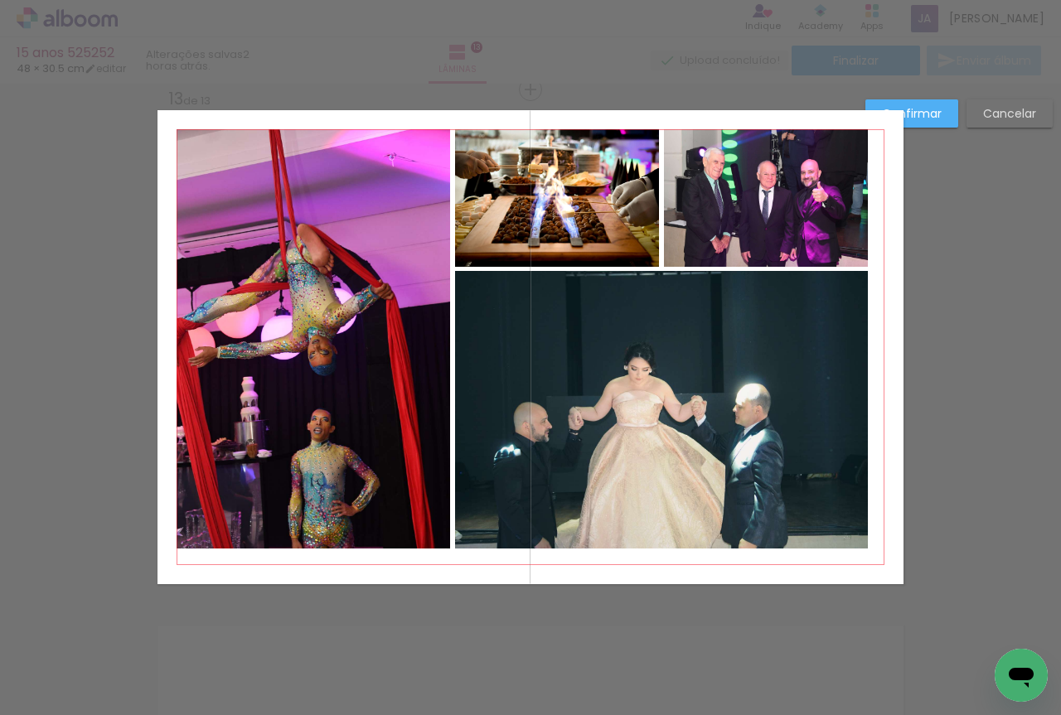
click at [324, 261] on quentale-photo at bounding box center [314, 338] width 274 height 419
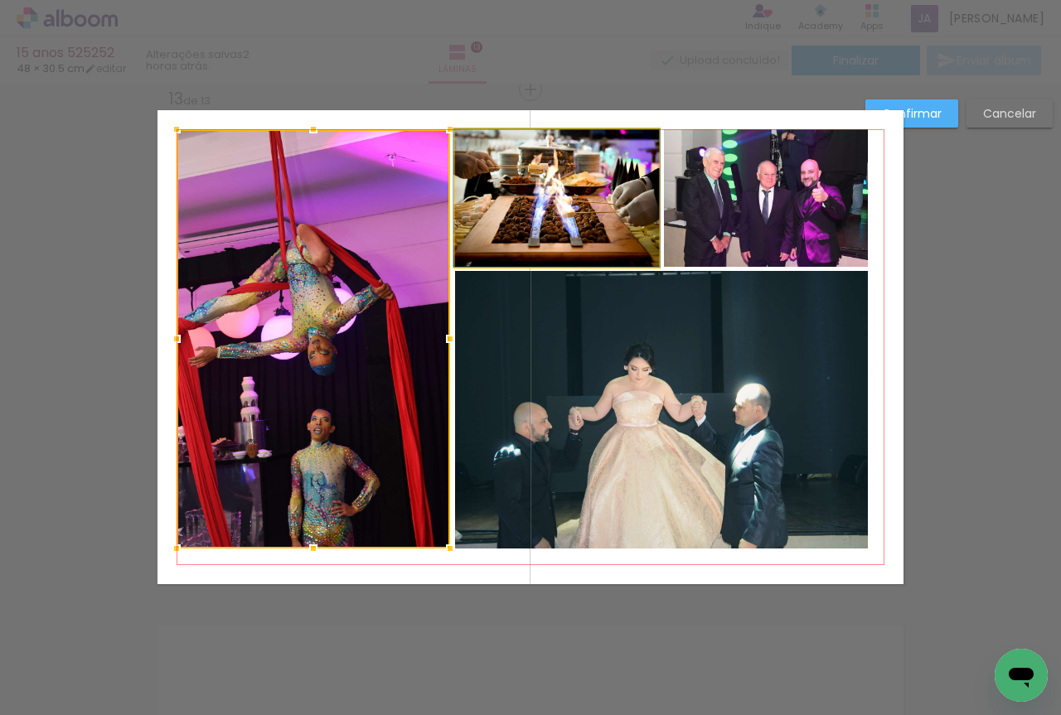
click at [584, 240] on quentale-photo at bounding box center [557, 198] width 204 height 138
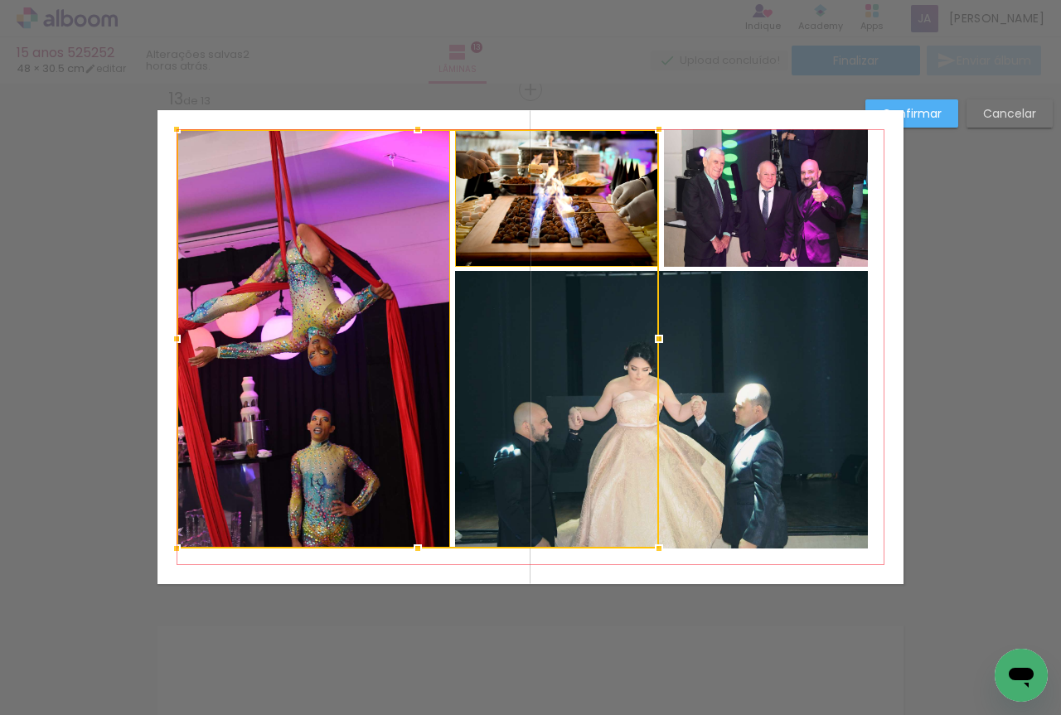
click at [738, 238] on quentale-photo at bounding box center [766, 198] width 204 height 138
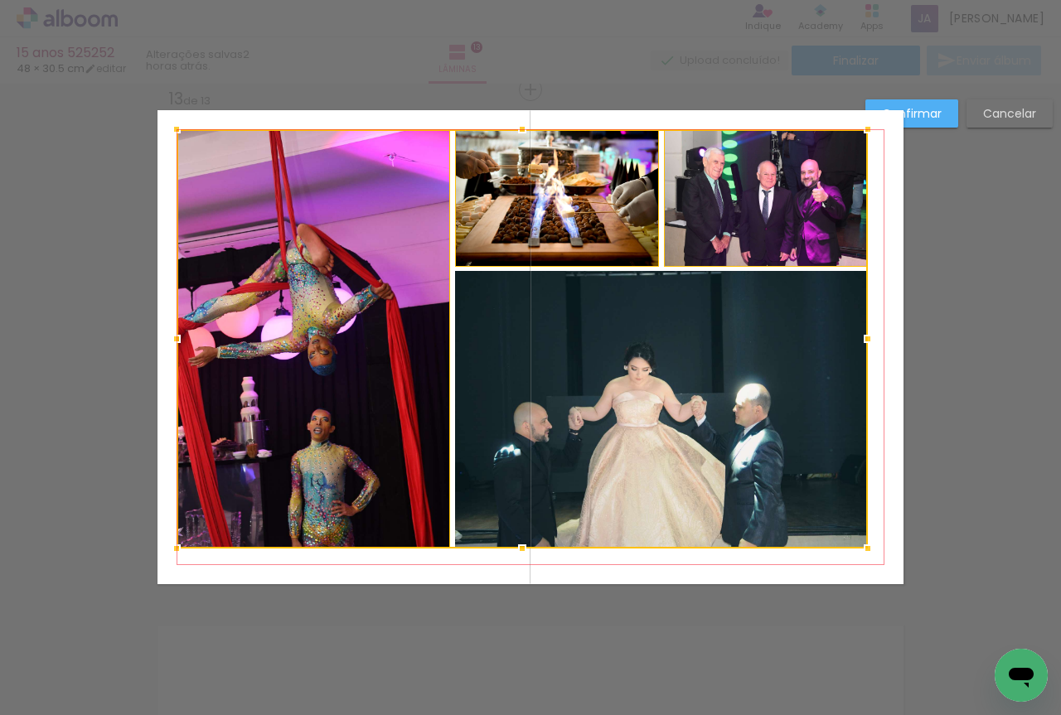
click at [749, 366] on div at bounding box center [522, 338] width 691 height 419
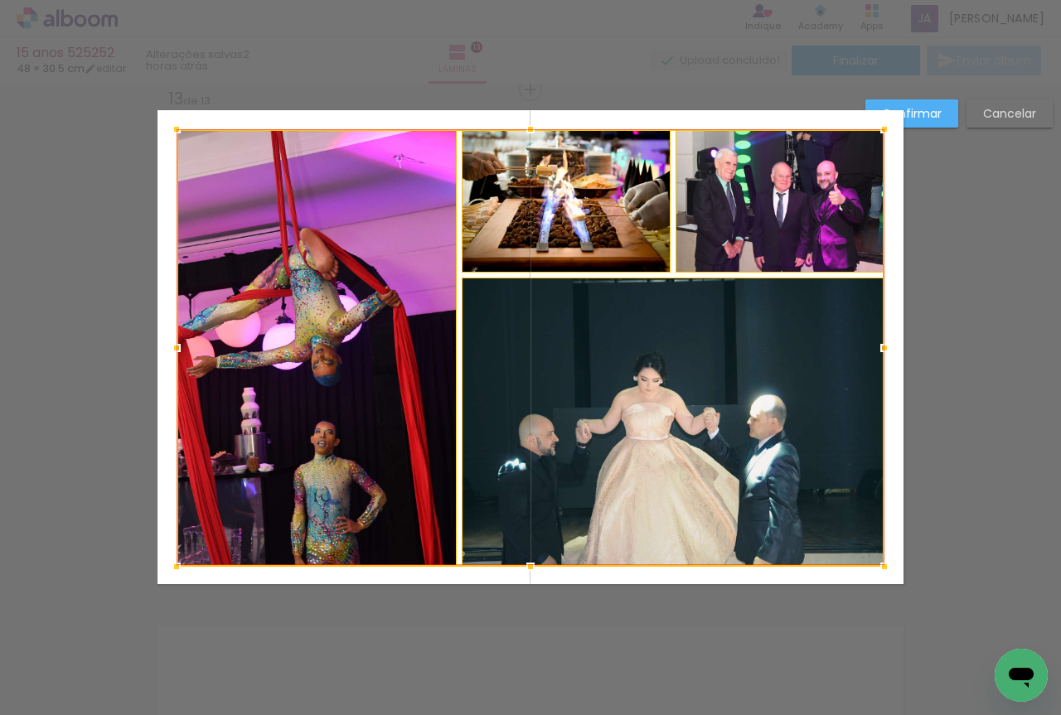
drag, startPoint x: 865, startPoint y: 549, endPoint x: 880, endPoint y: 566, distance: 23.5
click at [880, 566] on div at bounding box center [884, 566] width 33 height 33
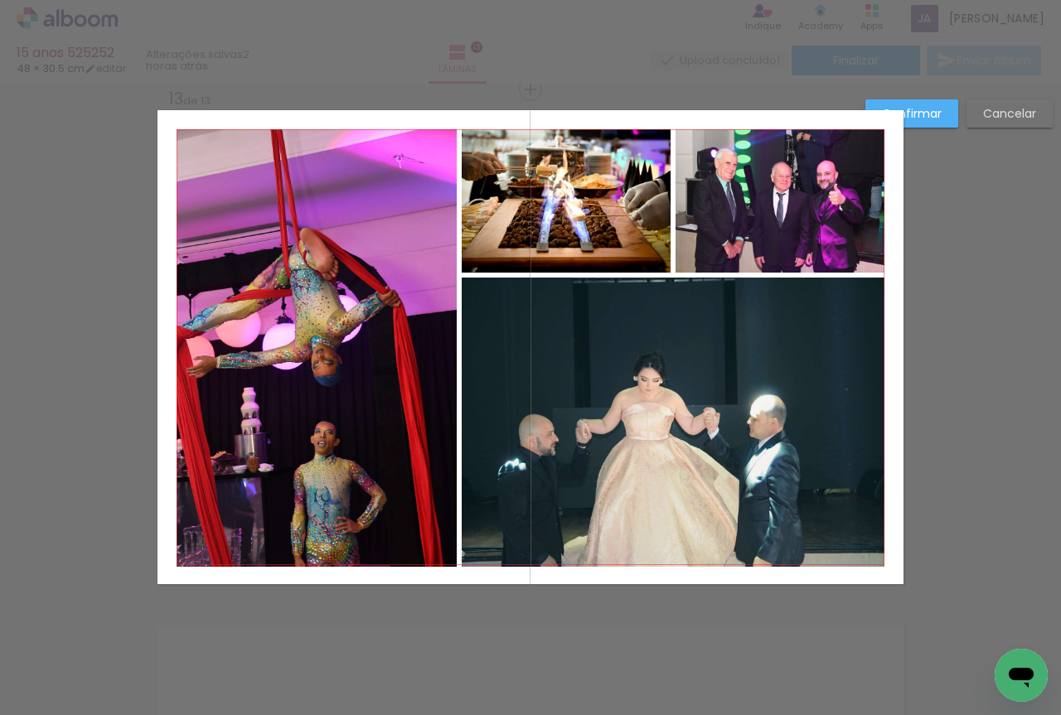
click at [943, 107] on paper-button "Confirmar" at bounding box center [911, 113] width 93 height 28
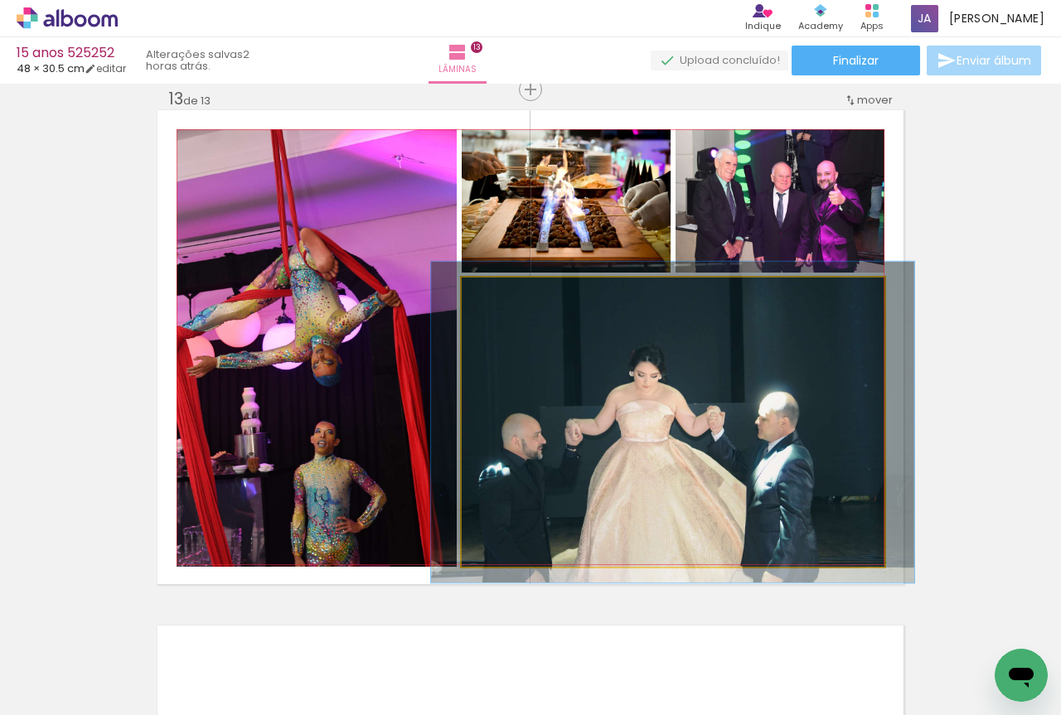
type paper-slider "111"
click at [501, 295] on div at bounding box center [507, 295] width 15 height 15
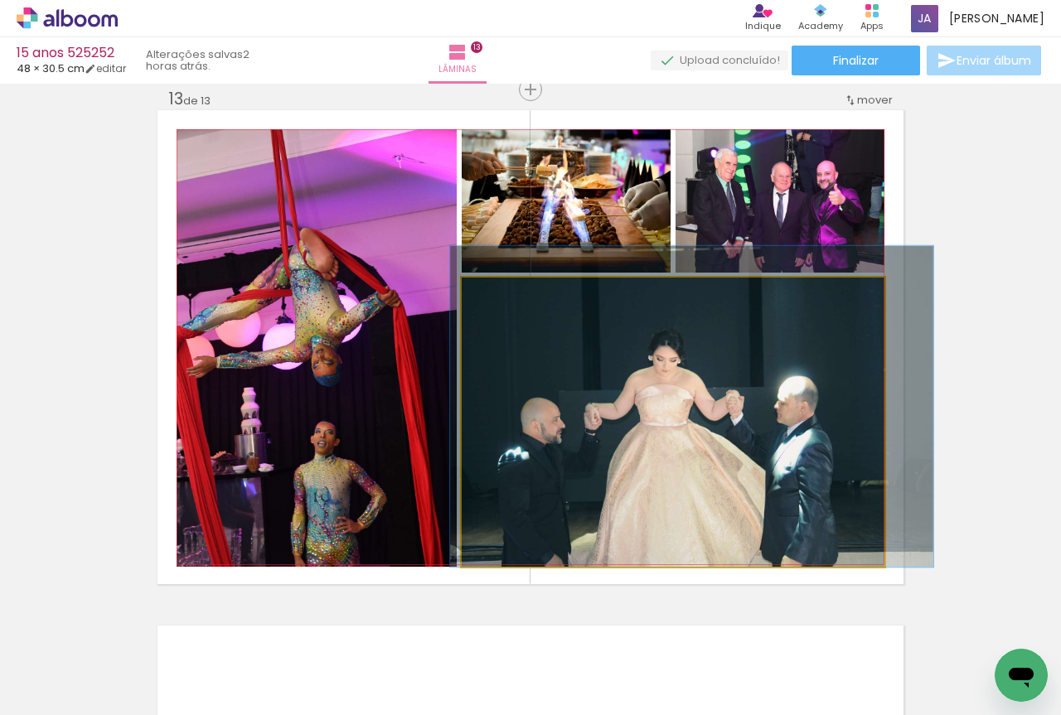
drag, startPoint x: 582, startPoint y: 421, endPoint x: 599, endPoint y: 386, distance: 38.9
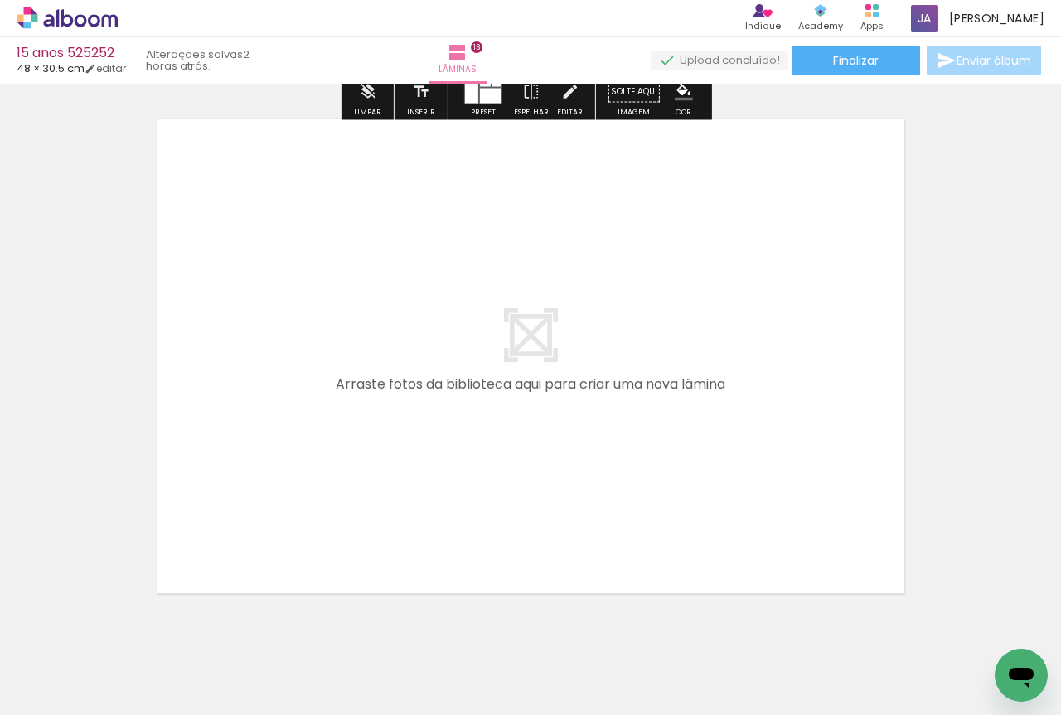
scroll to position [6756, 0]
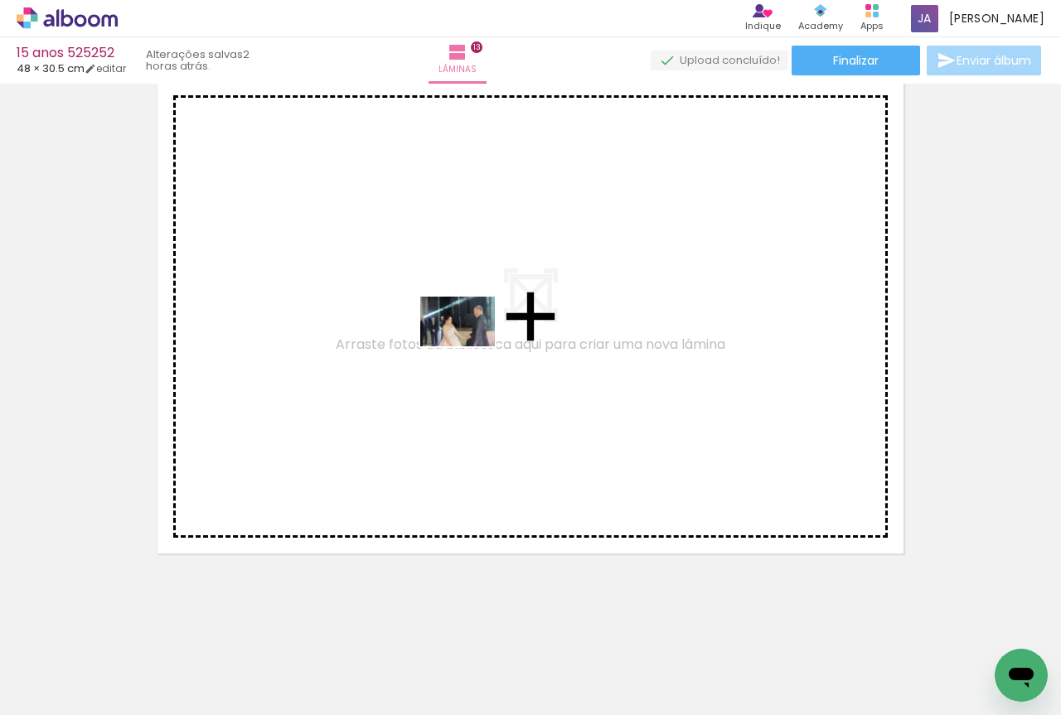
drag, startPoint x: 686, startPoint y: 683, endPoint x: 453, endPoint y: 317, distance: 434.2
click at [453, 317] on quentale-workspace at bounding box center [530, 357] width 1061 height 715
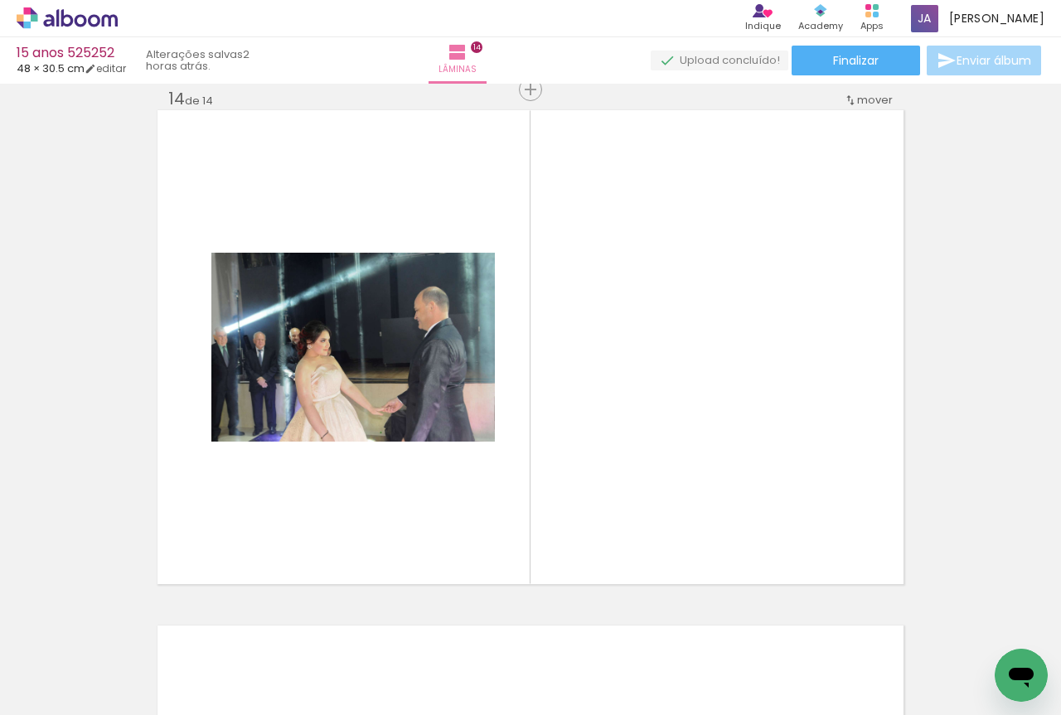
scroll to position [0, 0]
drag, startPoint x: 172, startPoint y: 657, endPoint x: 573, endPoint y: 504, distance: 428.5
click at [573, 504] on quentale-workspace at bounding box center [530, 357] width 1061 height 715
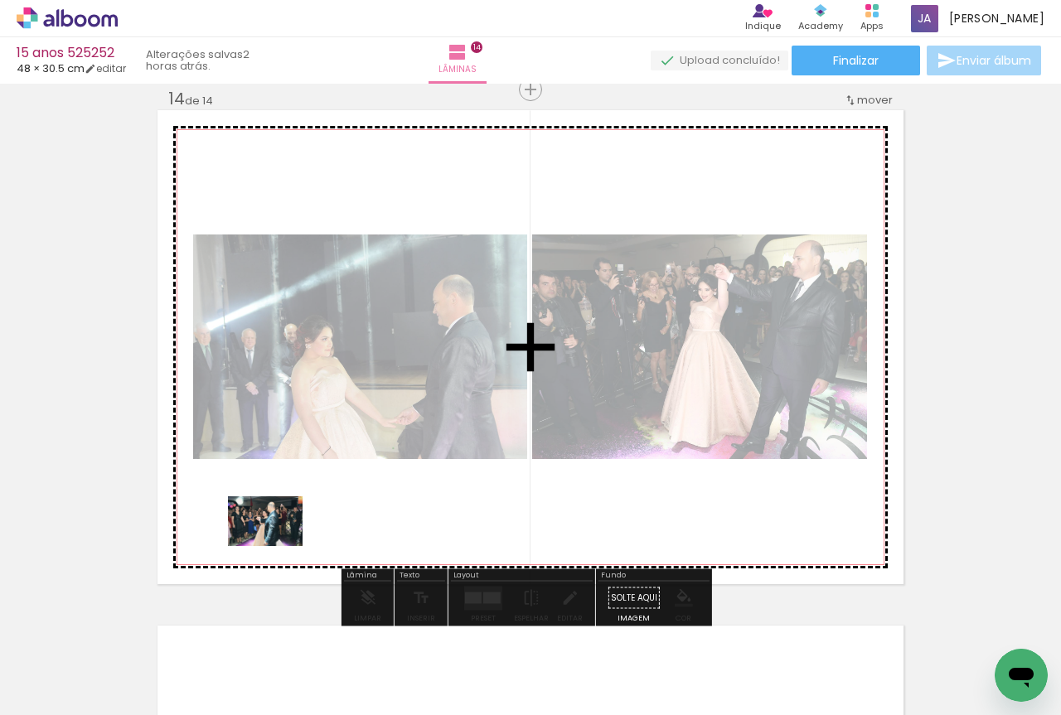
drag, startPoint x: 187, startPoint y: 664, endPoint x: 278, endPoint y: 546, distance: 148.4
click at [278, 546] on quentale-workspace at bounding box center [530, 357] width 1061 height 715
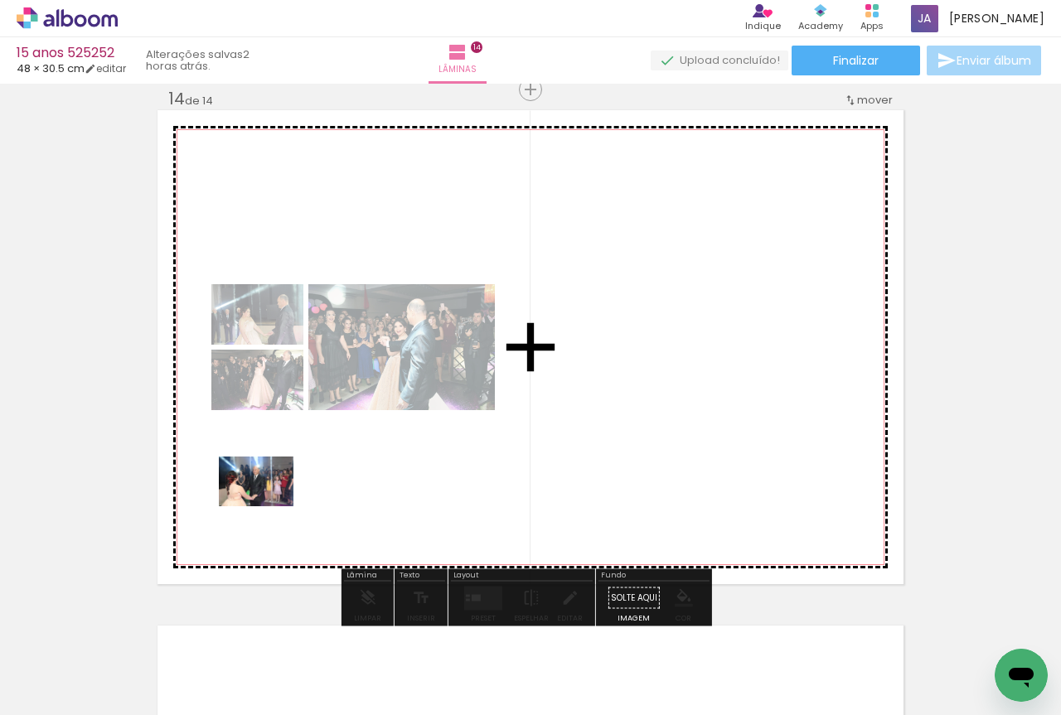
drag, startPoint x: 177, startPoint y: 673, endPoint x: 269, endPoint y: 506, distance: 190.7
click at [269, 506] on quentale-workspace at bounding box center [530, 357] width 1061 height 715
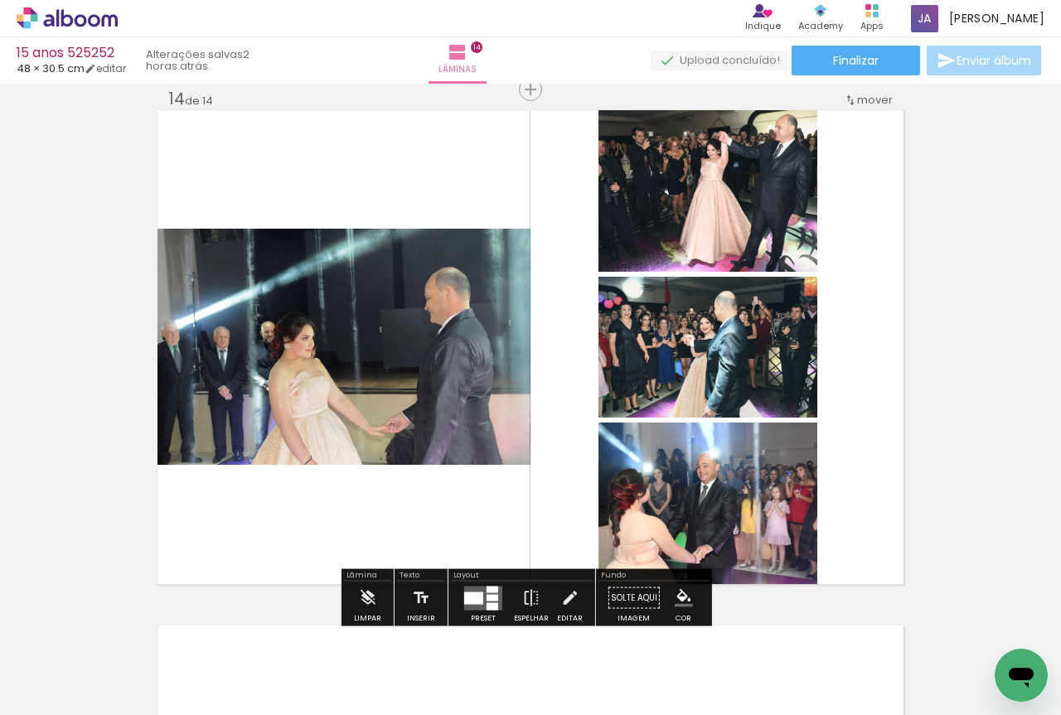
click at [472, 601] on div at bounding box center [473, 598] width 19 height 12
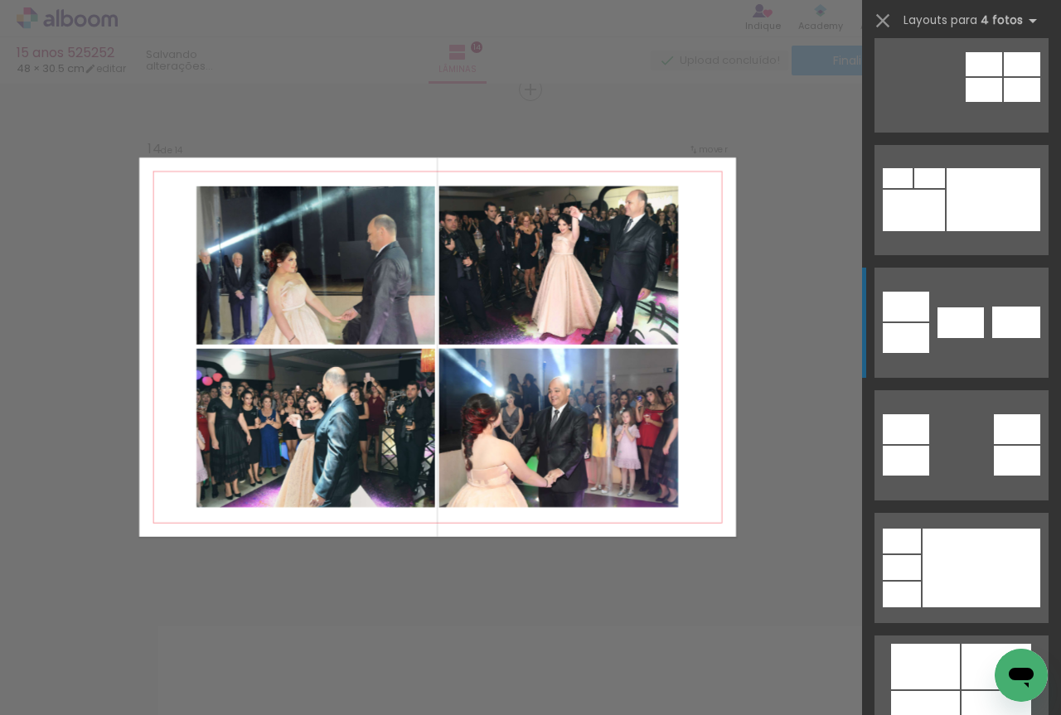
scroll to position [967, 0]
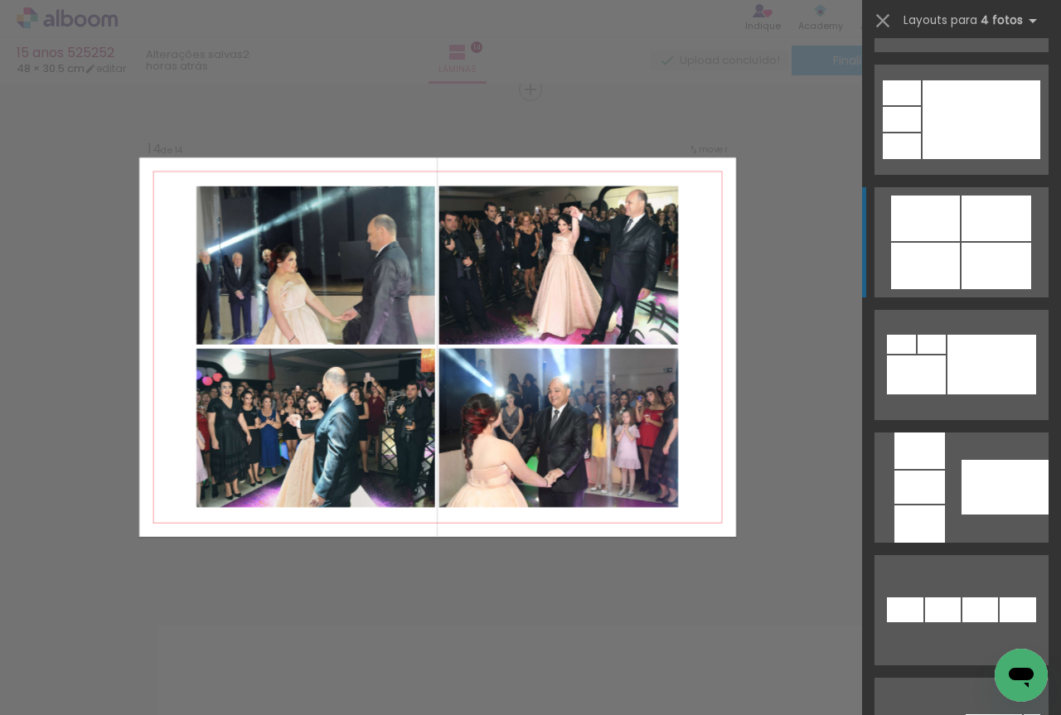
click at [962, 264] on div at bounding box center [997, 266] width 70 height 46
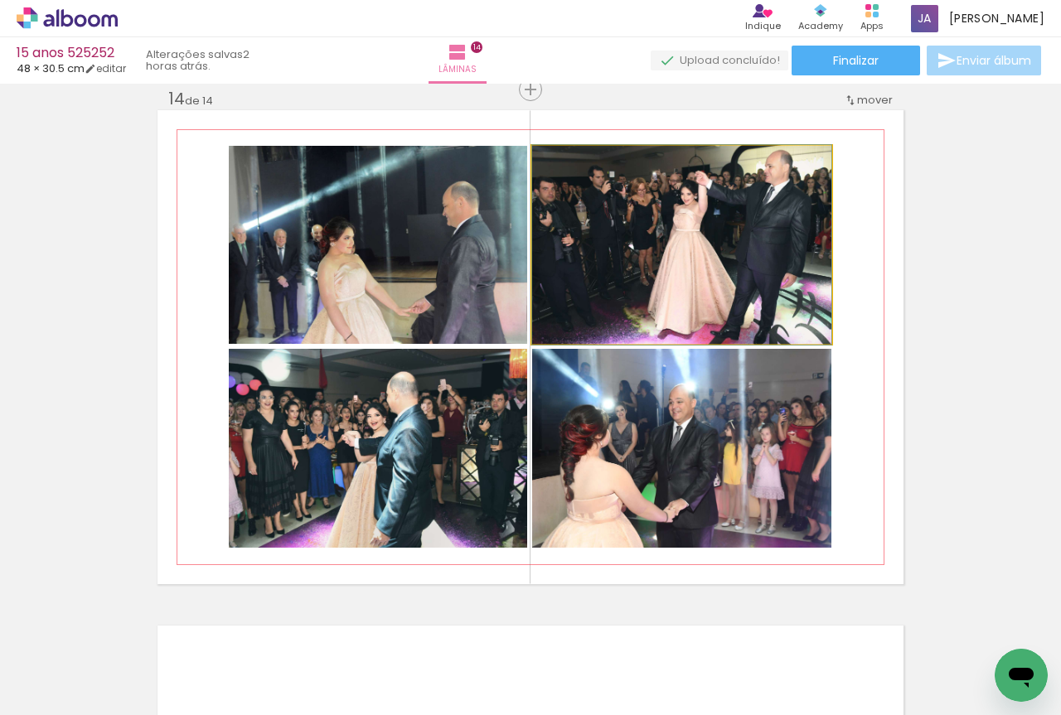
click at [631, 264] on quentale-photo at bounding box center [681, 245] width 299 height 198
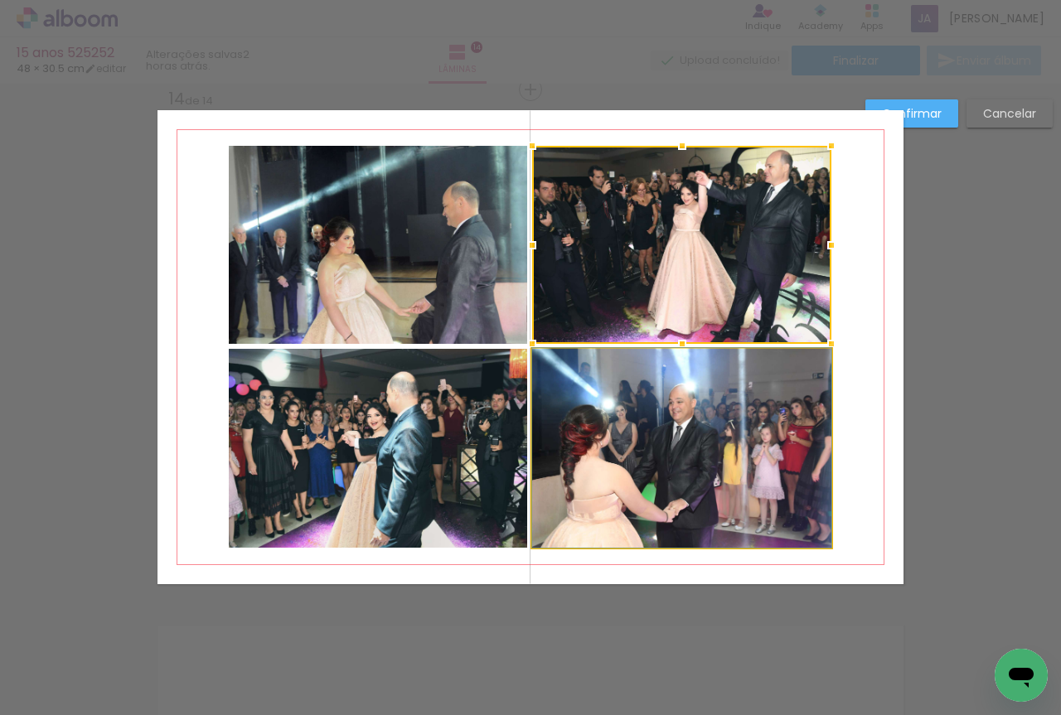
click at [618, 400] on quentale-photo at bounding box center [681, 448] width 299 height 199
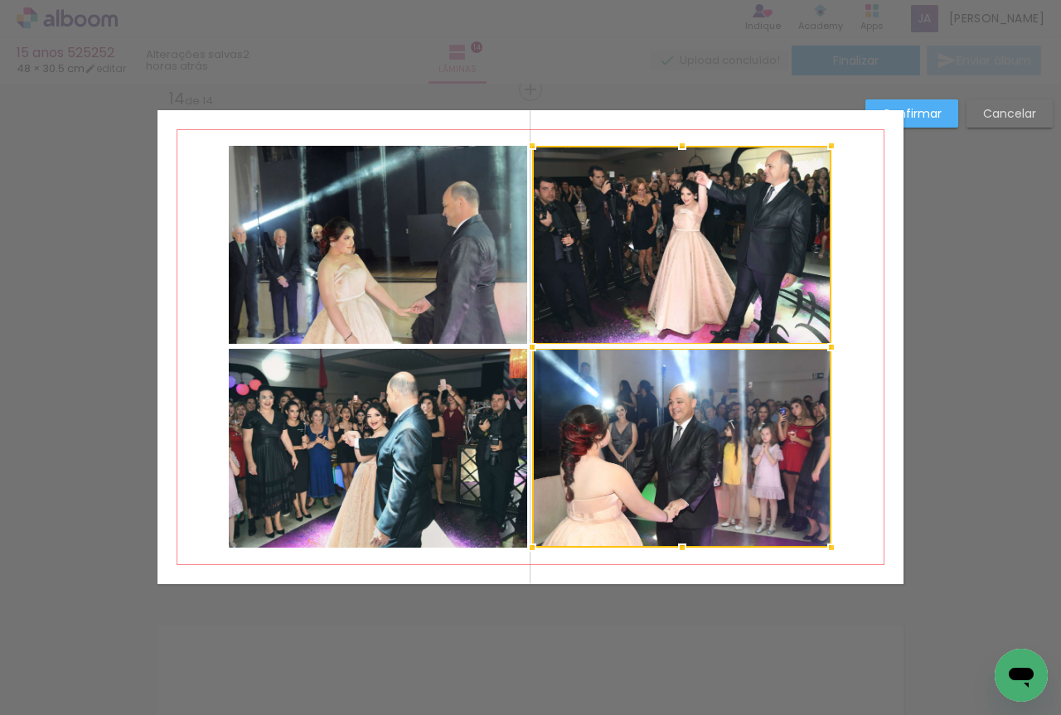
click at [418, 398] on quentale-photo at bounding box center [378, 448] width 298 height 199
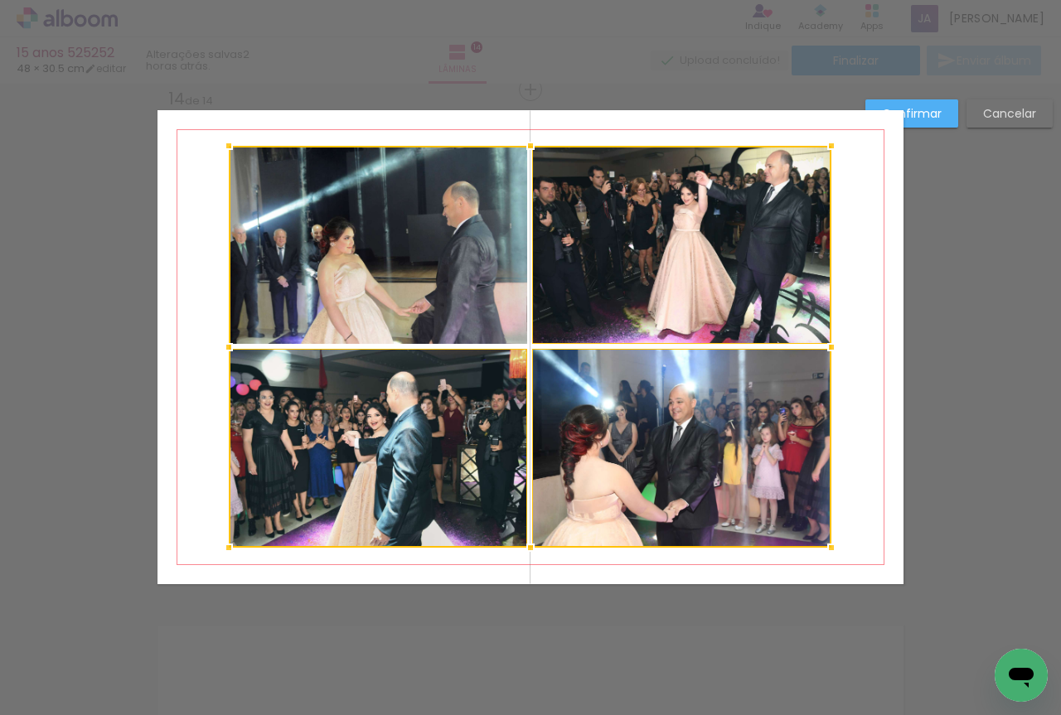
click at [409, 274] on div at bounding box center [530, 347] width 603 height 402
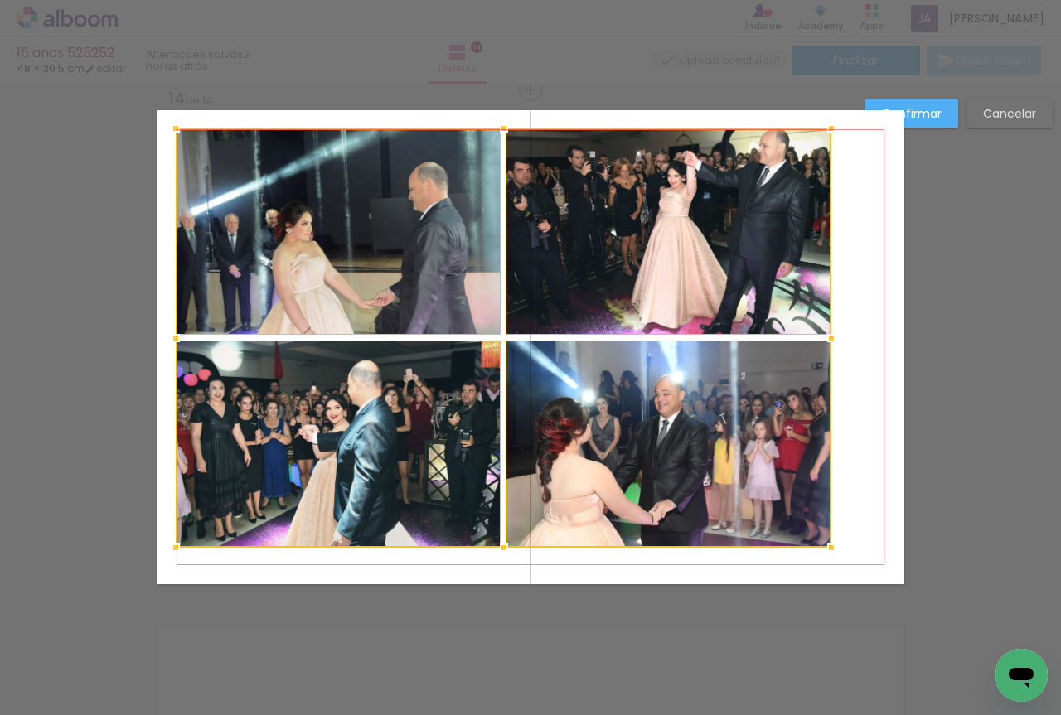
drag, startPoint x: 220, startPoint y: 147, endPoint x: 167, endPoint y: 129, distance: 55.8
click at [167, 129] on div at bounding box center [175, 128] width 33 height 33
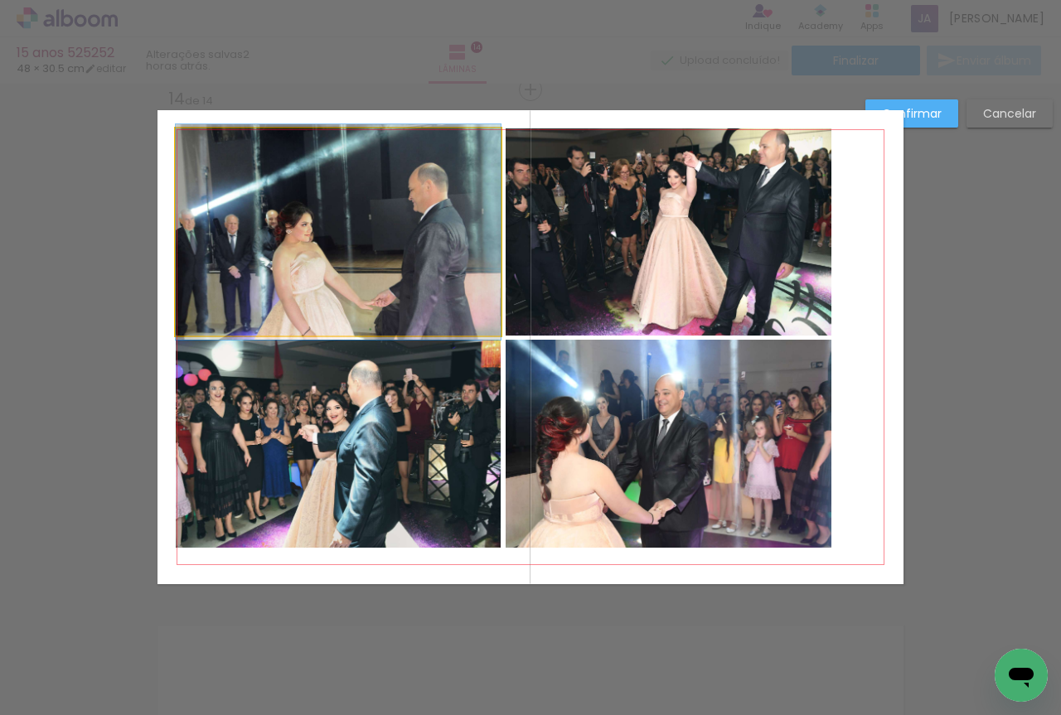
click at [211, 176] on quentale-photo at bounding box center [338, 231] width 325 height 207
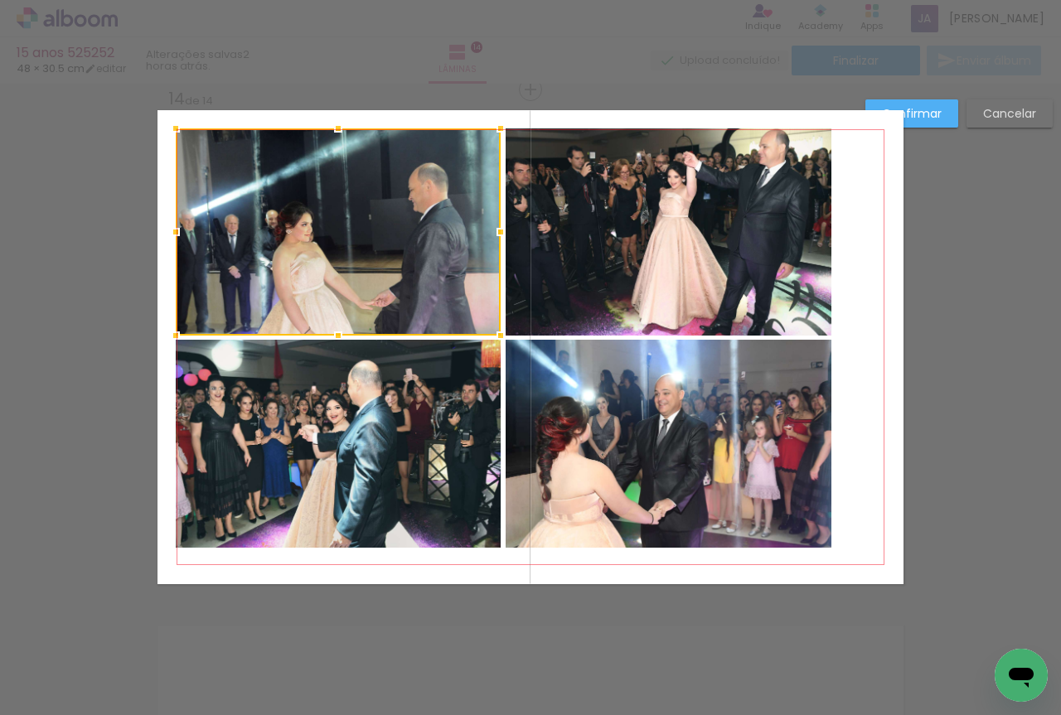
click at [600, 206] on quentale-photo at bounding box center [669, 231] width 326 height 207
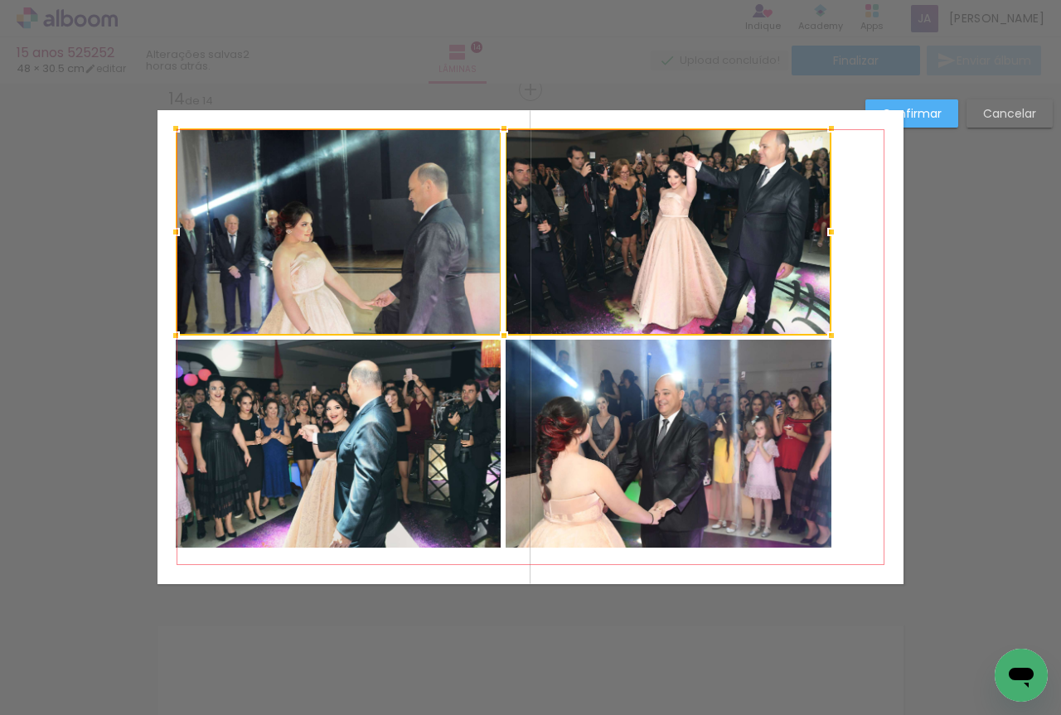
click at [432, 383] on quentale-photo at bounding box center [338, 444] width 325 height 208
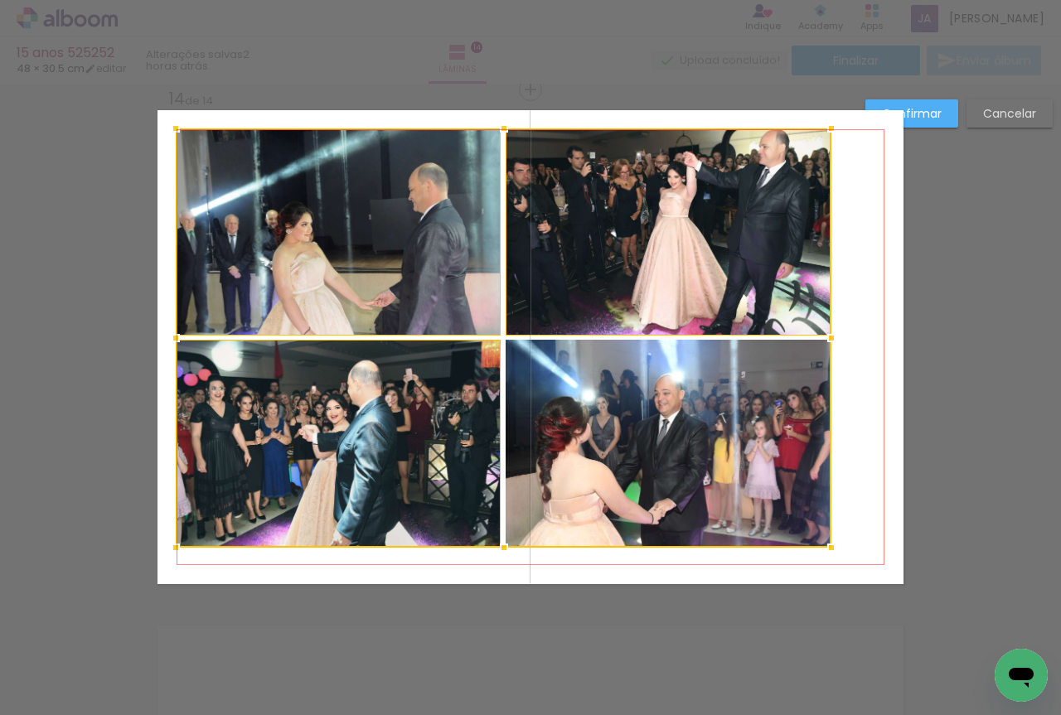
click at [646, 394] on div at bounding box center [504, 337] width 656 height 419
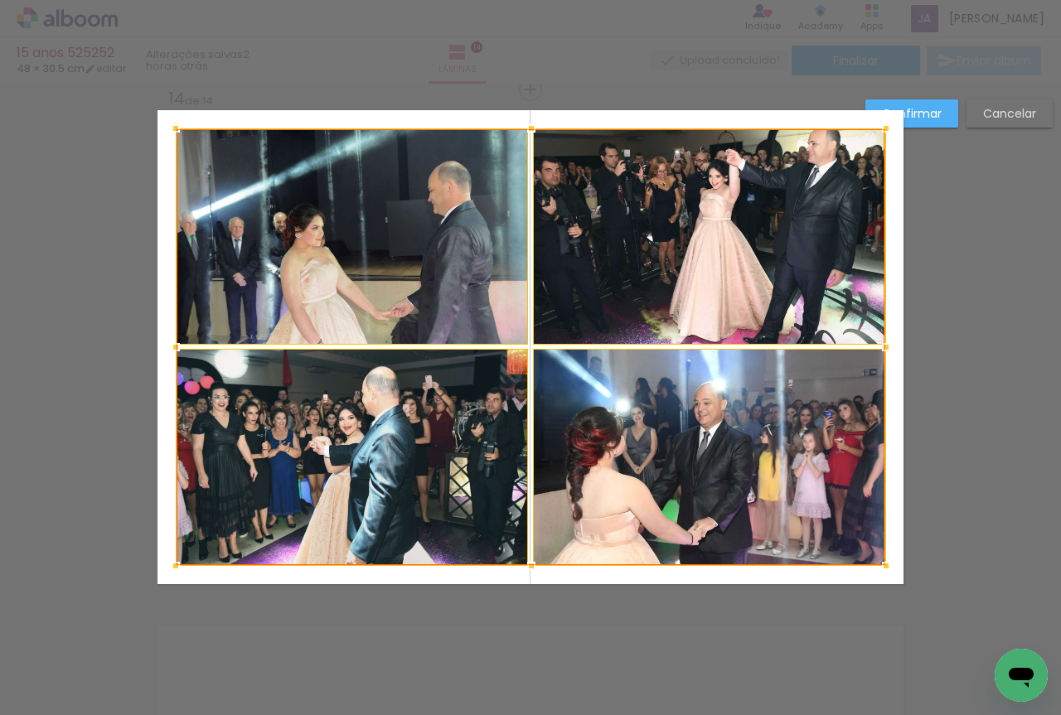
drag, startPoint x: 824, startPoint y: 547, endPoint x: 879, endPoint y: 565, distance: 57.7
click at [879, 565] on div at bounding box center [886, 566] width 33 height 33
click at [0, 0] on slot "Confirmar" at bounding box center [0, 0] width 0 height 0
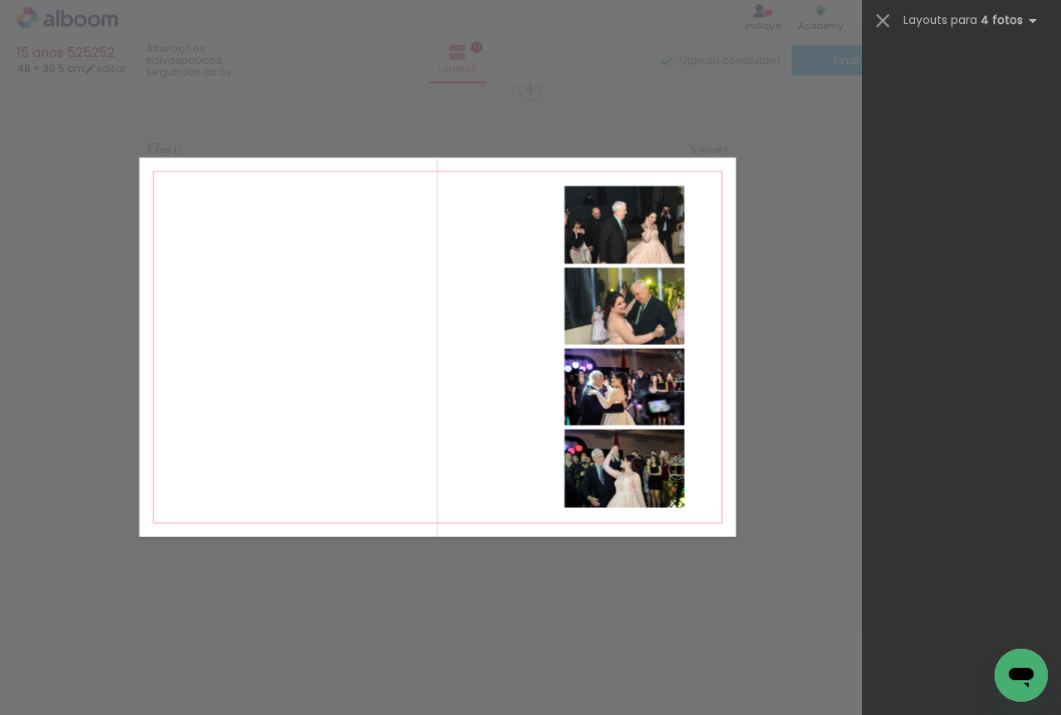
scroll to position [0, 1766]
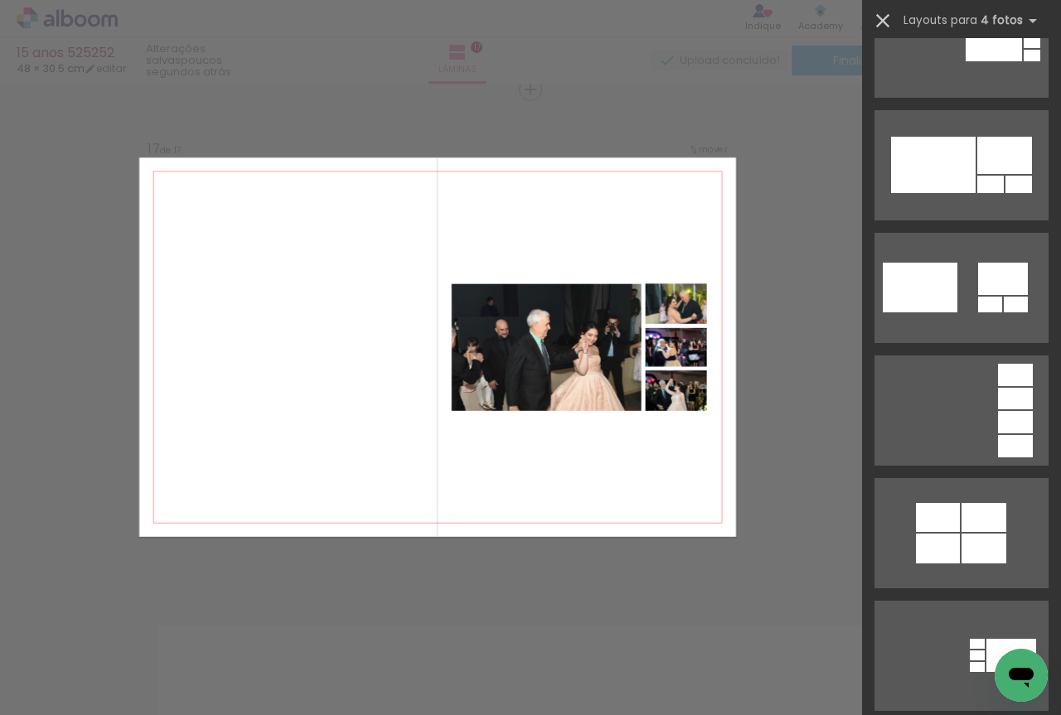
click at [875, 24] on iron-icon at bounding box center [882, 20] width 23 height 23
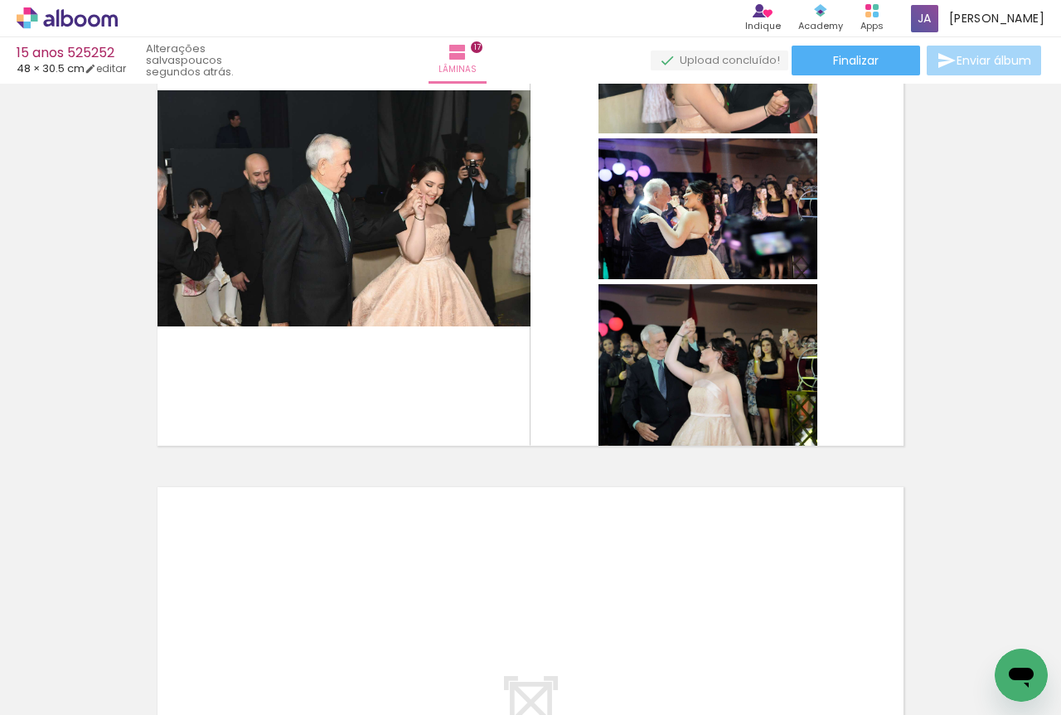
scroll to position [0, 0]
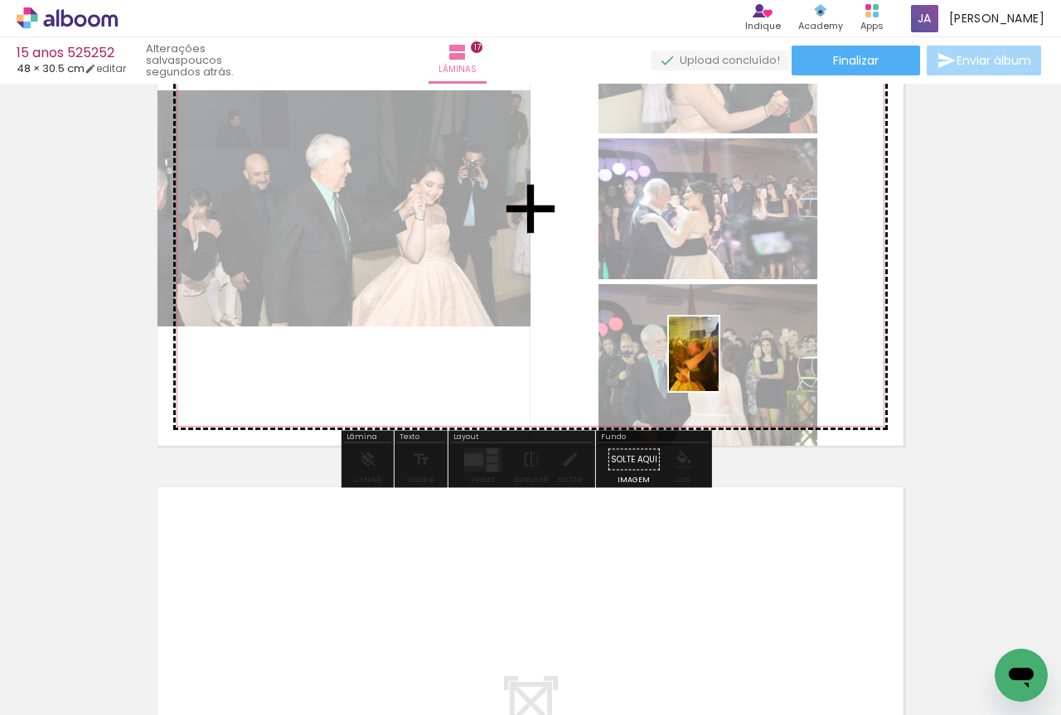
drag, startPoint x: 175, startPoint y: 657, endPoint x: 719, endPoint y: 366, distance: 616.4
click at [719, 366] on quentale-workspace at bounding box center [530, 357] width 1061 height 715
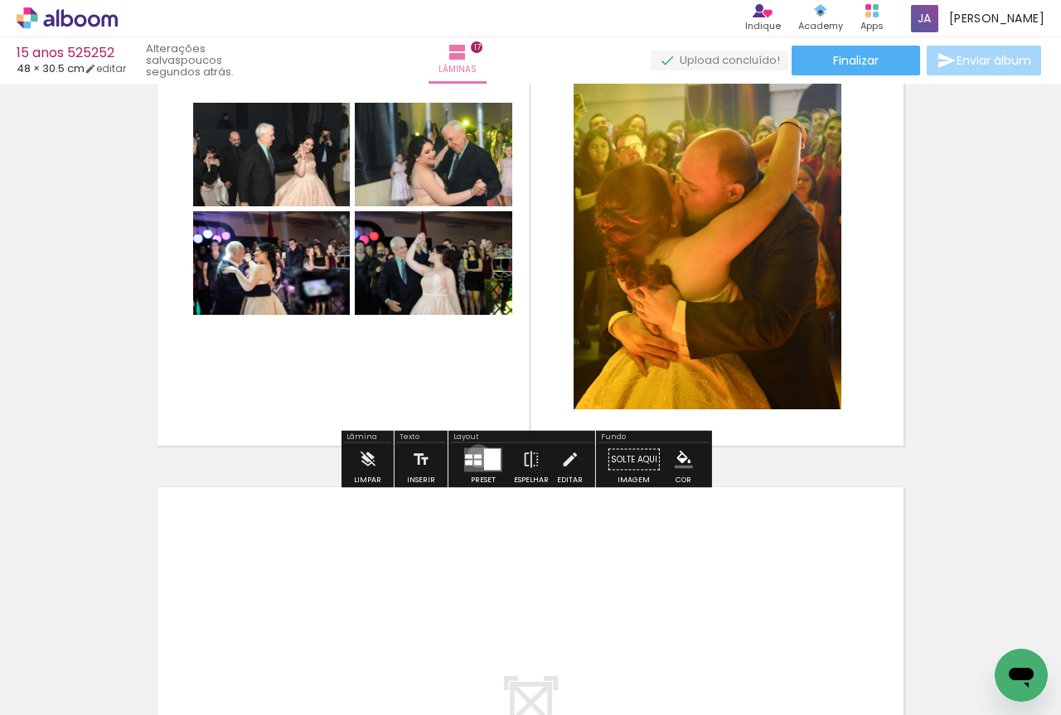
click at [475, 456] on div at bounding box center [477, 456] width 7 height 4
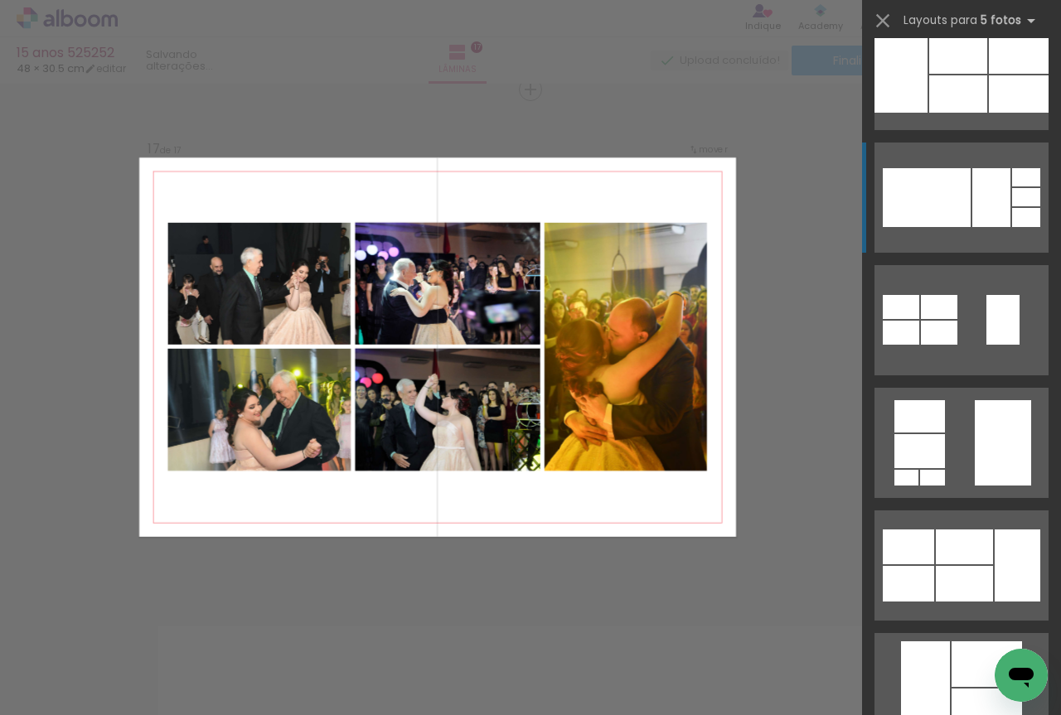
scroll to position [415, 0]
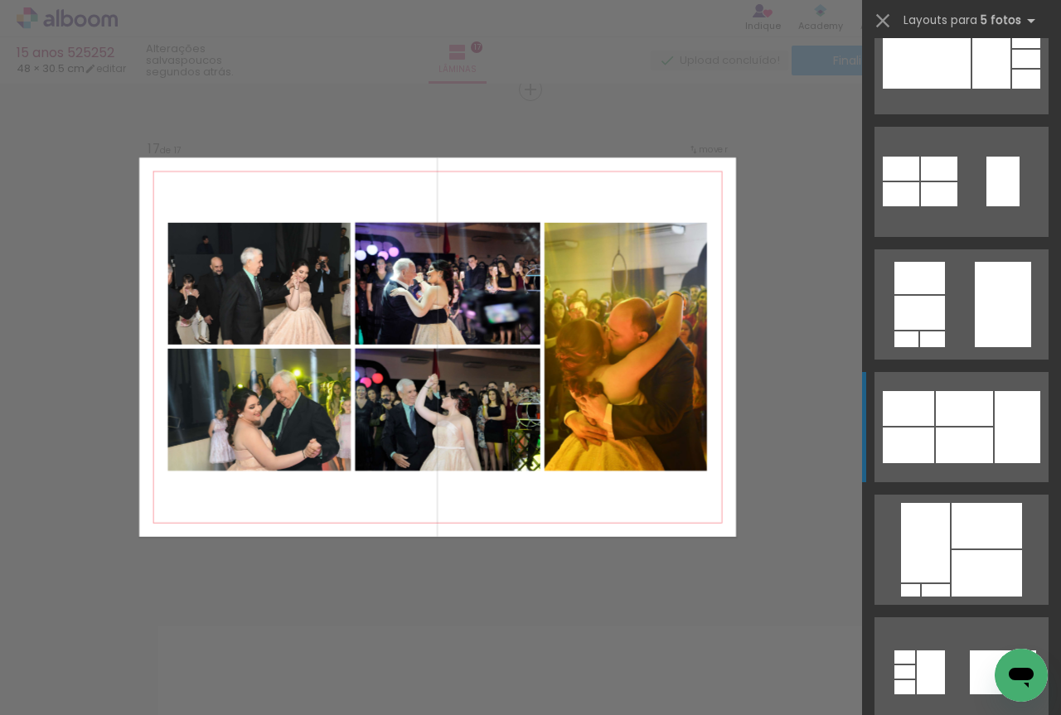
click at [968, 414] on div at bounding box center [964, 408] width 57 height 35
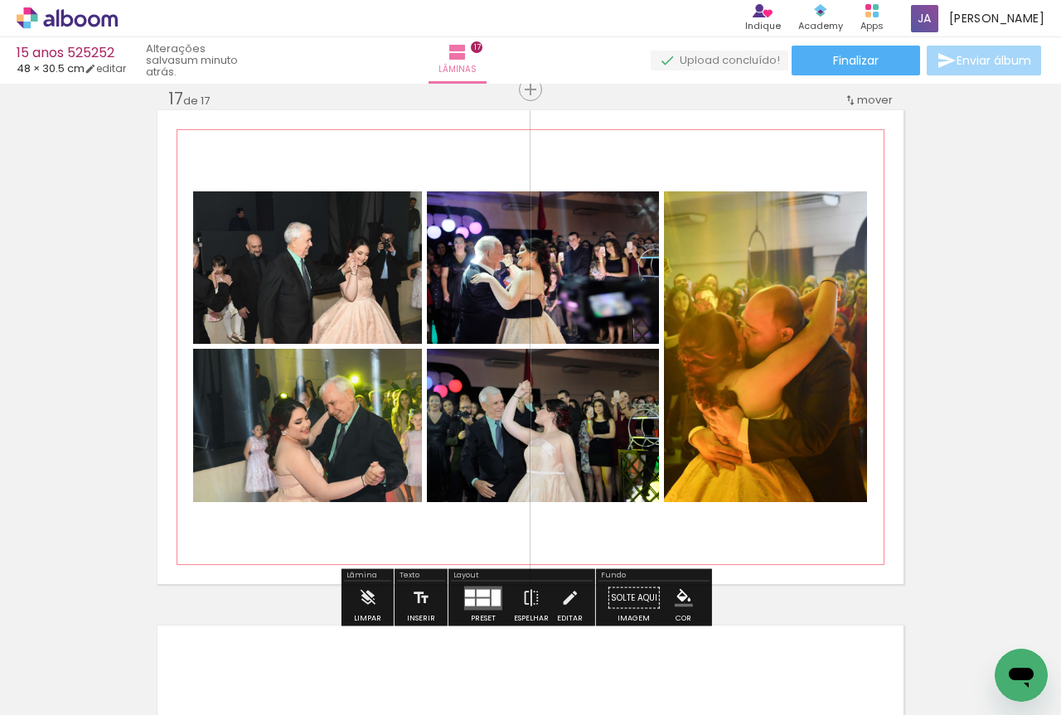
click at [391, 288] on quentale-photo at bounding box center [307, 267] width 229 height 153
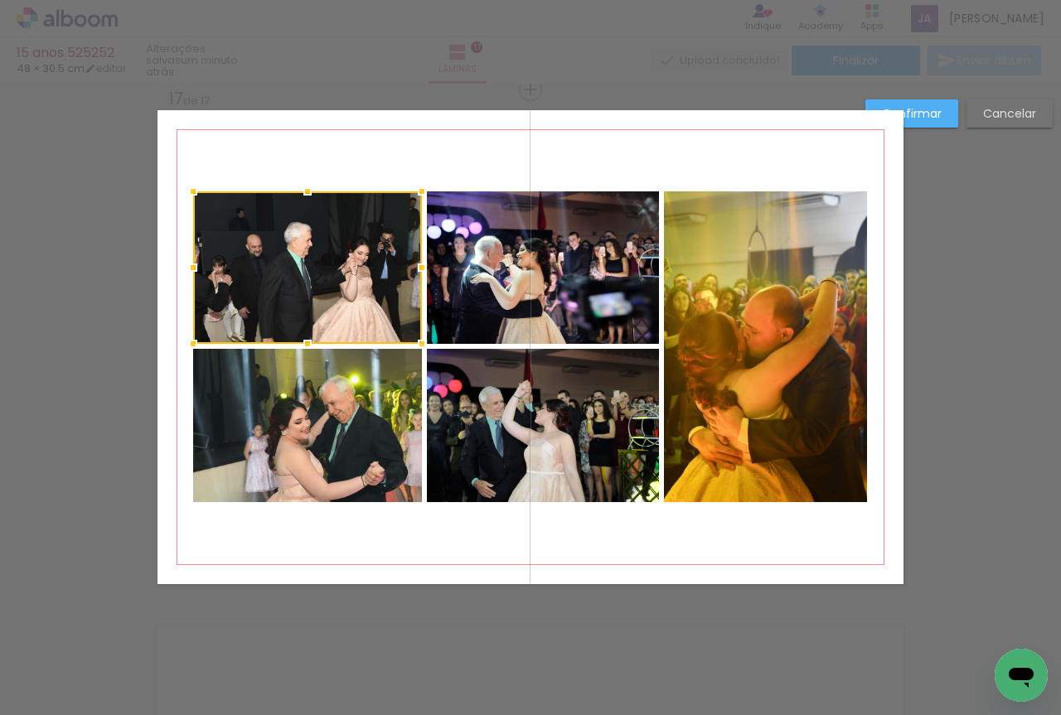
click at [519, 287] on quentale-photo at bounding box center [543, 267] width 232 height 153
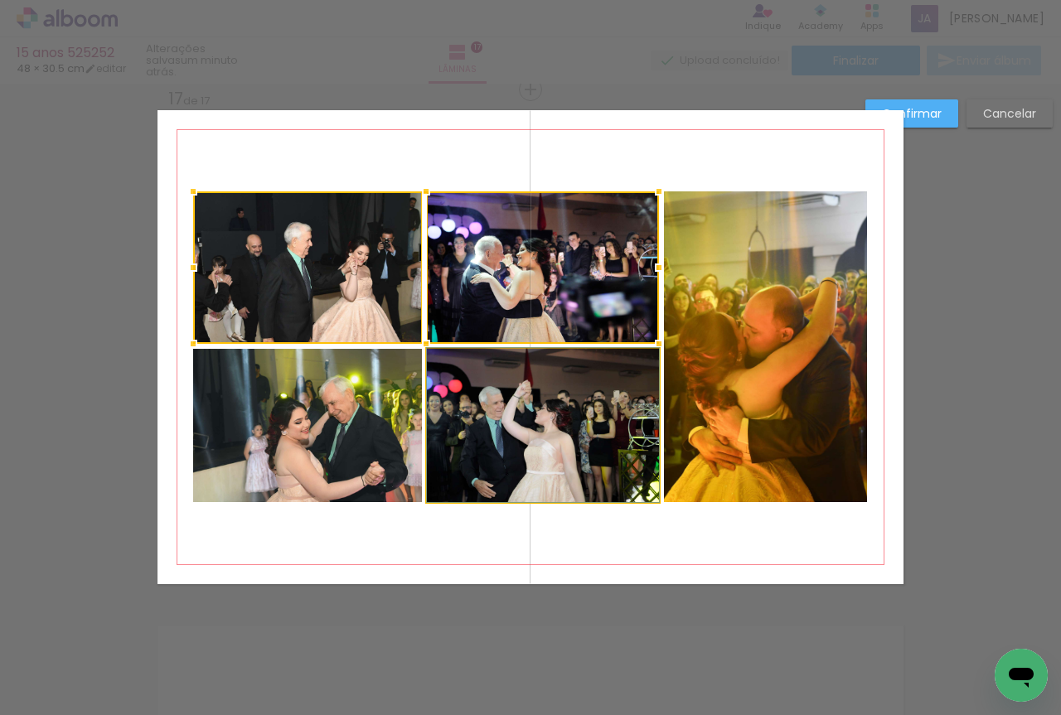
click at [427, 401] on quentale-photo at bounding box center [543, 425] width 232 height 153
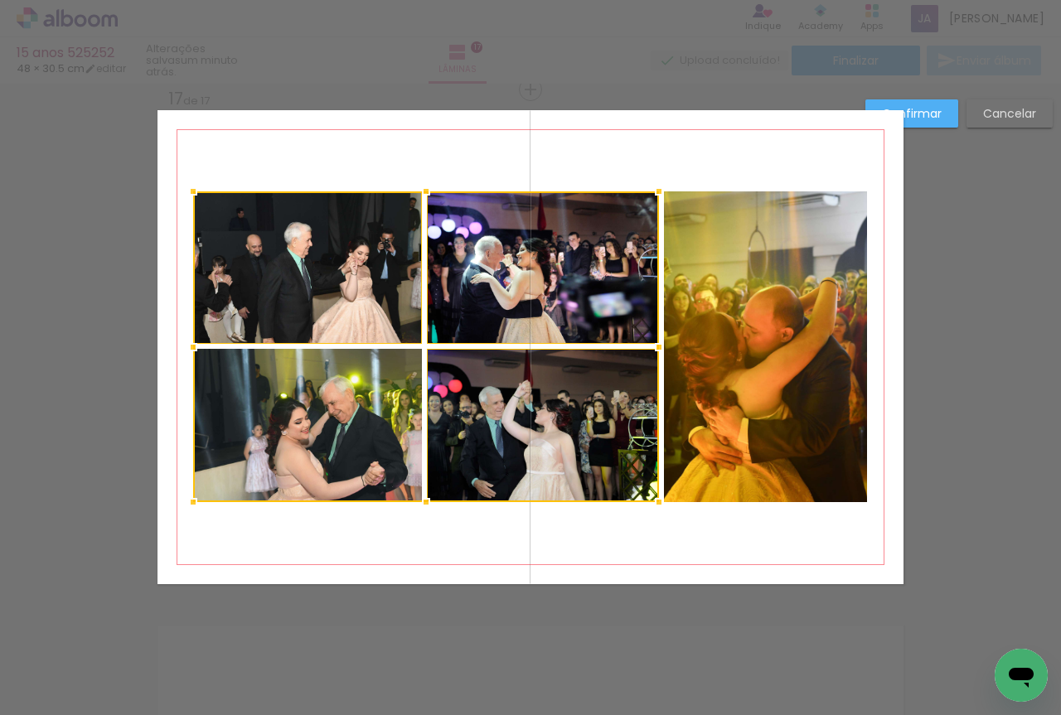
click at [462, 410] on div at bounding box center [426, 346] width 466 height 311
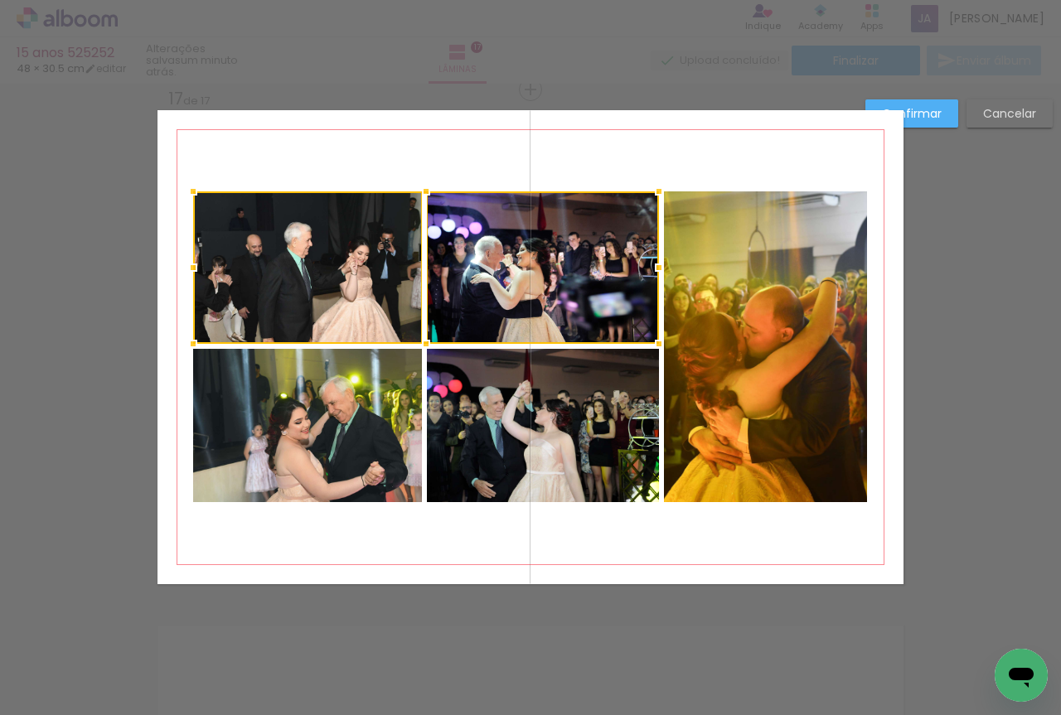
click at [390, 409] on quentale-photo at bounding box center [307, 425] width 229 height 153
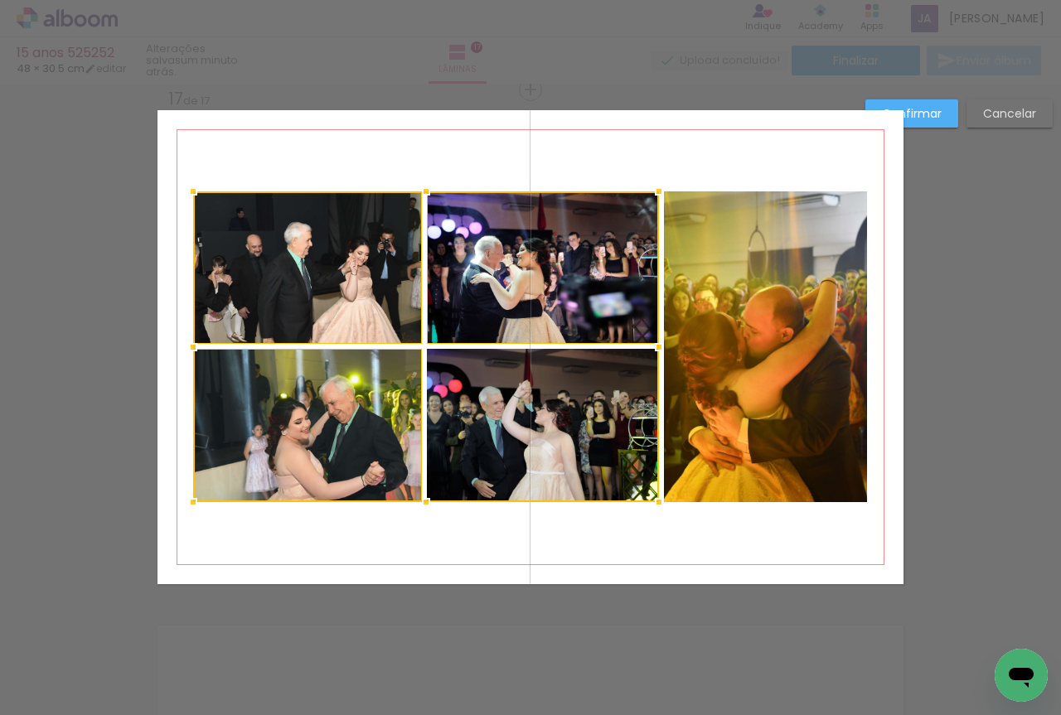
click at [476, 409] on div at bounding box center [426, 346] width 466 height 311
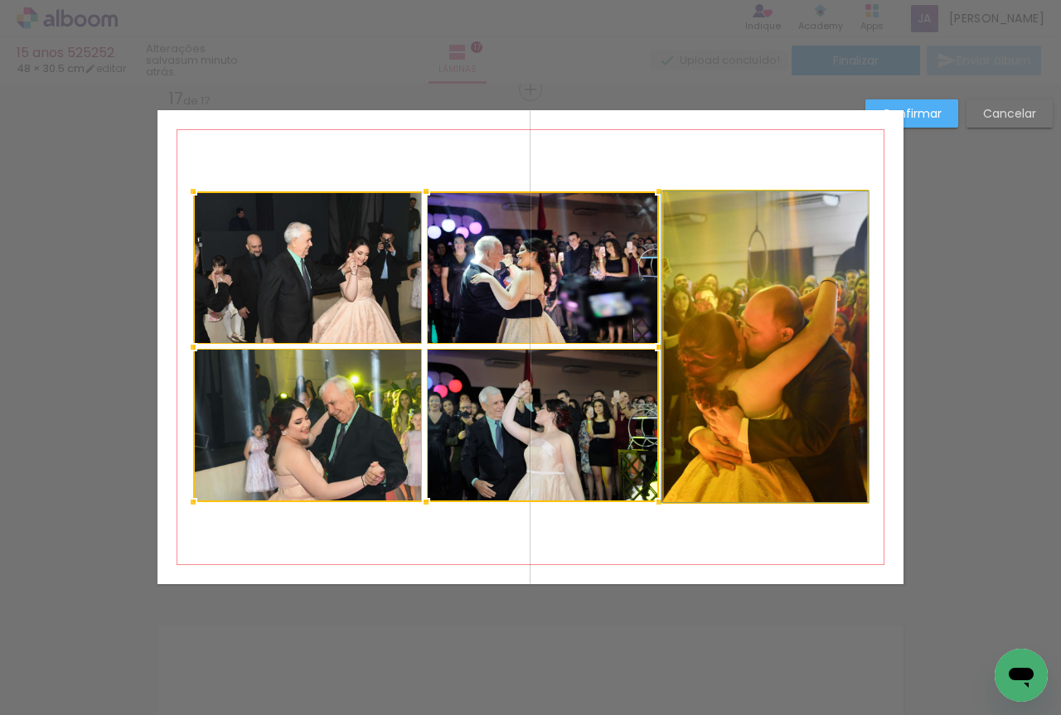
click at [789, 394] on quentale-photo at bounding box center [765, 346] width 203 height 311
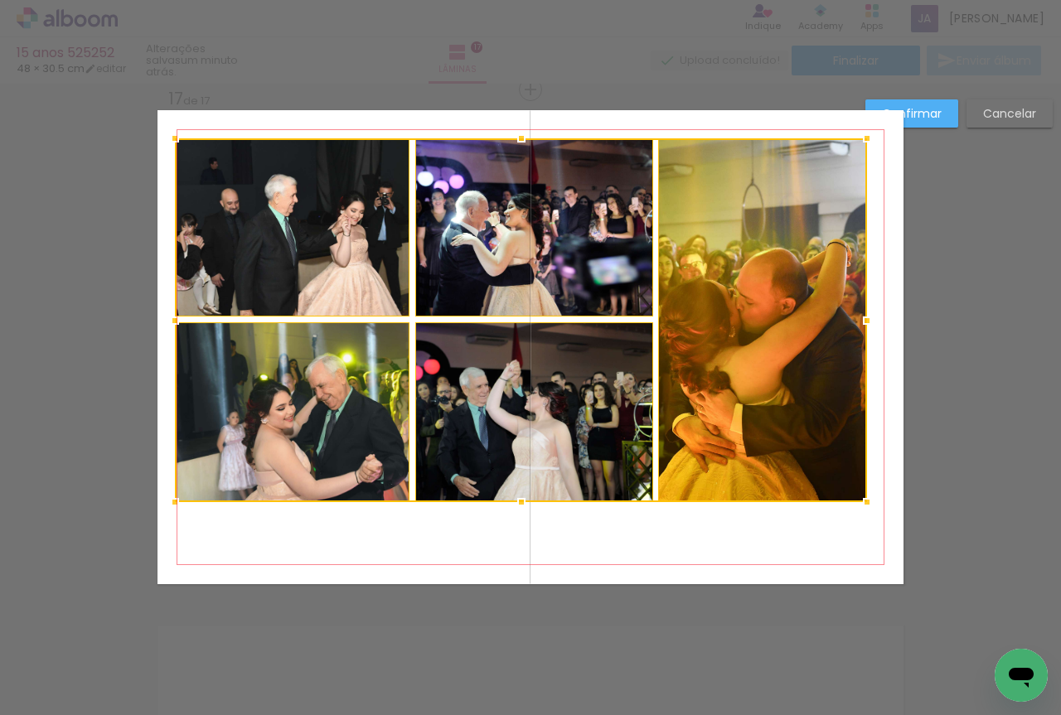
drag, startPoint x: 180, startPoint y: 184, endPoint x: 162, endPoint y: 131, distance: 56.1
click at [162, 131] on div at bounding box center [174, 138] width 33 height 33
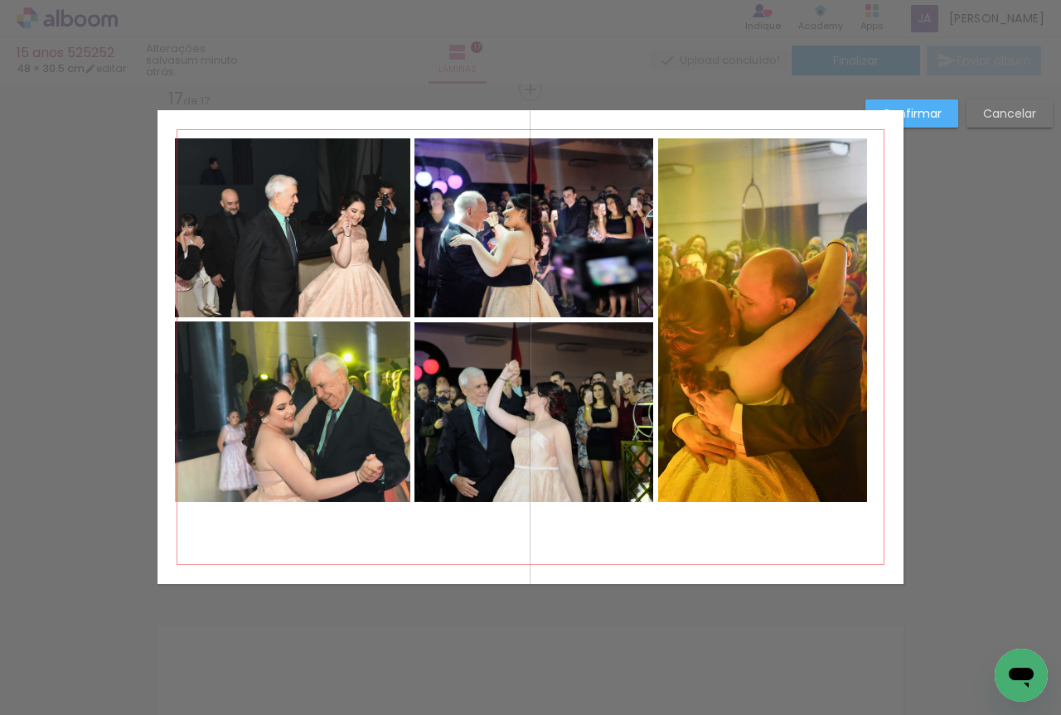
drag, startPoint x: 212, startPoint y: 186, endPoint x: 228, endPoint y: 191, distance: 16.5
click at [213, 186] on quentale-photo at bounding box center [292, 227] width 235 height 179
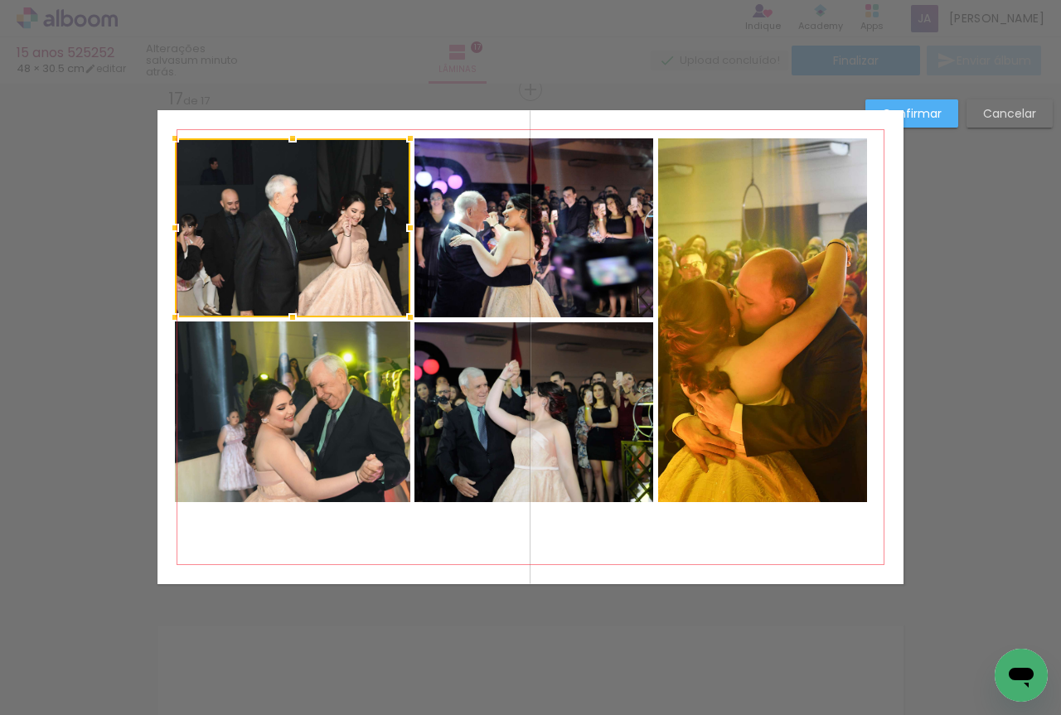
click at [415, 215] on div at bounding box center [410, 227] width 33 height 33
click at [726, 241] on quentale-photo at bounding box center [762, 320] width 209 height 364
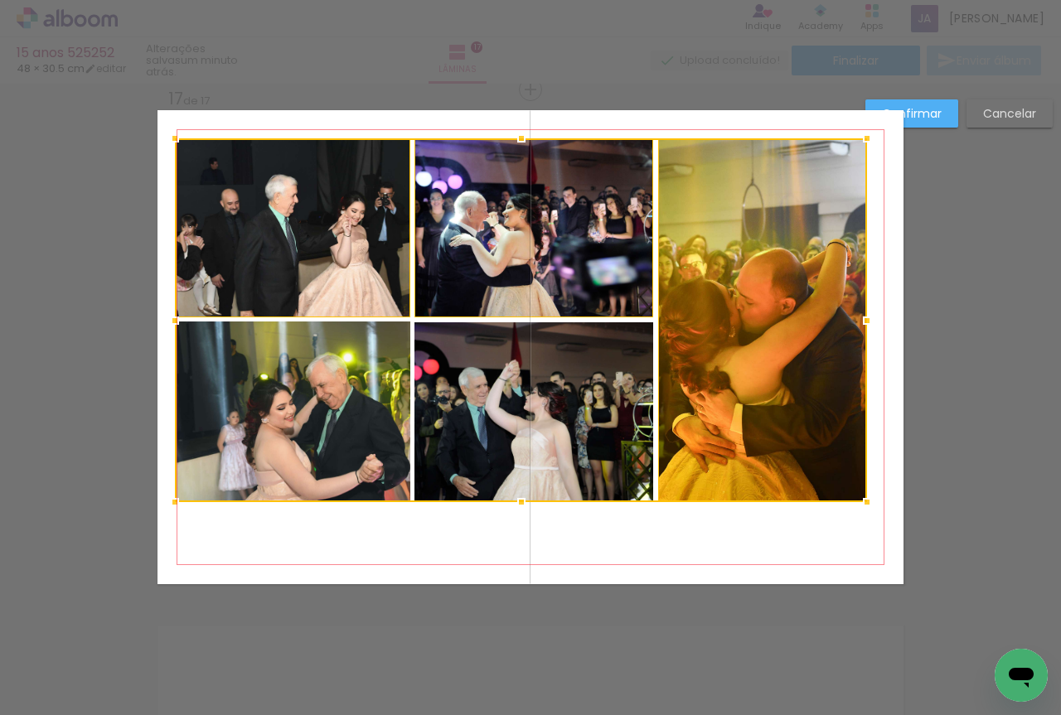
click at [374, 401] on div at bounding box center [521, 320] width 692 height 364
click at [503, 385] on div at bounding box center [521, 320] width 692 height 364
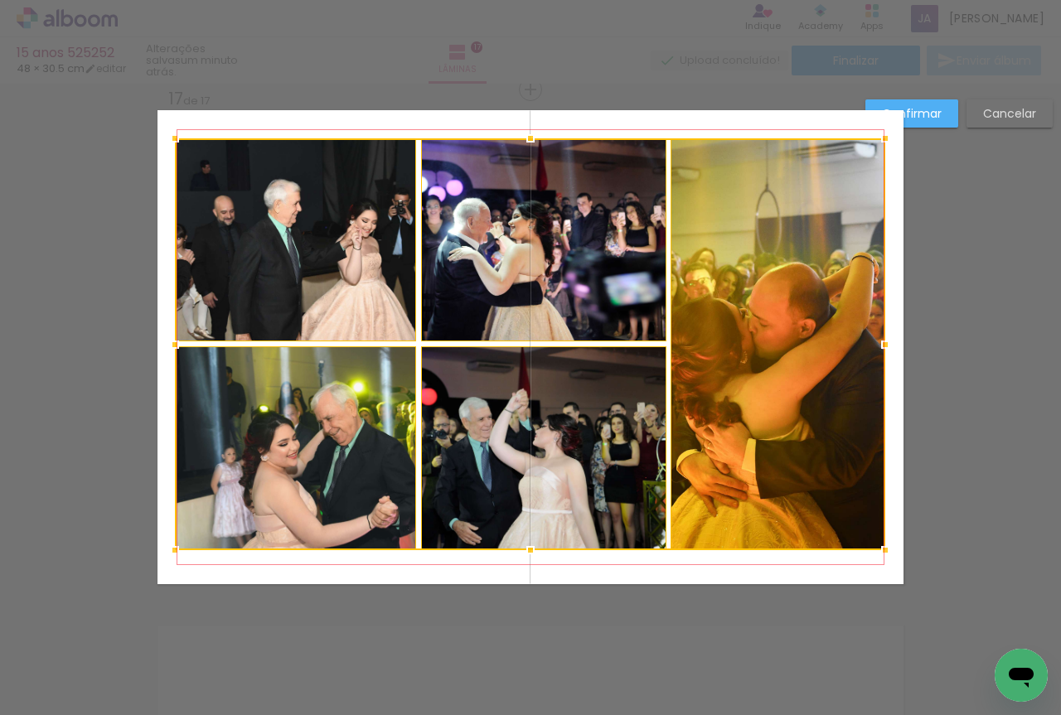
drag, startPoint x: 867, startPoint y: 508, endPoint x: 885, endPoint y: 556, distance: 51.4
click at [885, 556] on div at bounding box center [885, 550] width 33 height 33
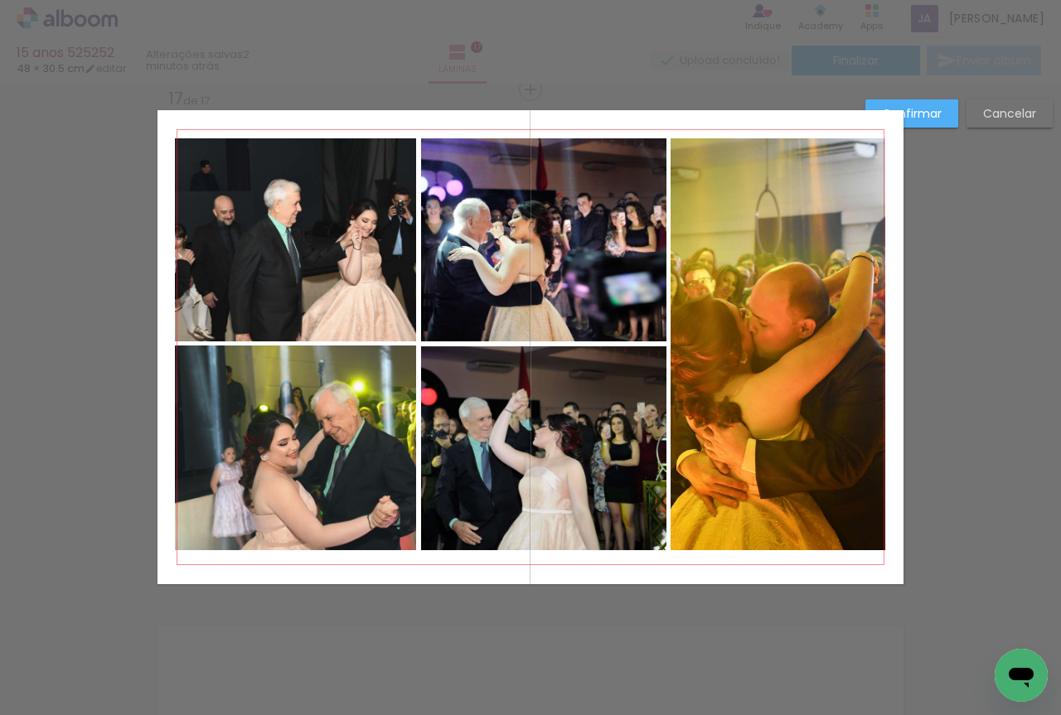
click at [0, 0] on slot "Confirmar" at bounding box center [0, 0] width 0 height 0
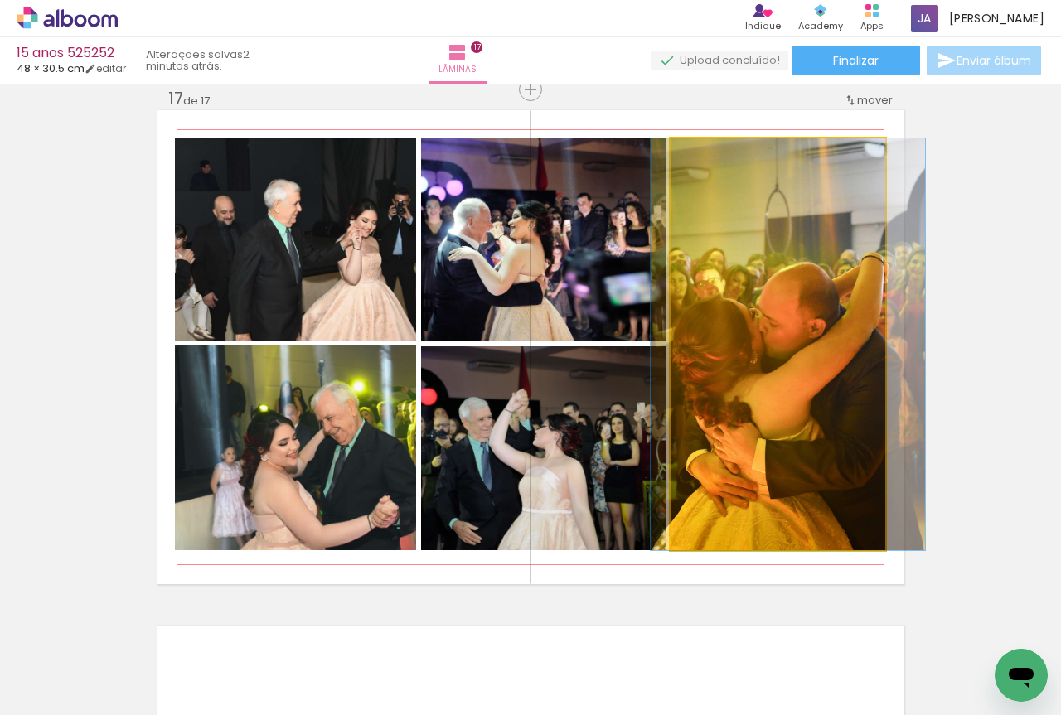
drag, startPoint x: 800, startPoint y: 293, endPoint x: 810, endPoint y: 289, distance: 10.5
